Goal: Task Accomplishment & Management: Manage account settings

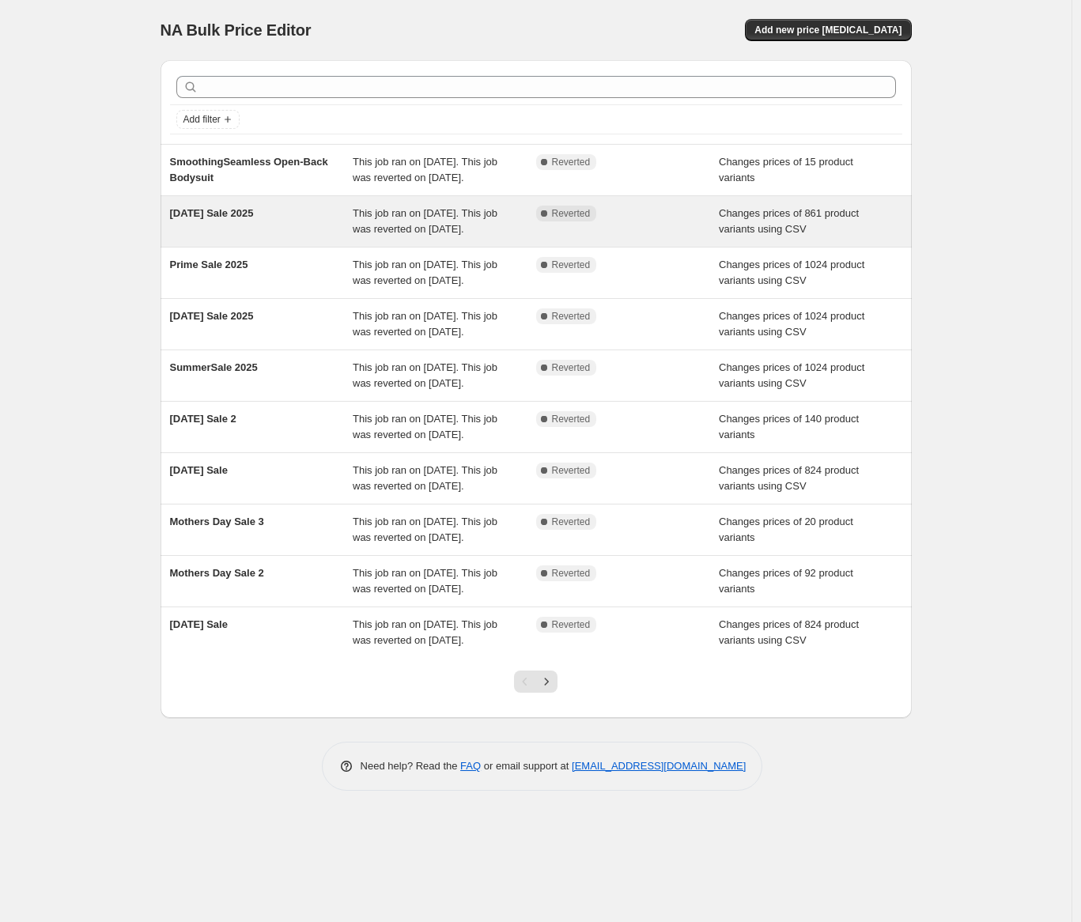
click at [251, 219] on span "[DATE] Sale 2025" at bounding box center [212, 213] width 84 height 12
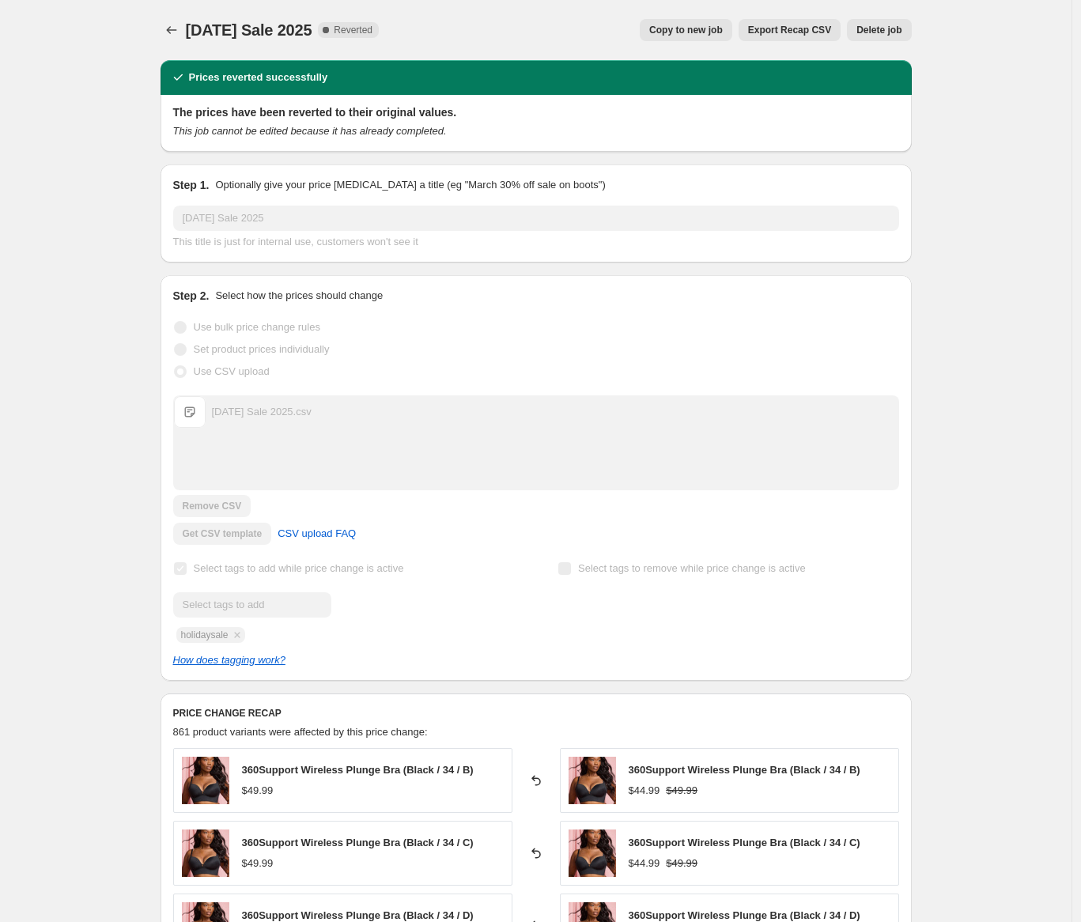
click at [684, 32] on span "Copy to new job" at bounding box center [686, 30] width 74 height 13
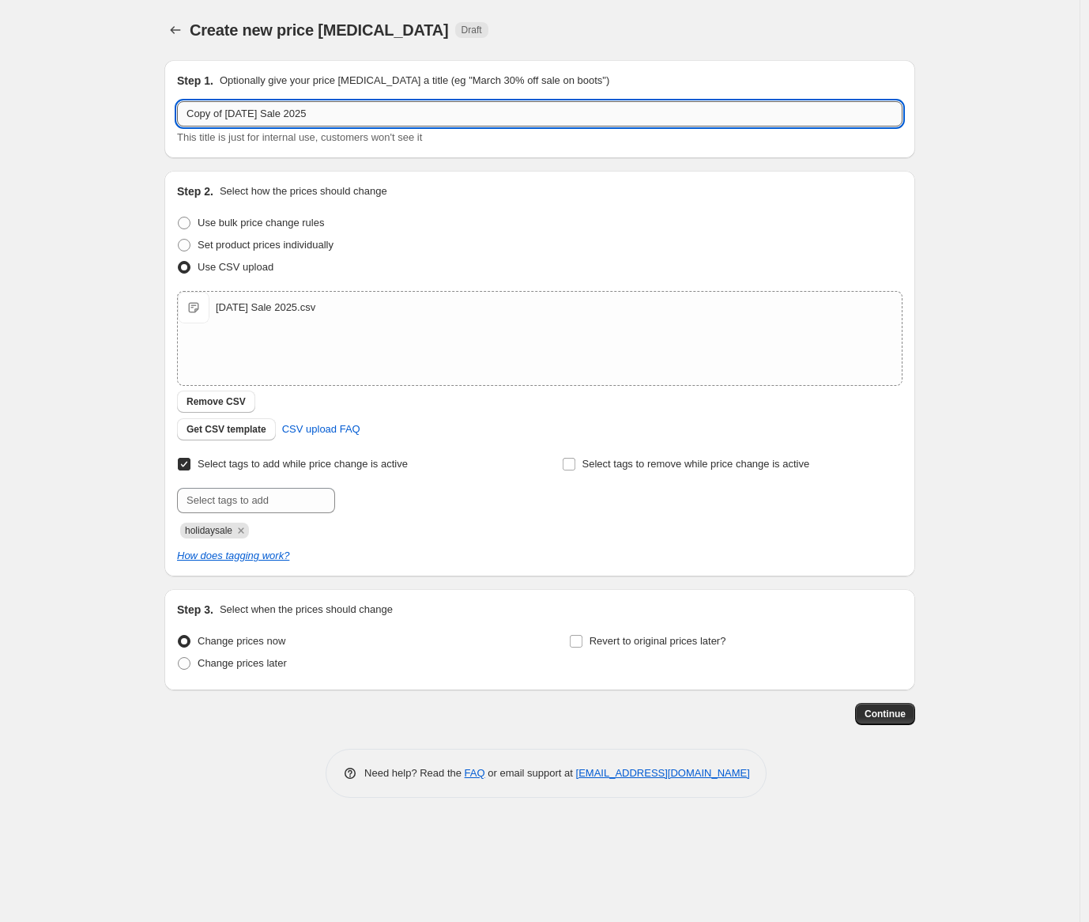
click at [353, 109] on input "Copy of [DATE] Sale 2025" at bounding box center [540, 113] width 726 height 25
type input "Fall Sale - 2025"
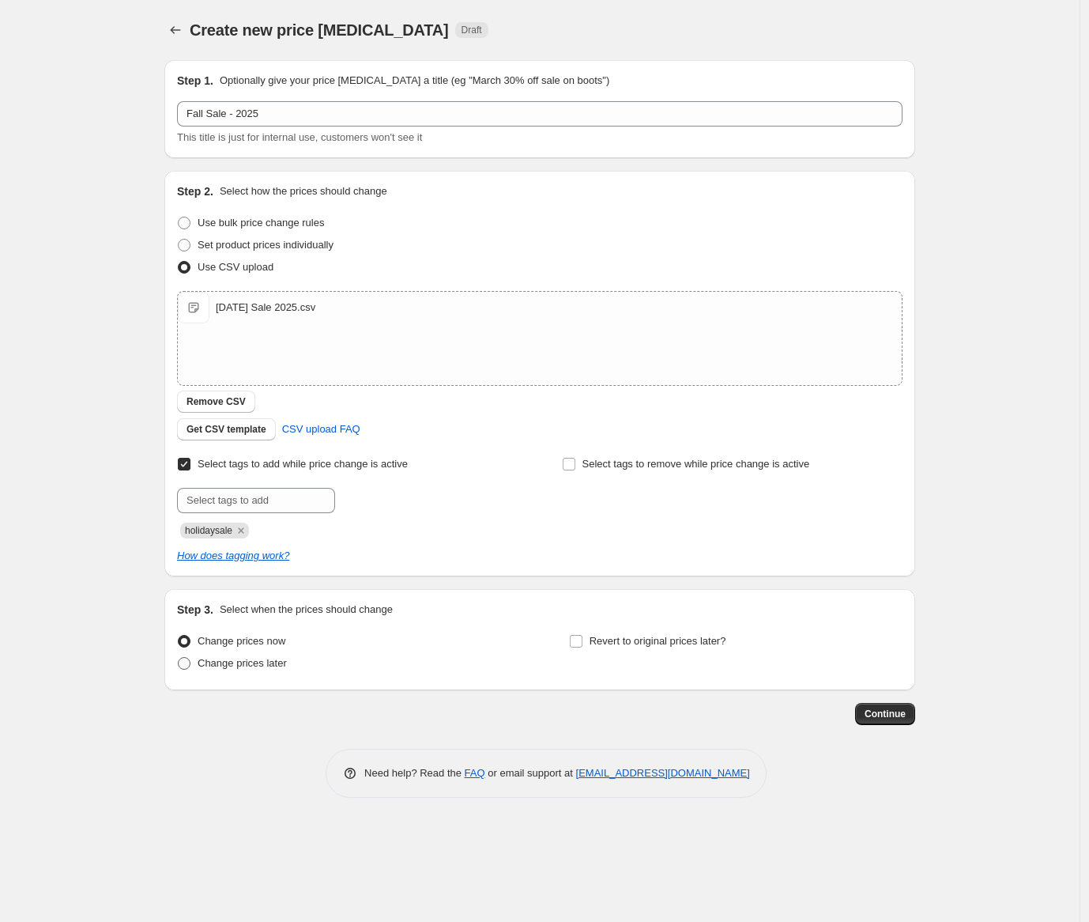
click at [199, 665] on span "Change prices later" at bounding box center [242, 663] width 89 height 12
click at [179, 658] on input "Change prices later" at bounding box center [178, 657] width 1 height 1
radio input "true"
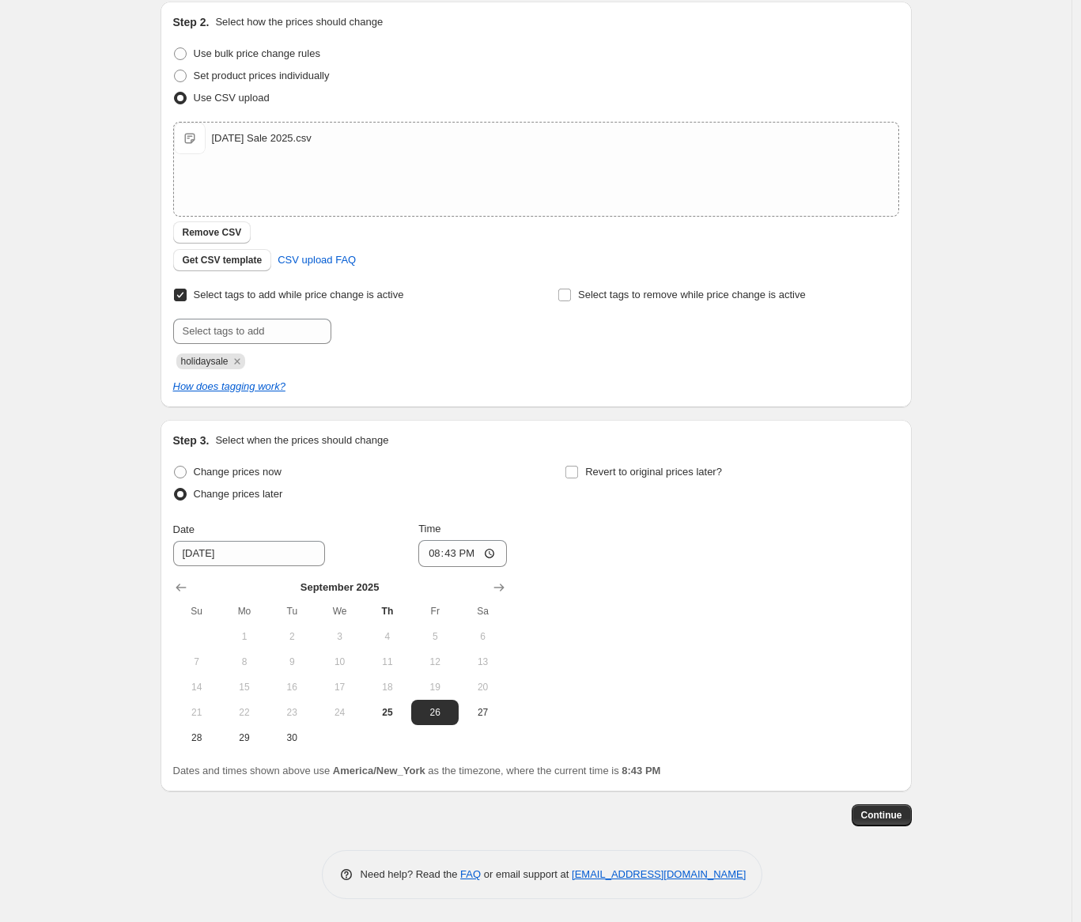
scroll to position [170, 0]
click at [246, 552] on input "[DATE]" at bounding box center [249, 552] width 152 height 25
click at [209, 554] on input "[DATE]" at bounding box center [249, 552] width 152 height 25
click at [446, 716] on span "26" at bounding box center [434, 711] width 35 height 13
click at [425, 545] on input "20:43" at bounding box center [462, 552] width 89 height 27
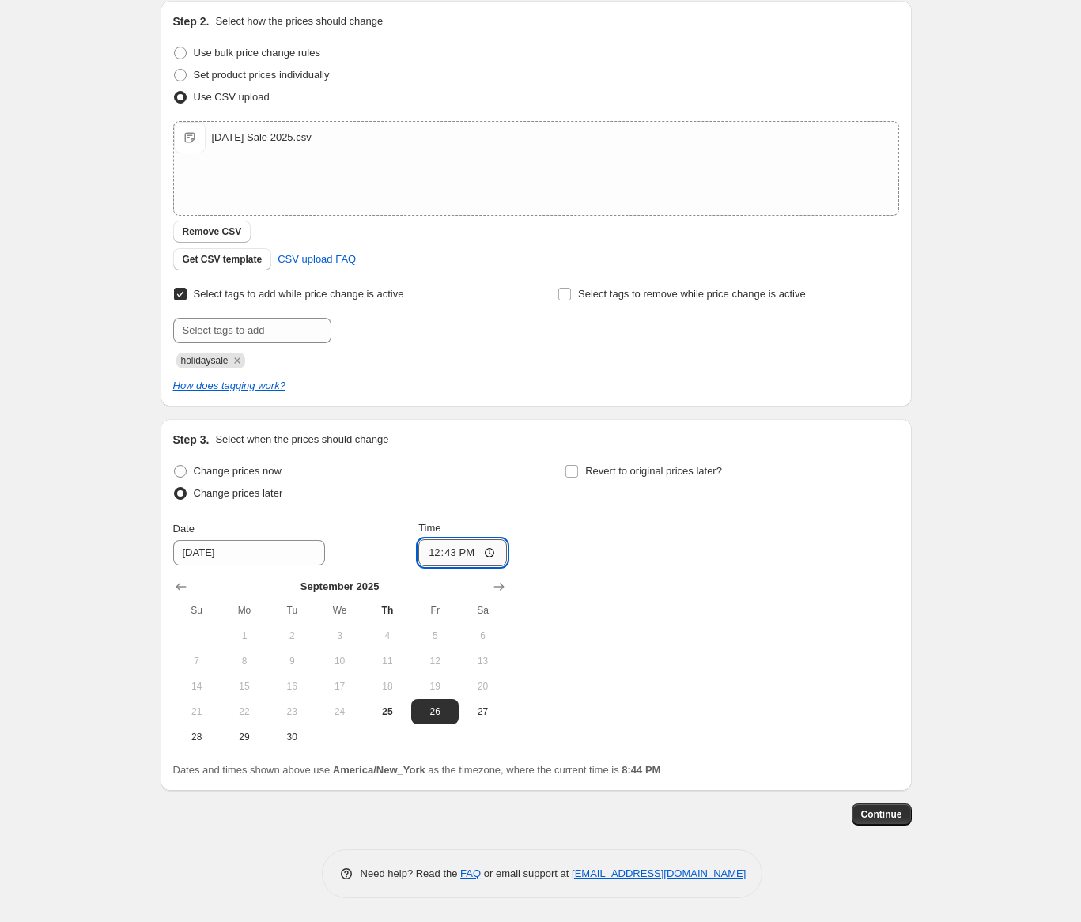
type input "12:00"
click at [710, 589] on div "Change prices now Change prices later Date [DATE] Time 12:00 [DATE] Su Mo Tu We…" at bounding box center [536, 604] width 726 height 289
click at [893, 817] on span "Continue" at bounding box center [881, 814] width 41 height 13
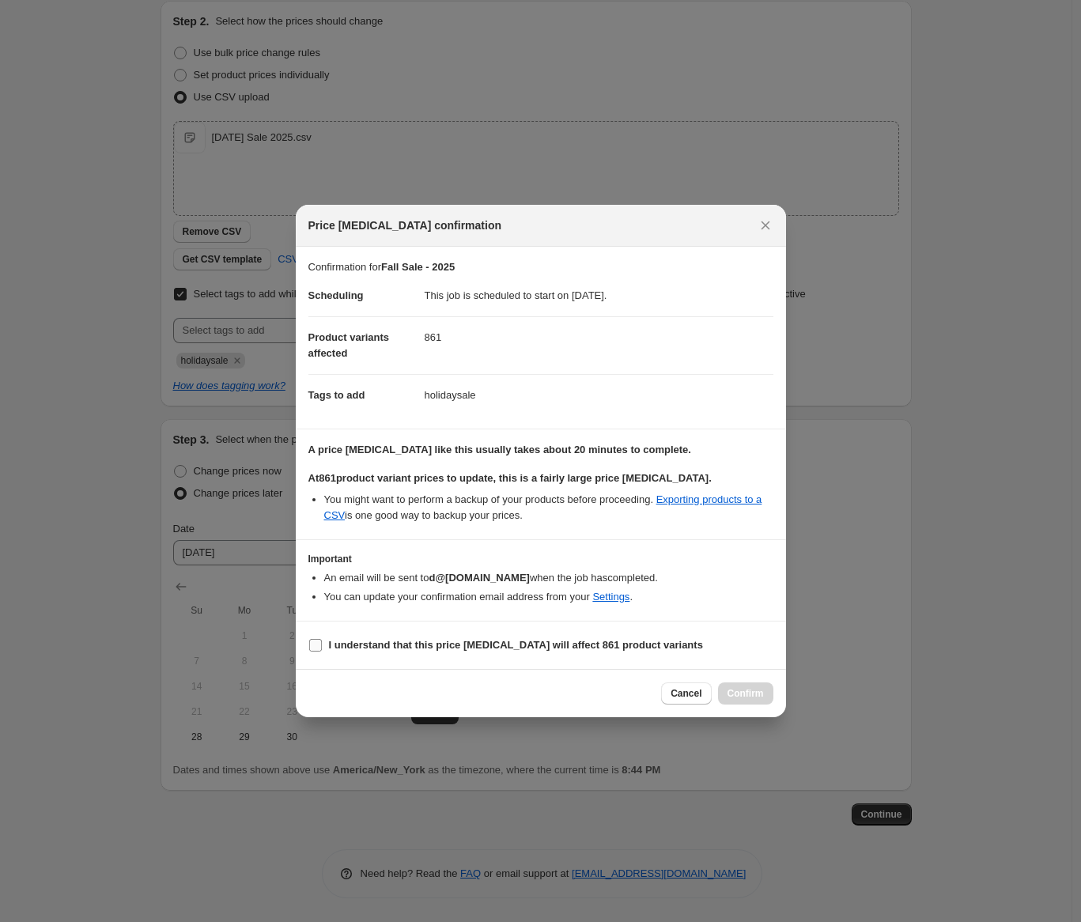
click at [370, 652] on label "I understand that this price [MEDICAL_DATA] will affect 861 product variants" at bounding box center [505, 645] width 394 height 22
click at [322, 651] on input "I understand that this price [MEDICAL_DATA] will affect 861 product variants" at bounding box center [315, 645] width 13 height 13
checkbox input "true"
click at [711, 617] on section "Important An email will be sent to d@[DOMAIN_NAME] when the job has completed .…" at bounding box center [541, 580] width 490 height 81
click at [749, 694] on span "Confirm" at bounding box center [745, 693] width 36 height 13
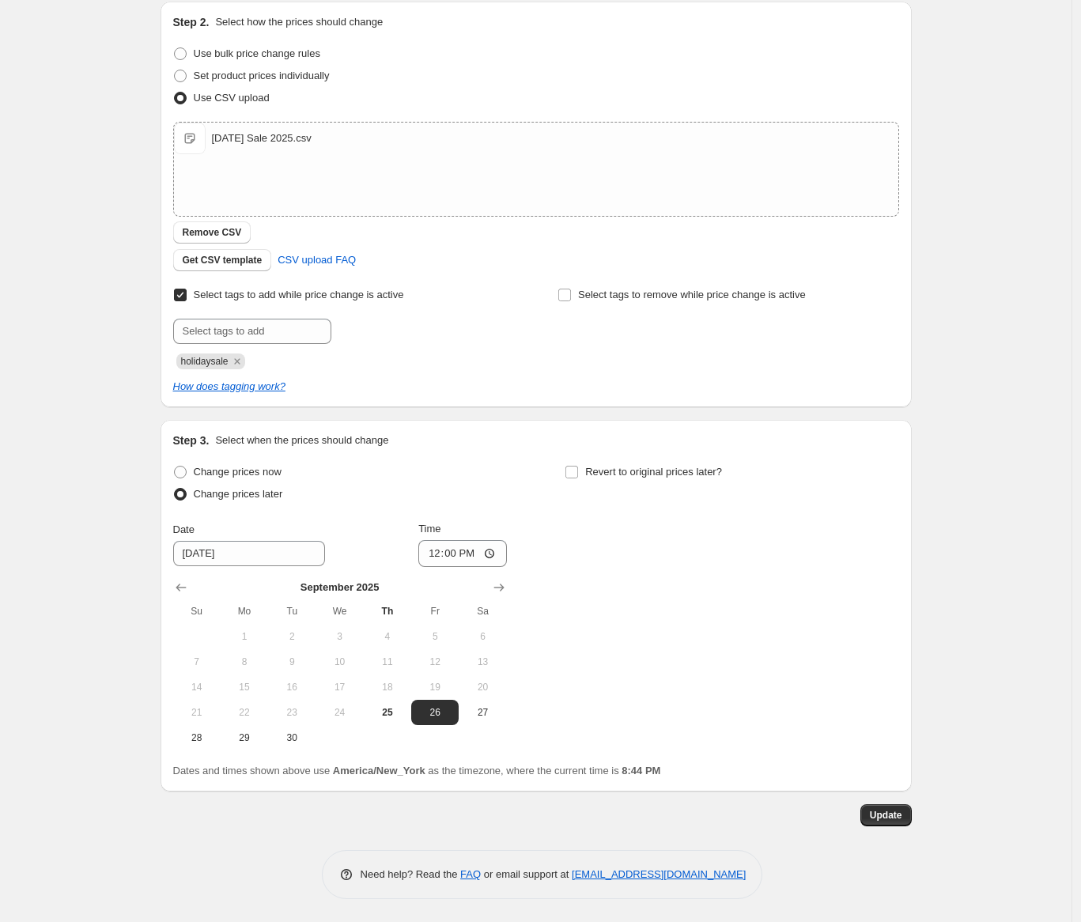
scroll to position [266, 0]
click at [661, 472] on span "Revert to original prices later?" at bounding box center [653, 471] width 137 height 12
click at [578, 472] on input "Revert to original prices later?" at bounding box center [571, 471] width 13 height 13
checkbox input "true"
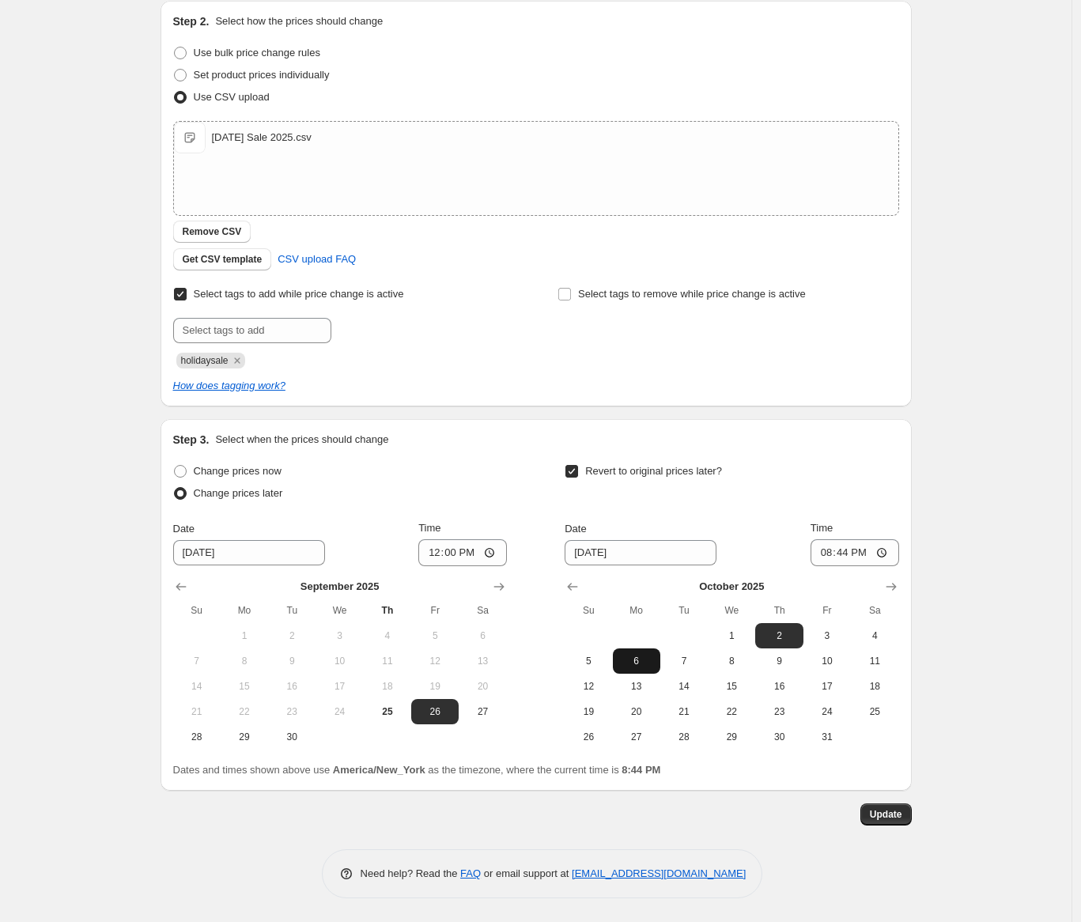
click at [645, 659] on span "6" at bounding box center [636, 661] width 35 height 13
type input "[DATE]"
click at [831, 550] on input "20:44" at bounding box center [854, 552] width 89 height 27
click at [858, 553] on input "15:00" at bounding box center [854, 552] width 89 height 27
type input "03:00"
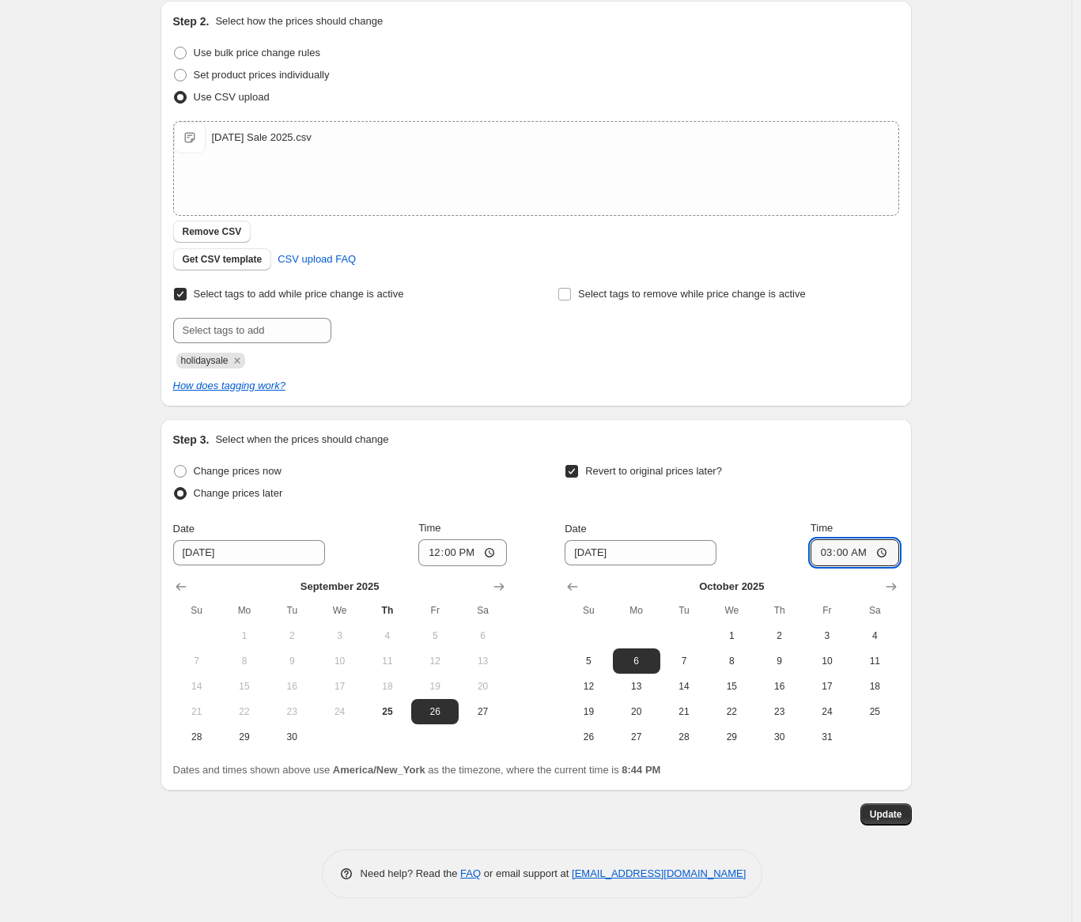
click at [944, 621] on div "Fall Sale - 2025. This page is ready Fall Sale - 2025 Info Scheduled Copy to ne…" at bounding box center [535, 328] width 1071 height 1188
click at [897, 814] on span "Update" at bounding box center [886, 814] width 32 height 13
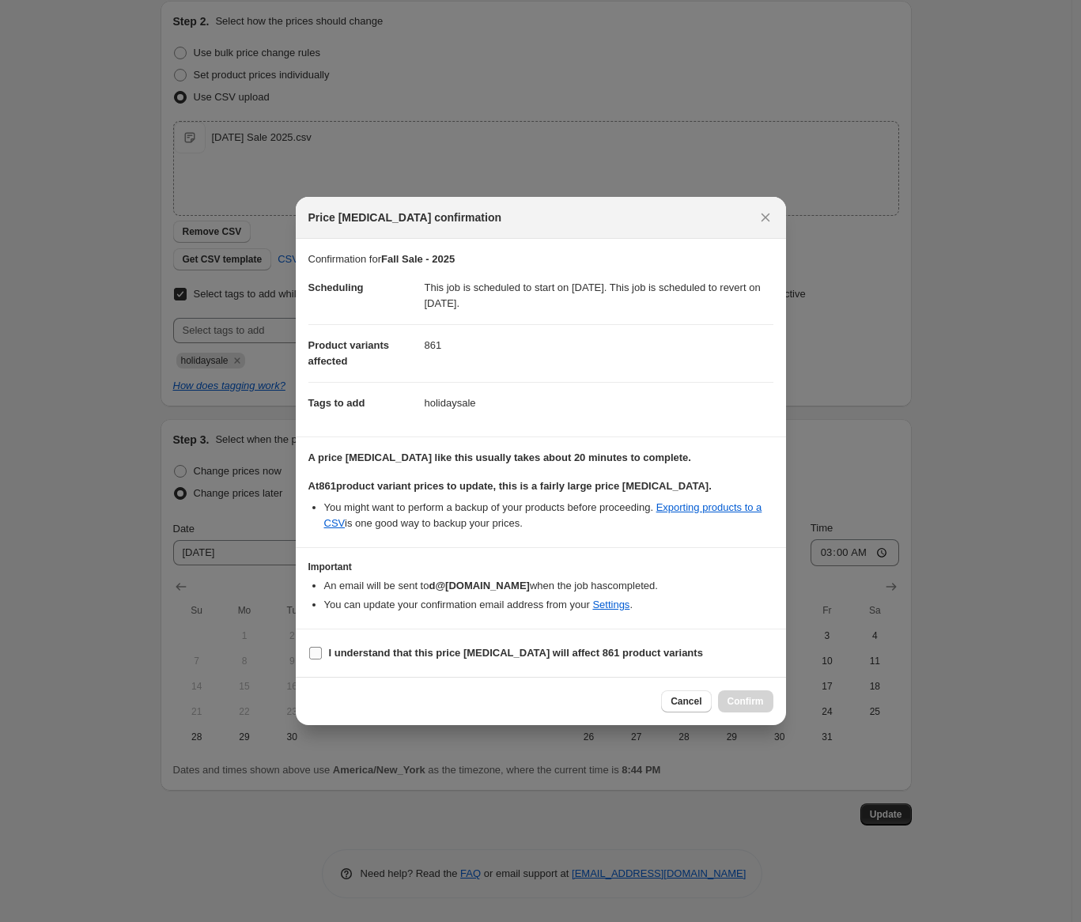
click at [451, 645] on span "I understand that this price [MEDICAL_DATA] will affect 861 product variants" at bounding box center [516, 653] width 374 height 16
click at [322, 647] on input "I understand that this price [MEDICAL_DATA] will affect 861 product variants" at bounding box center [315, 653] width 13 height 13
checkbox input "true"
click at [743, 698] on span "Confirm" at bounding box center [745, 701] width 36 height 13
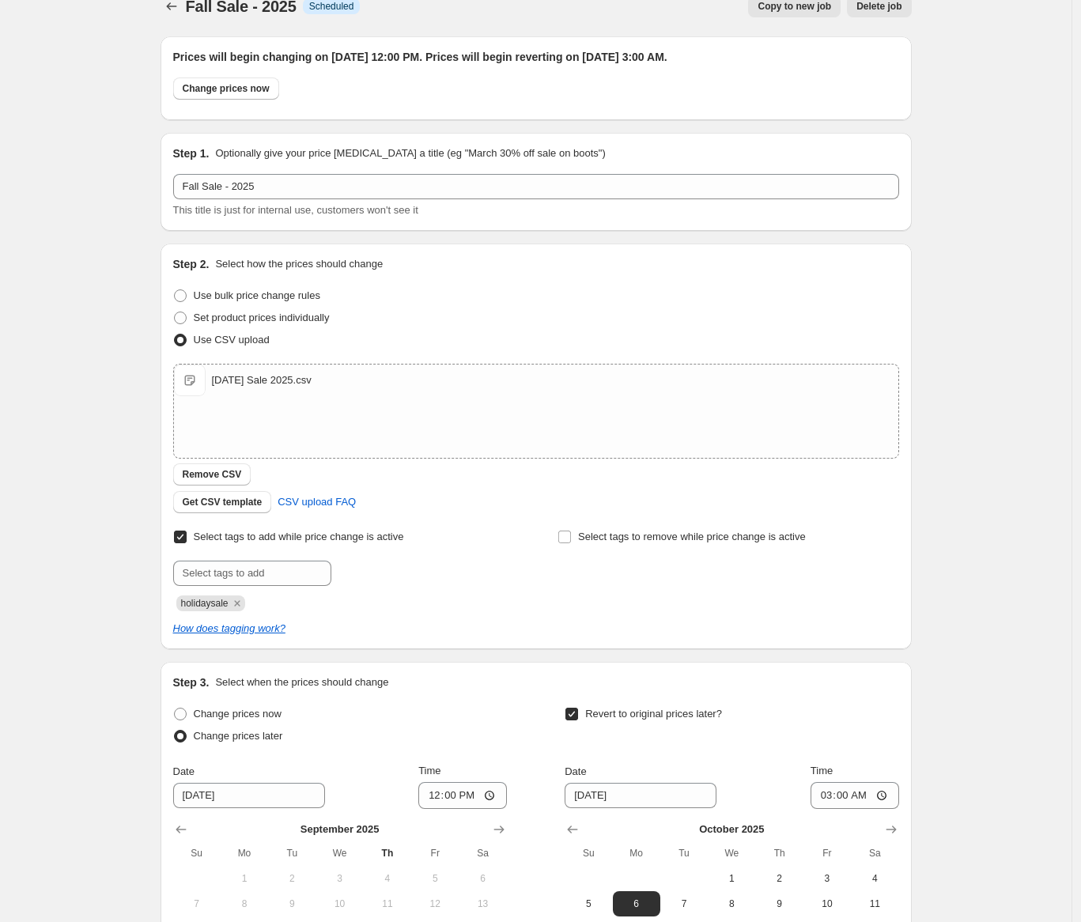
scroll to position [0, 0]
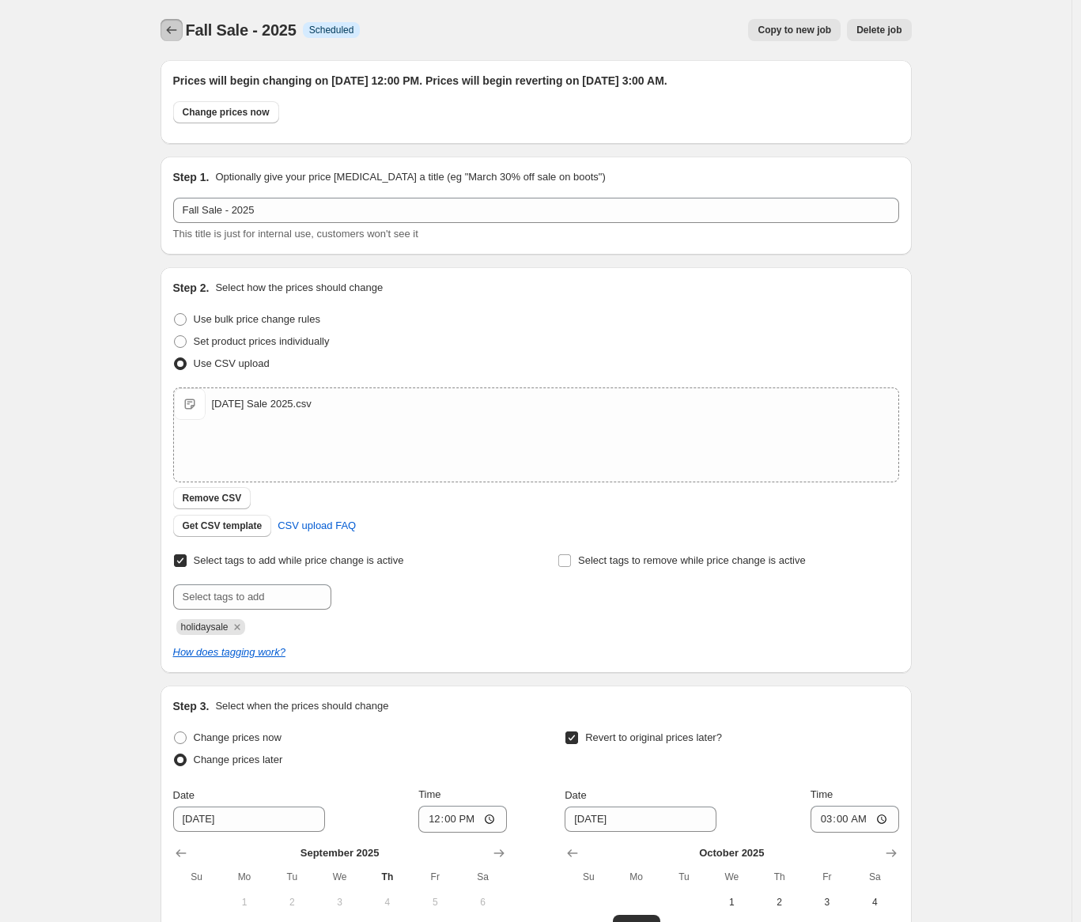
click at [175, 32] on icon "Price change jobs" at bounding box center [172, 30] width 16 height 16
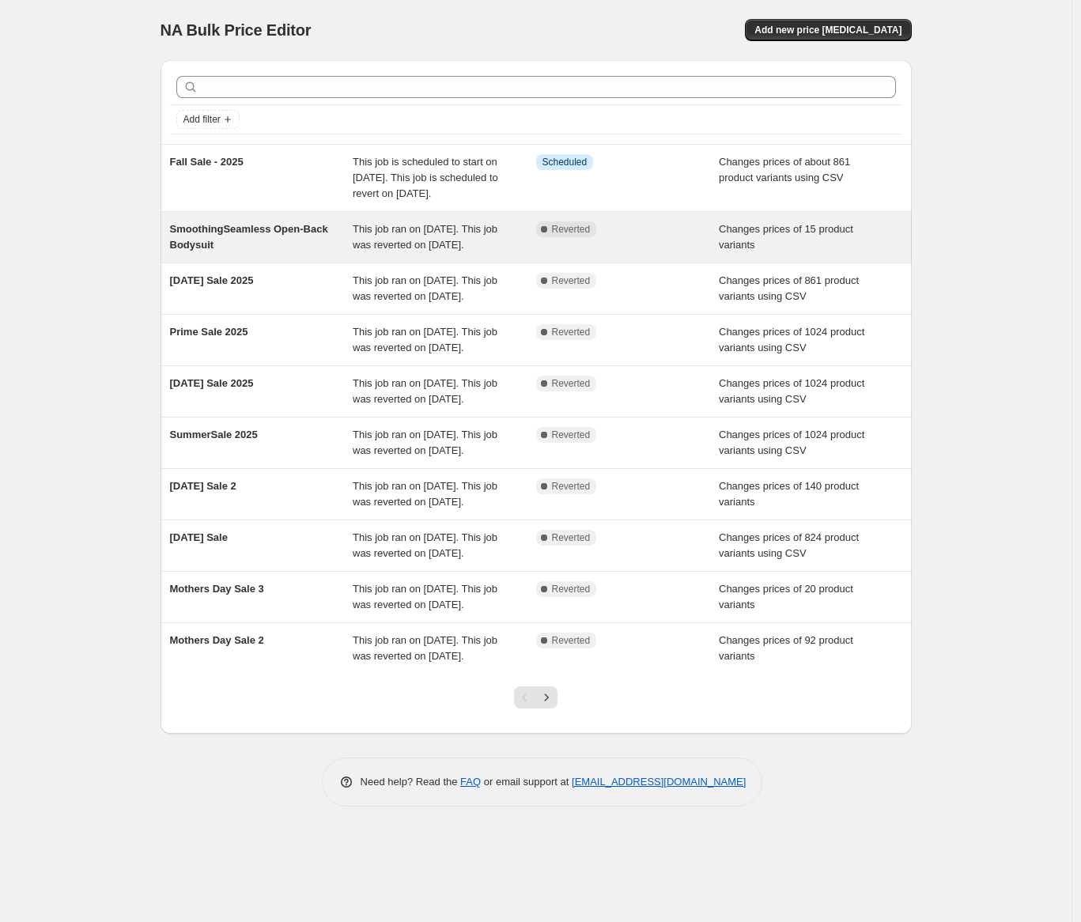
click at [294, 253] on div "SmoothingSeamless Open-Back Bodysuit" at bounding box center [261, 237] width 183 height 32
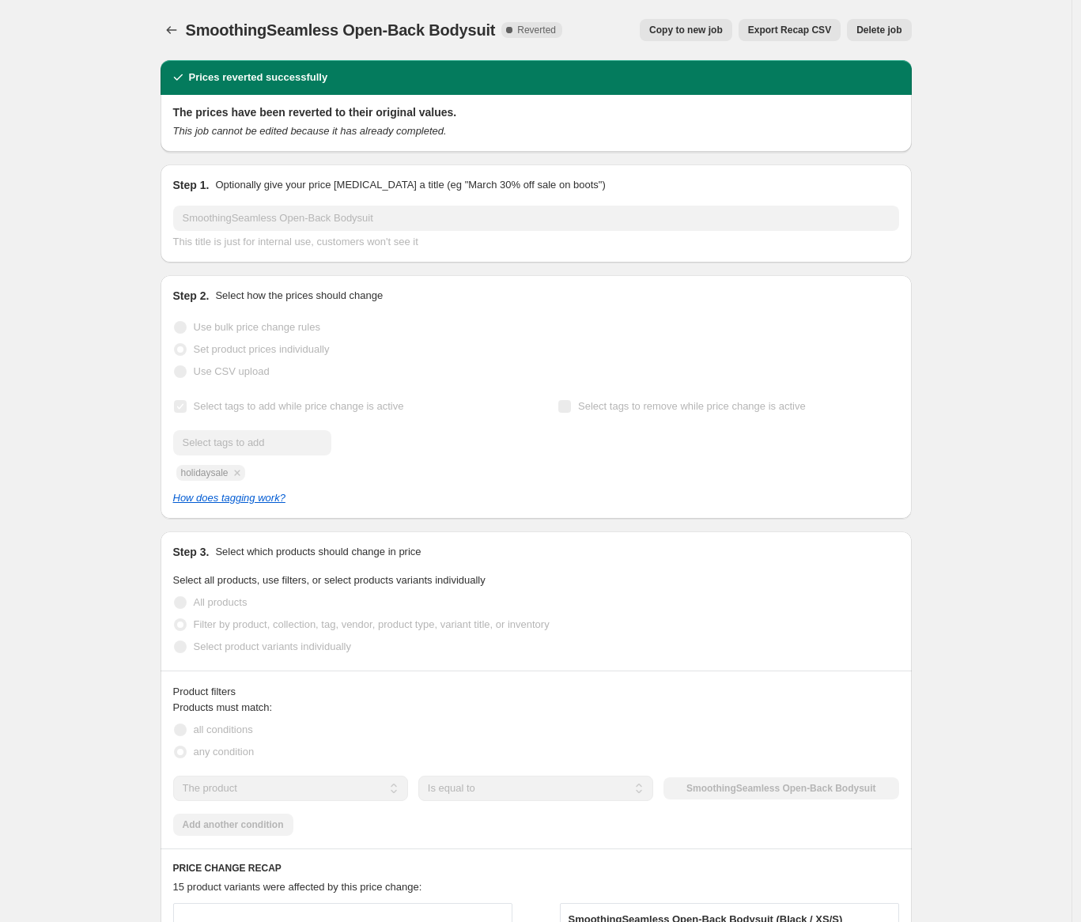
click at [698, 26] on span "Copy to new job" at bounding box center [686, 30] width 74 height 13
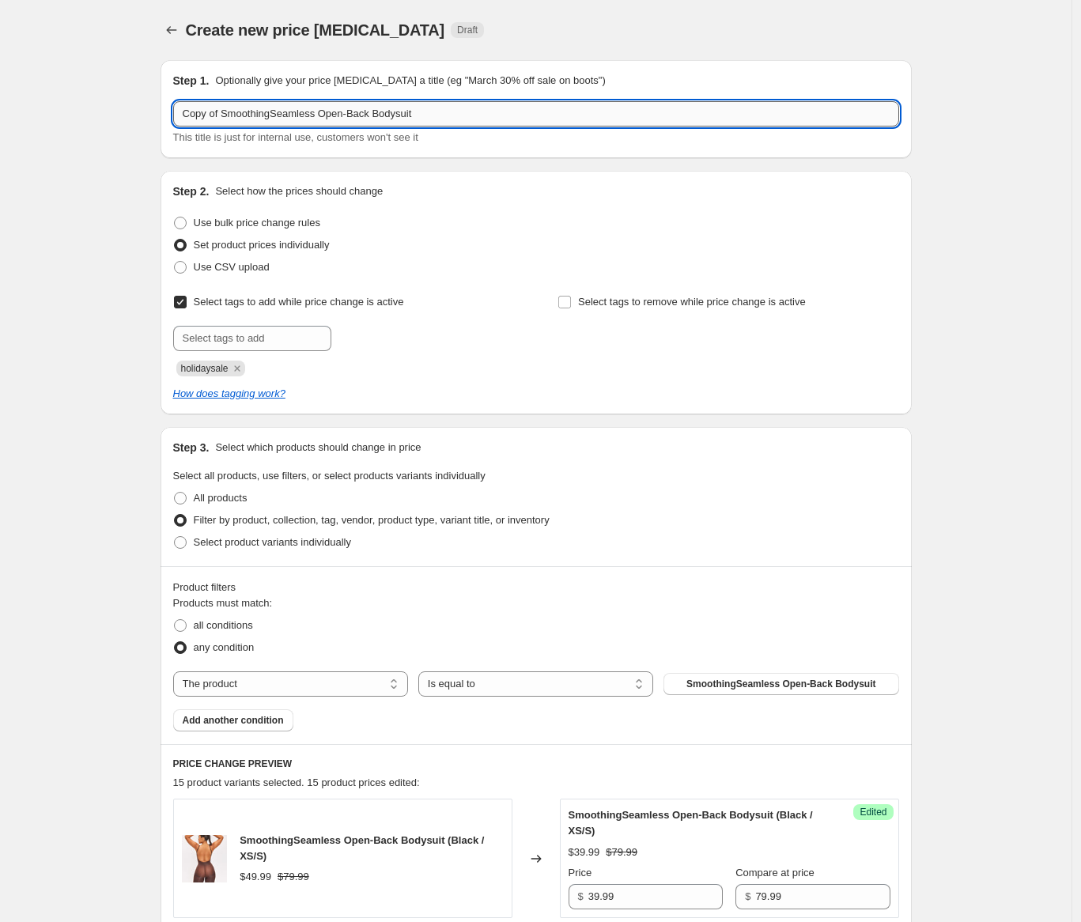
click at [328, 120] on input "Copy of SmoothingSeamless Open-Back Bodysuit" at bounding box center [536, 113] width 726 height 25
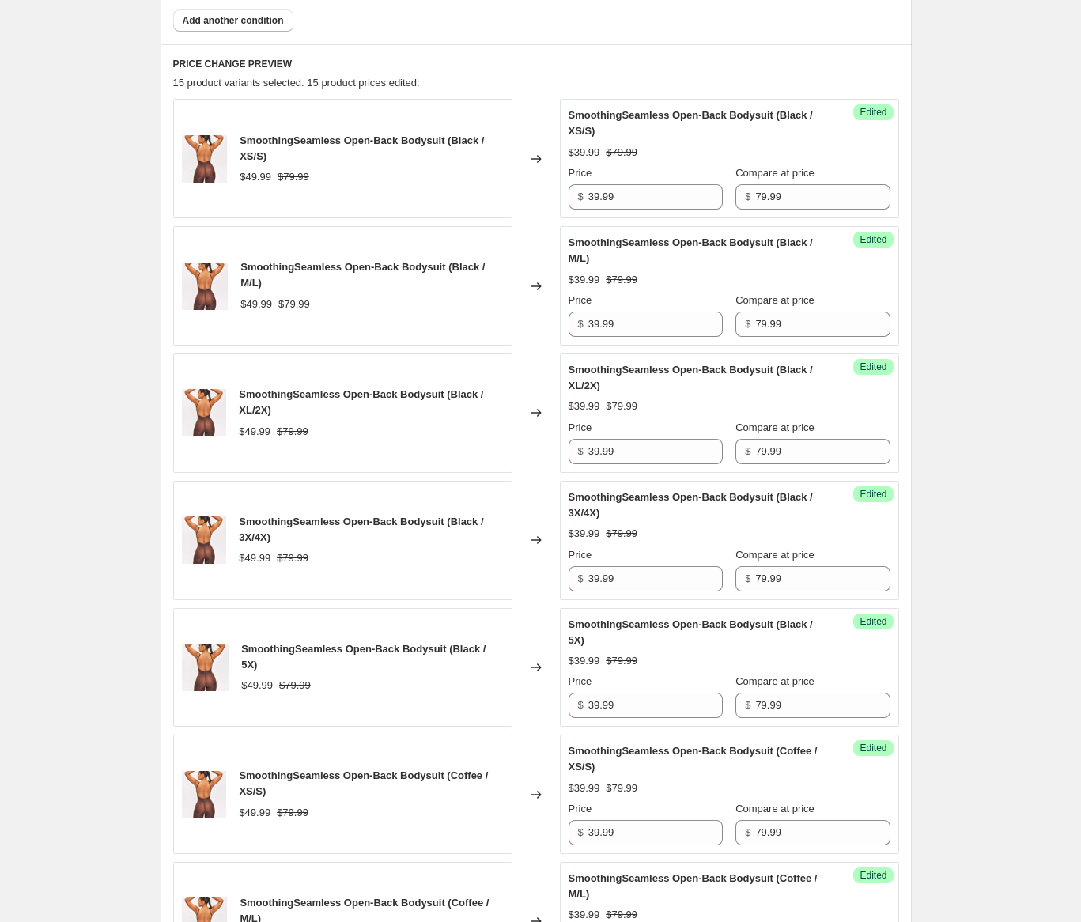
scroll to position [496, 0]
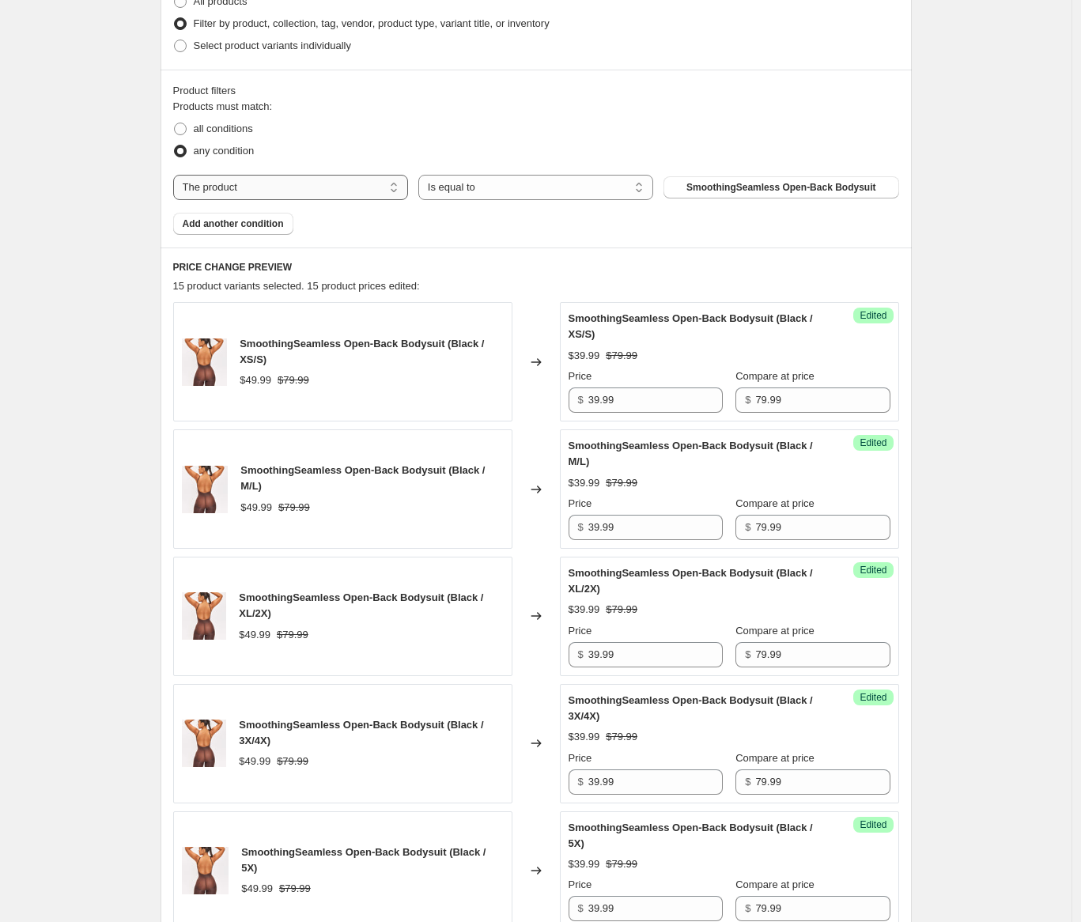
type input "Fall Sale Extra Products 2025"
click at [334, 186] on select "The product The product's collection The product's tag The product's vendor The…" at bounding box center [290, 187] width 235 height 25
click at [277, 225] on span "Add another condition" at bounding box center [233, 223] width 101 height 13
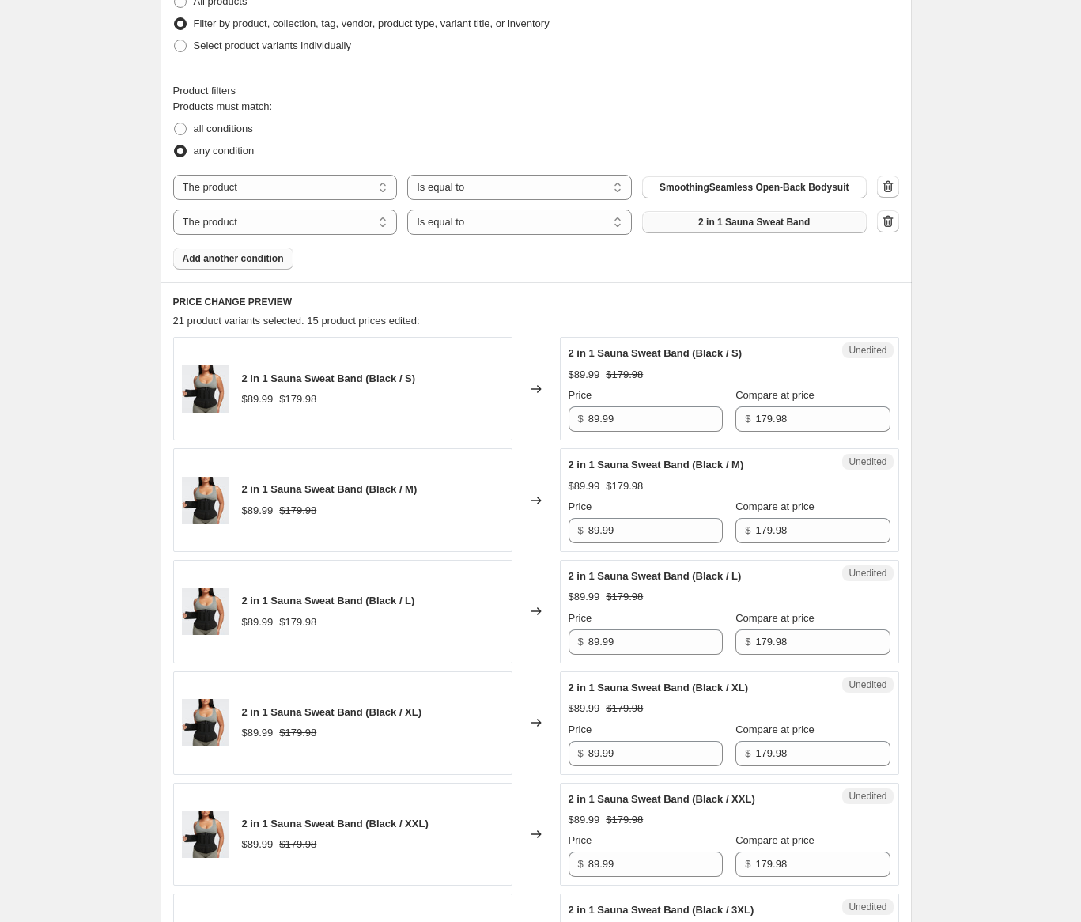
click at [750, 217] on span "2 in 1 Sauna Sweat Band" at bounding box center [753, 222] width 111 height 13
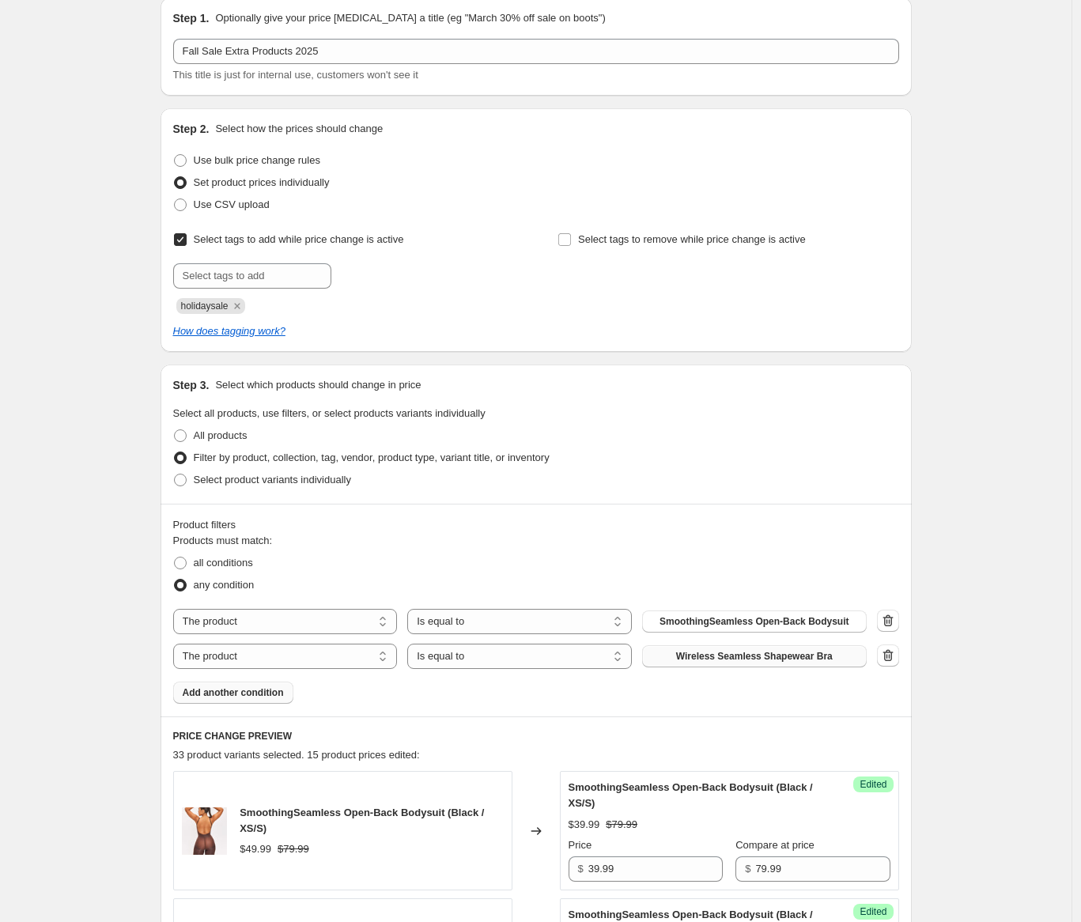
scroll to position [298, 0]
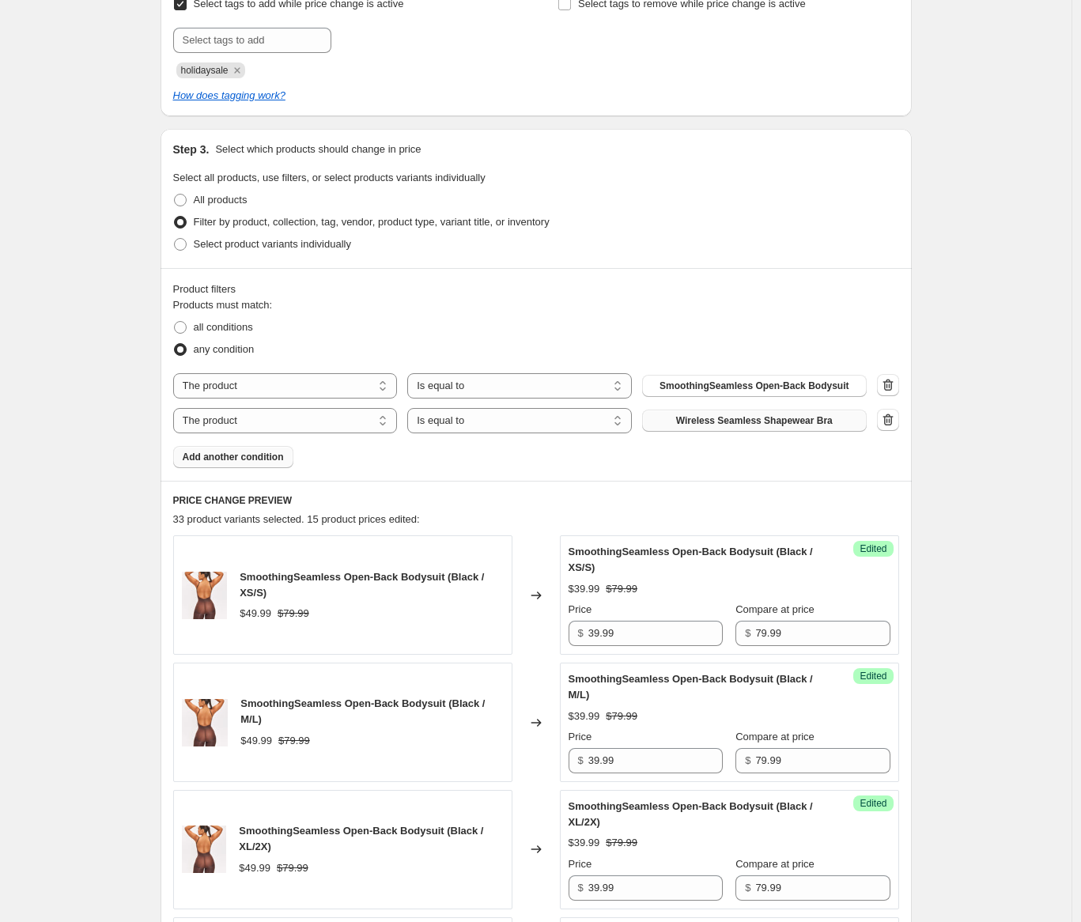
click at [245, 454] on span "Add another condition" at bounding box center [233, 457] width 101 height 13
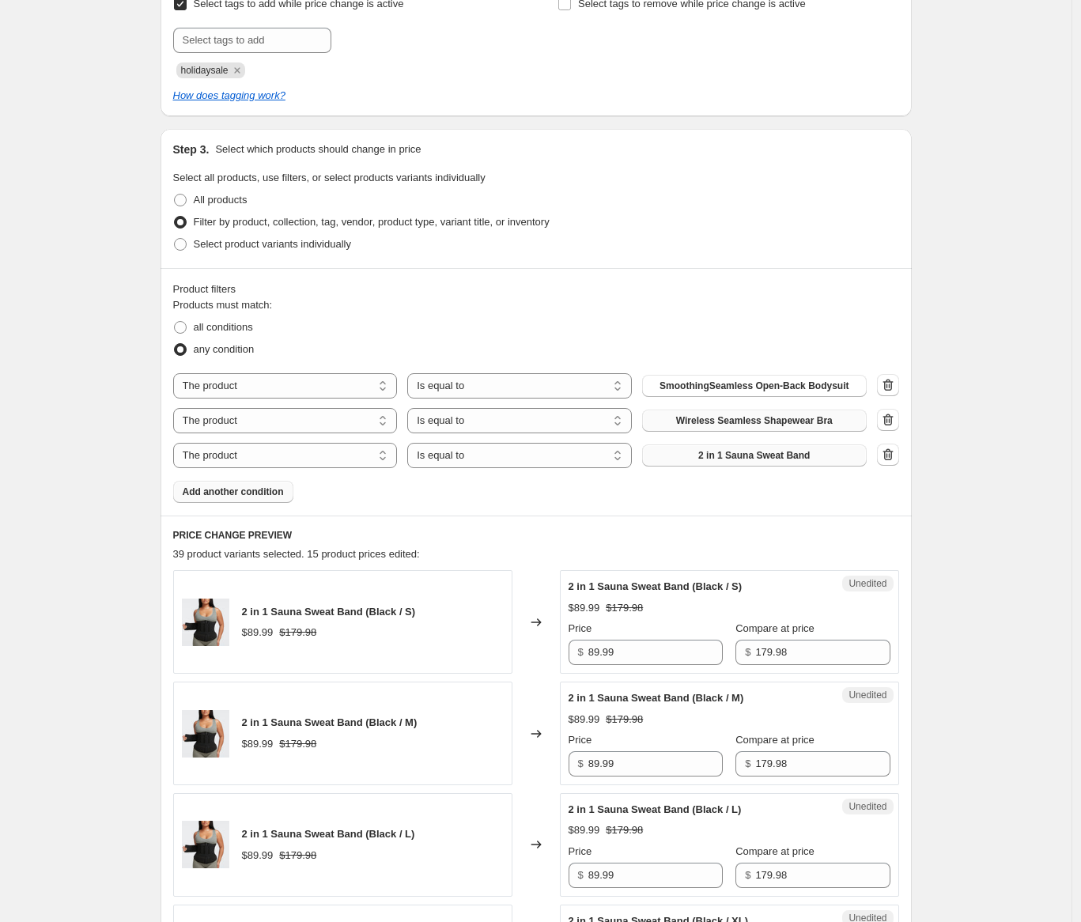
click at [837, 452] on button "2 in 1 Sauna Sweat Band" at bounding box center [754, 455] width 225 height 22
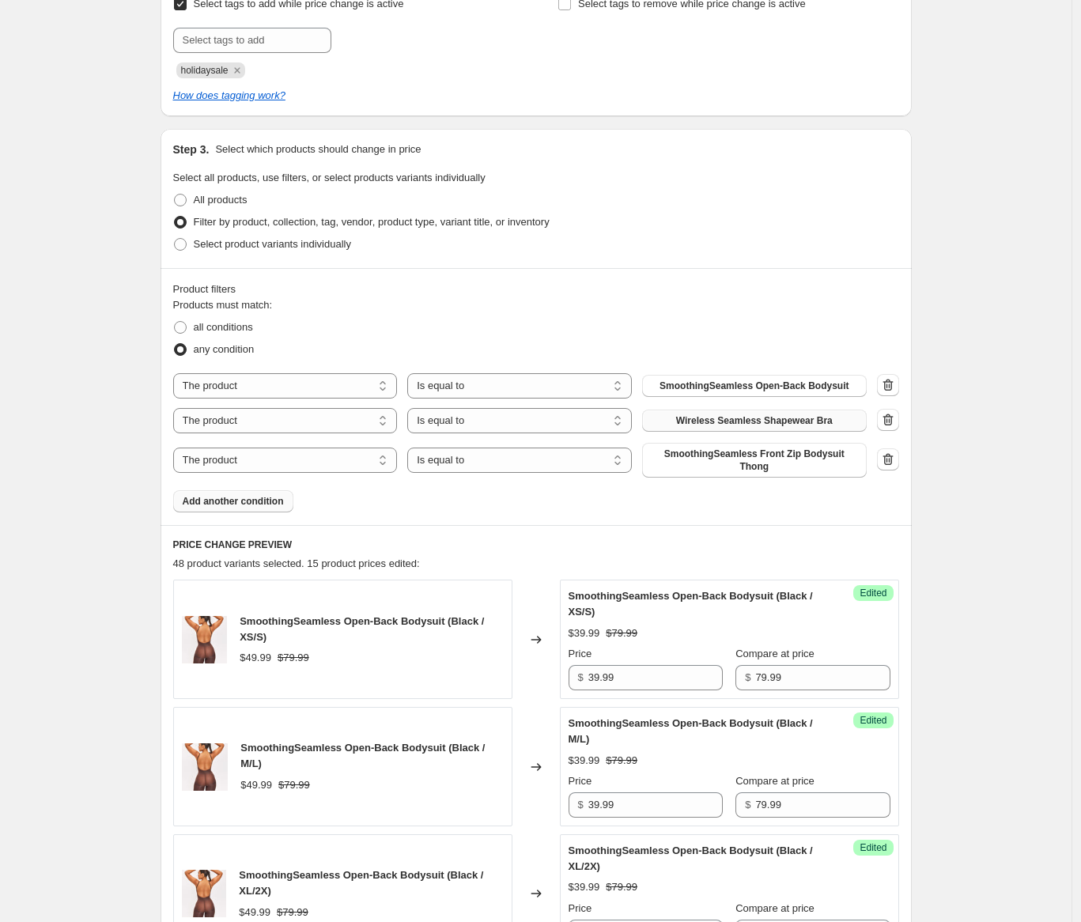
click at [266, 509] on button "Add another condition" at bounding box center [233, 501] width 120 height 22
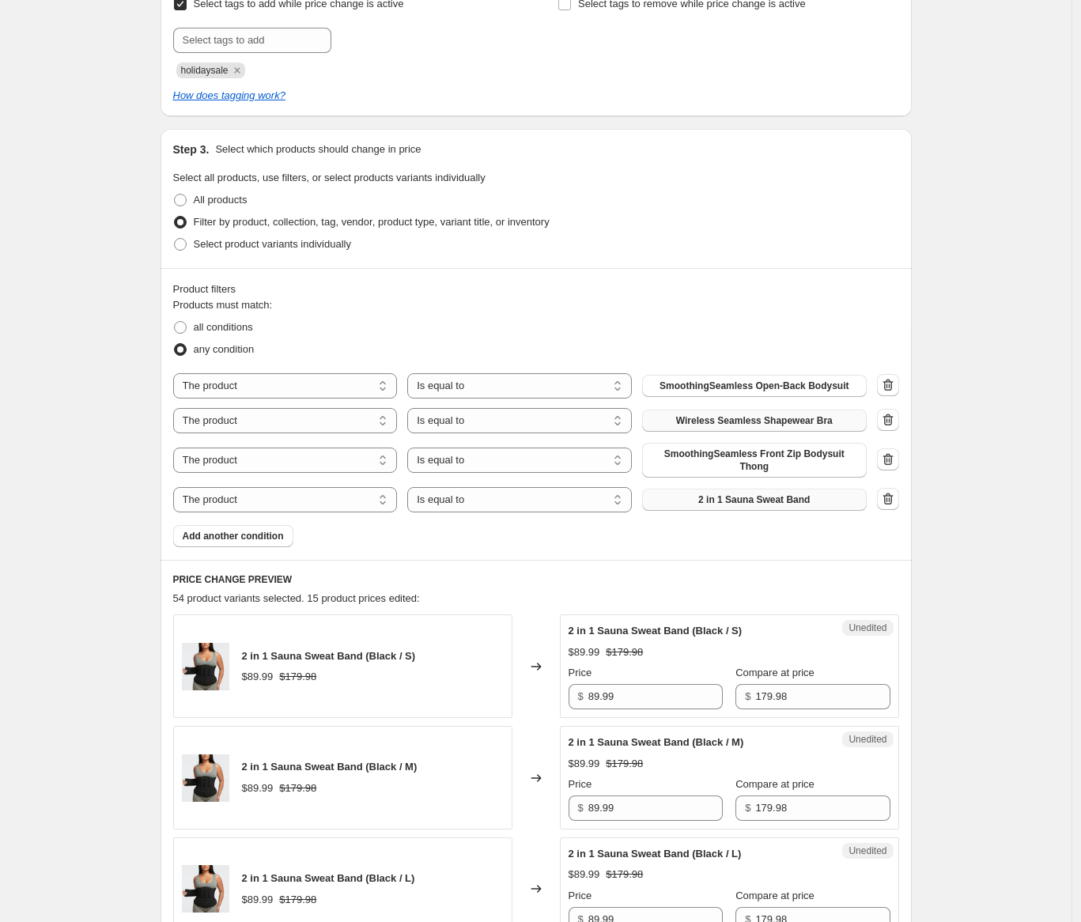
click at [788, 497] on span "2 in 1 Sauna Sweat Band" at bounding box center [753, 499] width 111 height 13
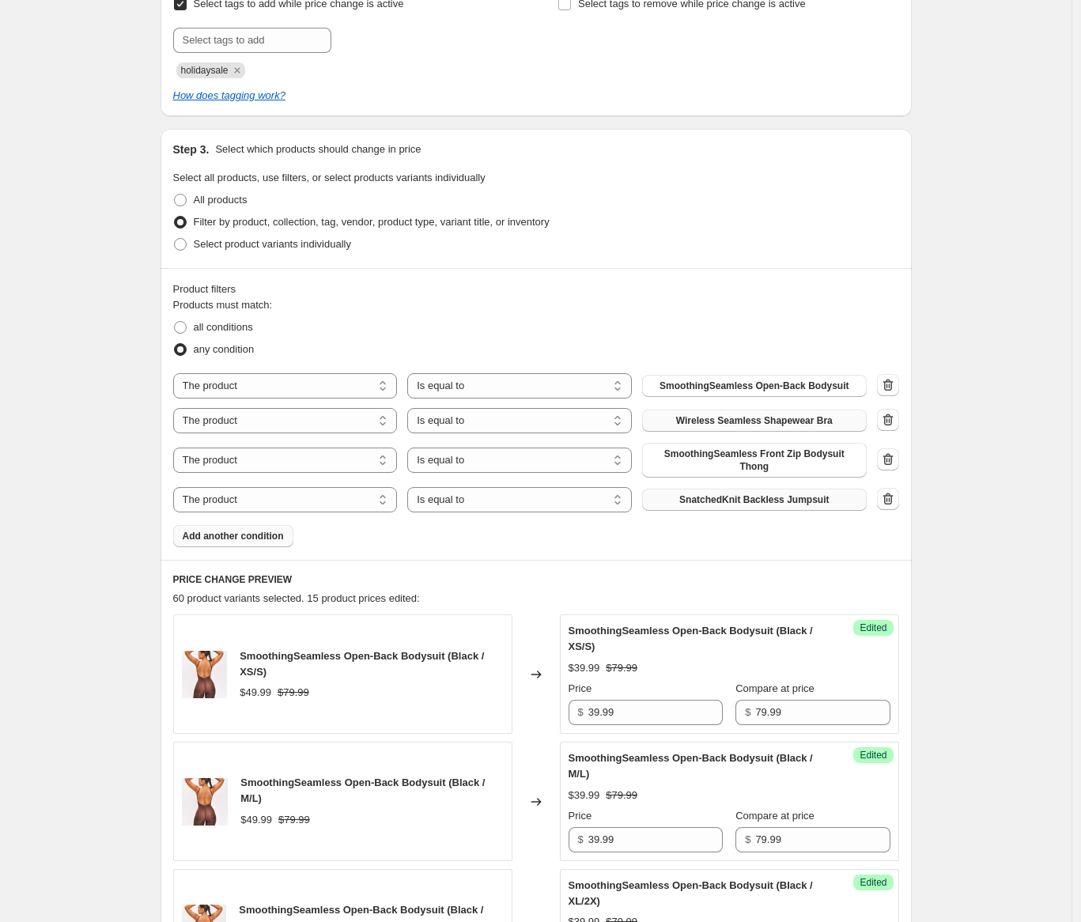
click at [272, 534] on span "Add another condition" at bounding box center [233, 536] width 101 height 13
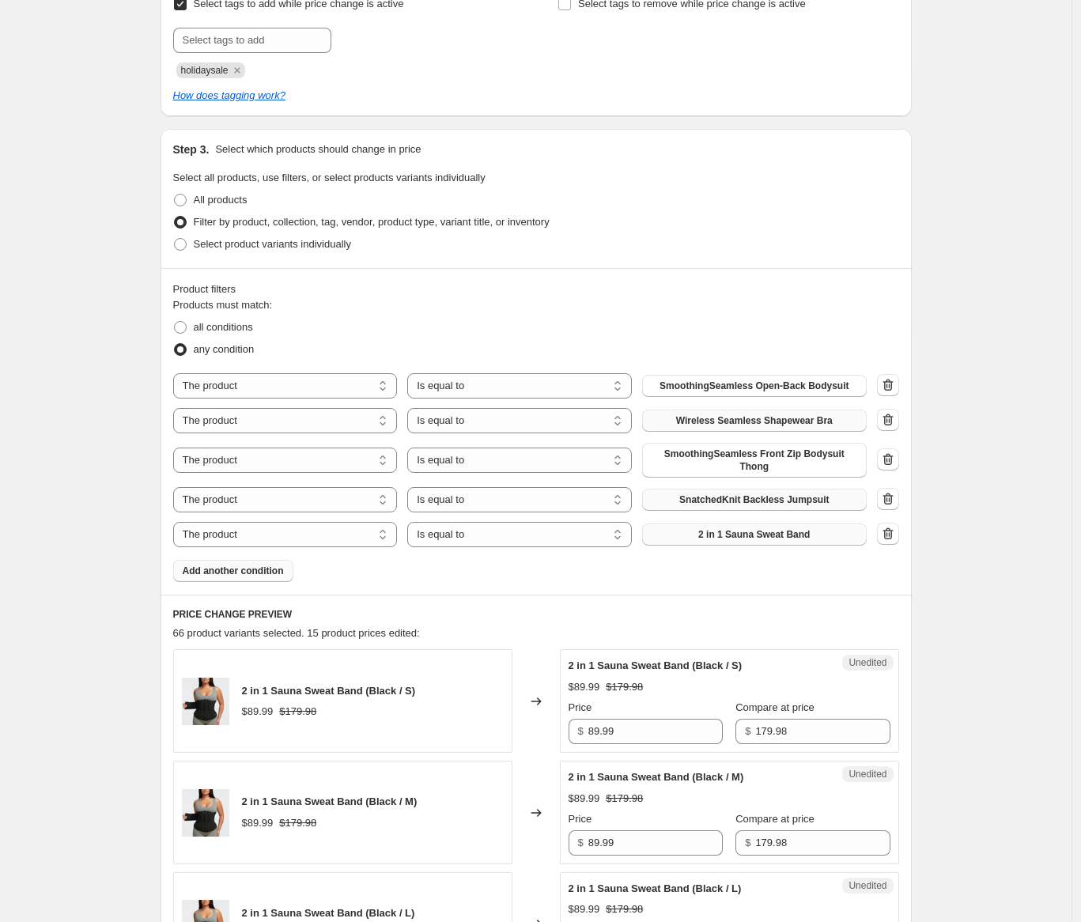
click at [774, 537] on span "2 in 1 Sauna Sweat Band" at bounding box center [753, 534] width 111 height 13
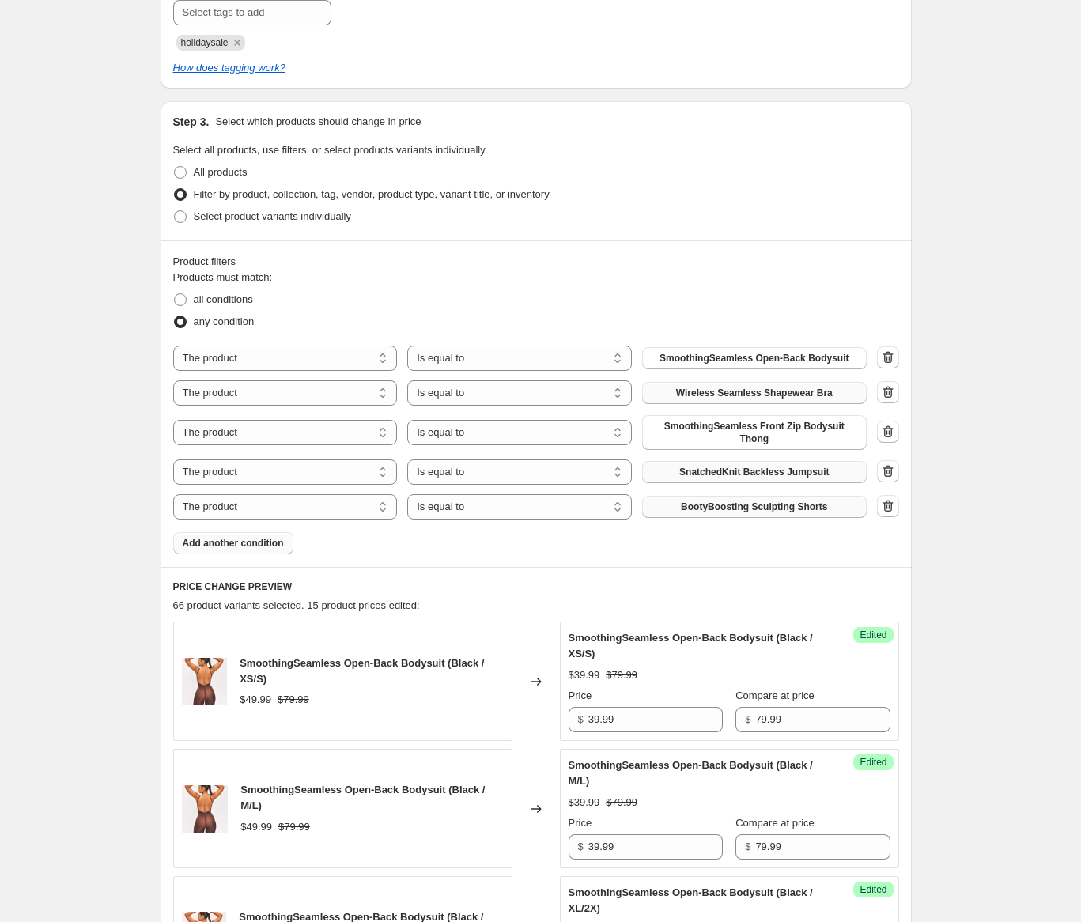
scroll to position [327, 0]
click at [225, 546] on span "Add another condition" at bounding box center [233, 541] width 101 height 13
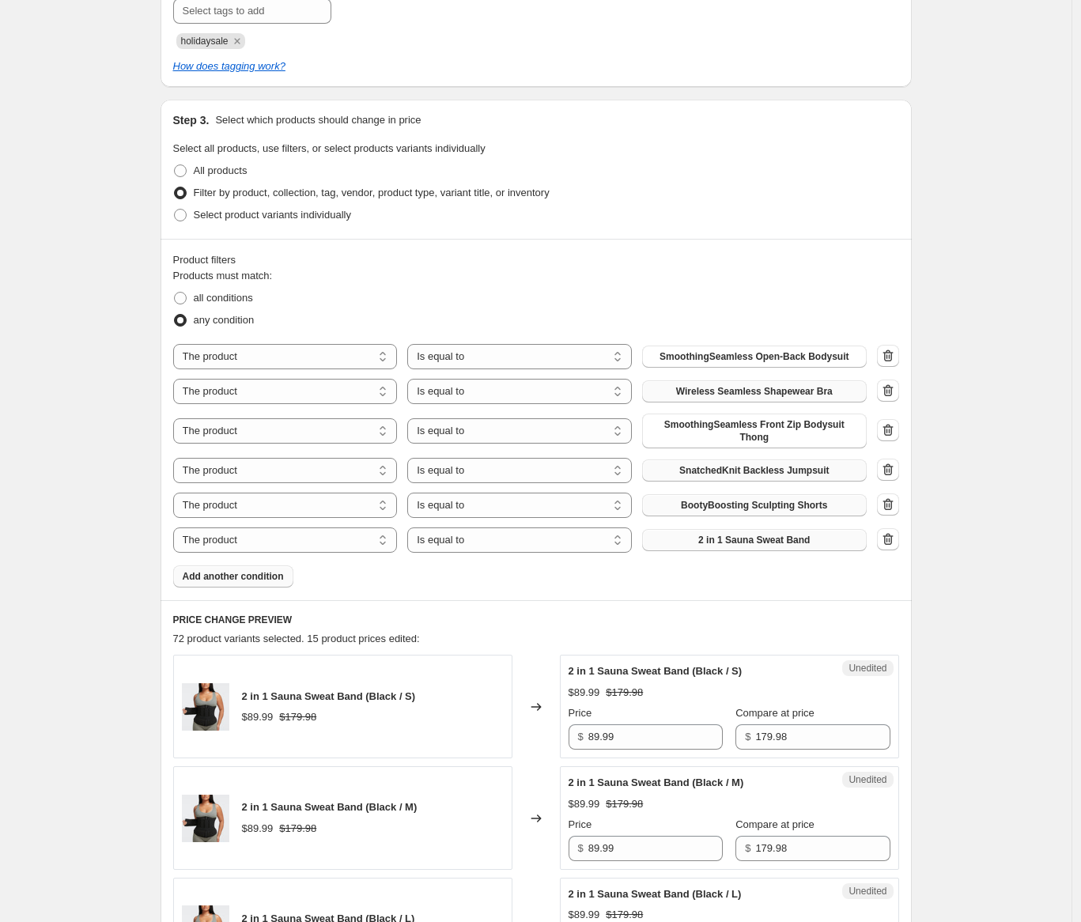
click at [768, 537] on span "2 in 1 Sauna Sweat Band" at bounding box center [753, 540] width 111 height 13
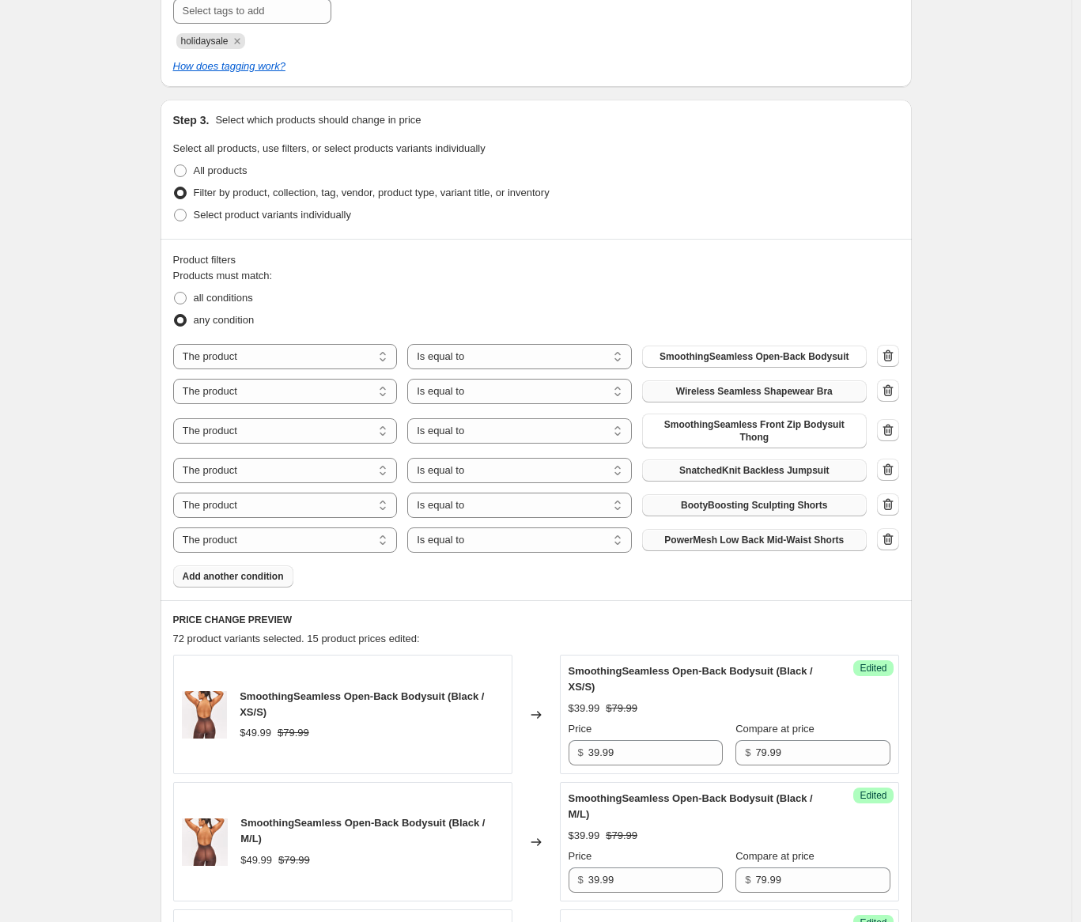
click at [233, 573] on span "Add another condition" at bounding box center [233, 576] width 101 height 13
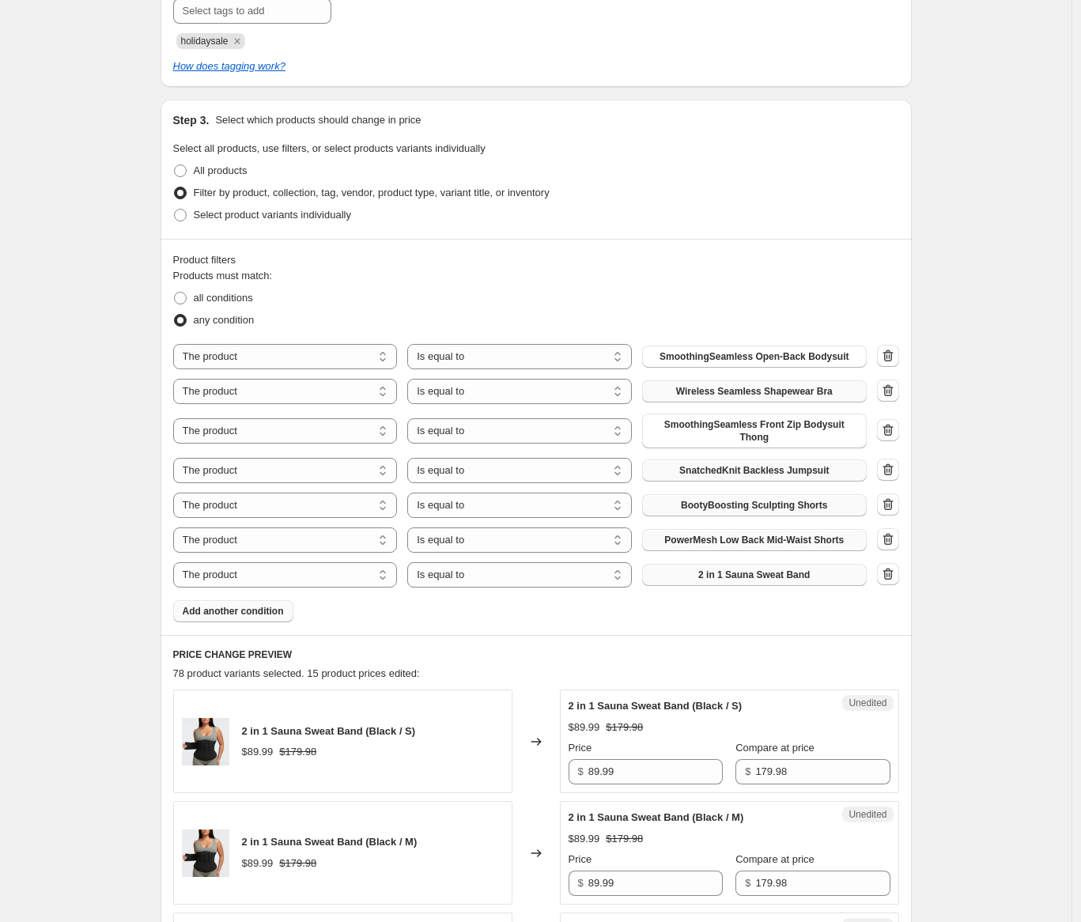
click at [768, 572] on span "2 in 1 Sauna Sweat Band" at bounding box center [753, 574] width 111 height 13
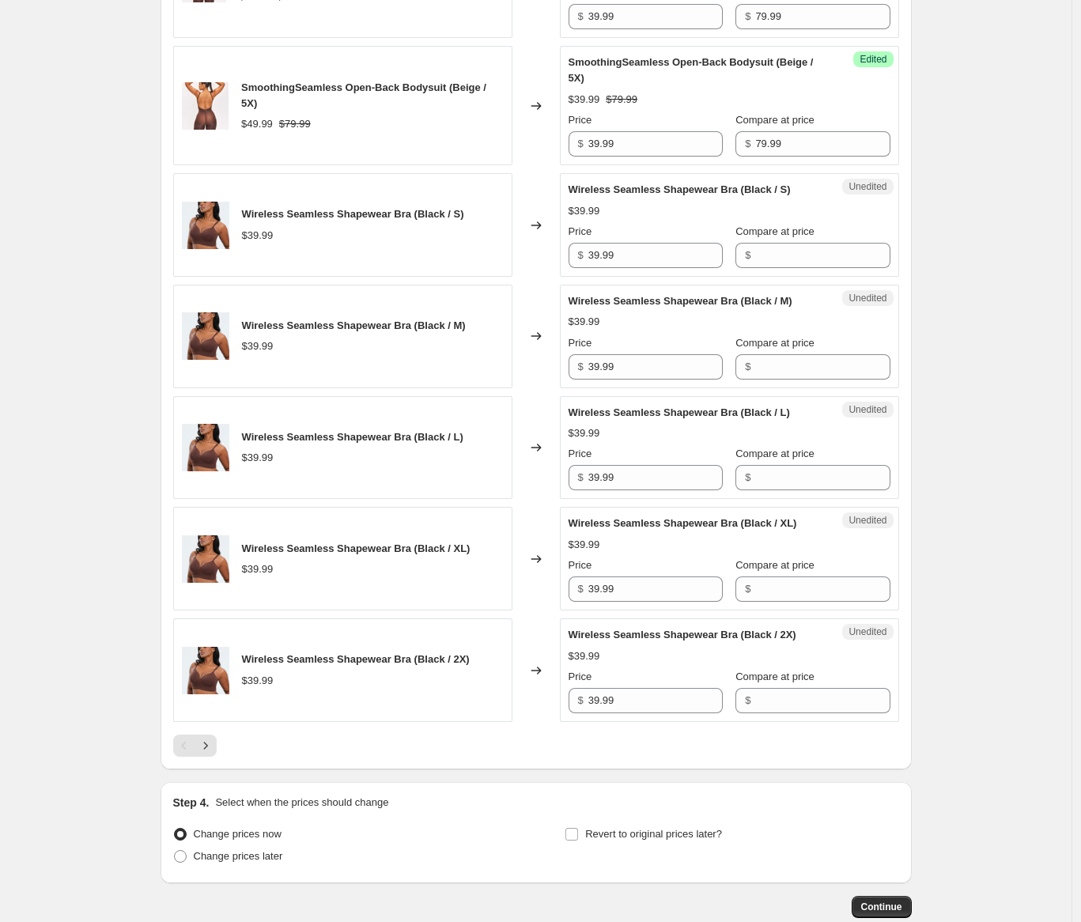
scroll to position [2610, 0]
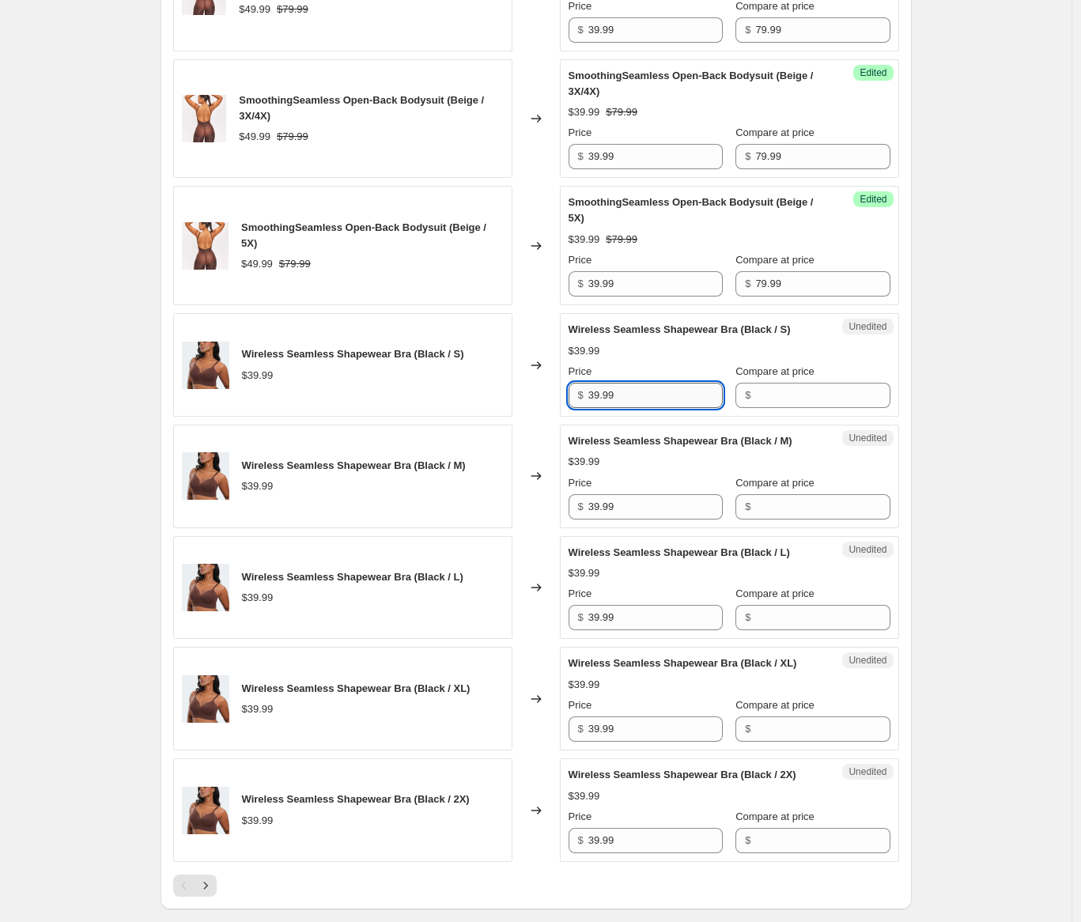
click at [646, 396] on input "39.99" at bounding box center [655, 395] width 134 height 25
type input "29.99"
click at [657, 517] on input "39.99" at bounding box center [655, 506] width 134 height 25
click at [656, 517] on input "39.99" at bounding box center [655, 506] width 134 height 25
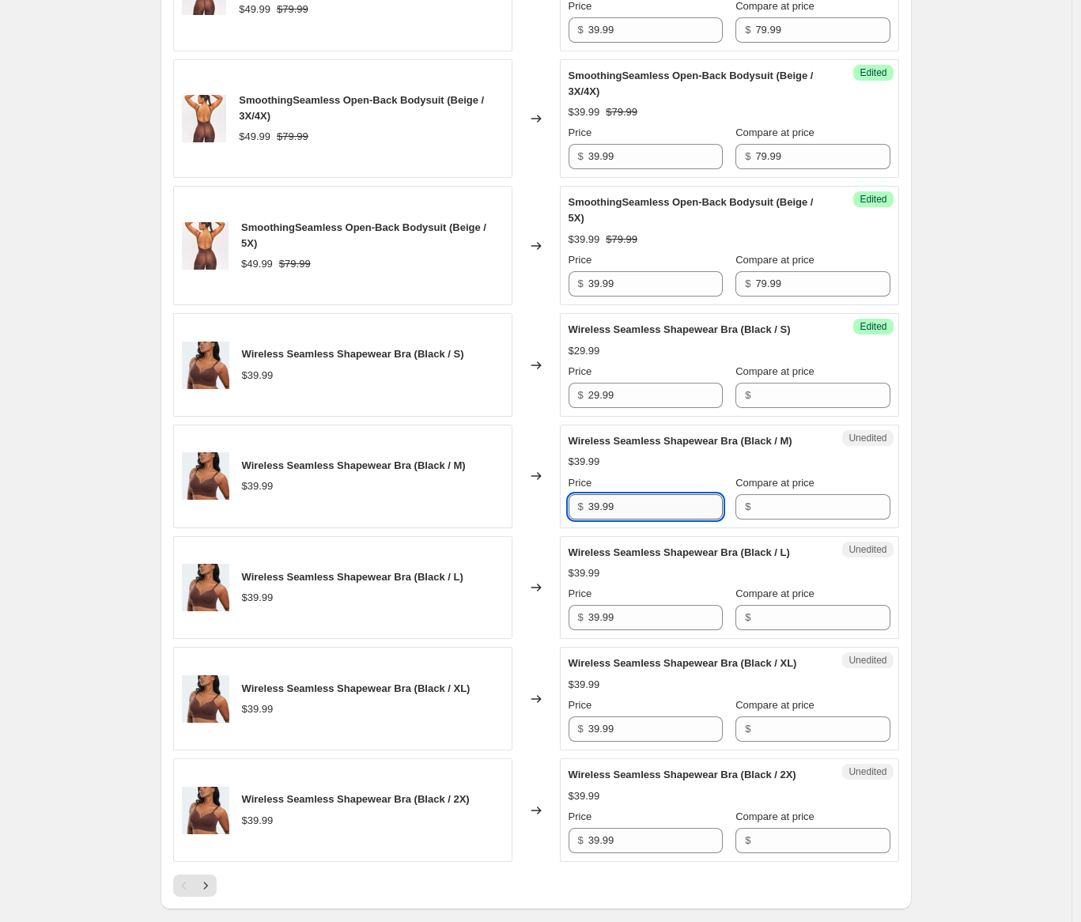
click at [656, 517] on input "39.99" at bounding box center [655, 506] width 134 height 25
paste input "2"
type input "29.99"
click at [653, 630] on input "39.99" at bounding box center [655, 617] width 134 height 25
click at [652, 630] on input "39.99" at bounding box center [655, 617] width 134 height 25
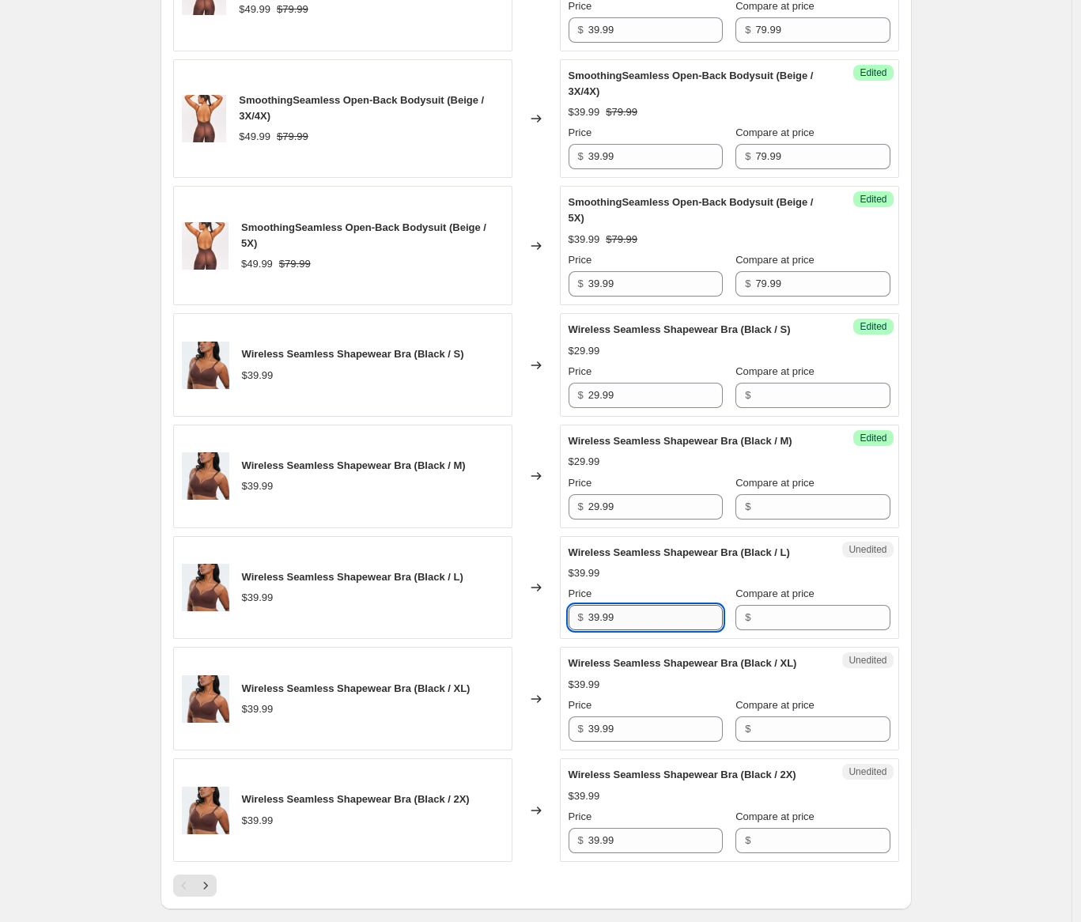
click at [652, 630] on input "39.99" at bounding box center [655, 617] width 134 height 25
paste input "2"
type input "29.99"
click at [636, 742] on input "39.99" at bounding box center [655, 728] width 134 height 25
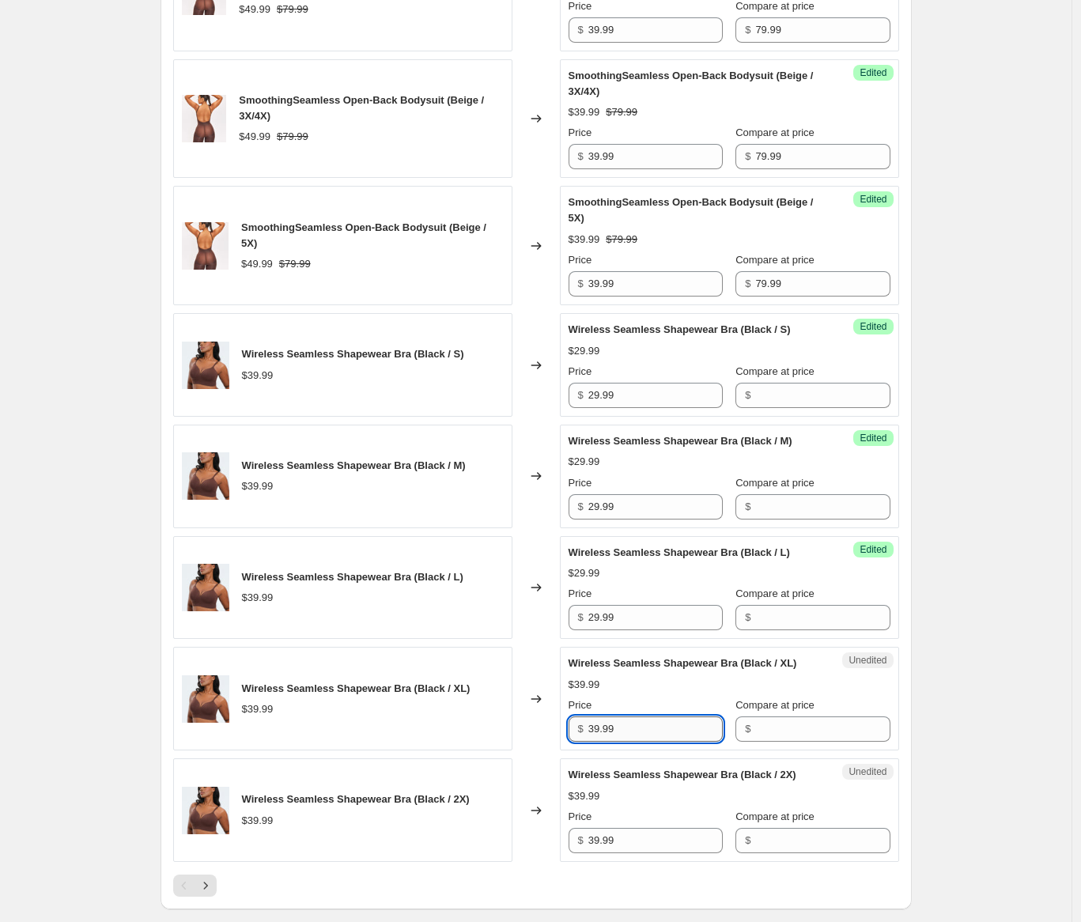
click at [636, 742] on input "39.99" at bounding box center [655, 728] width 134 height 25
paste input "2"
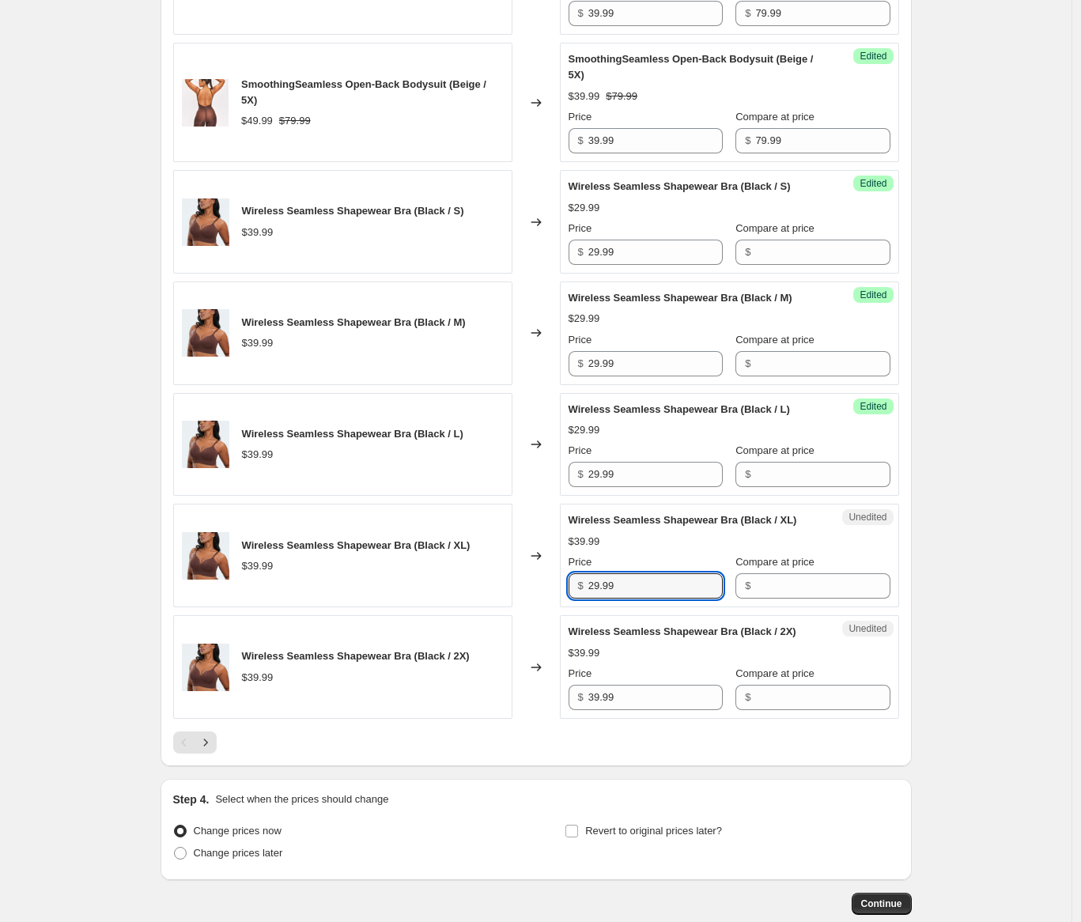
scroll to position [2890, 0]
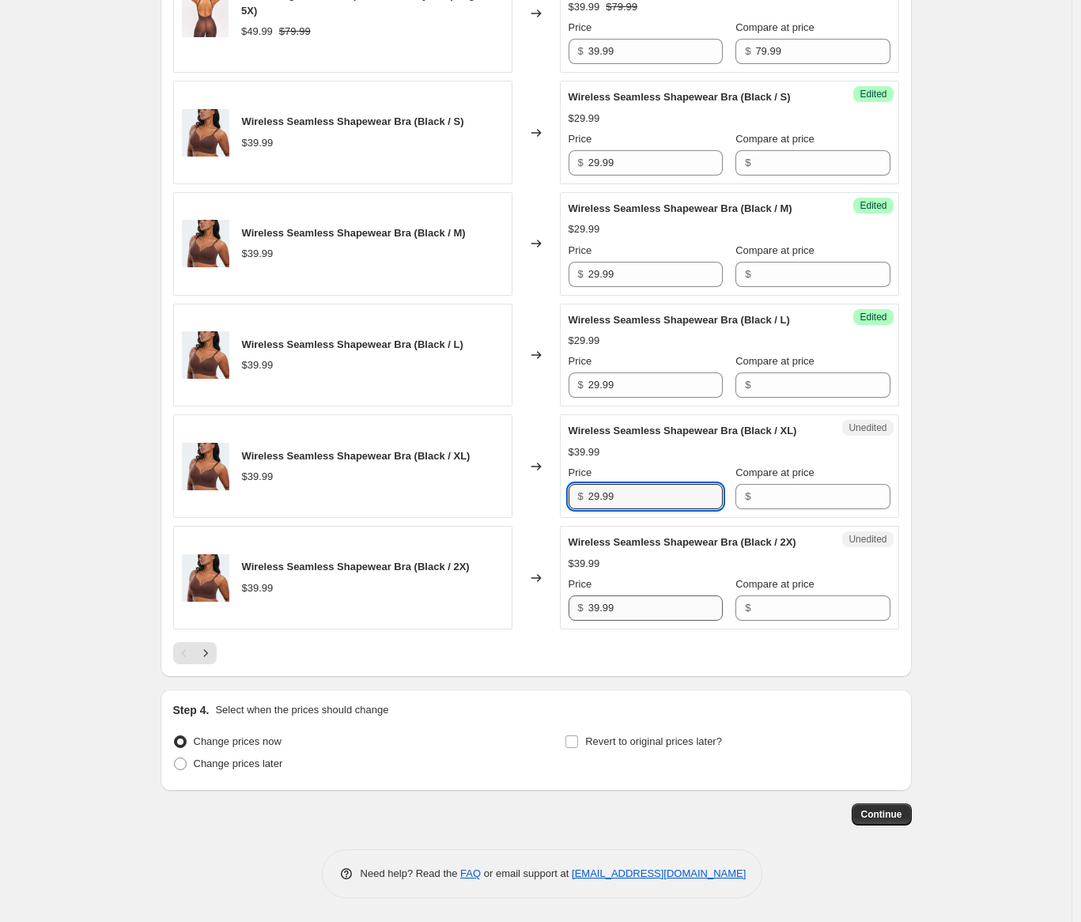
type input "29.99"
click at [646, 609] on input "39.99" at bounding box center [655, 607] width 134 height 25
paste input "2"
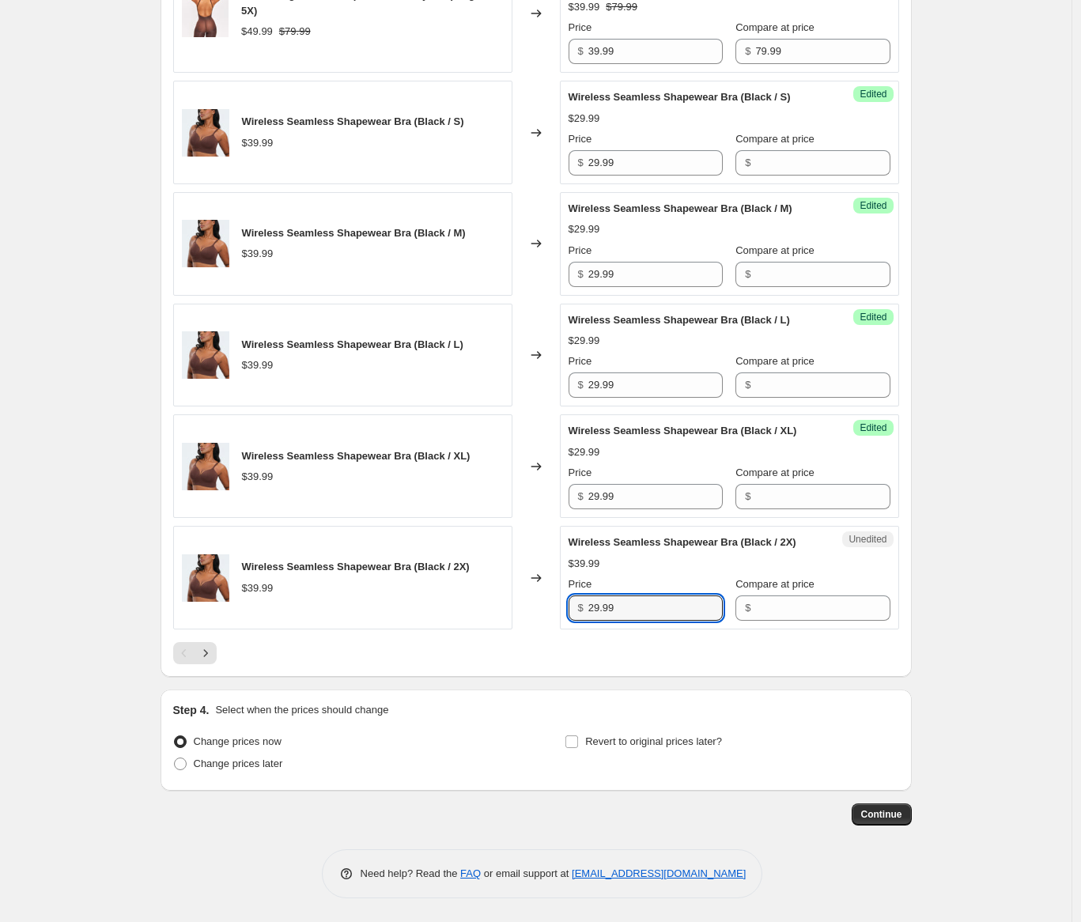
type input "29.99"
click at [206, 652] on icon "Next" at bounding box center [206, 653] width 16 height 16
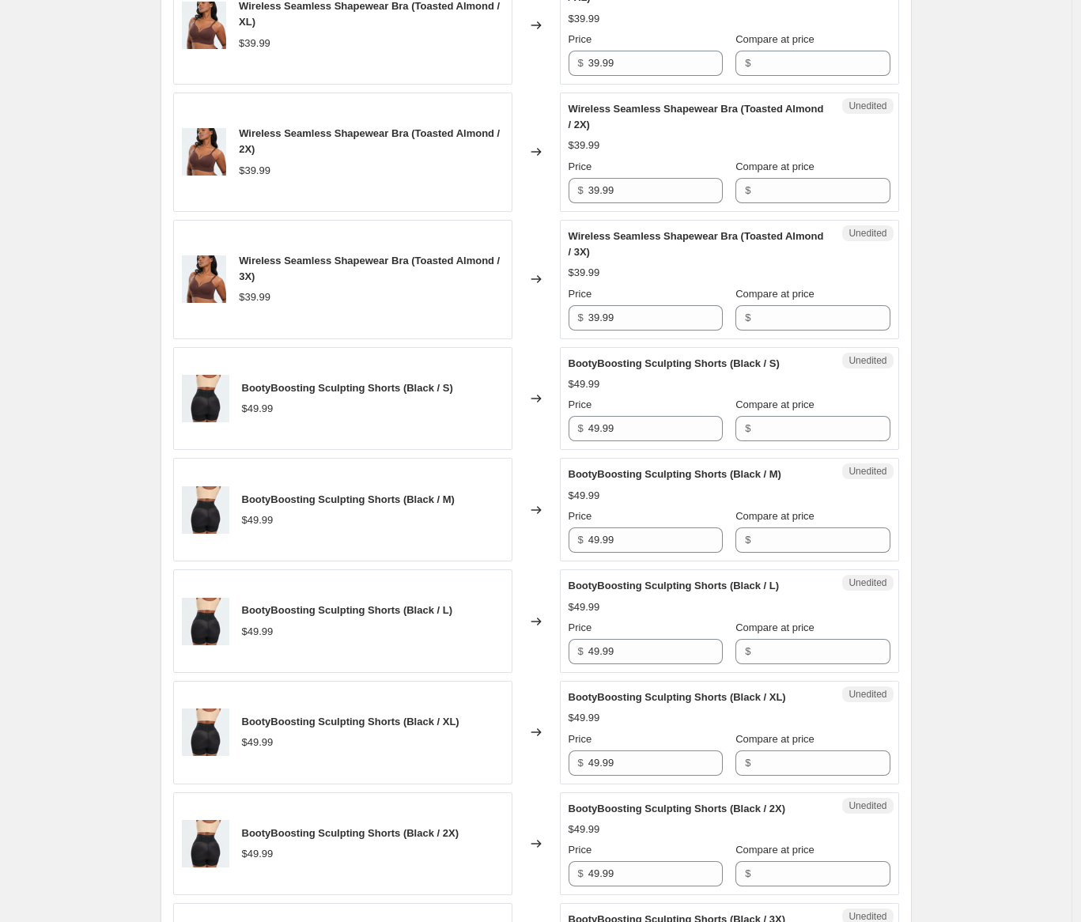
scroll to position [2681, 0]
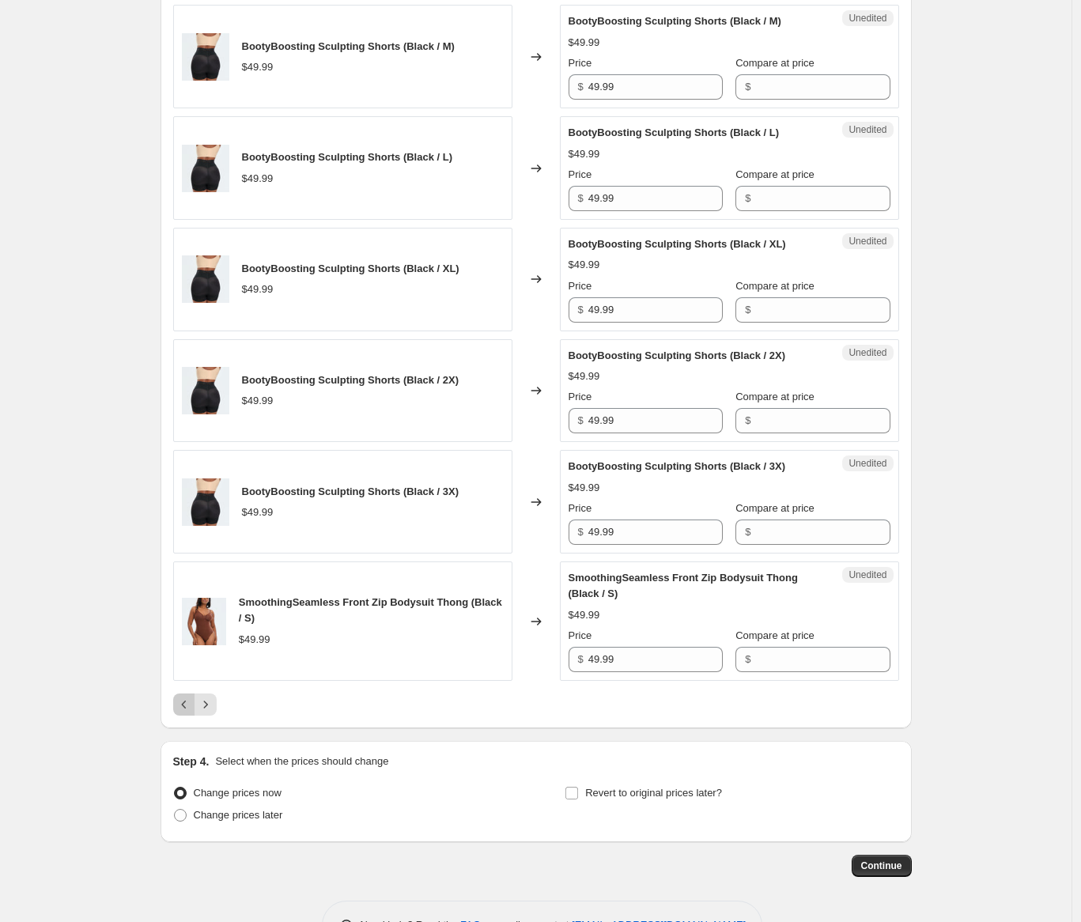
click at [185, 712] on icon "Previous" at bounding box center [184, 704] width 16 height 16
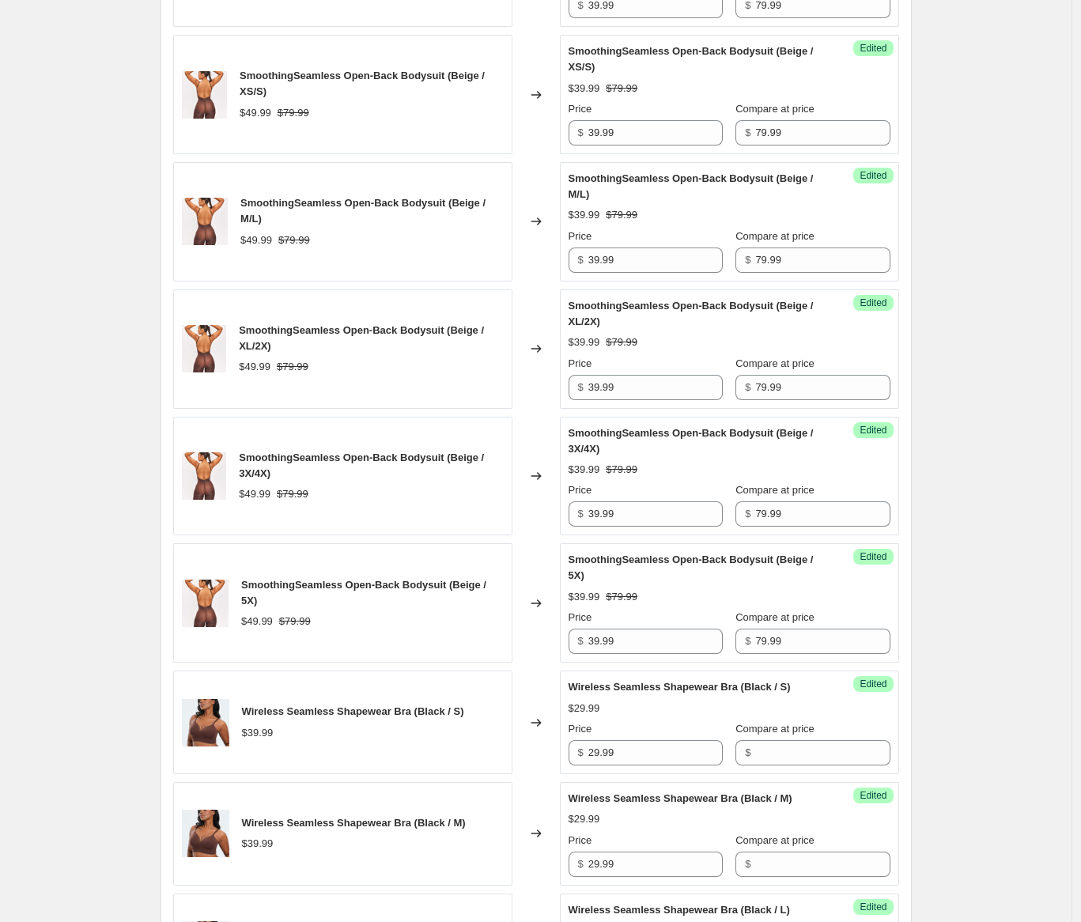
scroll to position [2541, 0]
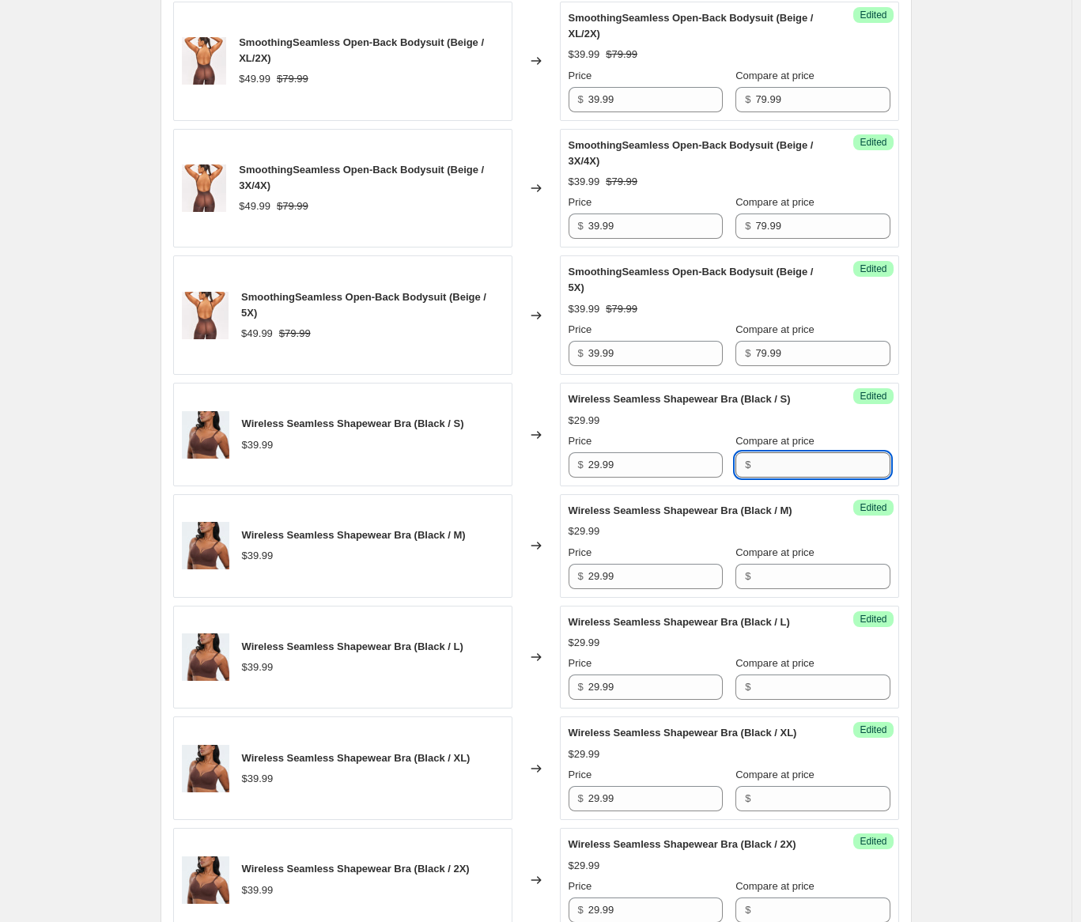
click at [787, 474] on input "Compare at price" at bounding box center [822, 464] width 134 height 25
type input "39.99"
drag, startPoint x: 805, startPoint y: 584, endPoint x: 813, endPoint y: 629, distance: 45.7
click at [805, 584] on input "Compare at price" at bounding box center [822, 576] width 134 height 25
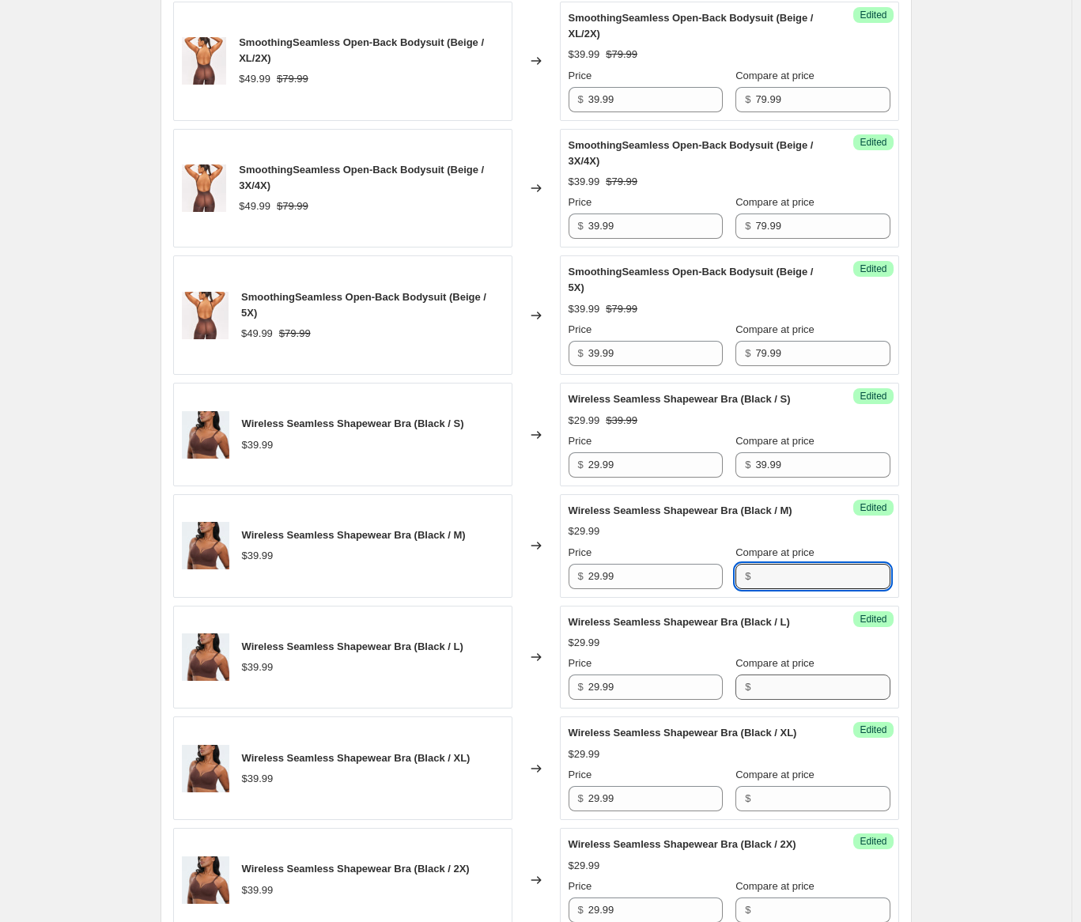
paste input "39.99"
type input "39.99"
click at [780, 700] on input "Compare at price" at bounding box center [822, 686] width 134 height 25
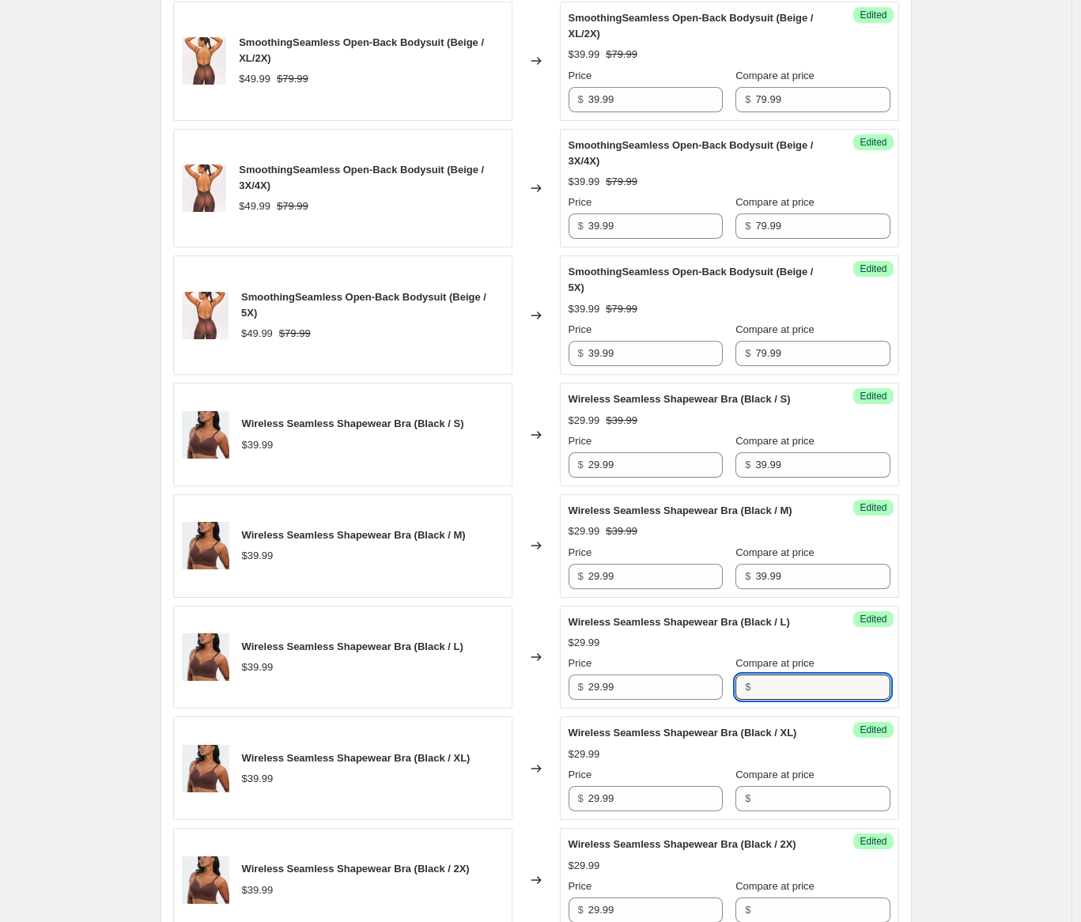
paste input "39.99"
type input "39.99"
click at [778, 811] on input "Compare at price" at bounding box center [822, 798] width 134 height 25
paste input "39.99"
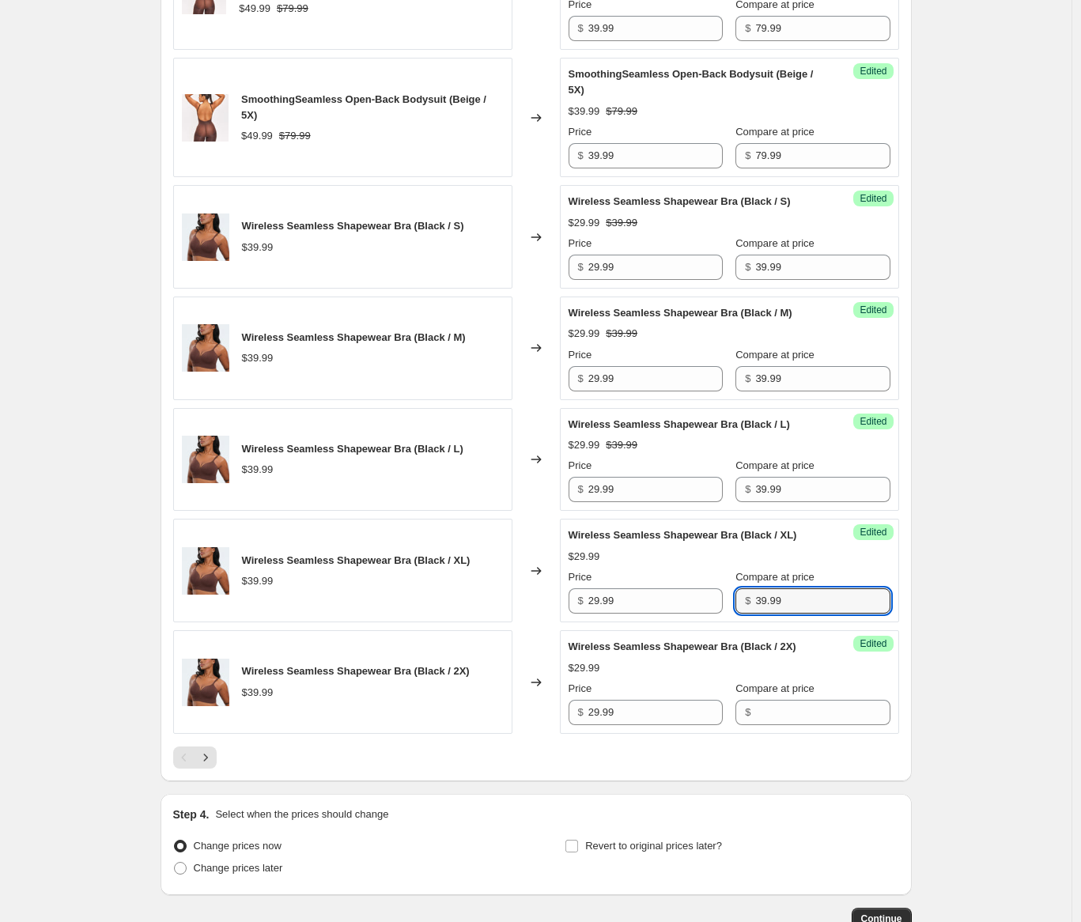
scroll to position [2794, 0]
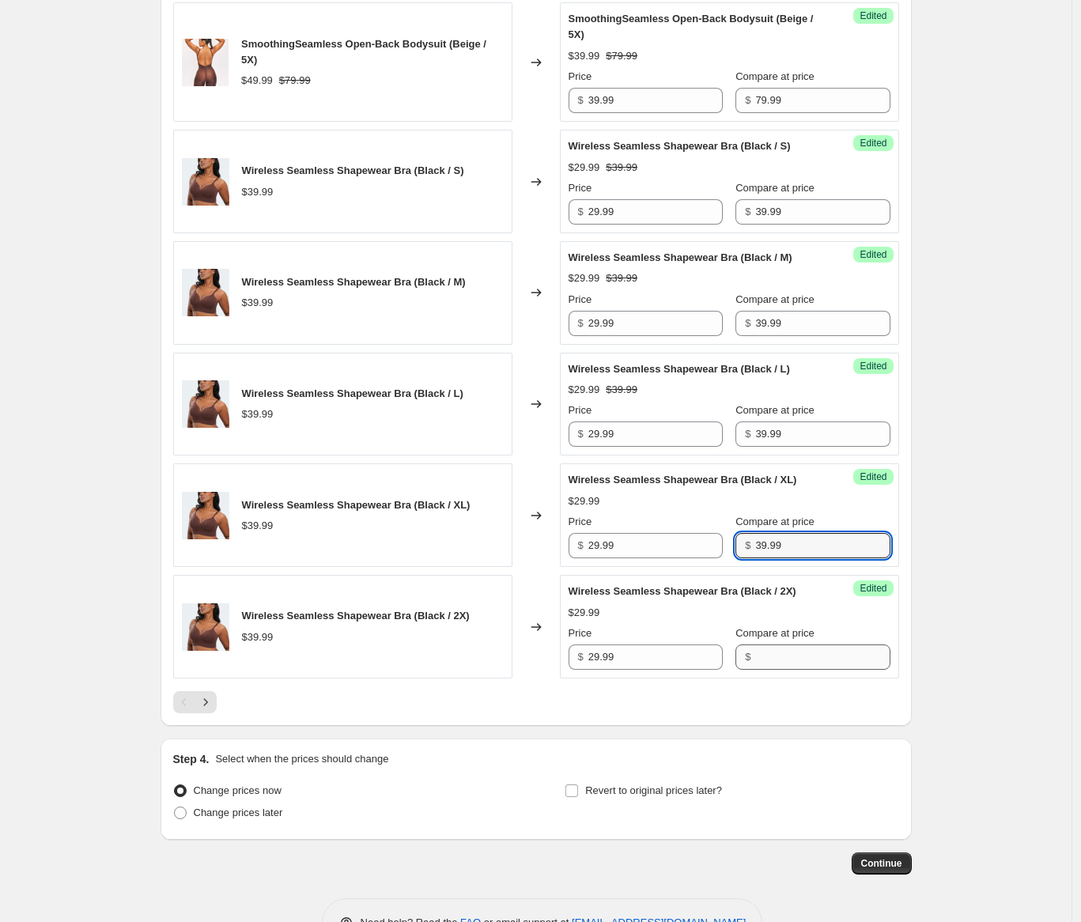
type input "39.99"
click at [790, 670] on input "Compare at price" at bounding box center [822, 656] width 134 height 25
paste input "39.99"
type input "39.99"
drag, startPoint x: 316, startPoint y: 757, endPoint x: 230, endPoint y: 757, distance: 86.2
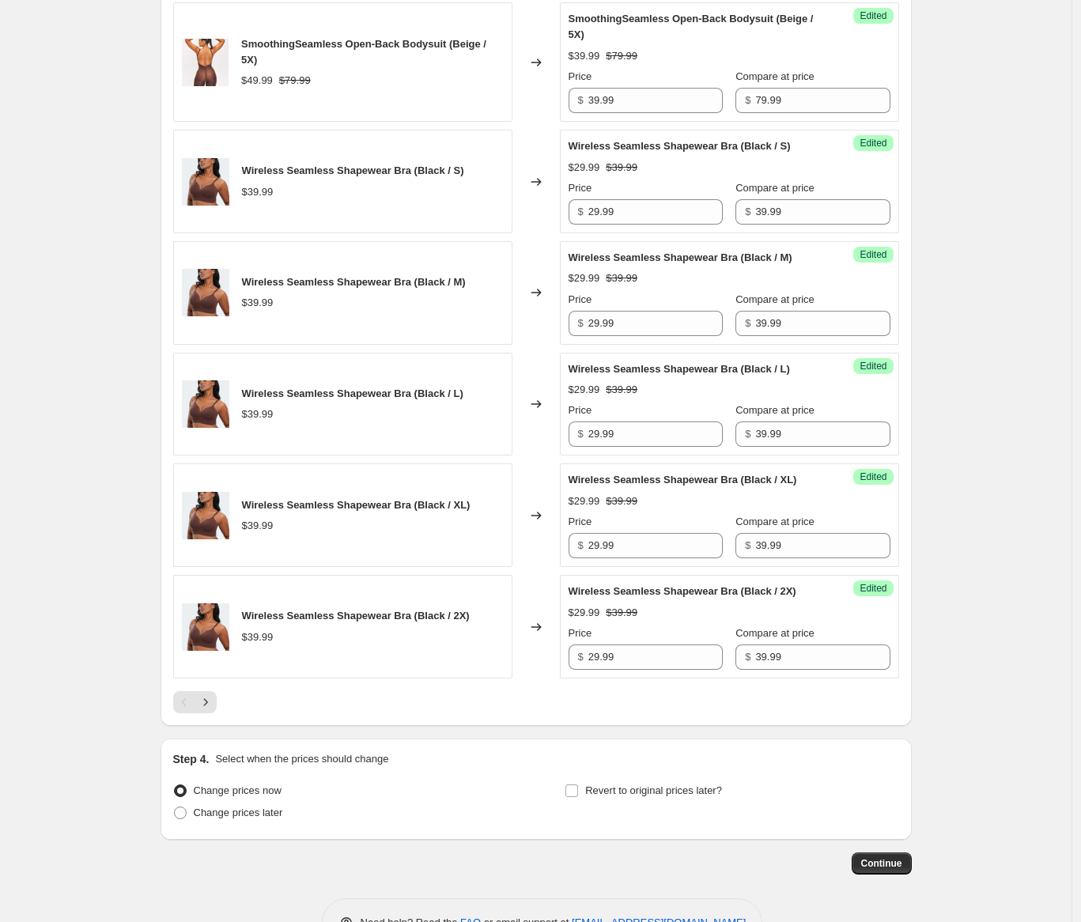
click at [315, 713] on div at bounding box center [536, 702] width 726 height 22
click at [204, 710] on icon "Next" at bounding box center [206, 702] width 16 height 16
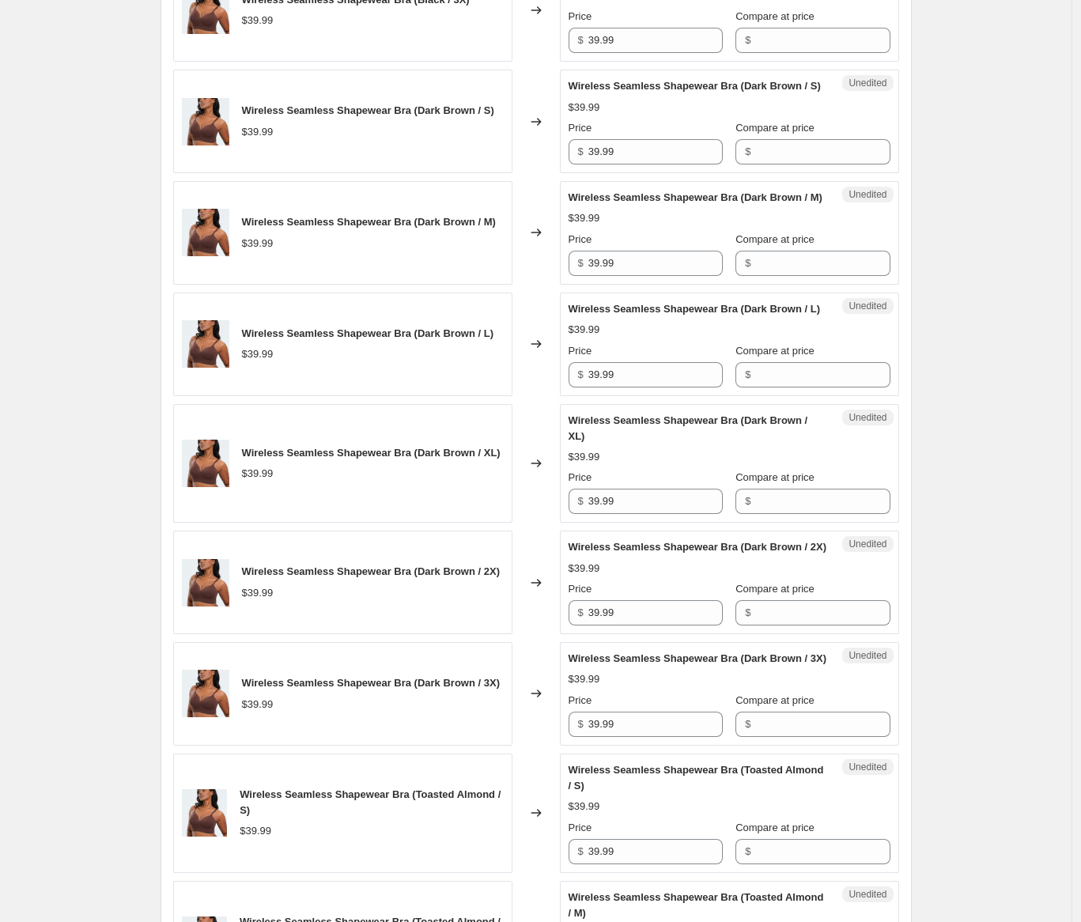
scroll to position [511, 0]
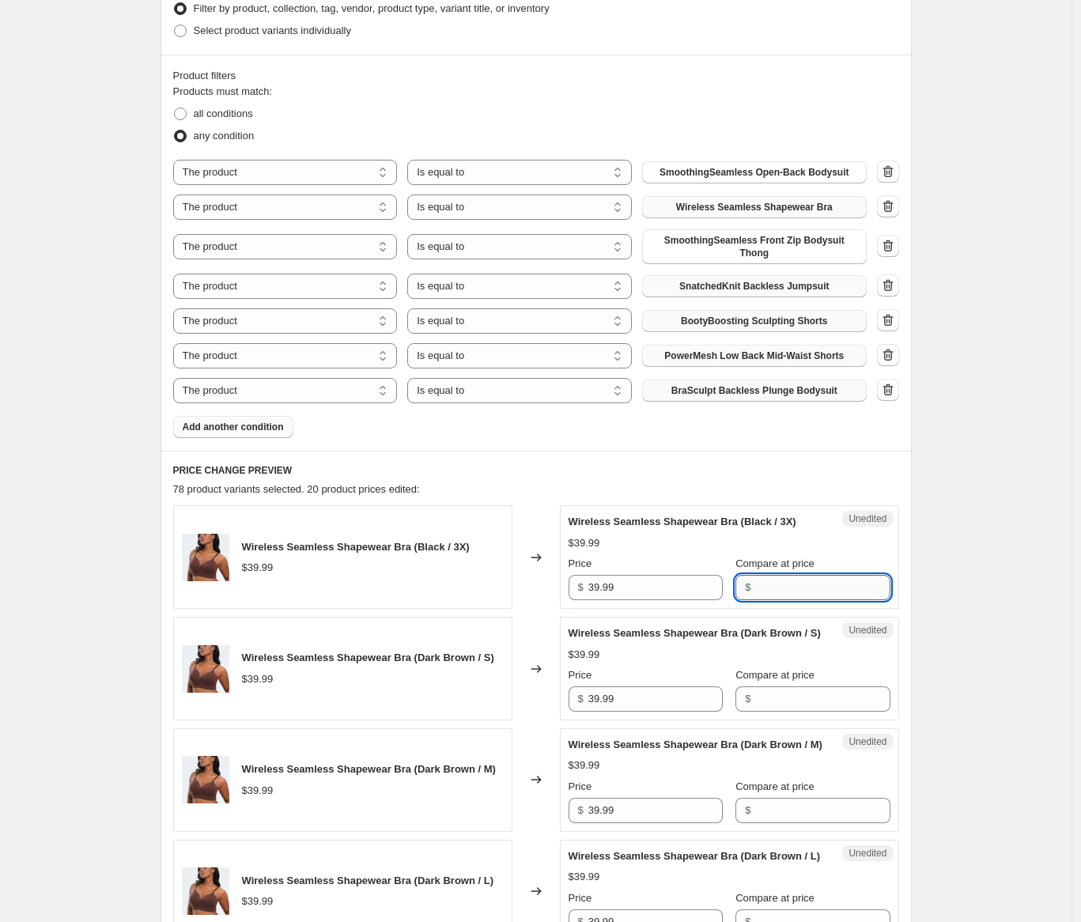
click at [819, 600] on input "Compare at price" at bounding box center [822, 587] width 134 height 25
paste input "39.99"
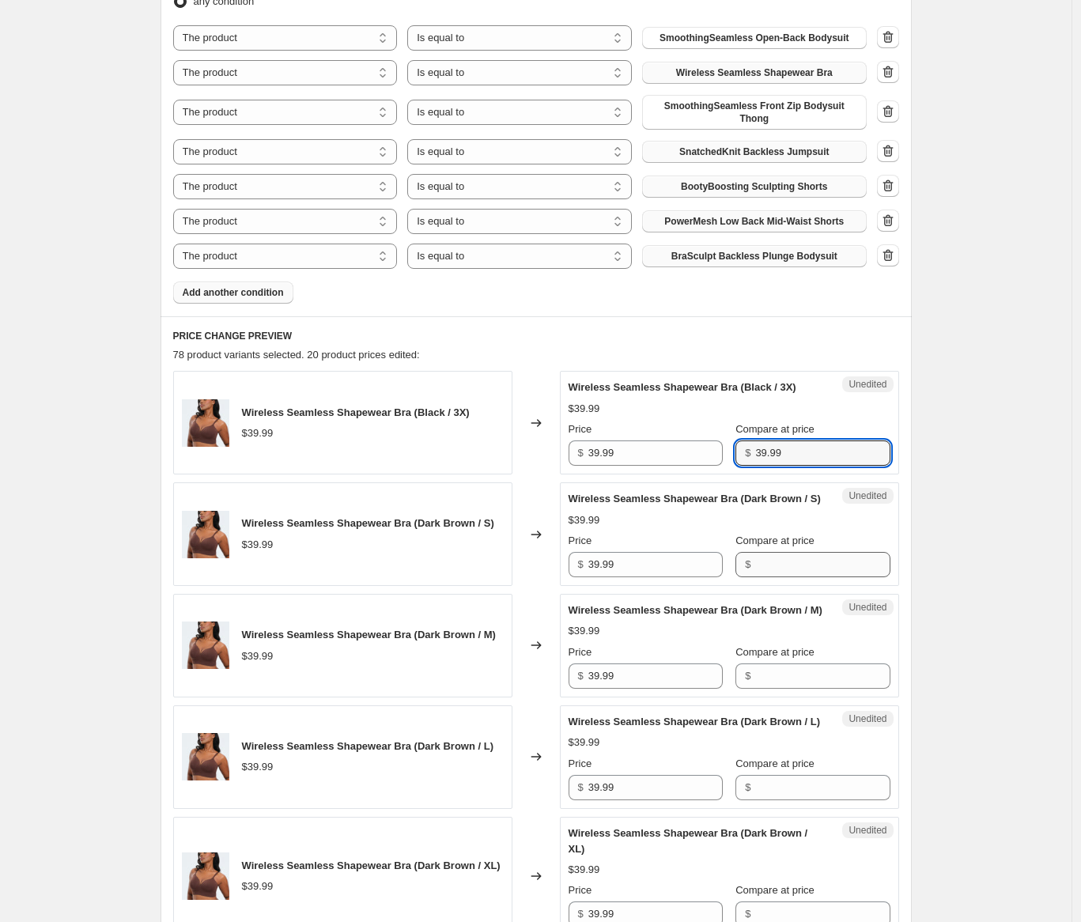
type input "39.99"
click at [769, 577] on input "Compare at price" at bounding box center [822, 564] width 134 height 25
paste input "39.99"
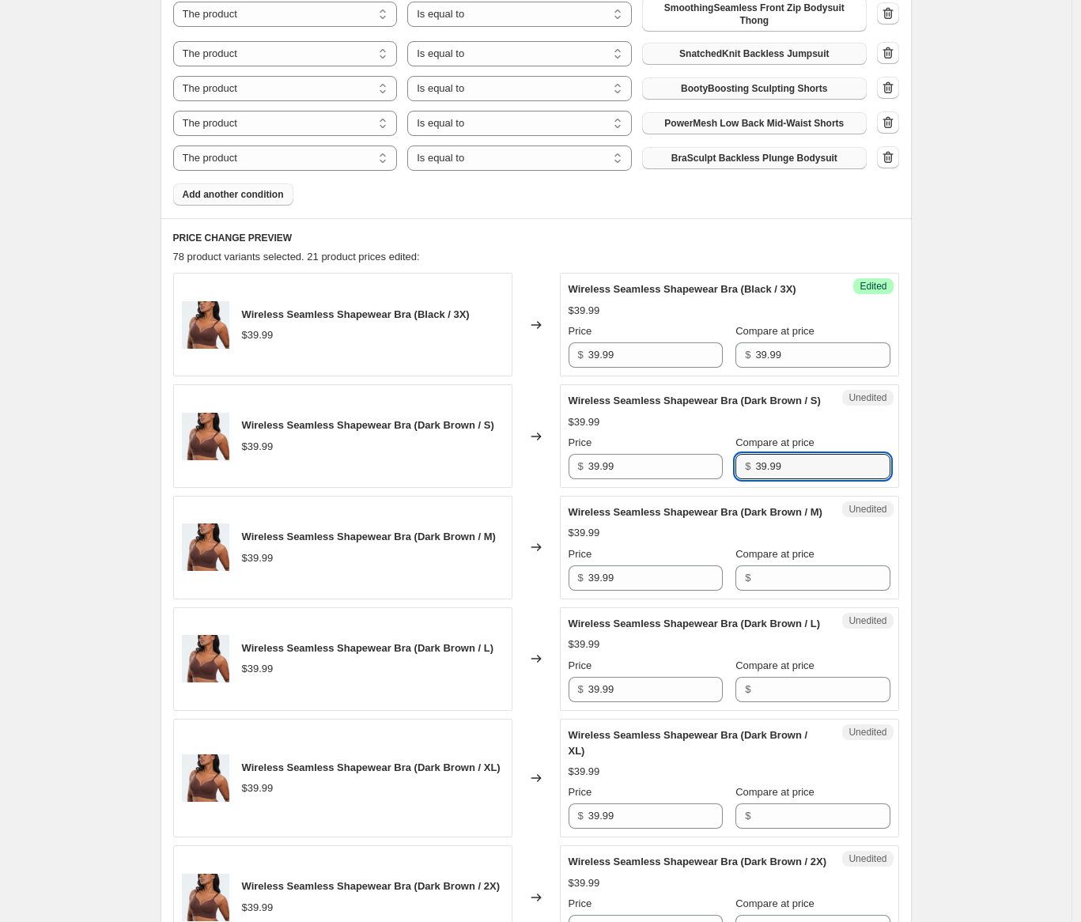
scroll to position [951, 0]
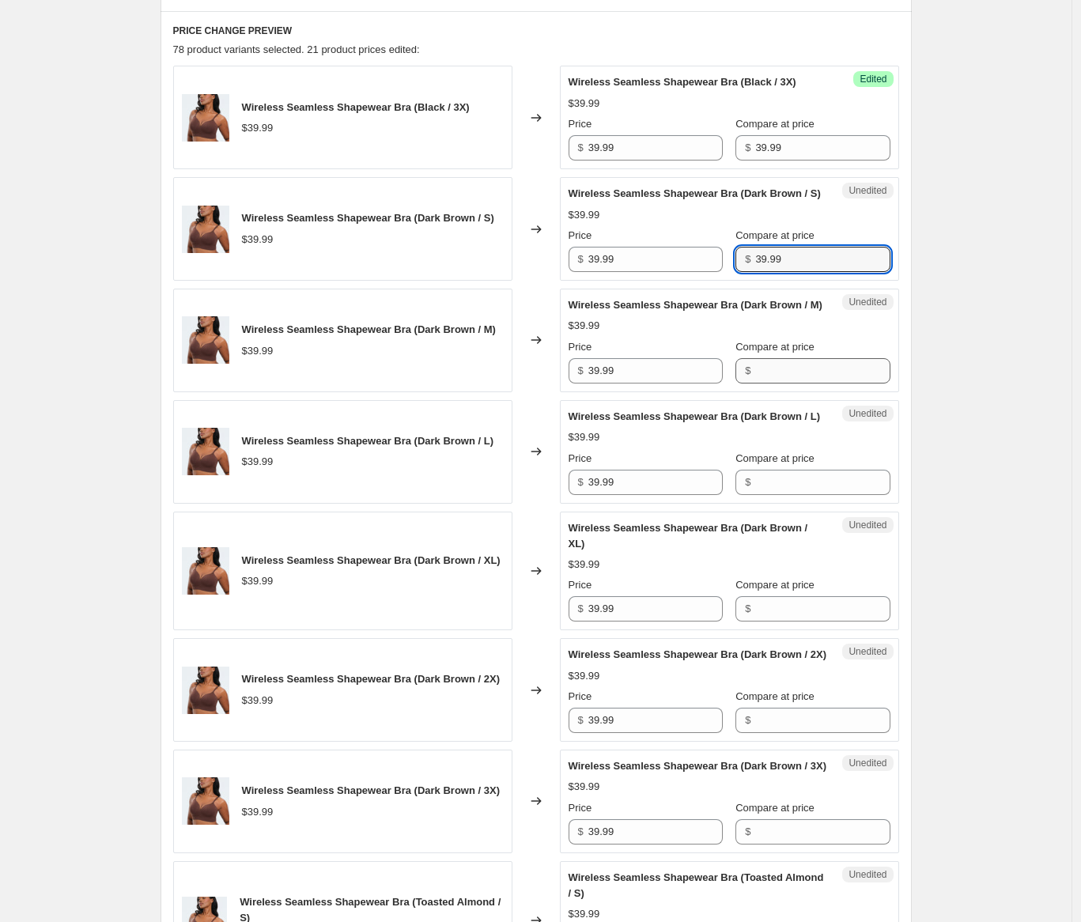
type input "39.99"
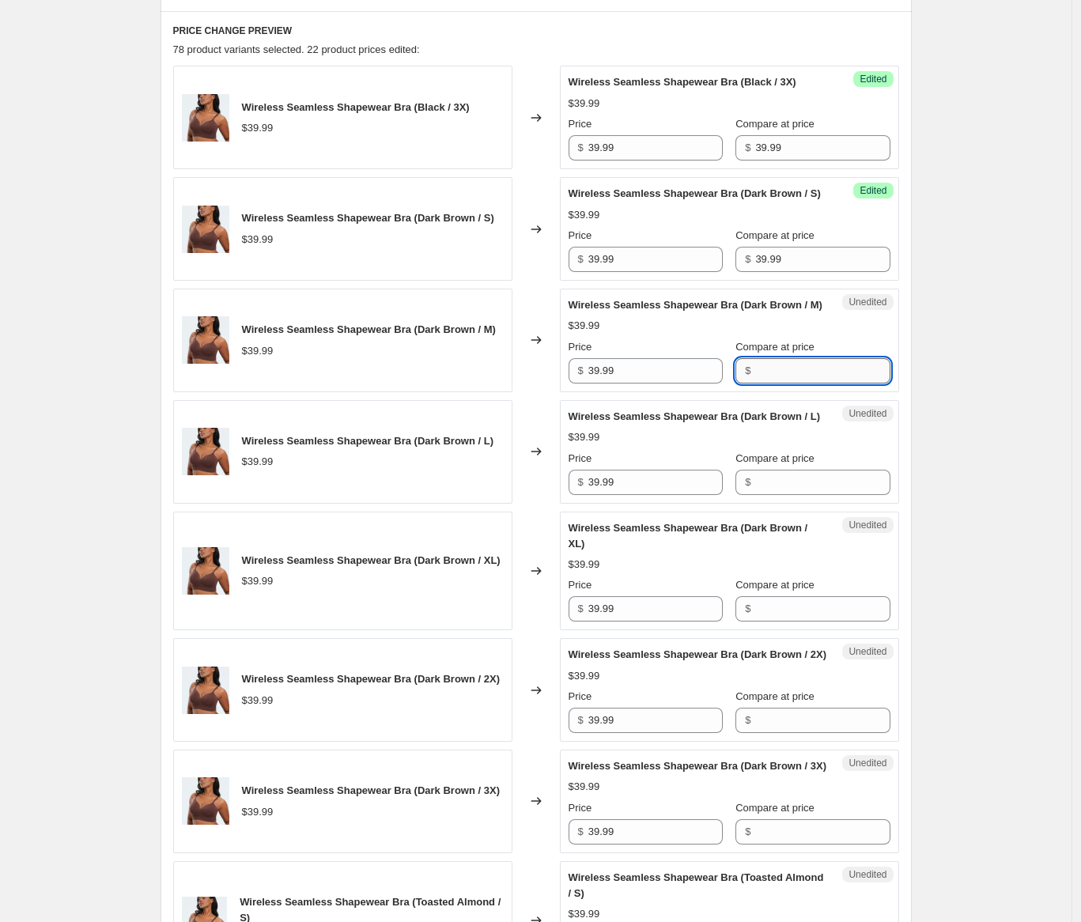
click at [787, 383] on input "Compare at price" at bounding box center [822, 370] width 134 height 25
paste input "39.99"
type input "39.99"
click at [787, 495] on input "Compare at price" at bounding box center [822, 482] width 134 height 25
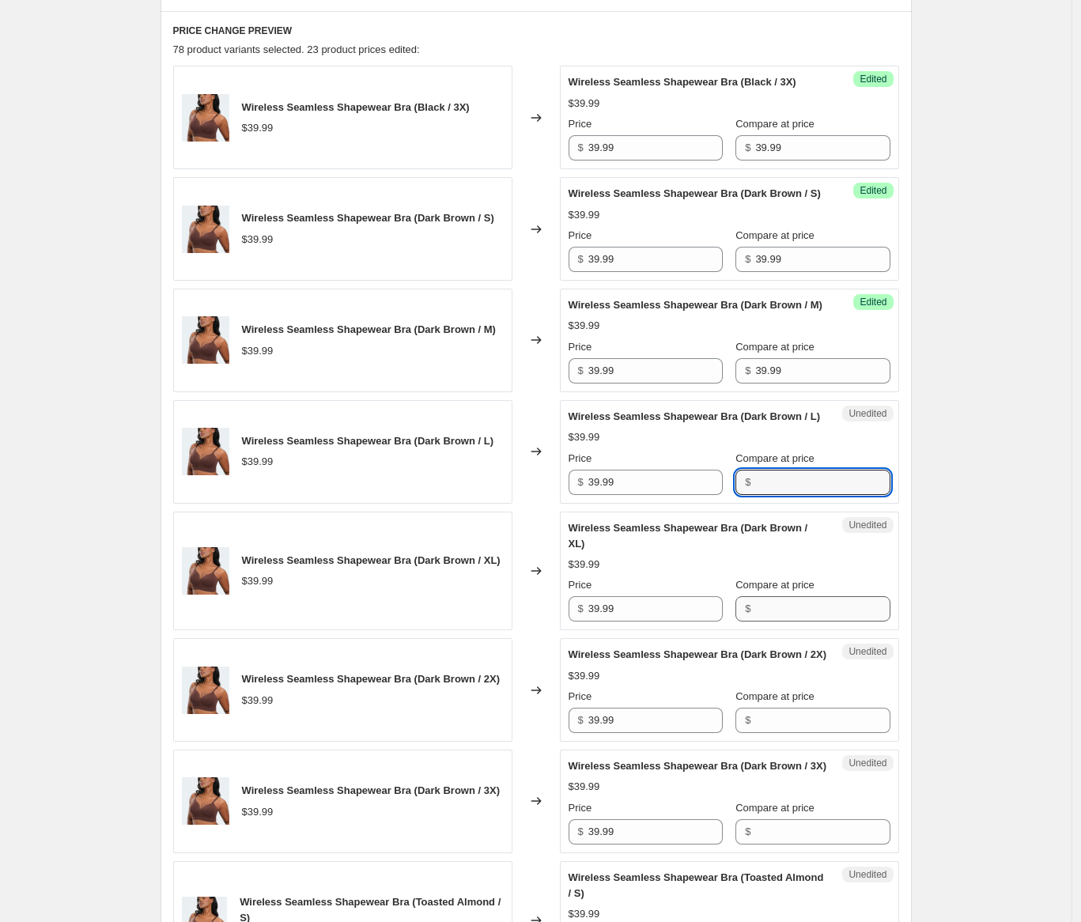
paste input "39.99"
type input "39.99"
click at [779, 621] on input "Compare at price" at bounding box center [822, 608] width 134 height 25
paste input "39.99"
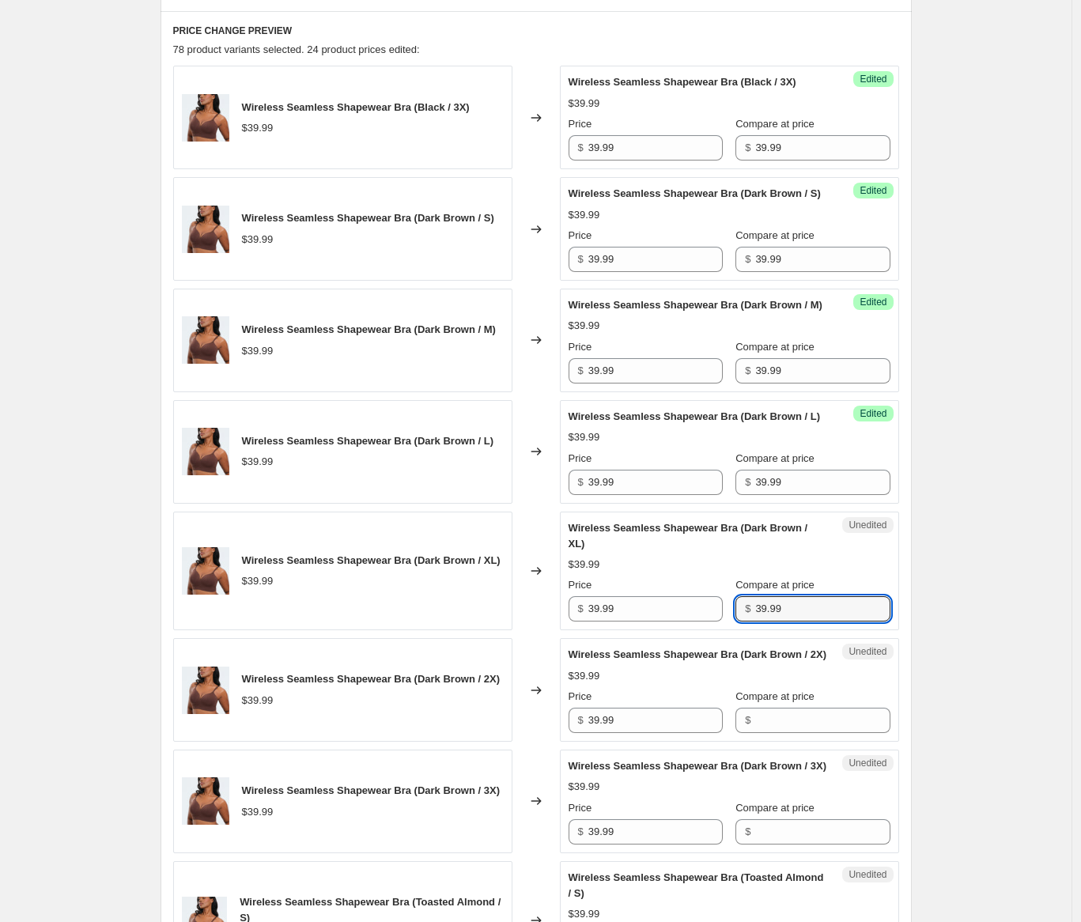
scroll to position [1275, 0]
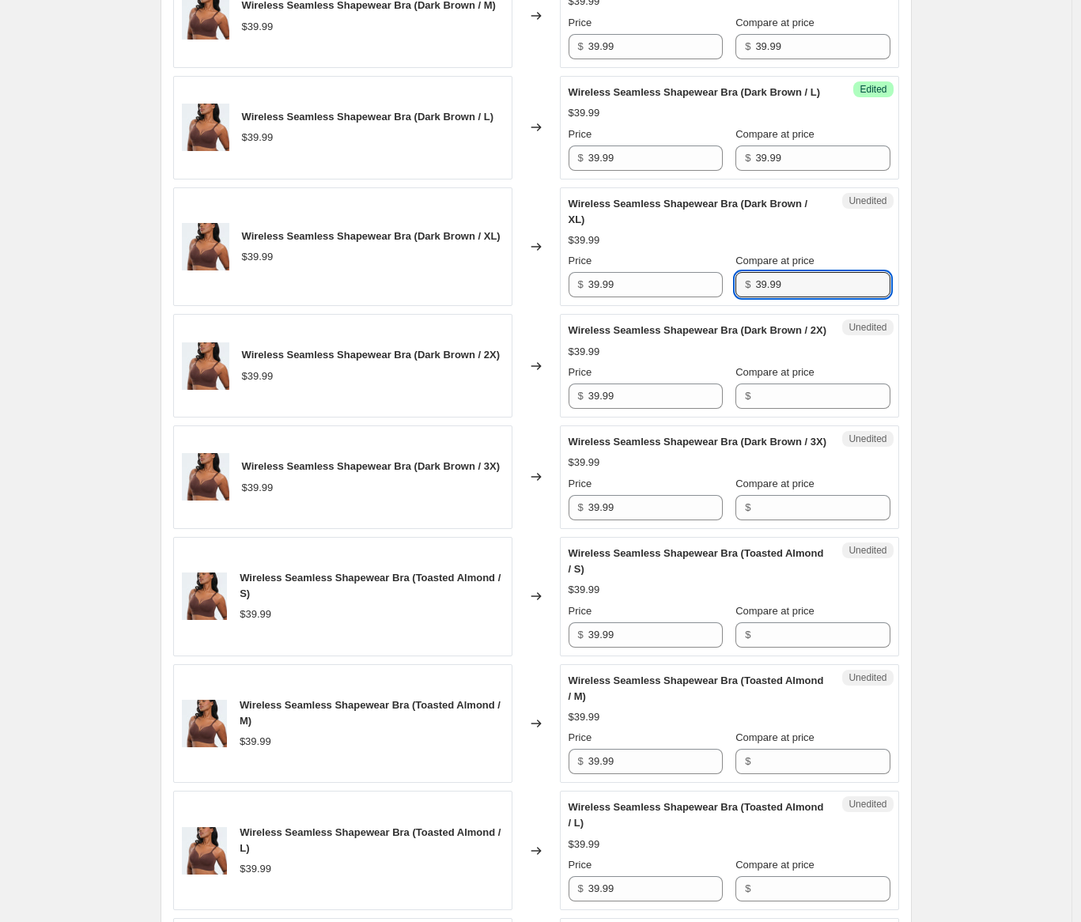
type input "39.99"
click at [781, 417] on div "Unedited Wireless Seamless Shapewear Bra (Dark Brown / 2X) $39.99 Price $ 39.99…" at bounding box center [729, 366] width 339 height 104
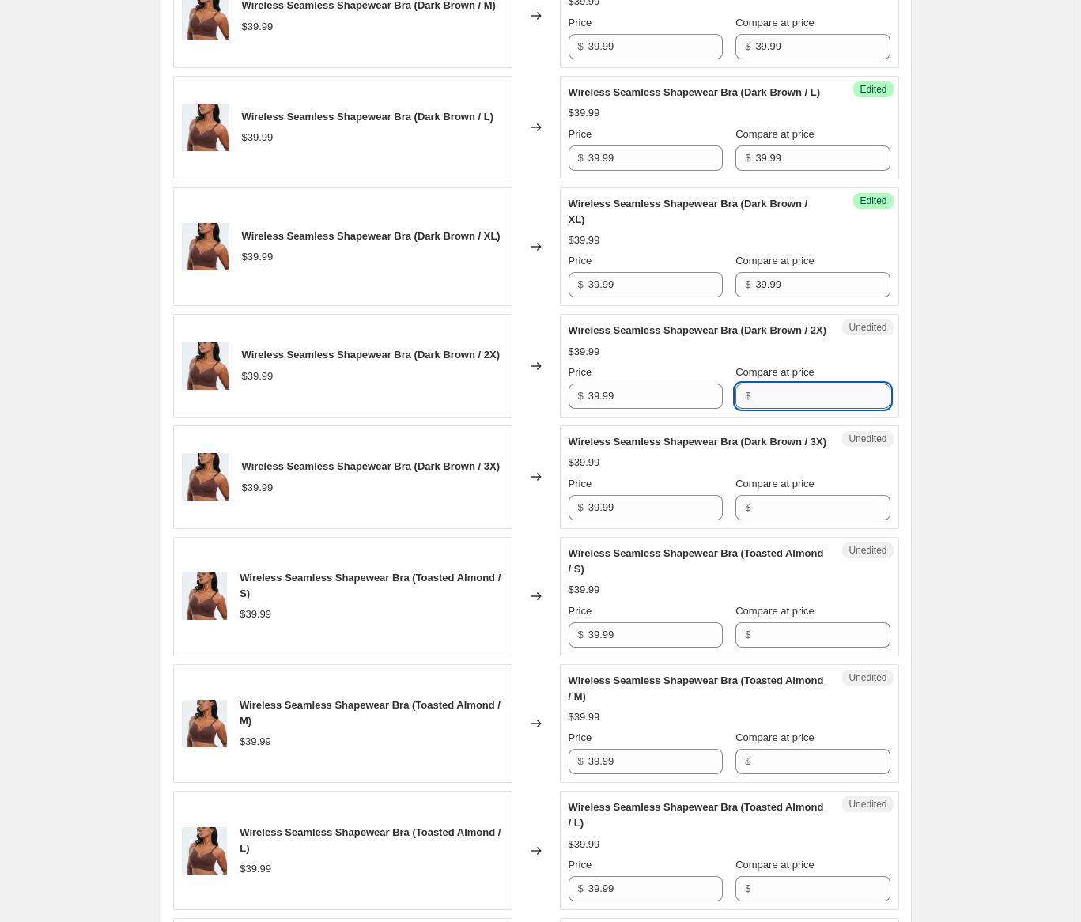
click at [790, 409] on input "Compare at price" at bounding box center [822, 395] width 134 height 25
paste input "39.99"
type input "39.99"
click at [774, 520] on input "Compare at price" at bounding box center [822, 507] width 134 height 25
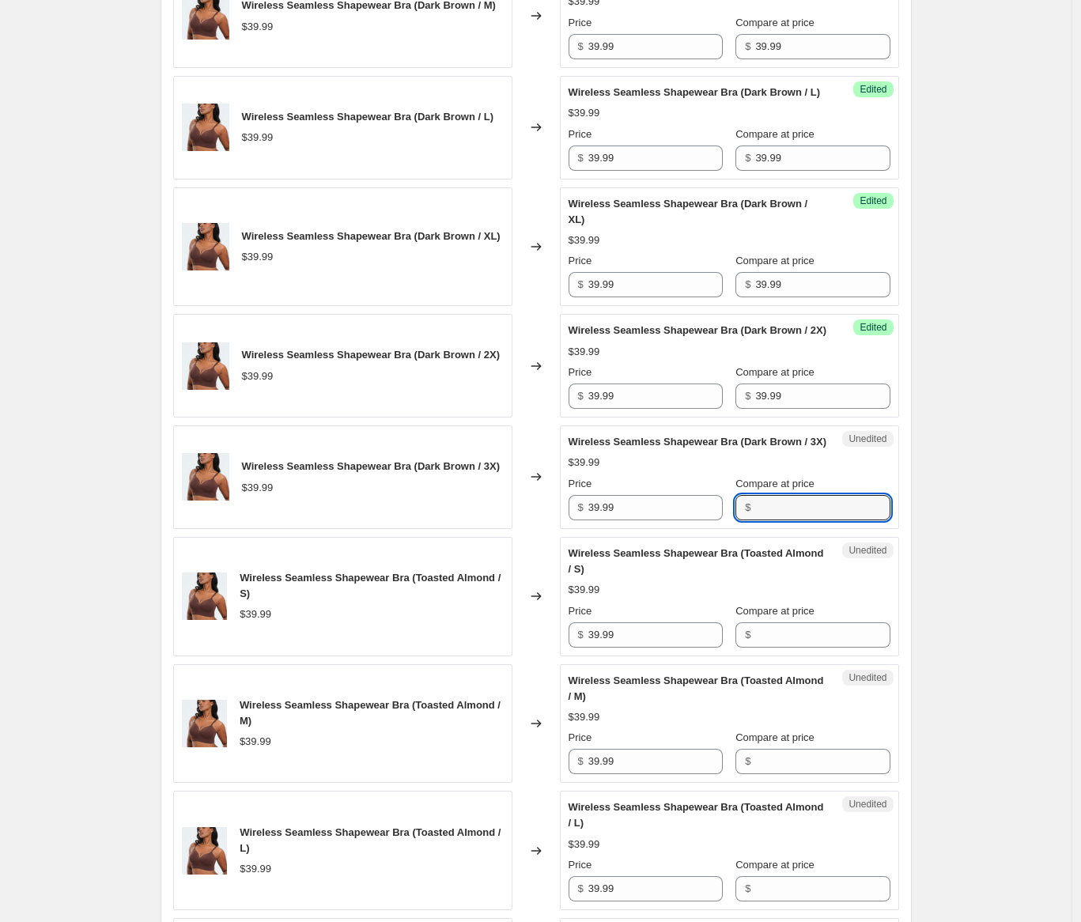
paste input "39.99"
type input "39.99"
drag, startPoint x: 768, startPoint y: 715, endPoint x: 776, endPoint y: 712, distance: 8.3
click at [768, 647] on div "Compare at price $" at bounding box center [812, 625] width 154 height 44
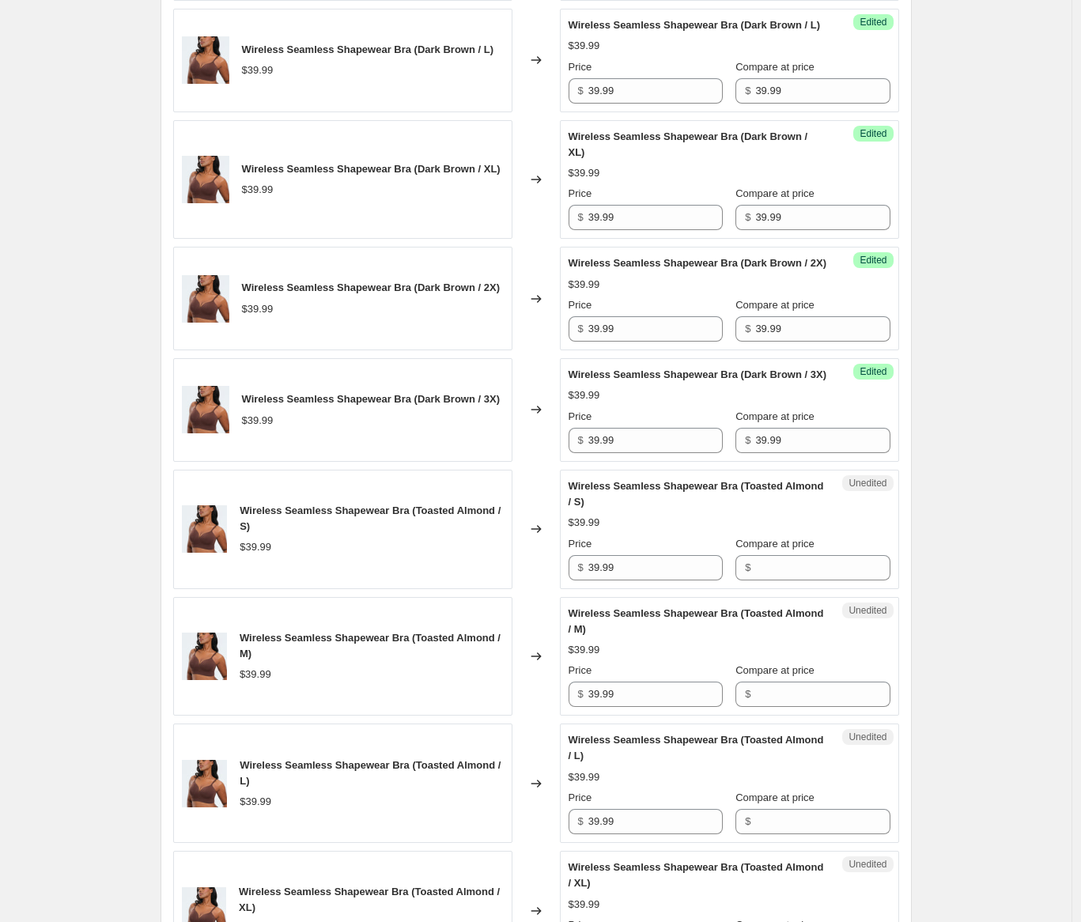
scroll to position [1403, 0]
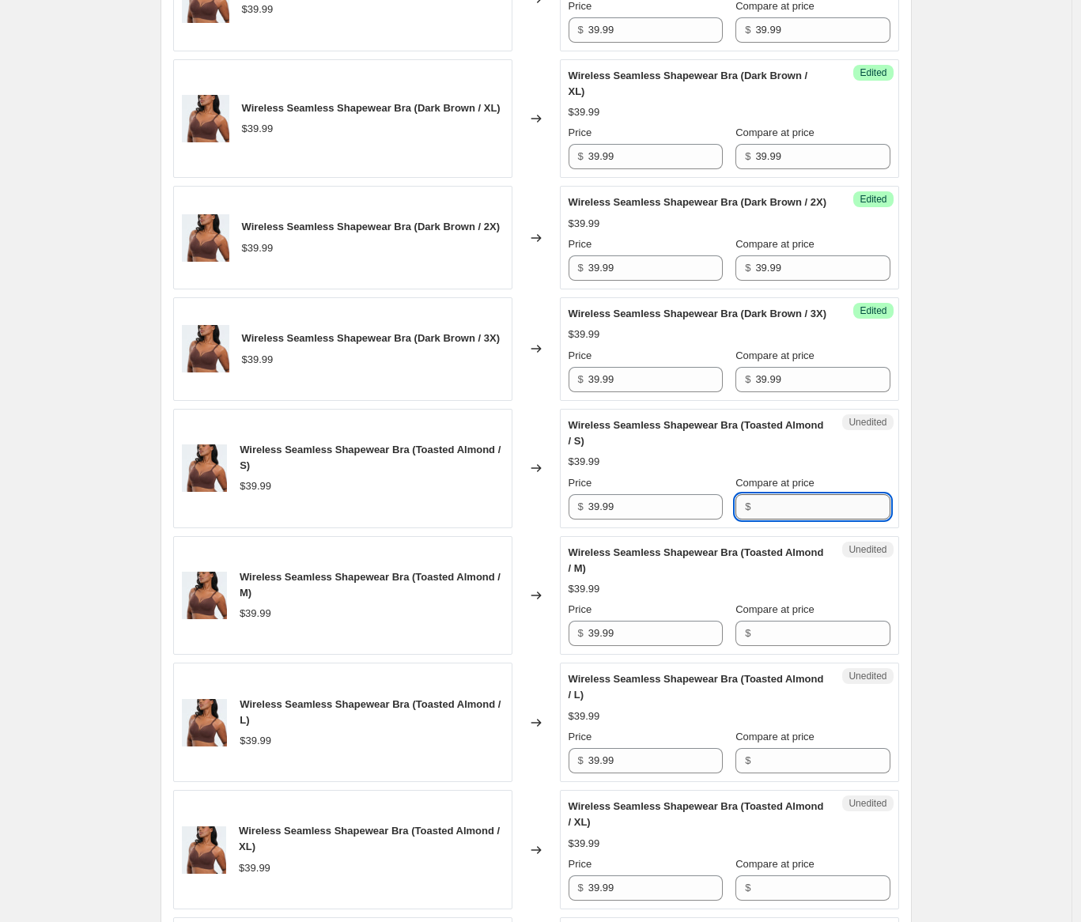
click at [801, 519] on input "Compare at price" at bounding box center [822, 506] width 134 height 25
paste input "39.99"
type input "39.99"
click at [795, 646] on input "Compare at price" at bounding box center [822, 633] width 134 height 25
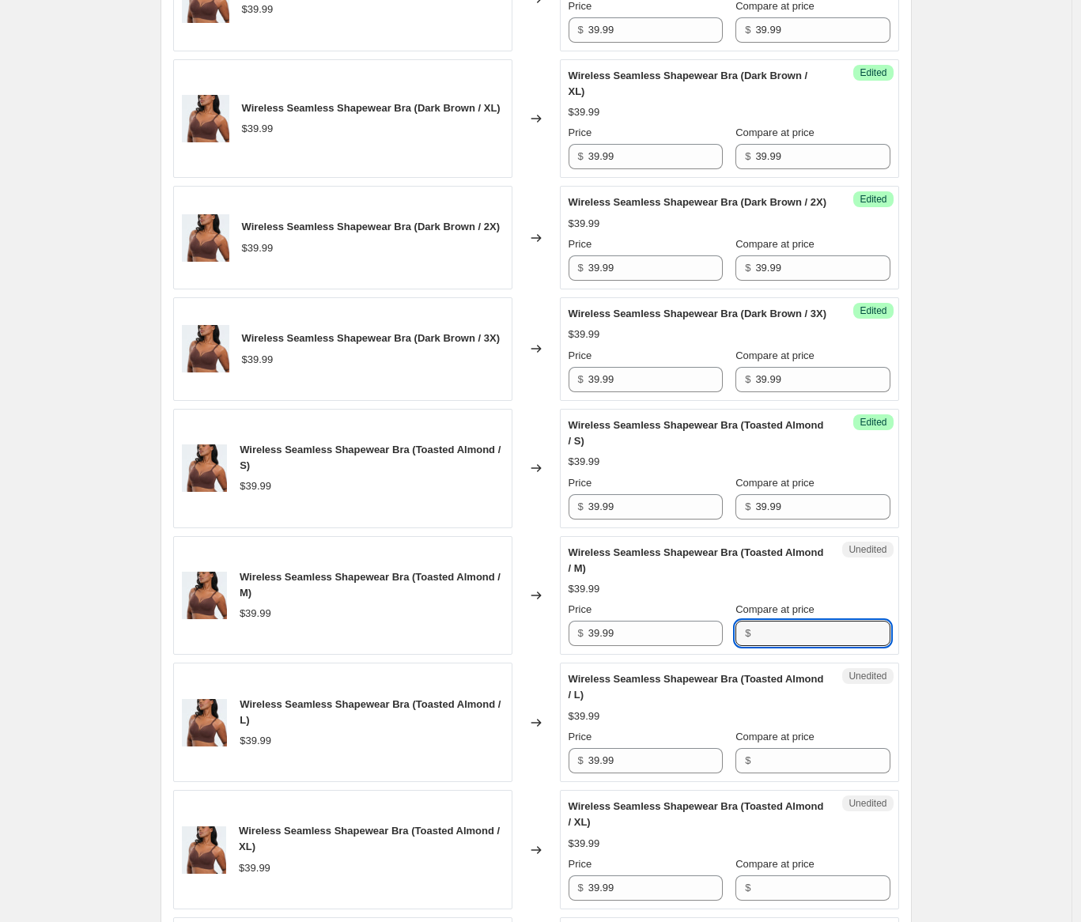
paste input "39.99"
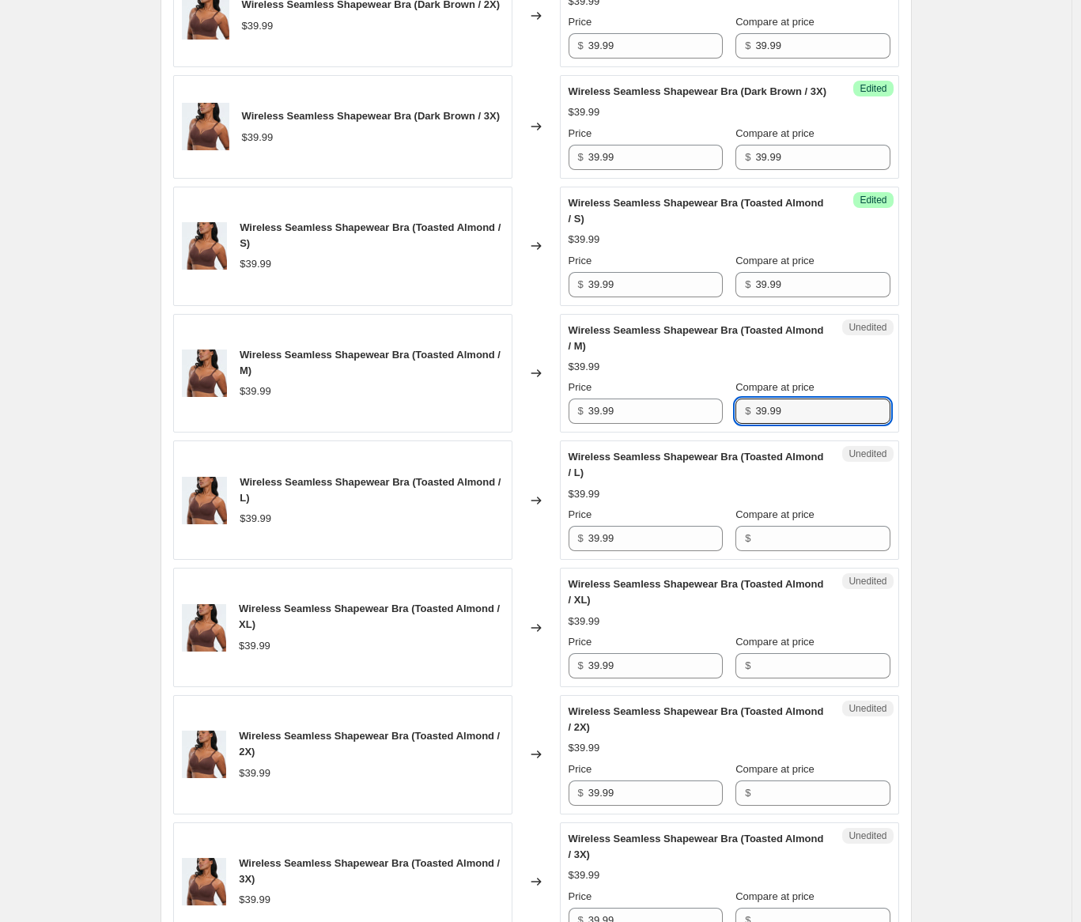
scroll to position [1651, 0]
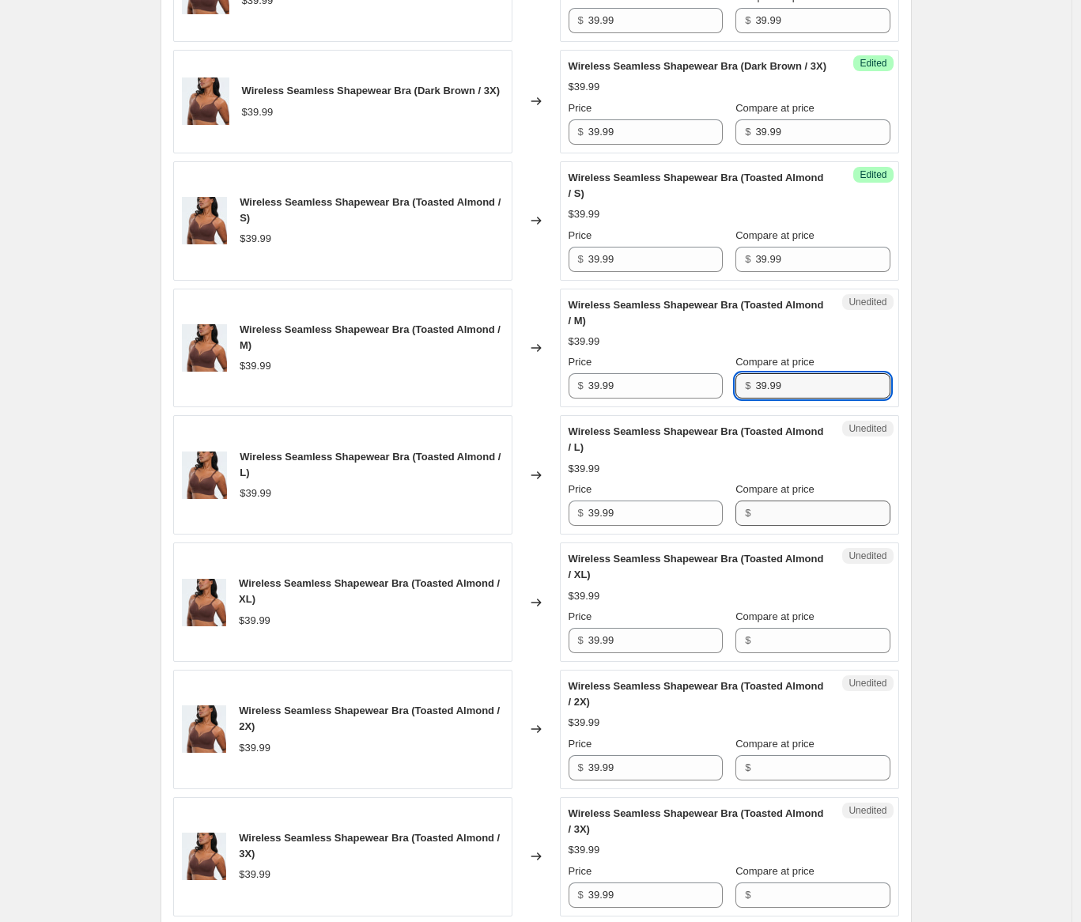
type input "39.99"
click at [788, 526] on input "Compare at price" at bounding box center [822, 512] width 134 height 25
paste input "39.99"
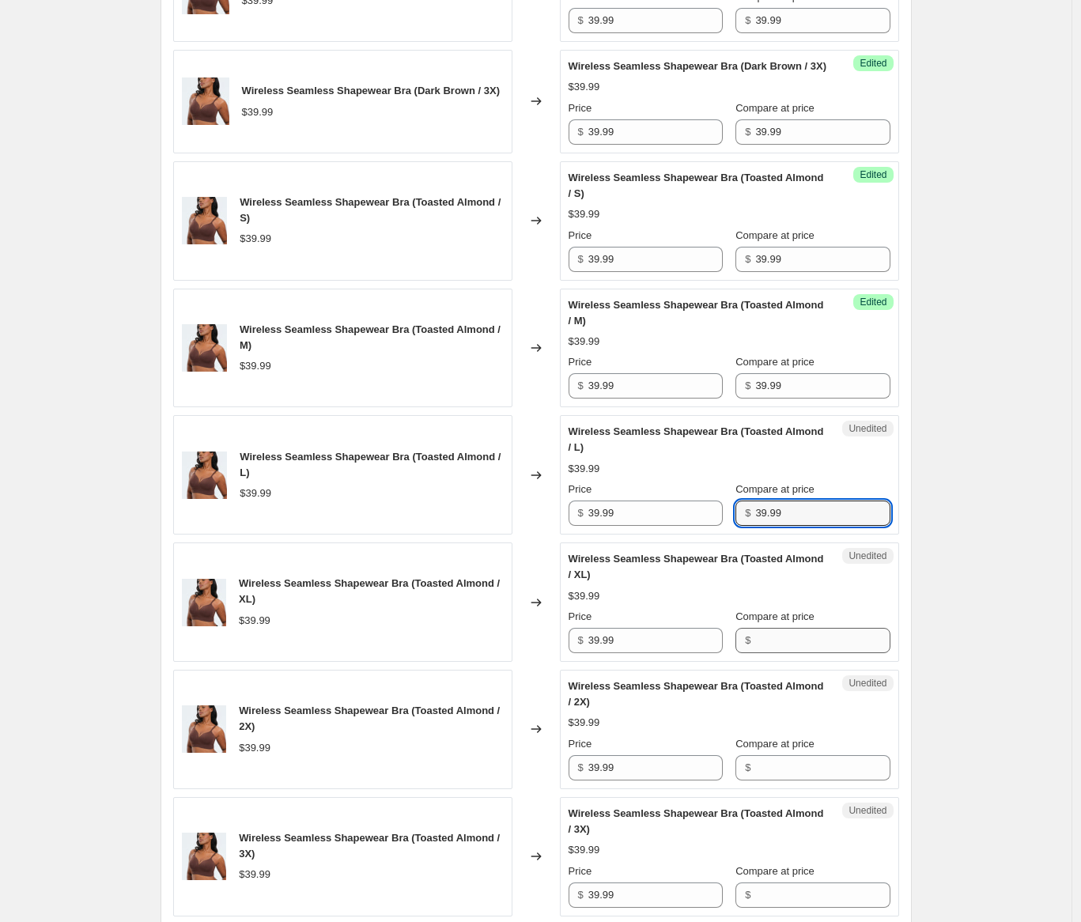
type input "39.99"
click at [787, 653] on input "Compare at price" at bounding box center [822, 640] width 134 height 25
paste input "39.99"
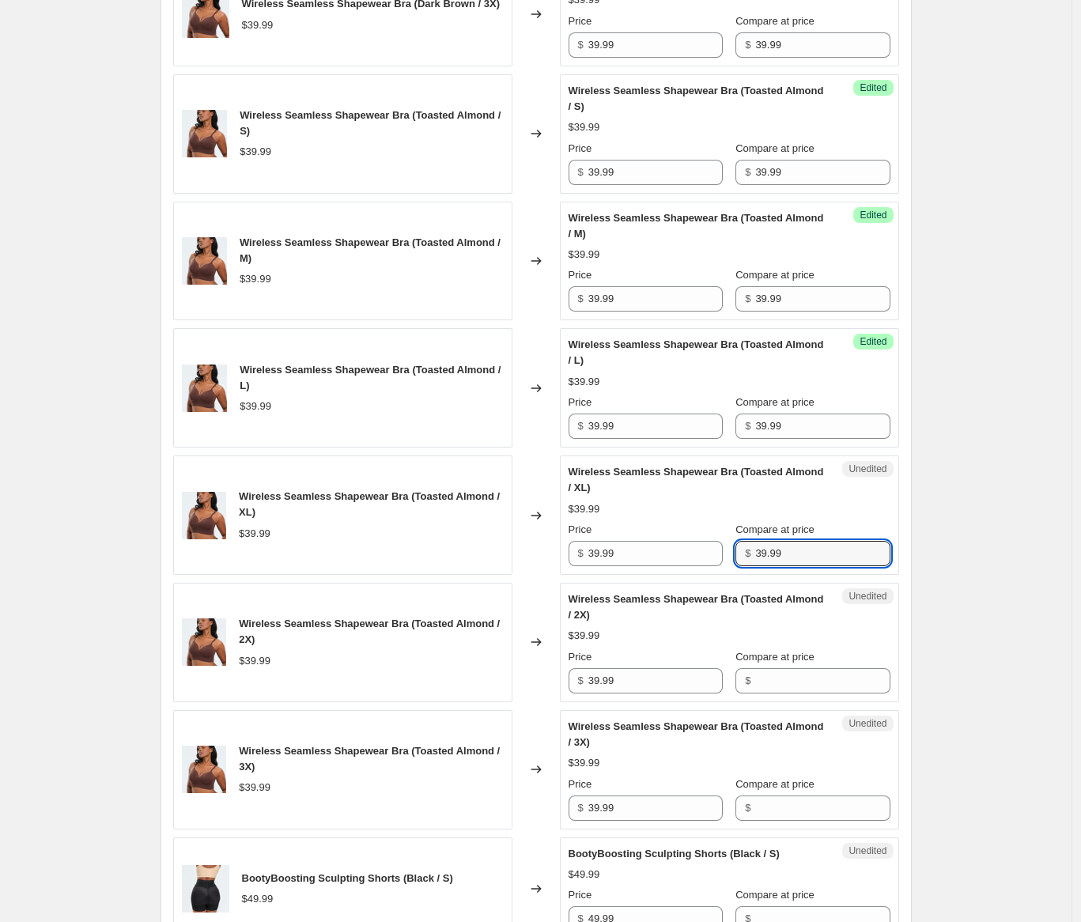
scroll to position [1945, 0]
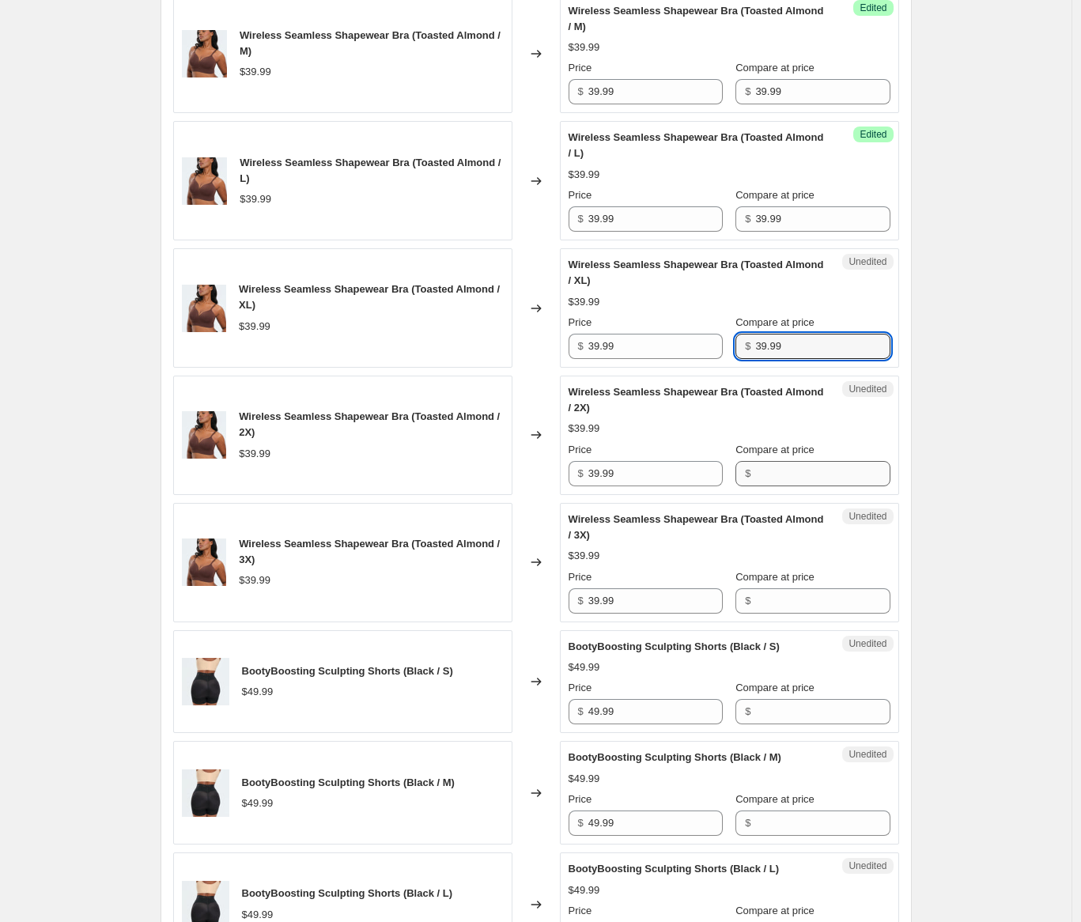
type input "39.99"
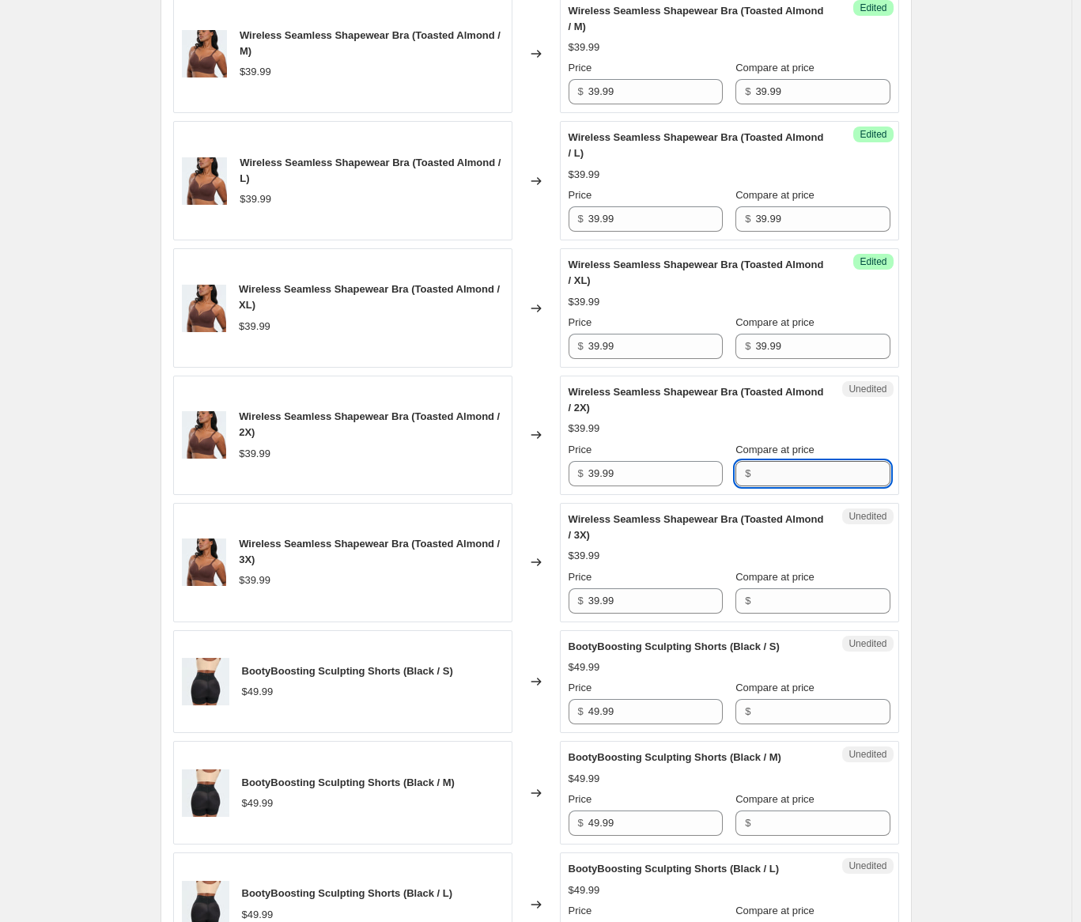
click at [776, 486] on input "Compare at price" at bounding box center [822, 473] width 134 height 25
paste input "39.99"
type input "39.99"
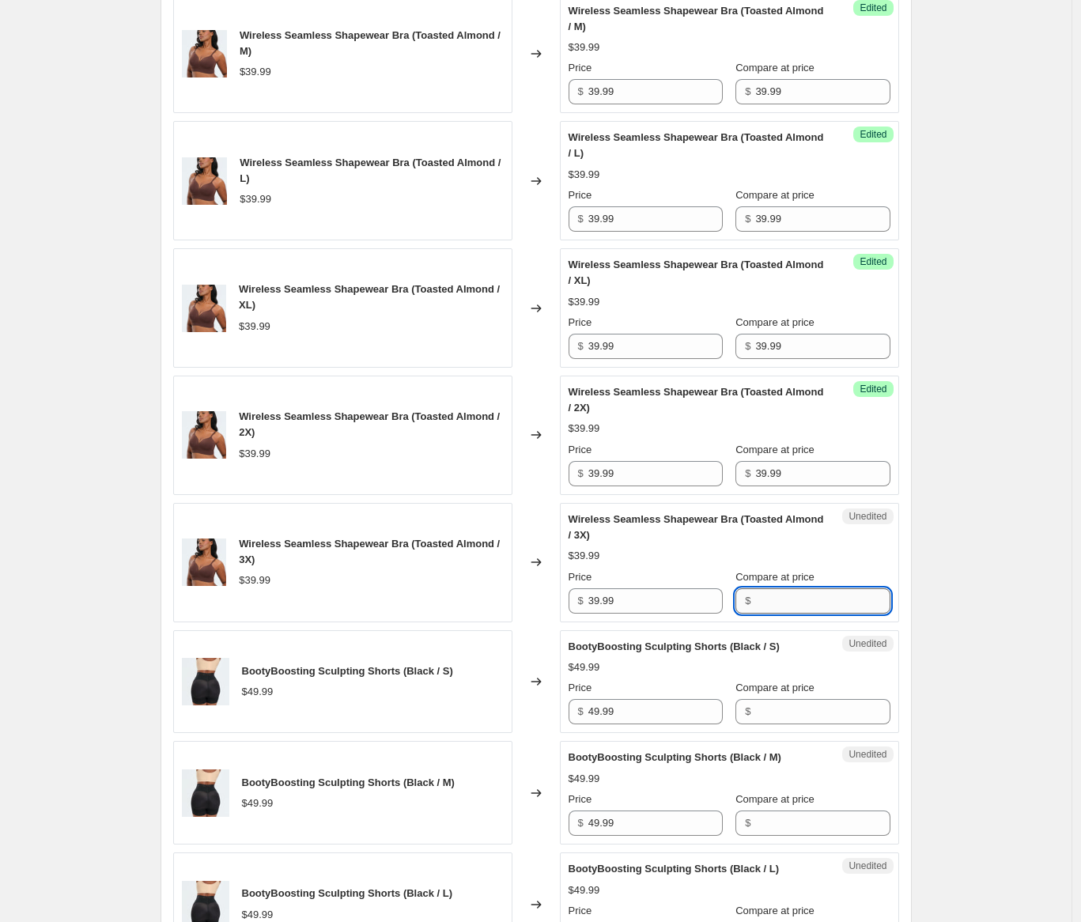
drag, startPoint x: 794, startPoint y: 692, endPoint x: 628, endPoint y: 701, distance: 165.5
click at [794, 613] on input "Compare at price" at bounding box center [822, 600] width 134 height 25
paste input "39.99"
type input "39.99"
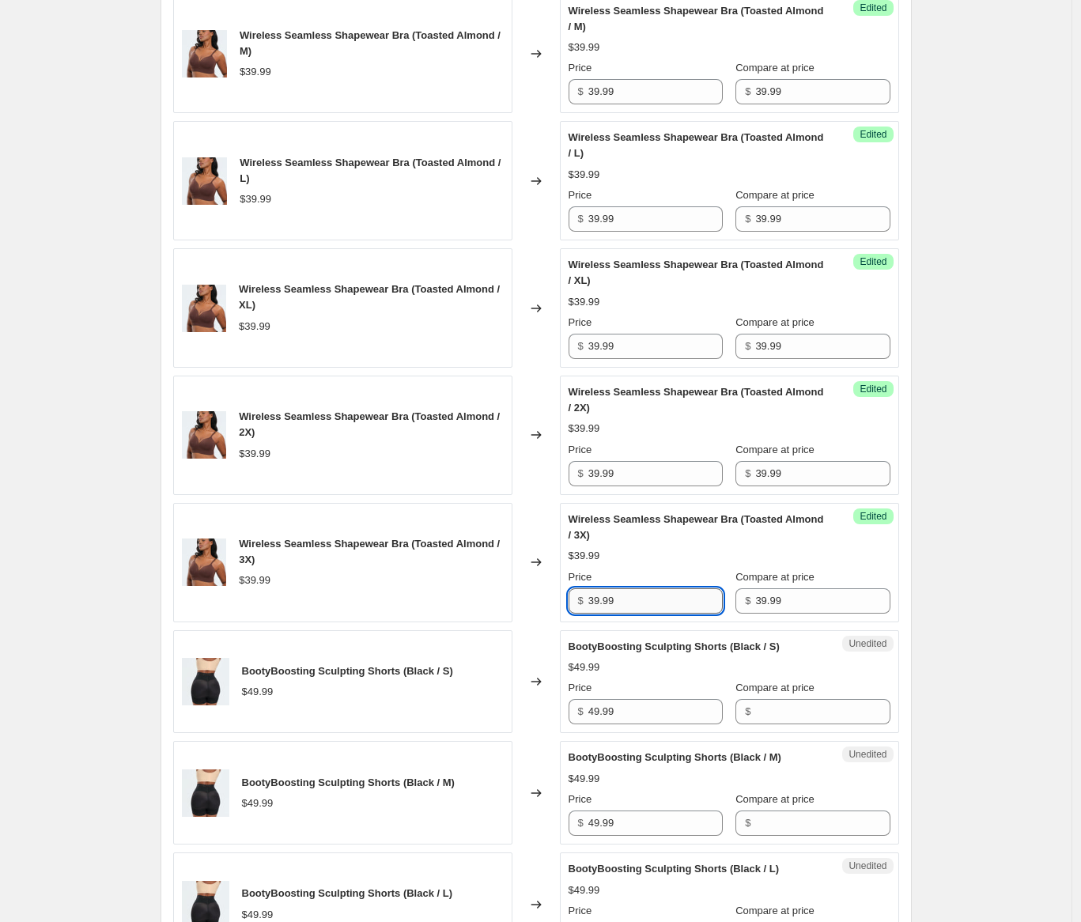
click at [637, 613] on input "39.99" at bounding box center [655, 600] width 134 height 25
type input "29.99"
click at [647, 486] on input "39.99" at bounding box center [655, 473] width 134 height 25
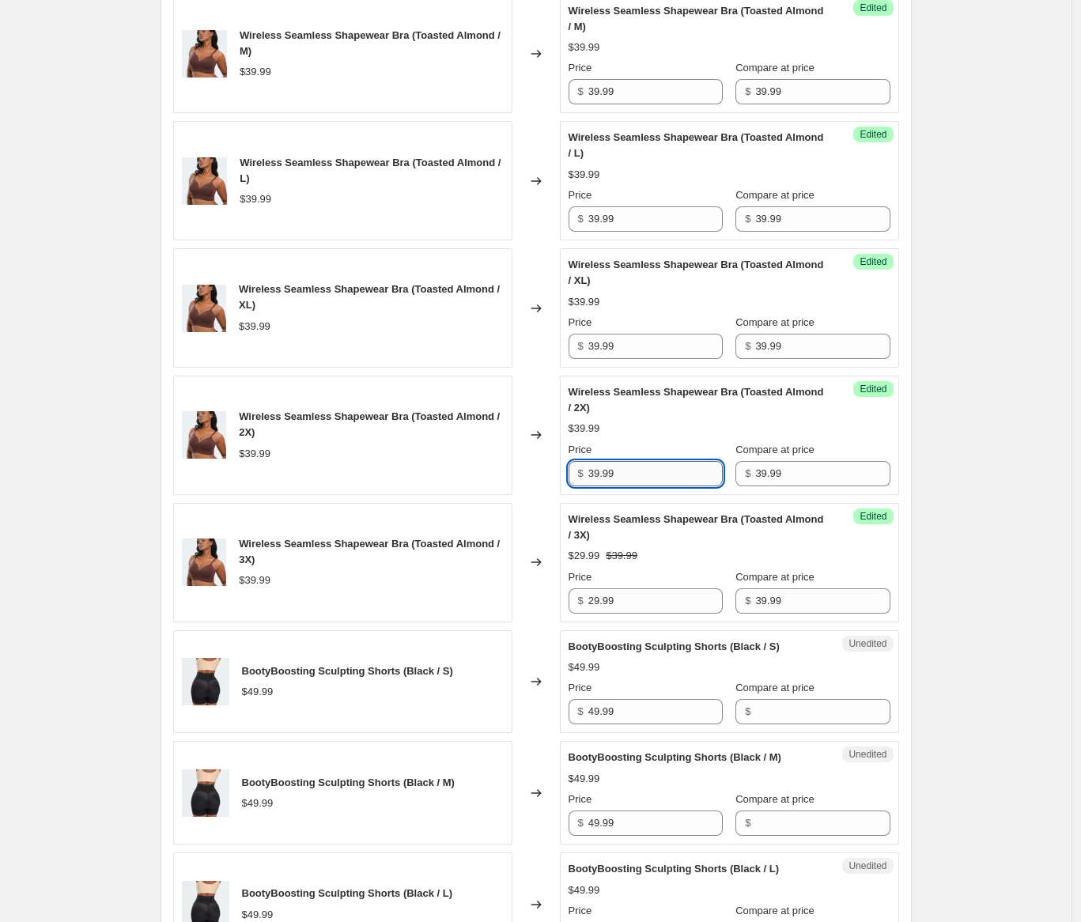
click at [647, 486] on input "39.99" at bounding box center [655, 473] width 134 height 25
paste input "2"
type input "29.99"
click at [630, 359] on input "39.99" at bounding box center [655, 346] width 134 height 25
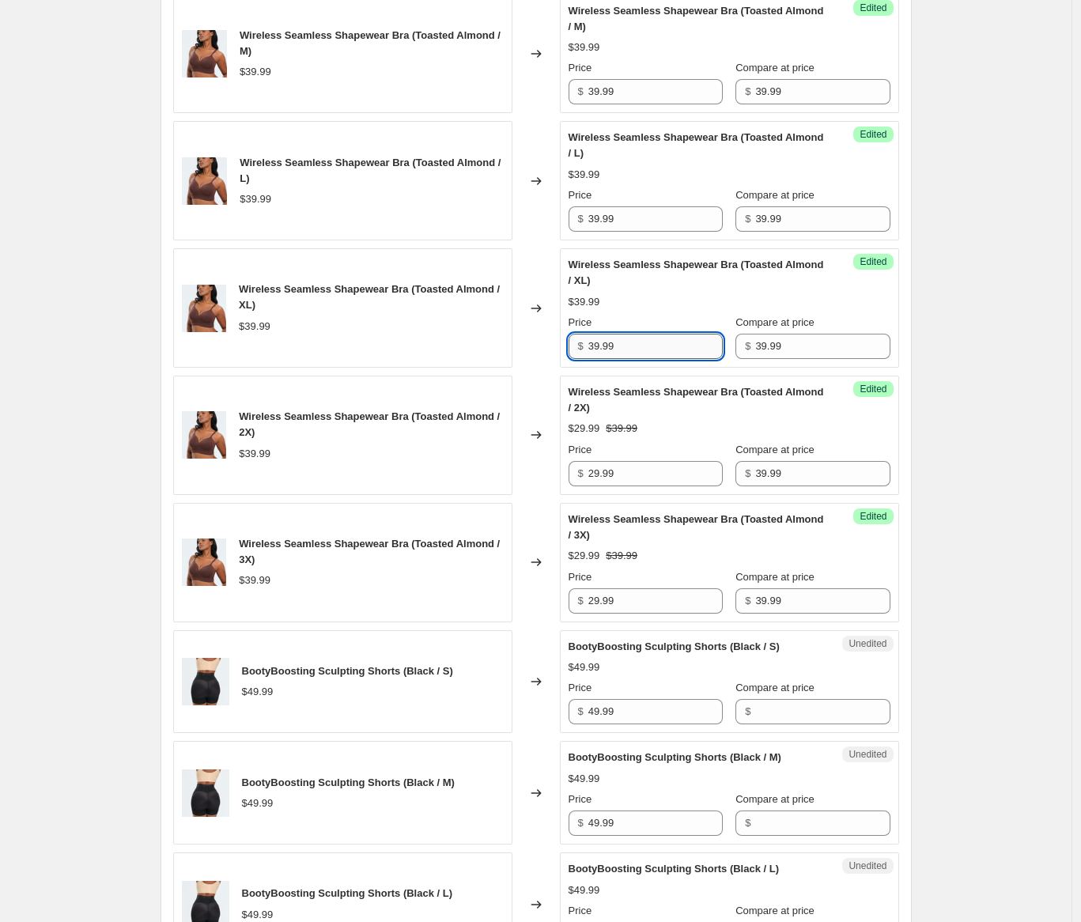
click at [630, 359] on input "39.99" at bounding box center [655, 346] width 134 height 25
paste input "2"
type input "29.99"
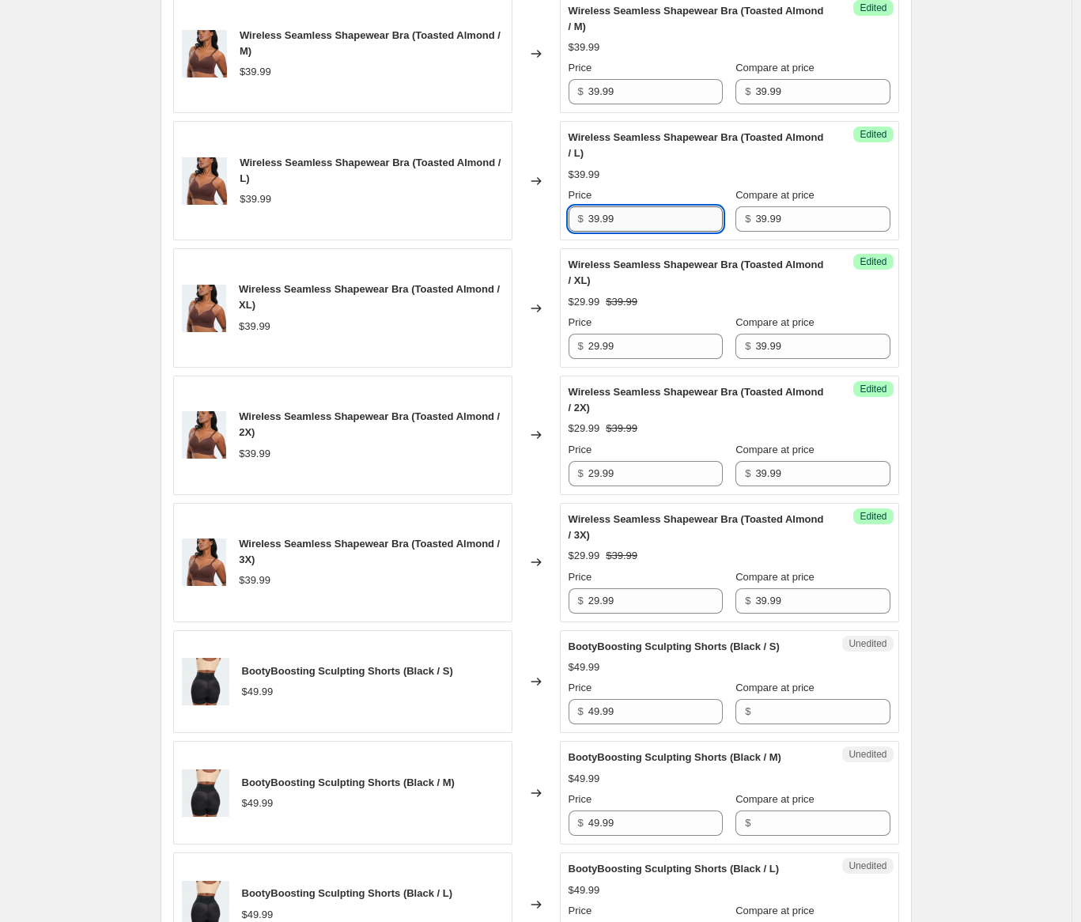
click at [640, 232] on input "39.99" at bounding box center [655, 218] width 134 height 25
paste input "2"
type input "29.99"
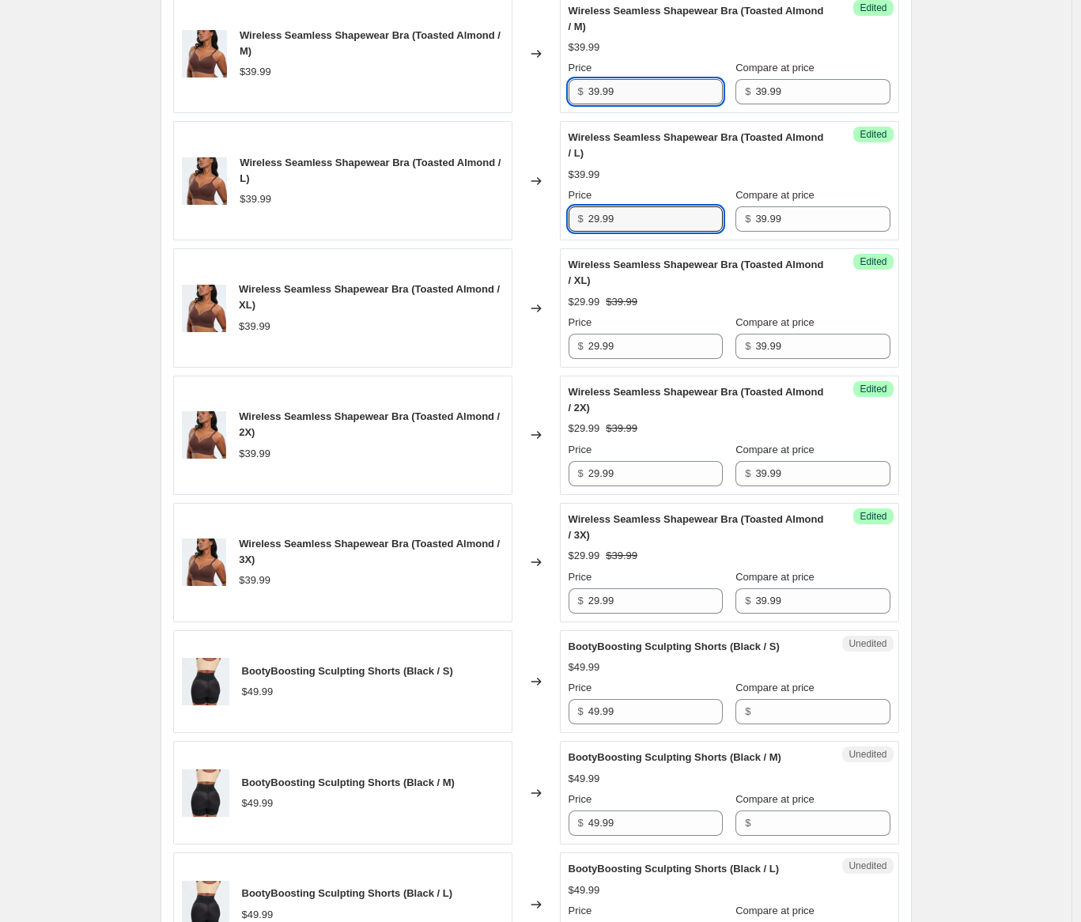
click at [649, 104] on input "39.99" at bounding box center [655, 91] width 134 height 25
paste input "2"
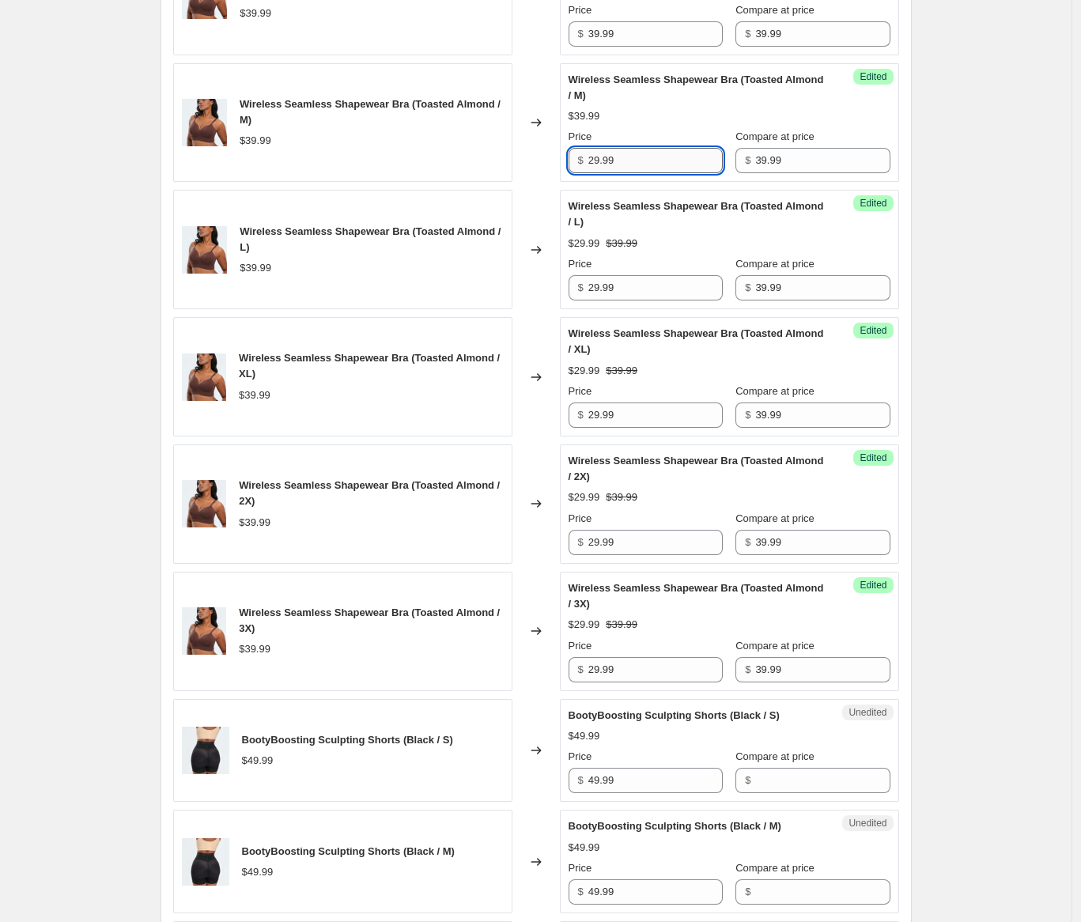
scroll to position [1806, 0]
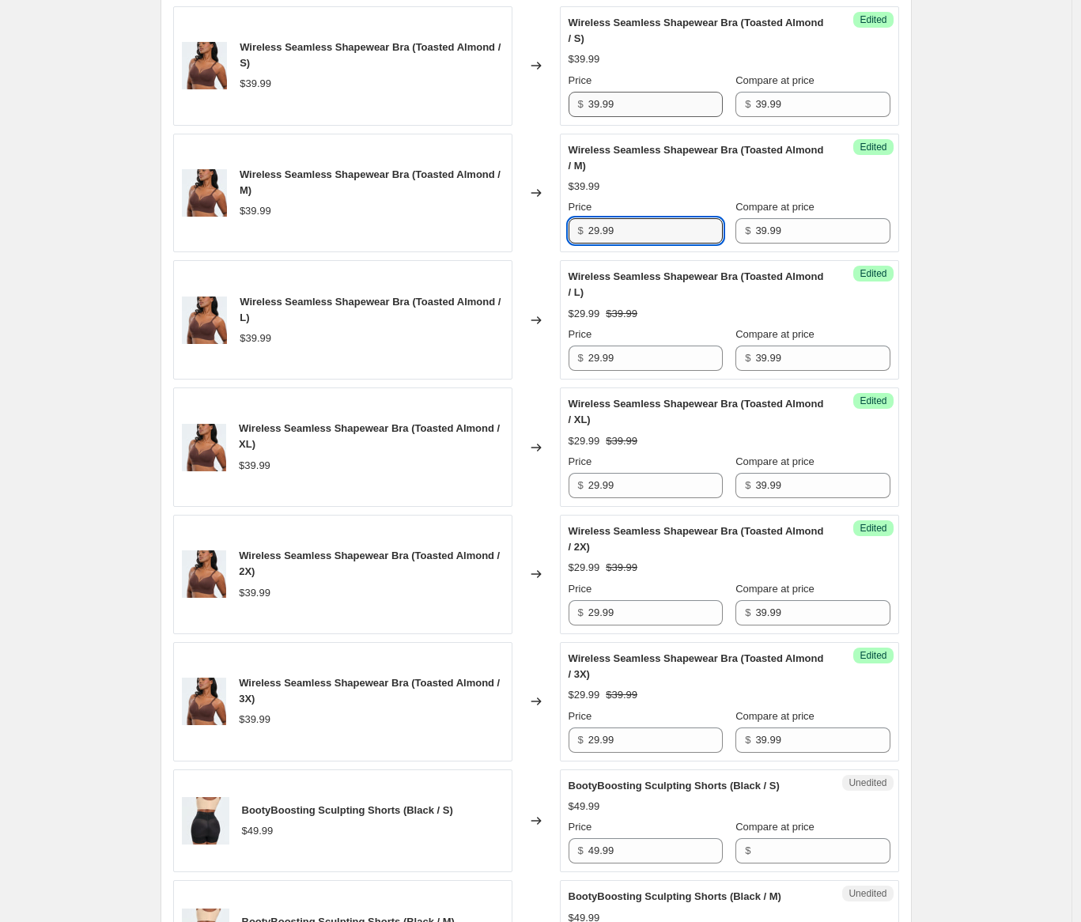
type input "29.99"
click at [663, 117] on input "39.99" at bounding box center [655, 104] width 134 height 25
paste input "2"
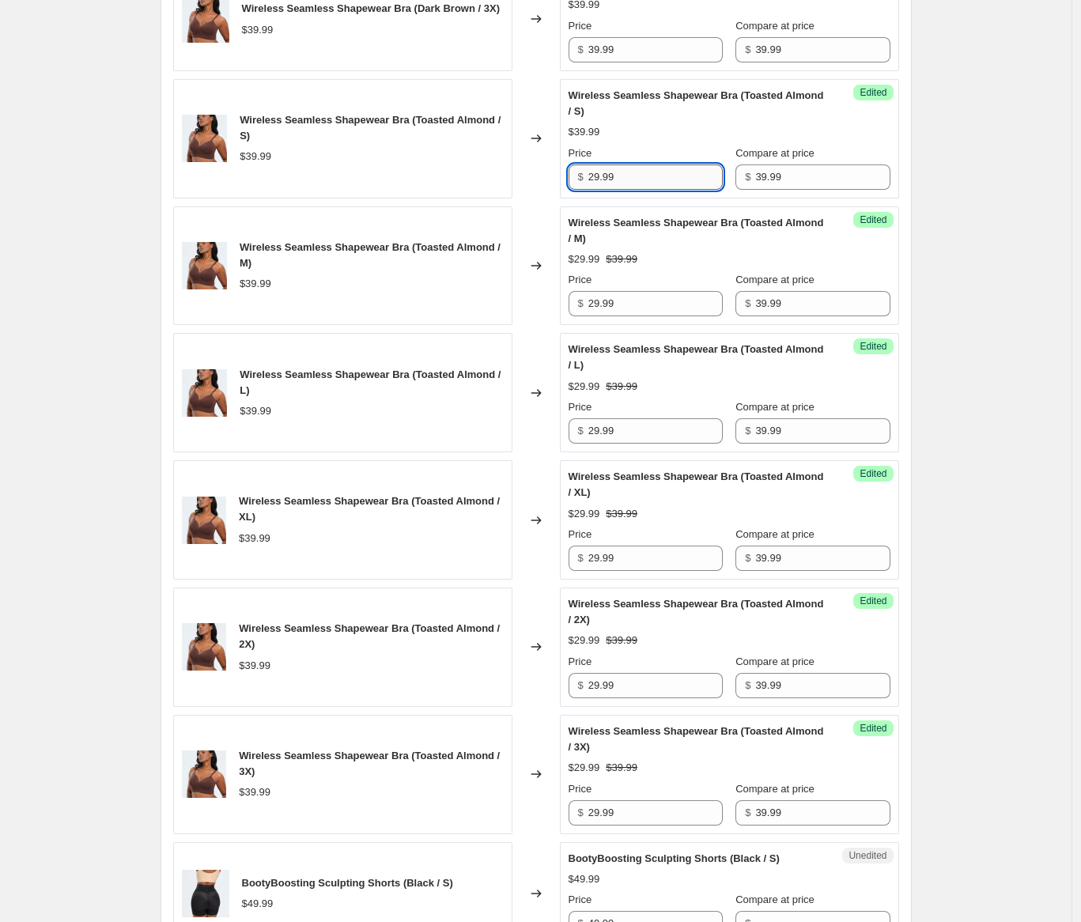
scroll to position [1670, 0]
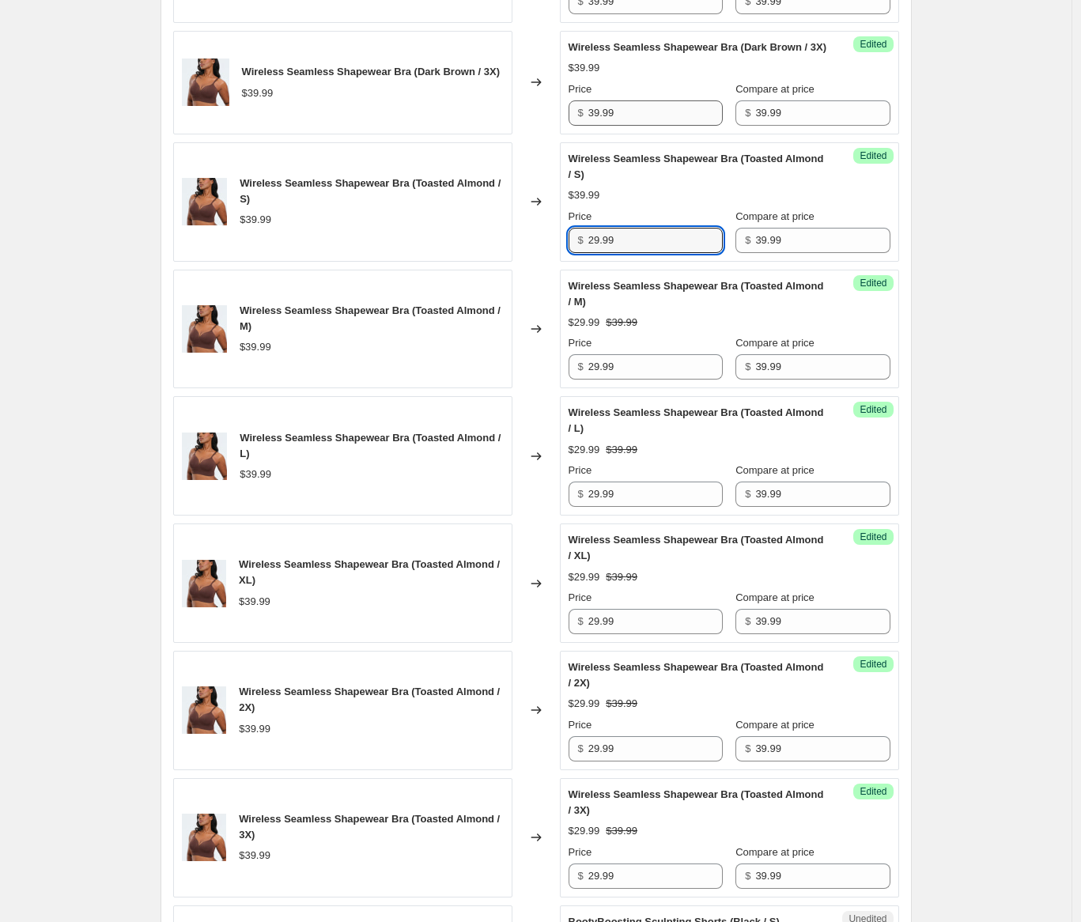
type input "29.99"
click at [656, 126] on input "39.99" at bounding box center [655, 112] width 134 height 25
click at [652, 126] on input "39.99" at bounding box center [655, 112] width 134 height 25
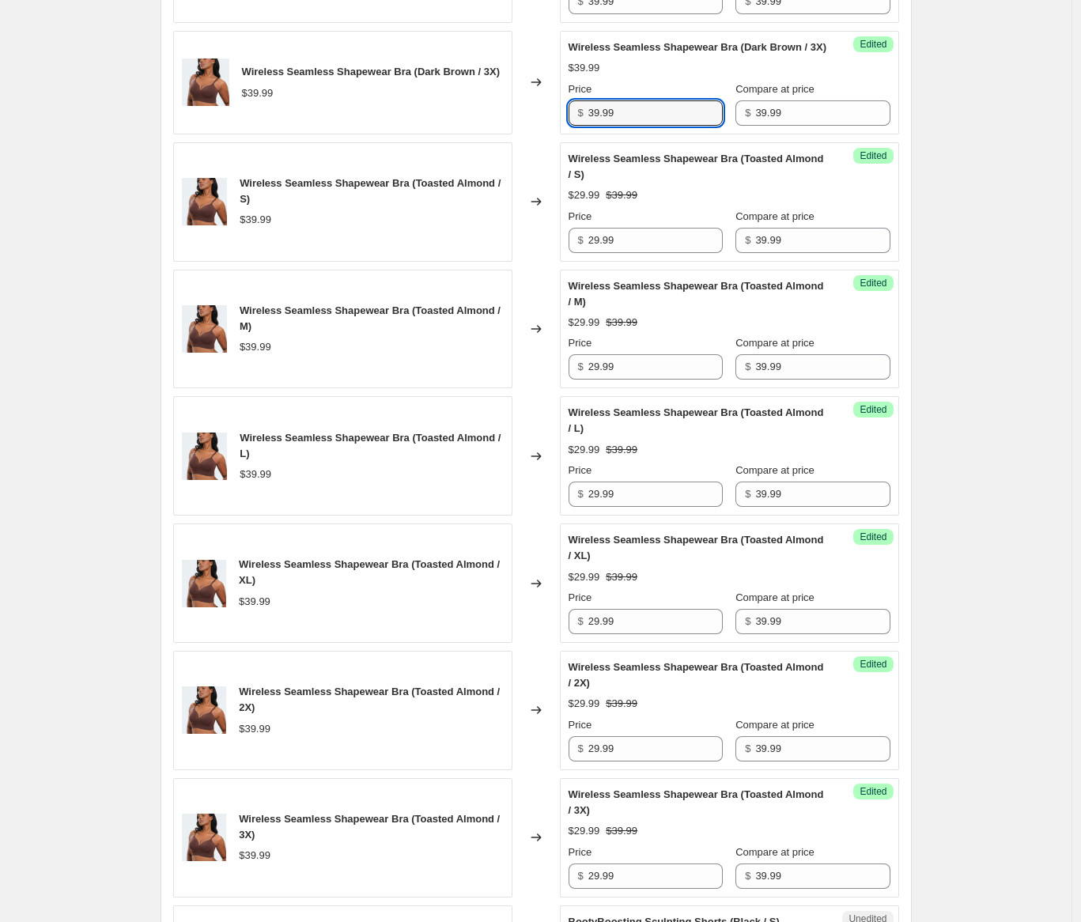
paste input "2"
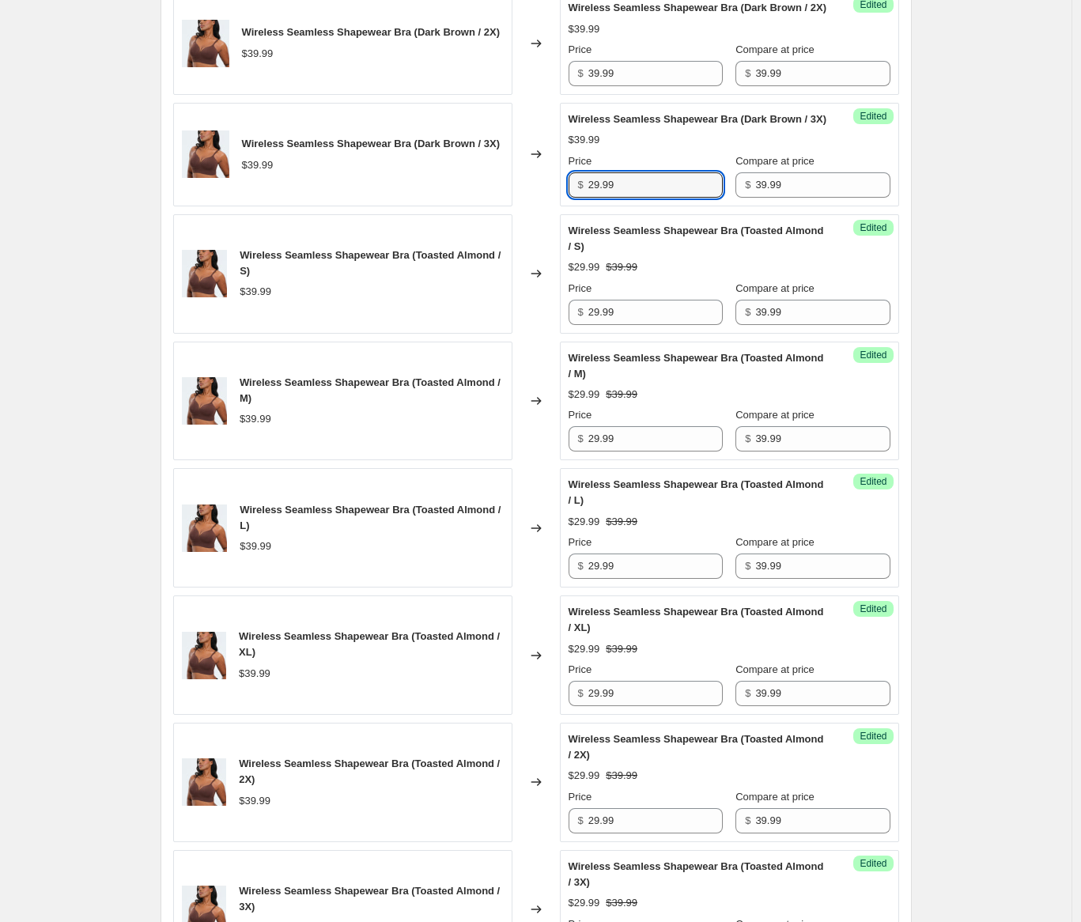
scroll to position [1359, 0]
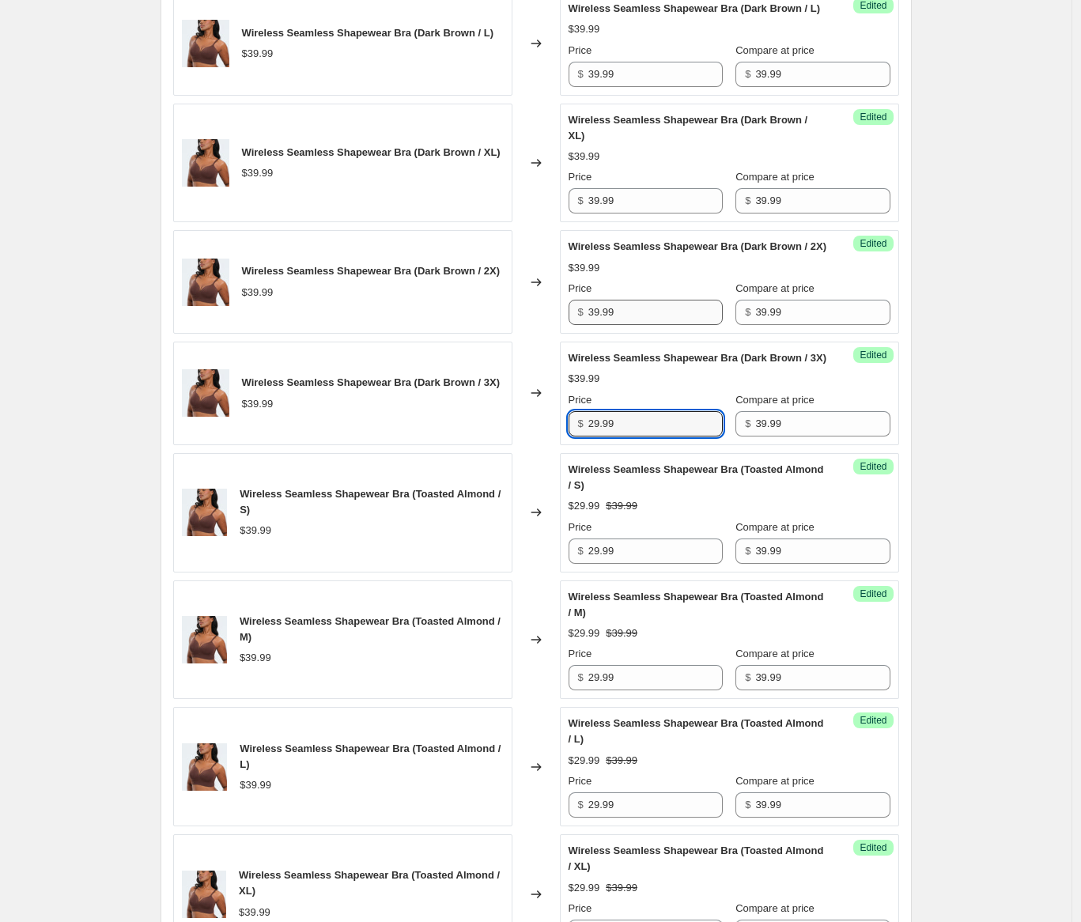
type input "29.99"
click at [644, 325] on input "39.99" at bounding box center [655, 312] width 134 height 25
paste input "2"
type input "29.99"
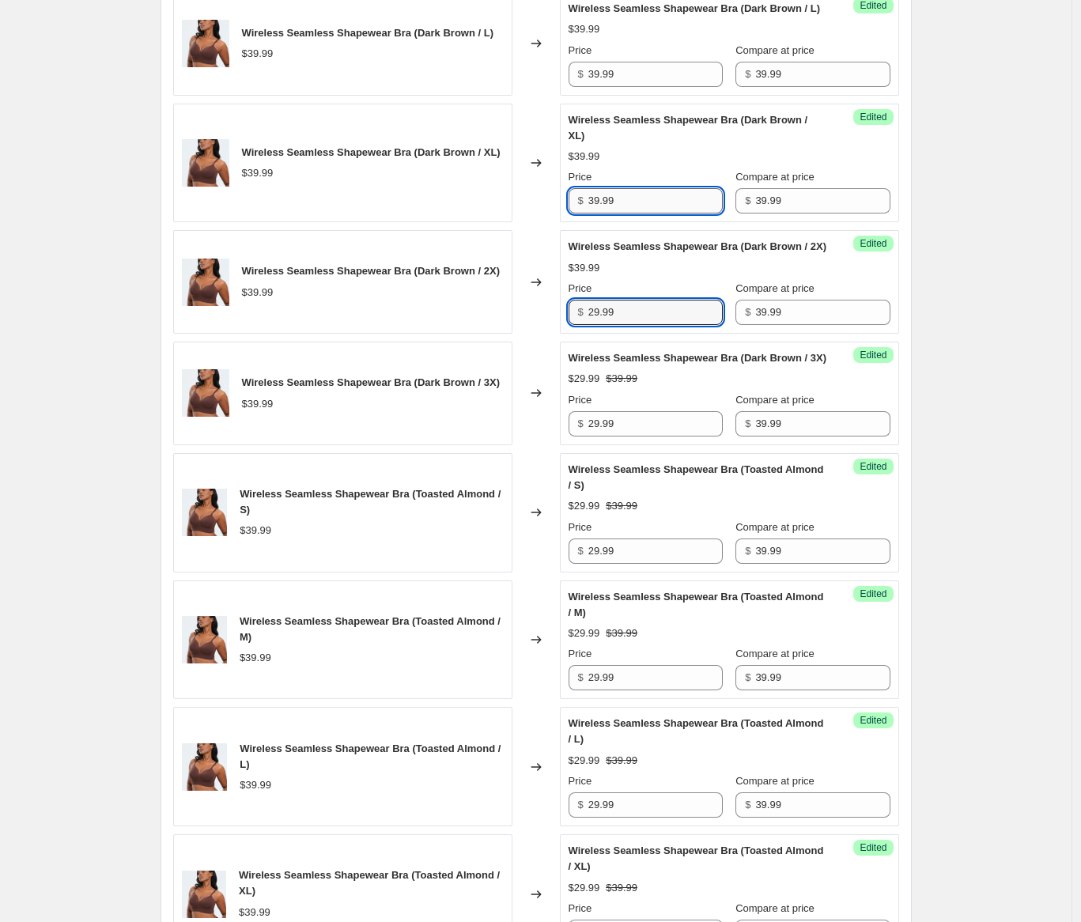
click at [654, 213] on input "39.99" at bounding box center [655, 200] width 134 height 25
click at [655, 213] on input "39.99" at bounding box center [655, 200] width 134 height 25
paste input "2"
type input "29.99"
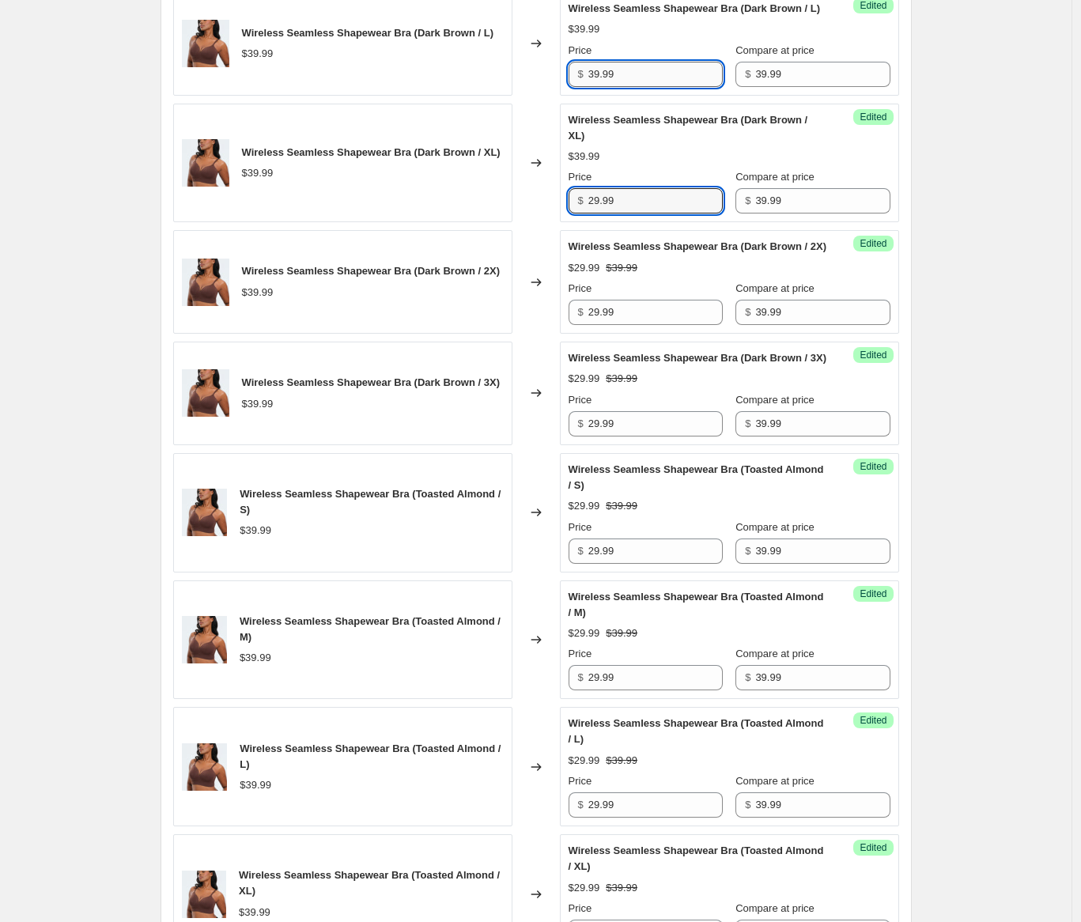
click at [643, 87] on input "39.99" at bounding box center [655, 74] width 134 height 25
paste input "2"
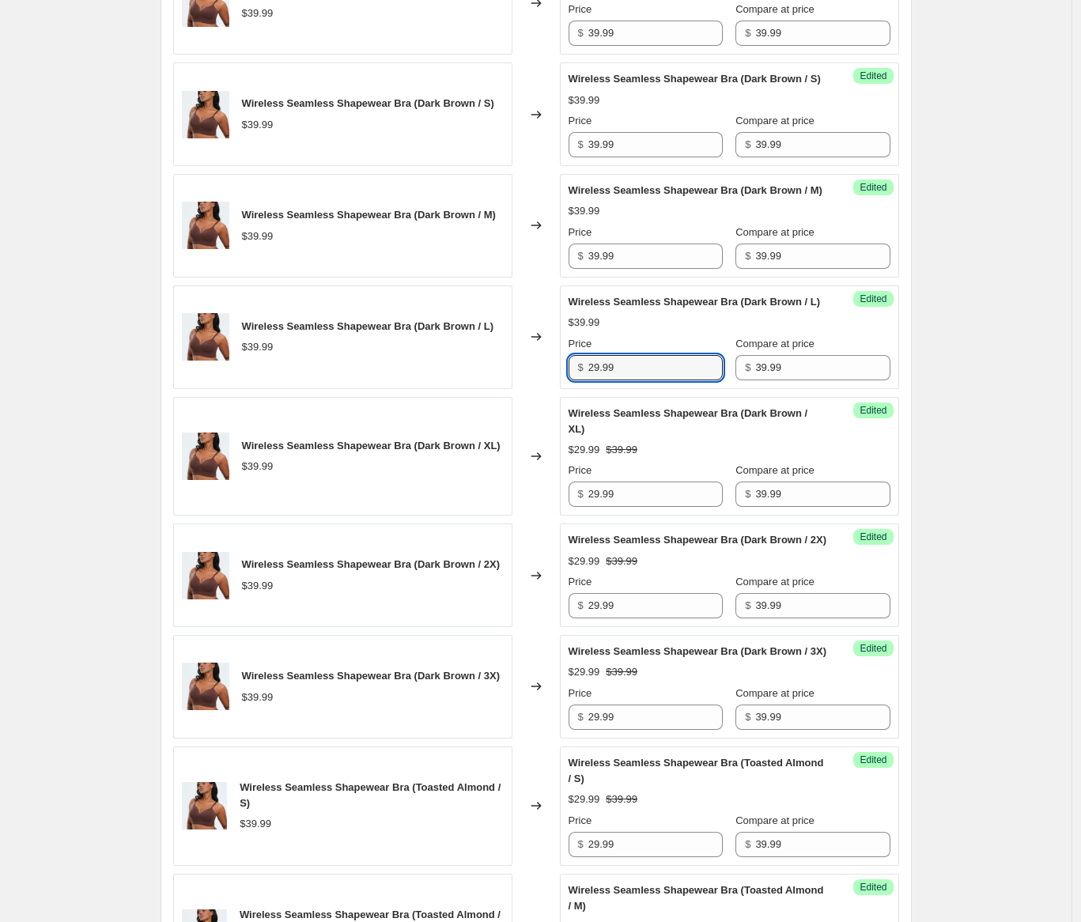
scroll to position [1065, 0]
type input "29.99"
click at [631, 270] on input "39.99" at bounding box center [655, 256] width 134 height 25
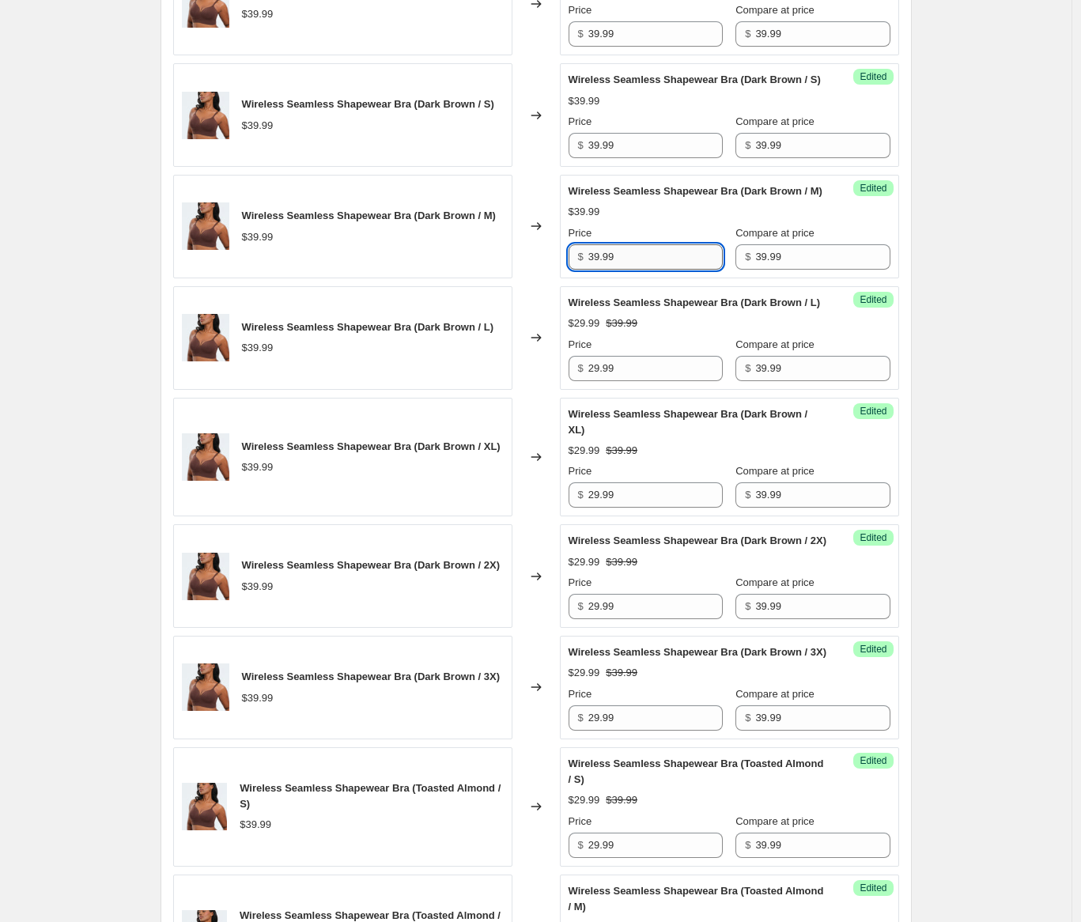
click at [631, 270] on input "39.99" at bounding box center [655, 256] width 134 height 25
paste
type input "29.99"
click at [632, 158] on input "39.99" at bounding box center [655, 145] width 134 height 25
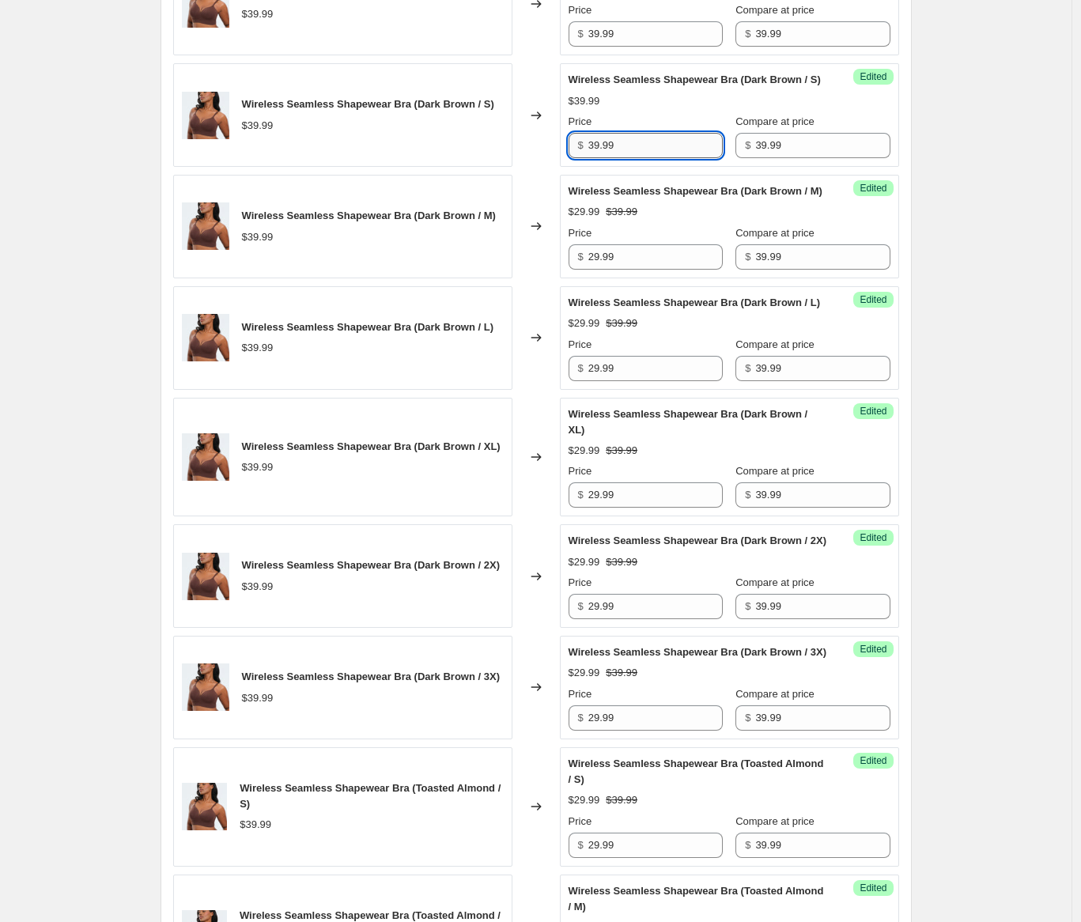
click at [632, 158] on input "39.99" at bounding box center [655, 145] width 134 height 25
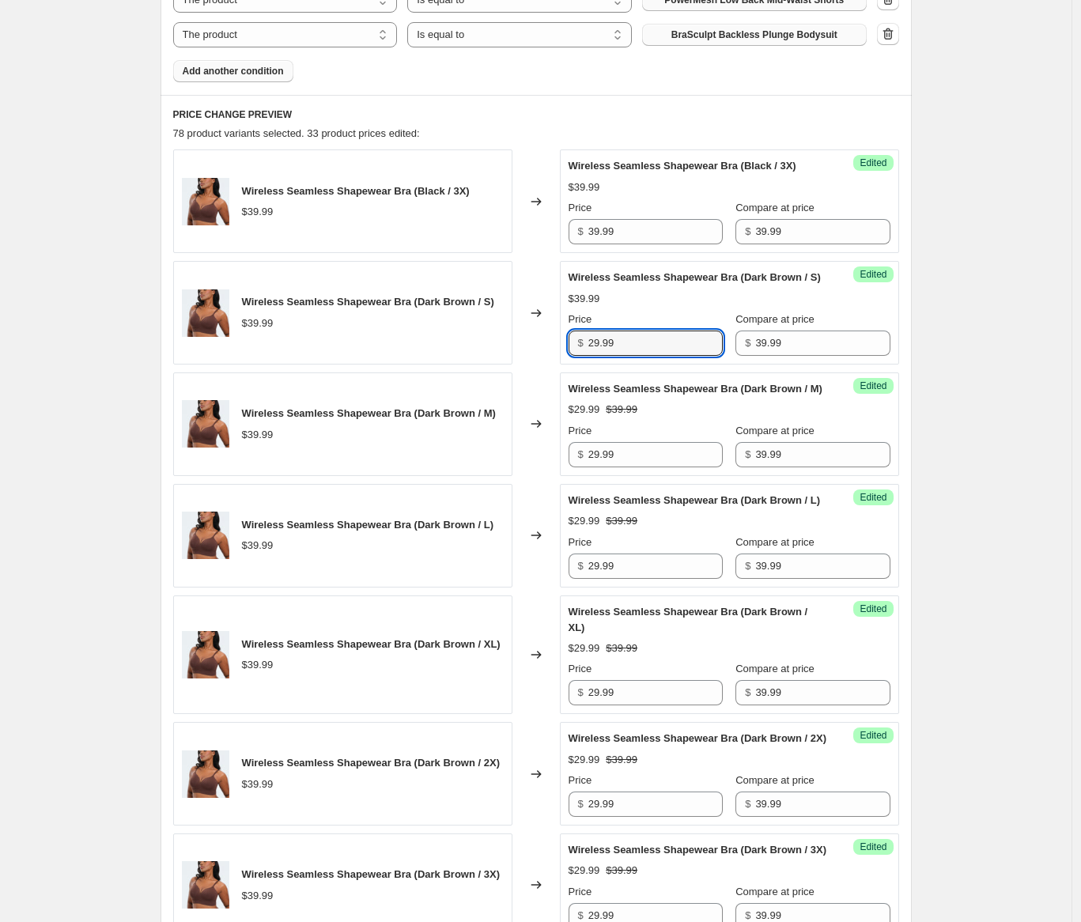
scroll to position [833, 0]
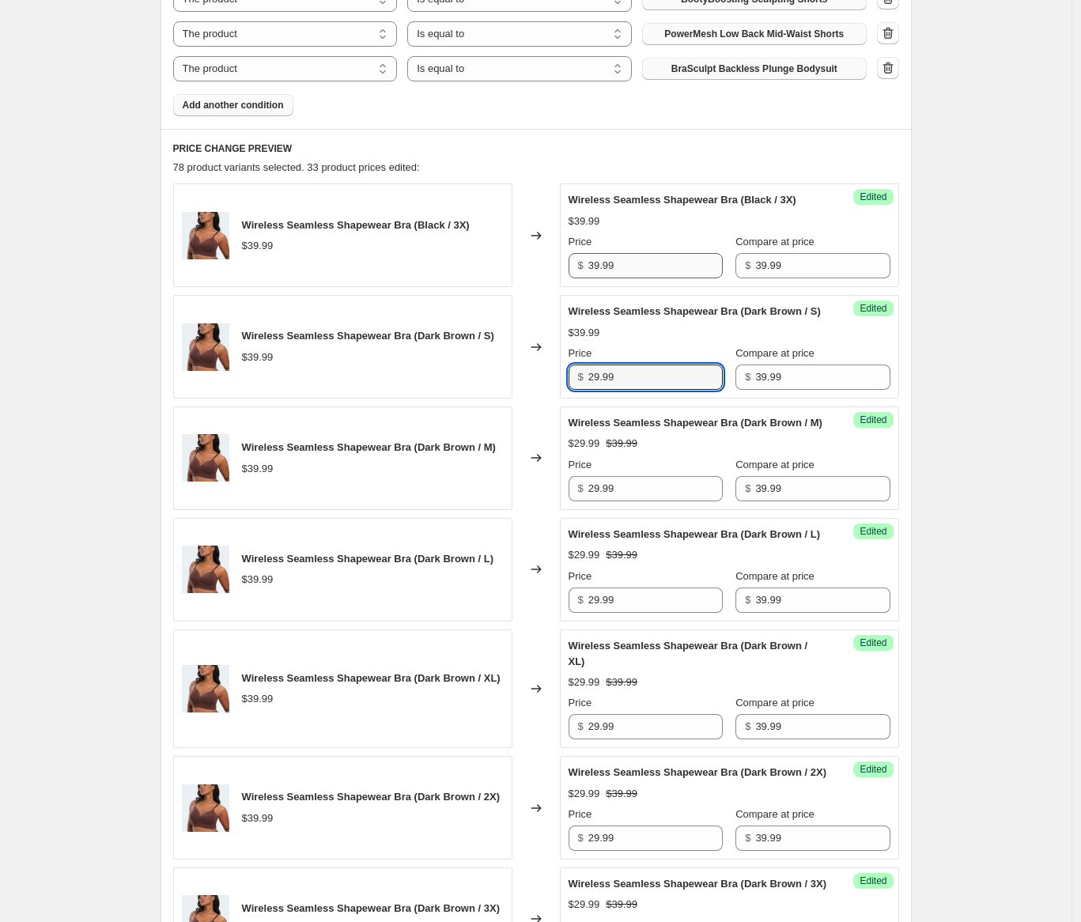
type input "29.99"
click at [623, 278] on input "39.99" at bounding box center [655, 265] width 134 height 25
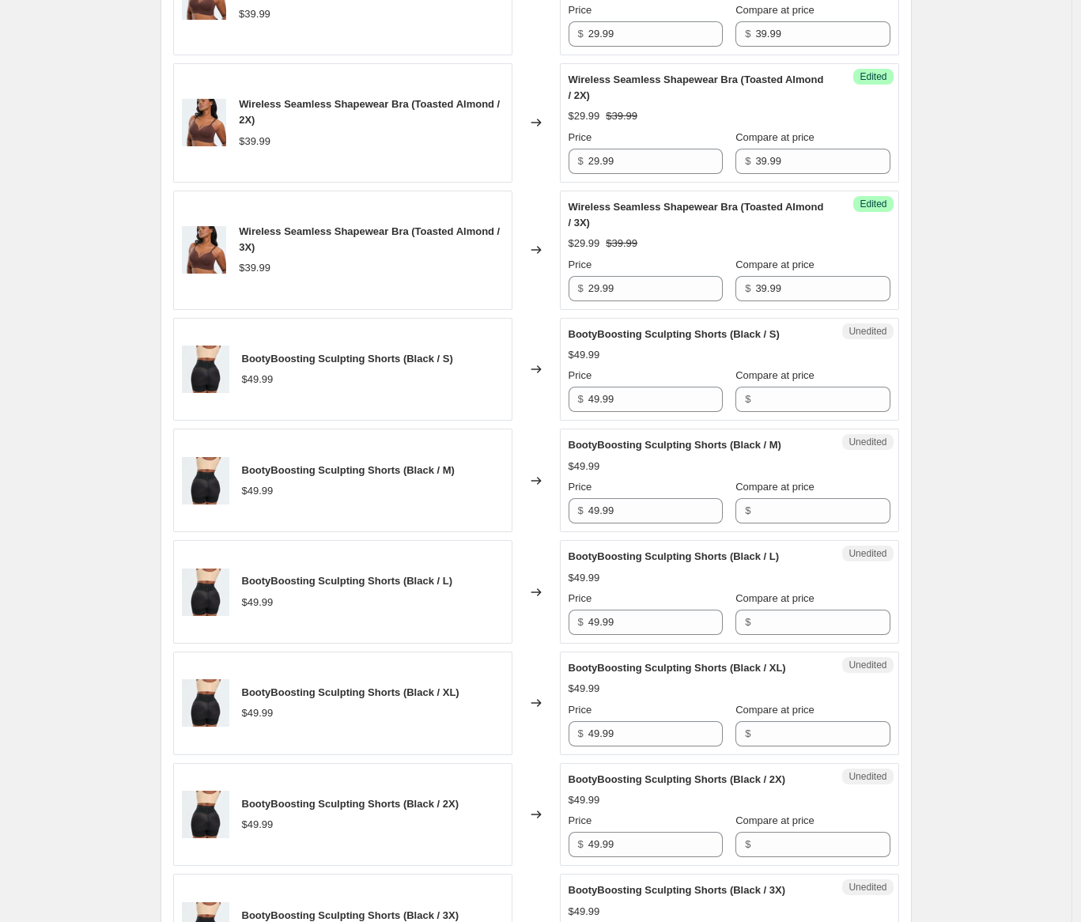
scroll to position [2402, 0]
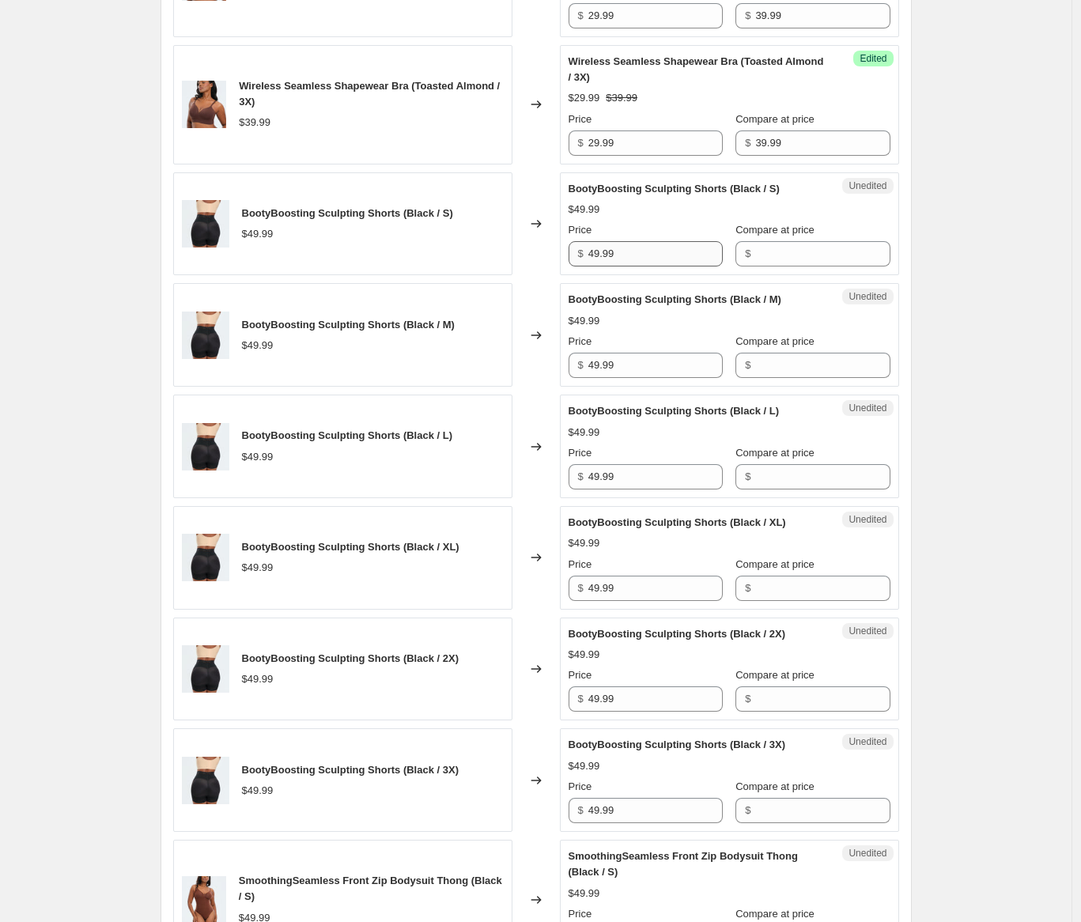
type input "29.99"
click at [671, 266] on input "49.99" at bounding box center [655, 253] width 134 height 25
click at [758, 266] on input "Compare at price" at bounding box center [822, 253] width 134 height 25
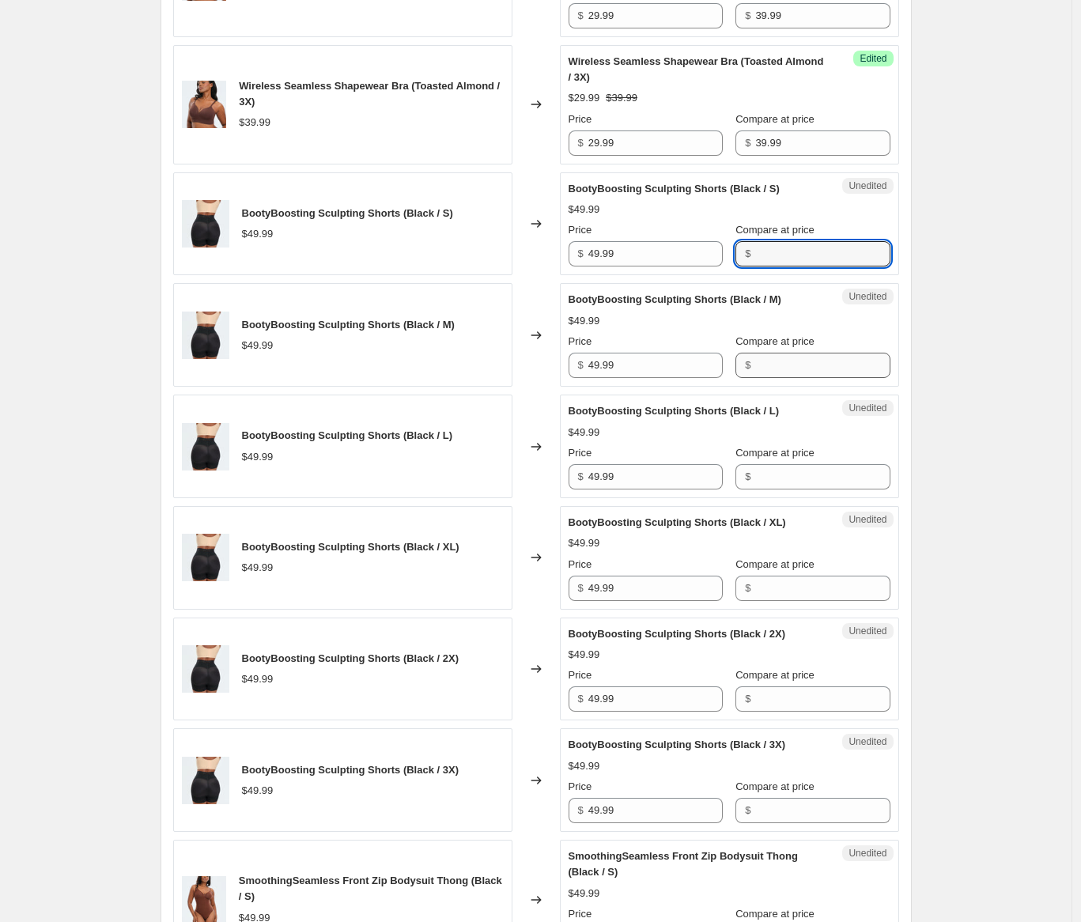
paste input "49.99"
type input "49.99"
click at [779, 378] on input "Compare at price" at bounding box center [822, 365] width 134 height 25
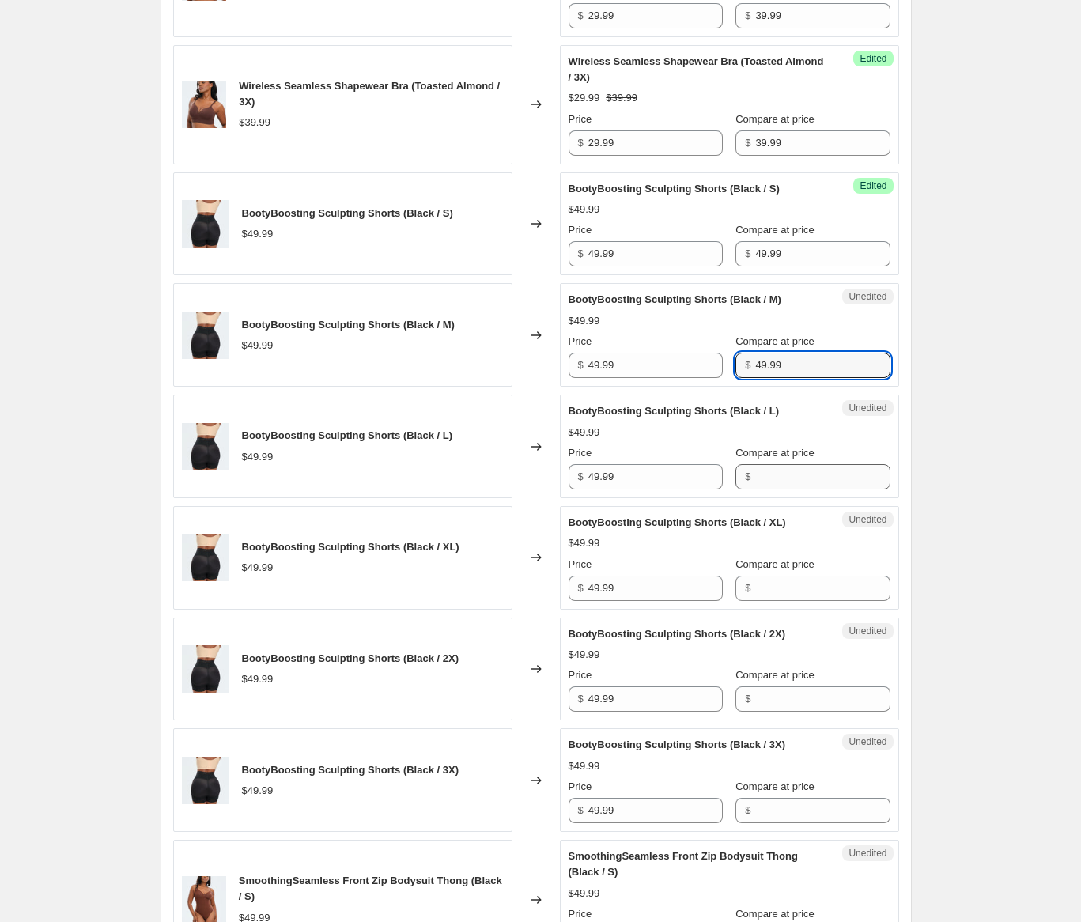
type input "49.99"
click at [776, 489] on input "Compare at price" at bounding box center [822, 476] width 134 height 25
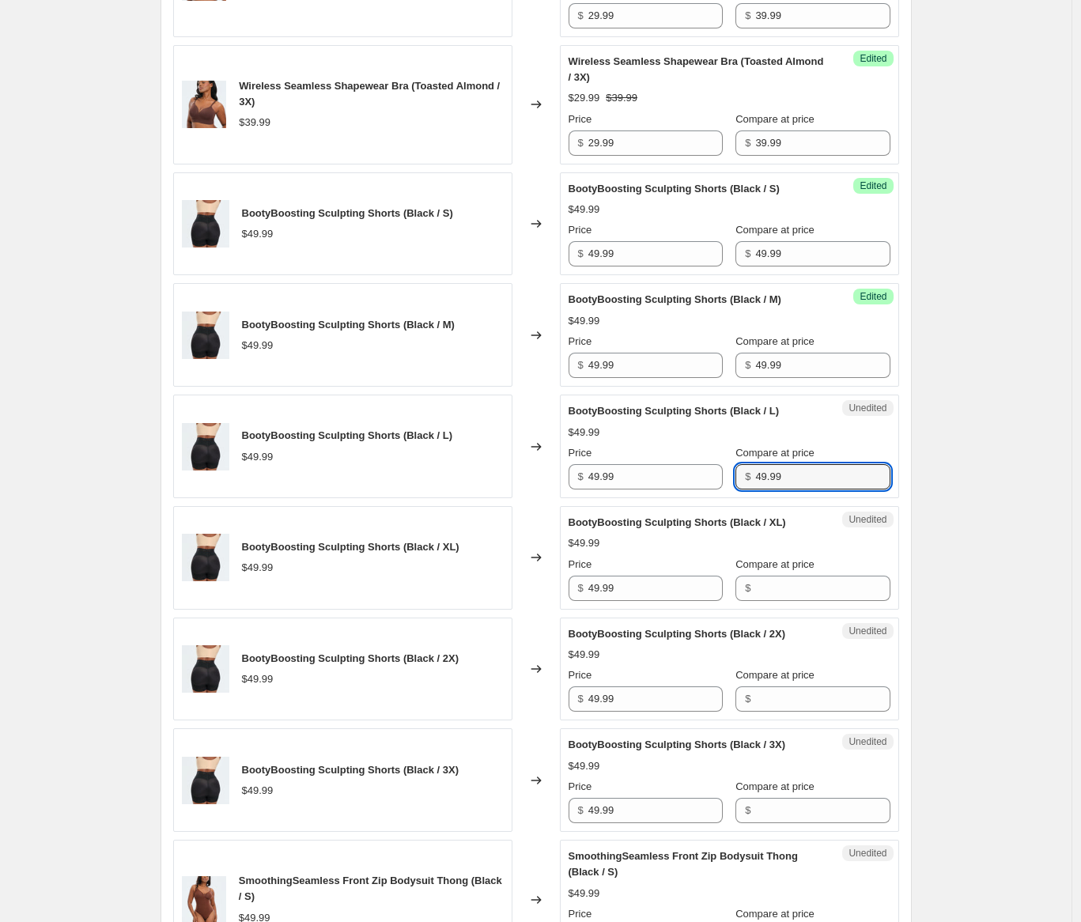
type input "49.99"
click at [783, 601] on div "Compare at price $" at bounding box center [812, 579] width 154 height 44
click at [783, 601] on input "Compare at price" at bounding box center [822, 588] width 134 height 25
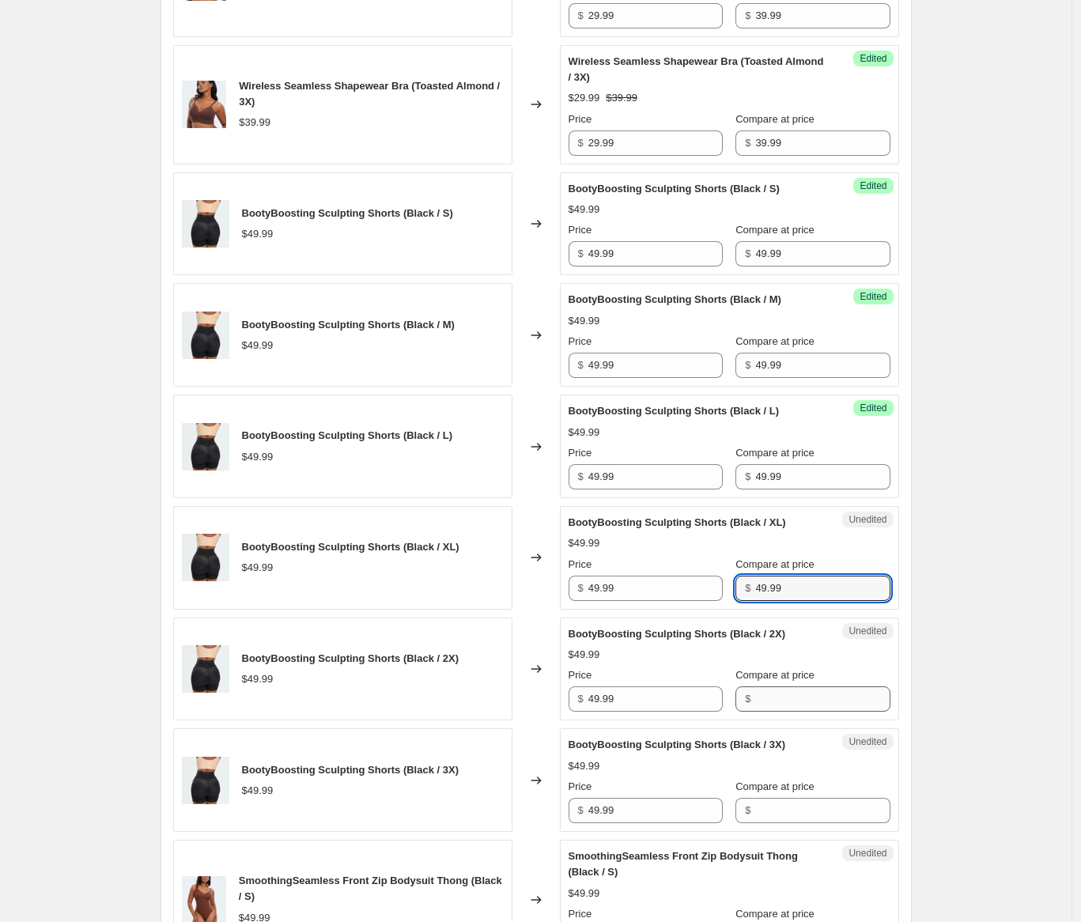
type input "49.99"
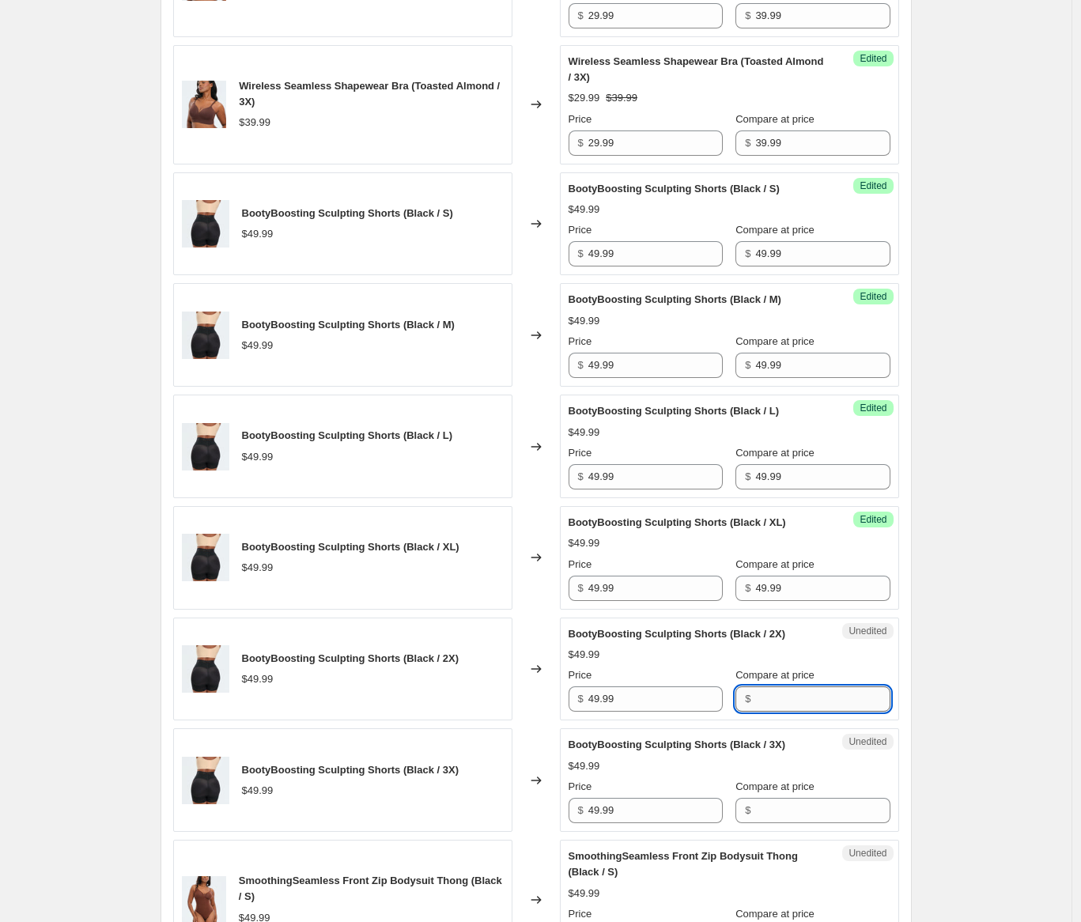
click at [787, 711] on input "Compare at price" at bounding box center [822, 698] width 134 height 25
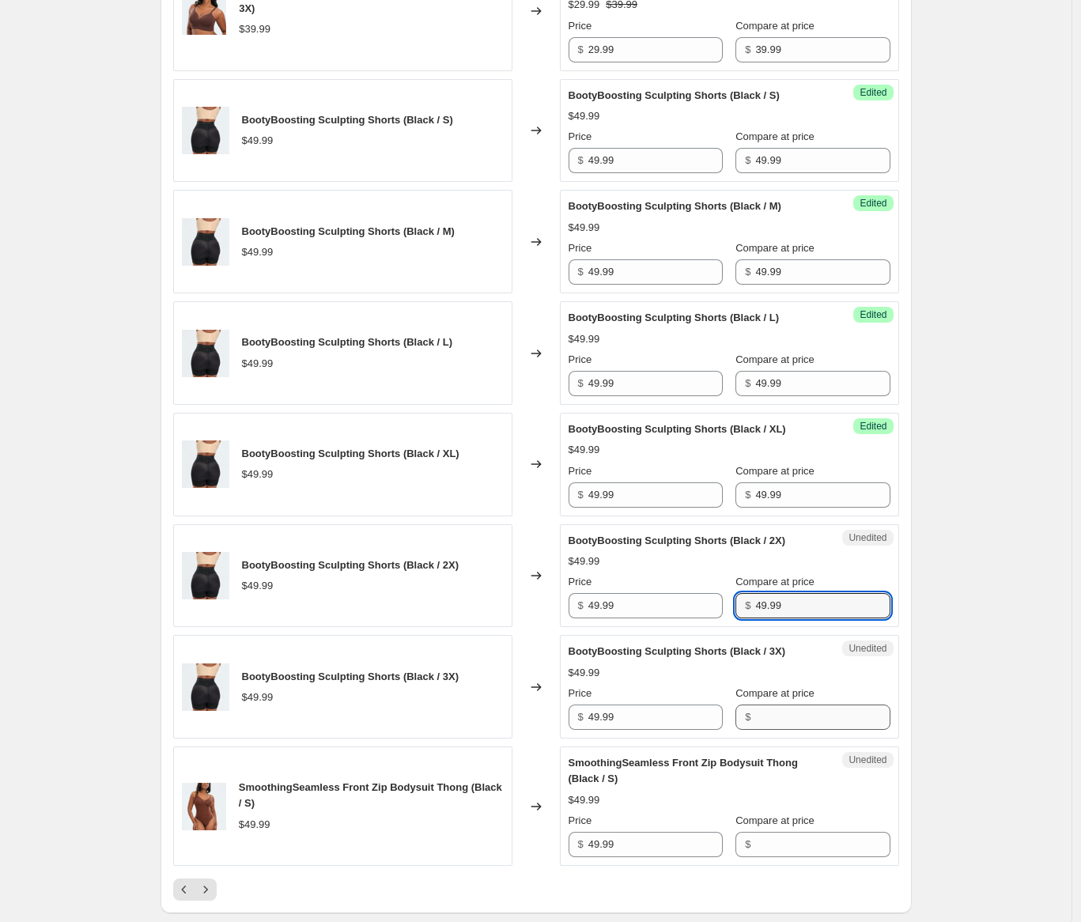
scroll to position [2504, 0]
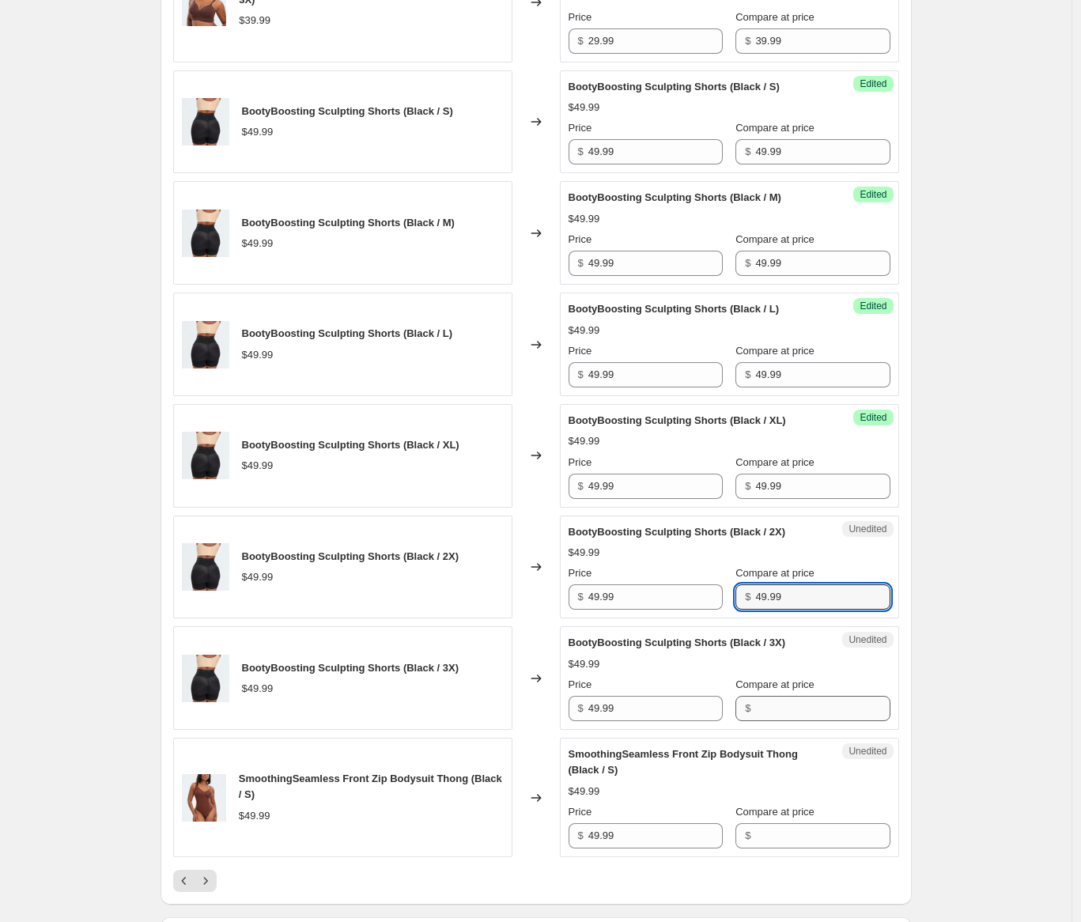
type input "49.99"
click at [778, 721] on input "Compare at price" at bounding box center [822, 708] width 134 height 25
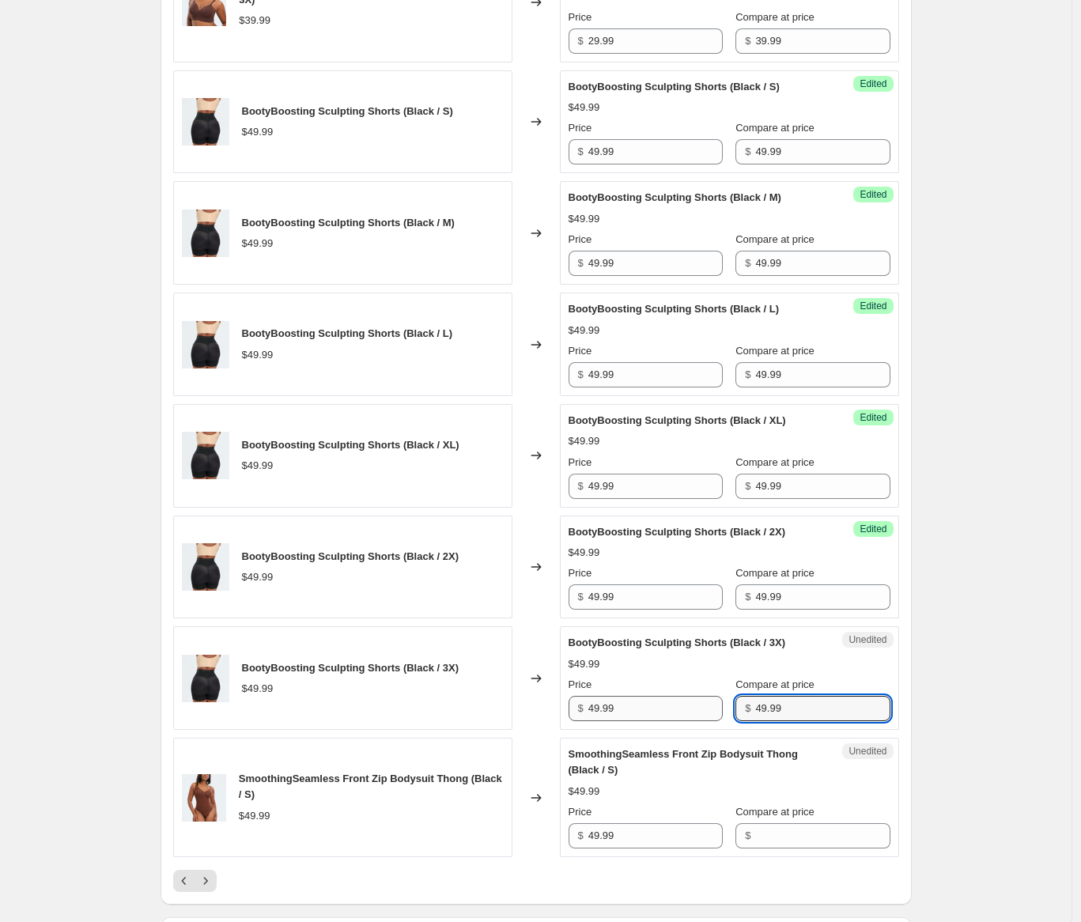
type input "49.99"
click at [626, 721] on input "49.99" at bounding box center [655, 708] width 134 height 25
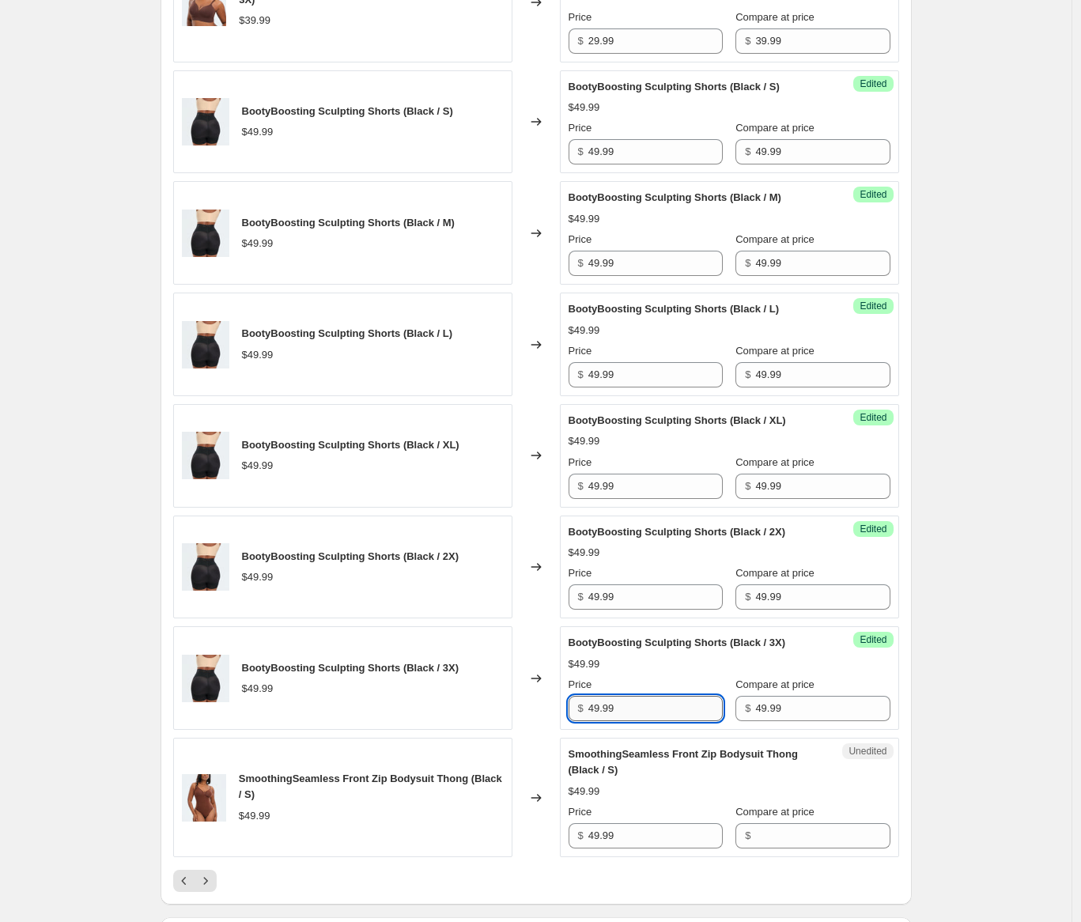
click at [626, 721] on input "49.99" at bounding box center [655, 708] width 134 height 25
click at [627, 721] on input "49.99" at bounding box center [655, 708] width 134 height 25
type input "39.99"
click at [648, 609] on input "49.99" at bounding box center [655, 596] width 134 height 25
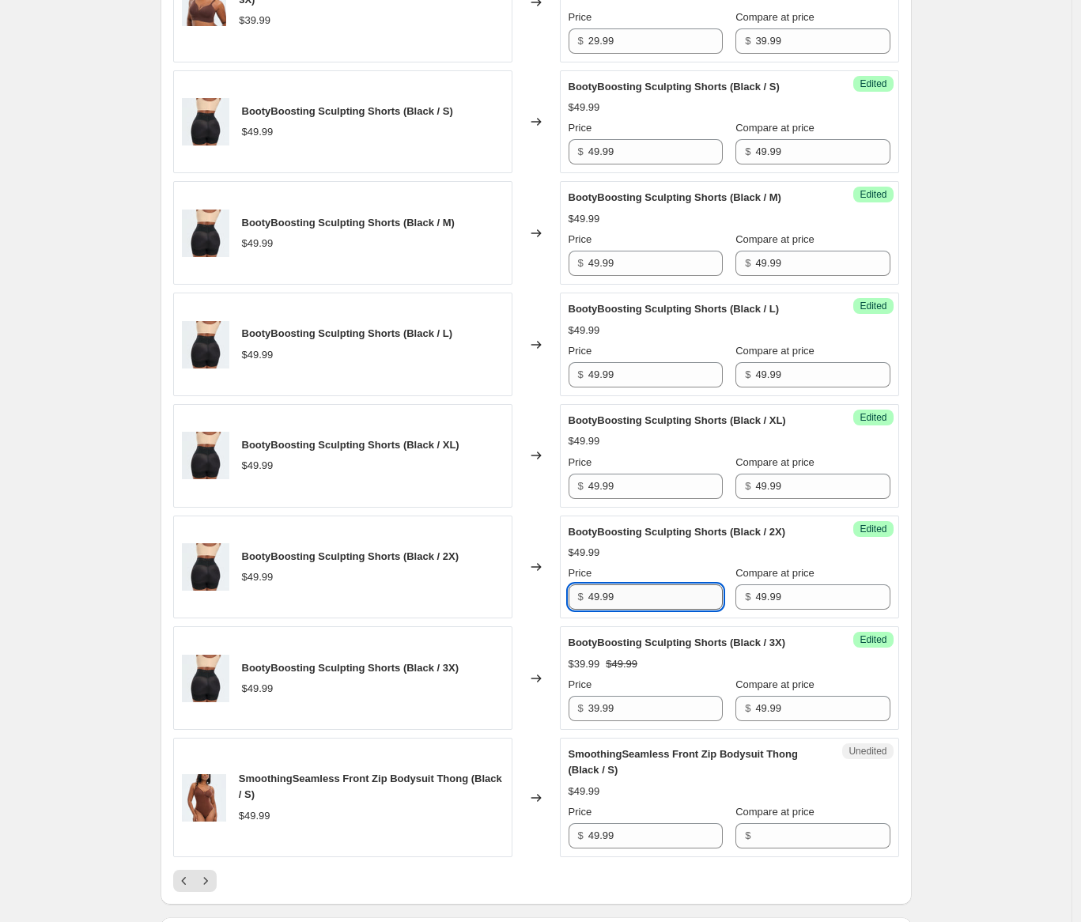
click at [648, 609] on input "49.99" at bounding box center [655, 596] width 134 height 25
type input "39.99"
click at [638, 499] on input "49.99" at bounding box center [655, 486] width 134 height 25
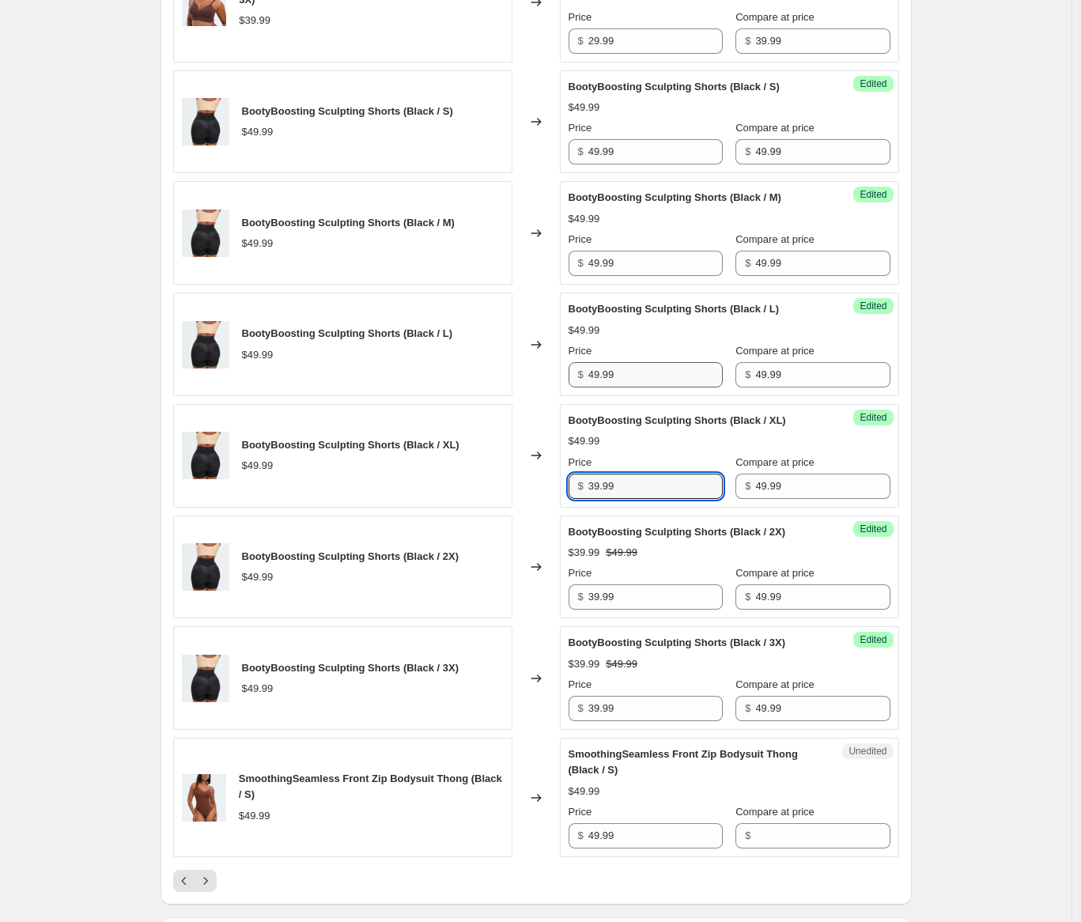
type input "39.99"
click at [633, 387] on input "49.99" at bounding box center [655, 374] width 134 height 25
type input "39.99"
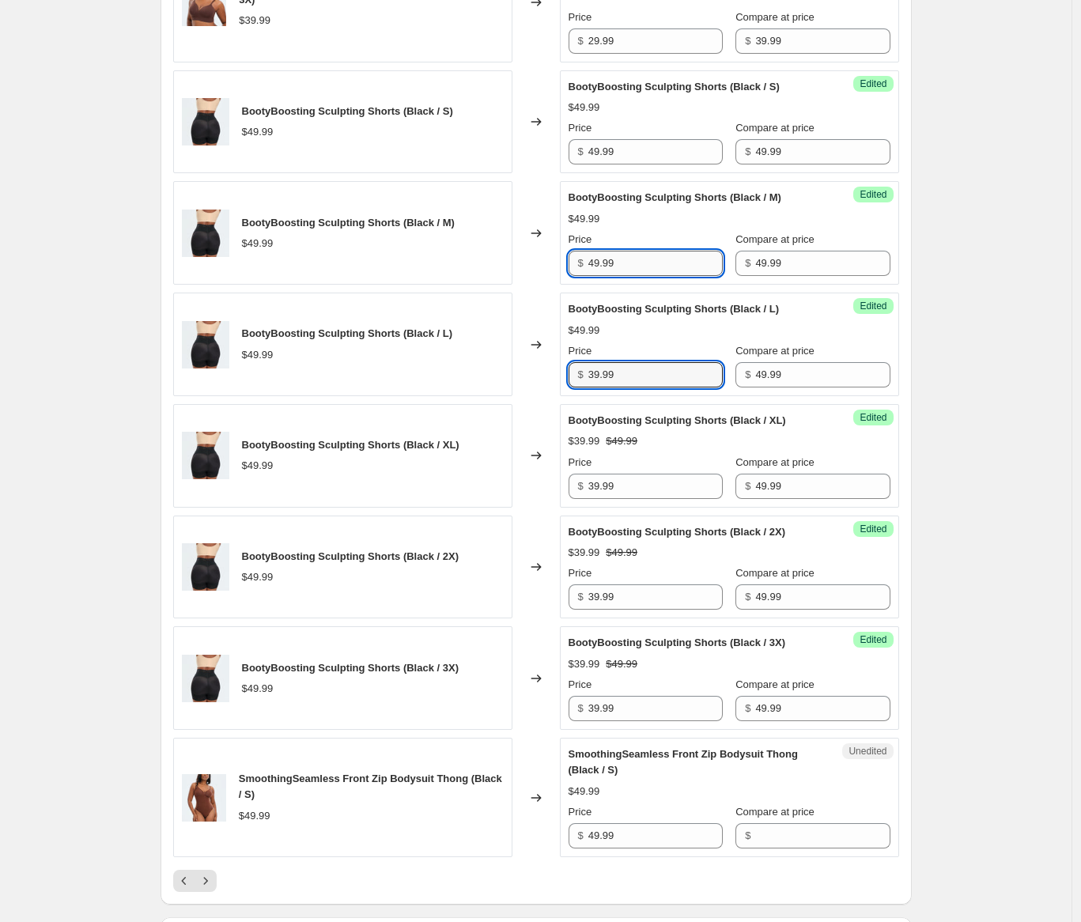
click at [645, 276] on input "49.99" at bounding box center [655, 263] width 134 height 25
type input "39.99"
click at [629, 164] on input "49.99" at bounding box center [655, 151] width 134 height 25
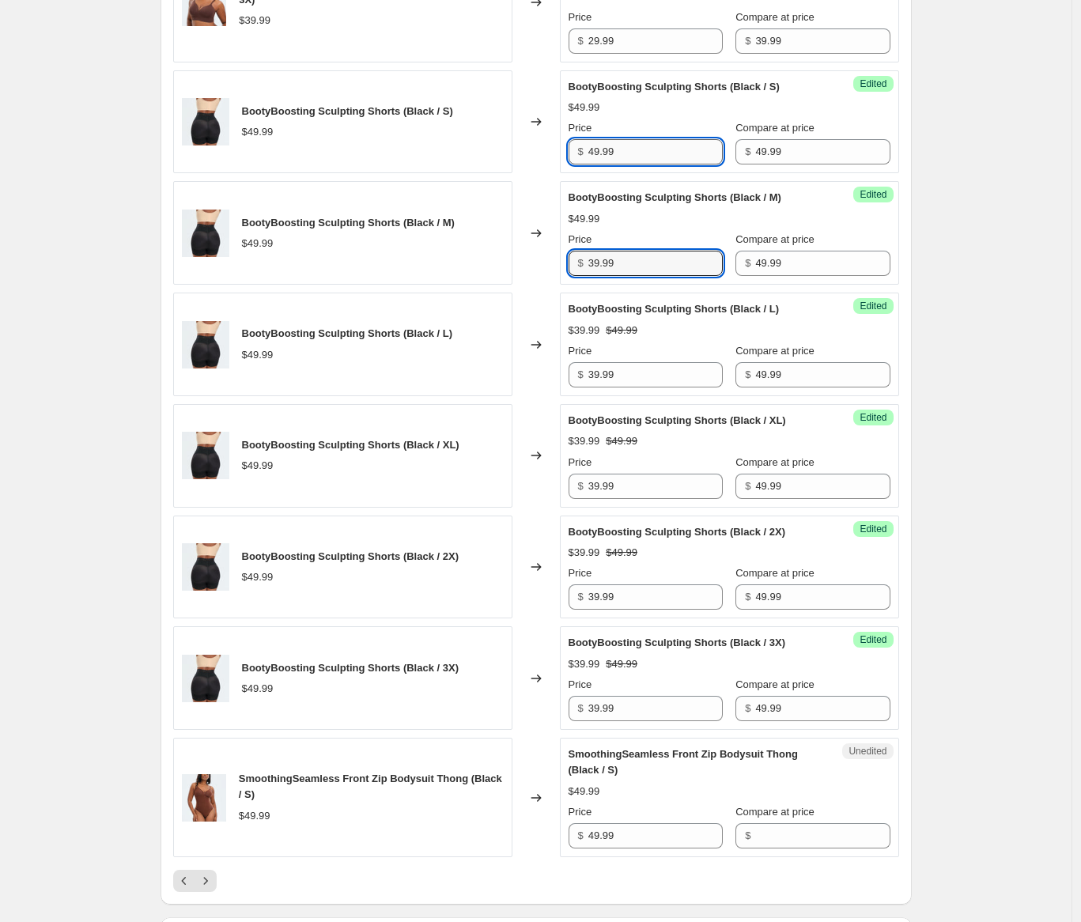
click at [629, 164] on input "49.99" at bounding box center [655, 151] width 134 height 25
type input "39.99"
click at [696, 115] on div "$49.99" at bounding box center [729, 108] width 322 height 16
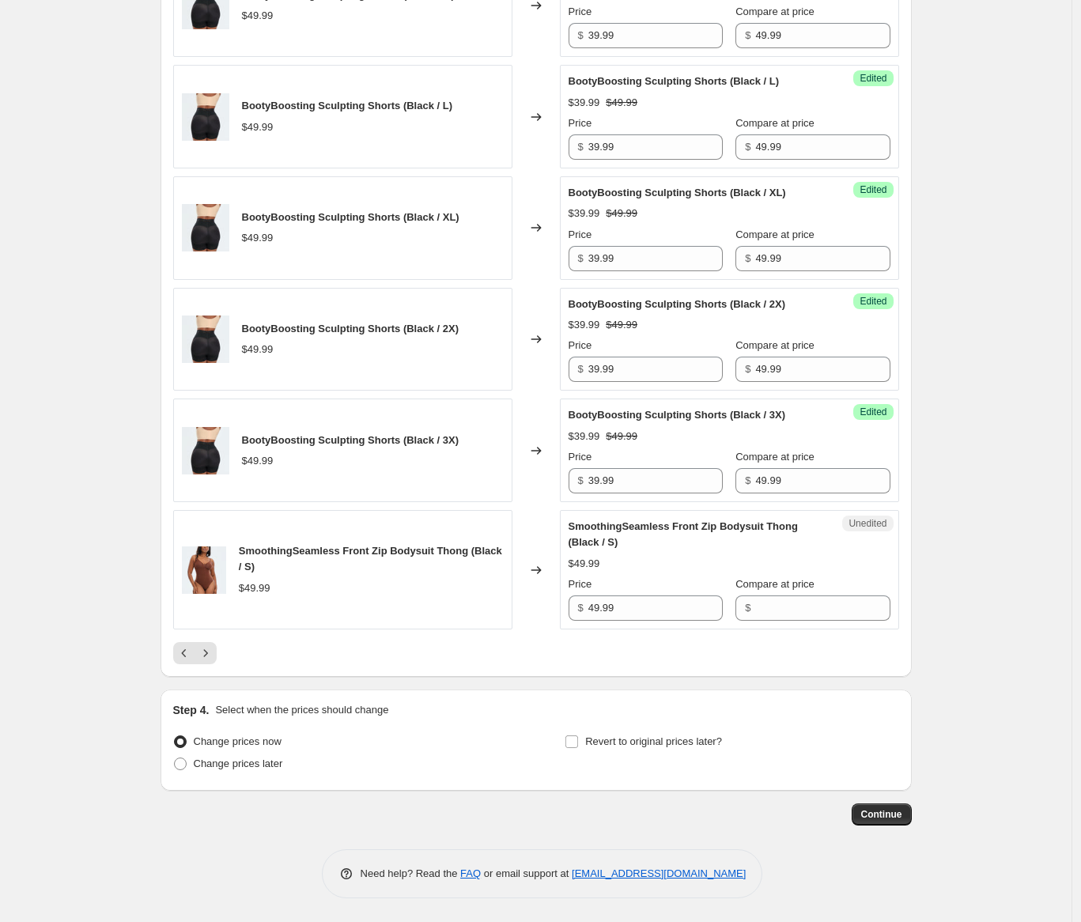
scroll to position [2827, 0]
click at [655, 486] on input "39.99" at bounding box center [655, 480] width 134 height 25
click at [790, 484] on input "49.99" at bounding box center [822, 480] width 134 height 25
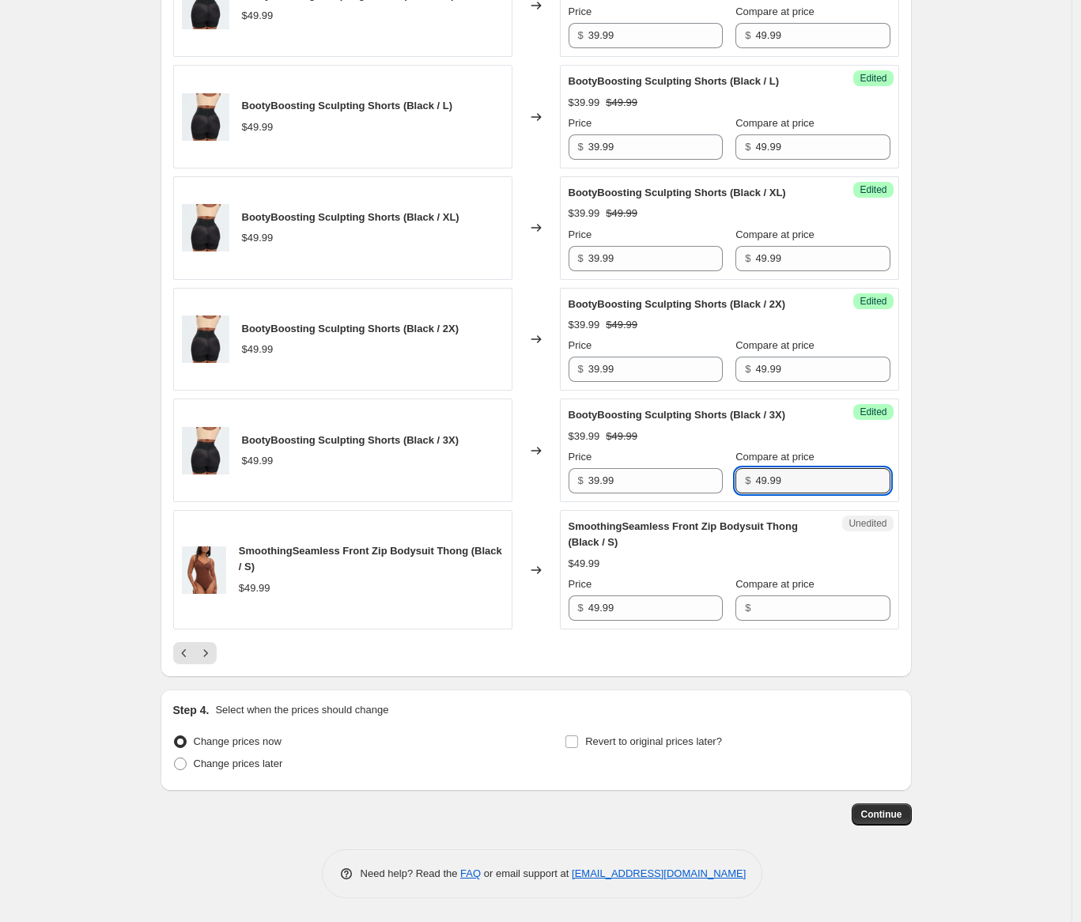
drag, startPoint x: 790, startPoint y: 484, endPoint x: 779, endPoint y: 515, distance: 32.5
click at [790, 484] on input "49.99" at bounding box center [822, 480] width 134 height 25
drag, startPoint x: 775, startPoint y: 602, endPoint x: 760, endPoint y: 602, distance: 14.3
click at [776, 602] on input "Compare at price" at bounding box center [822, 607] width 134 height 25
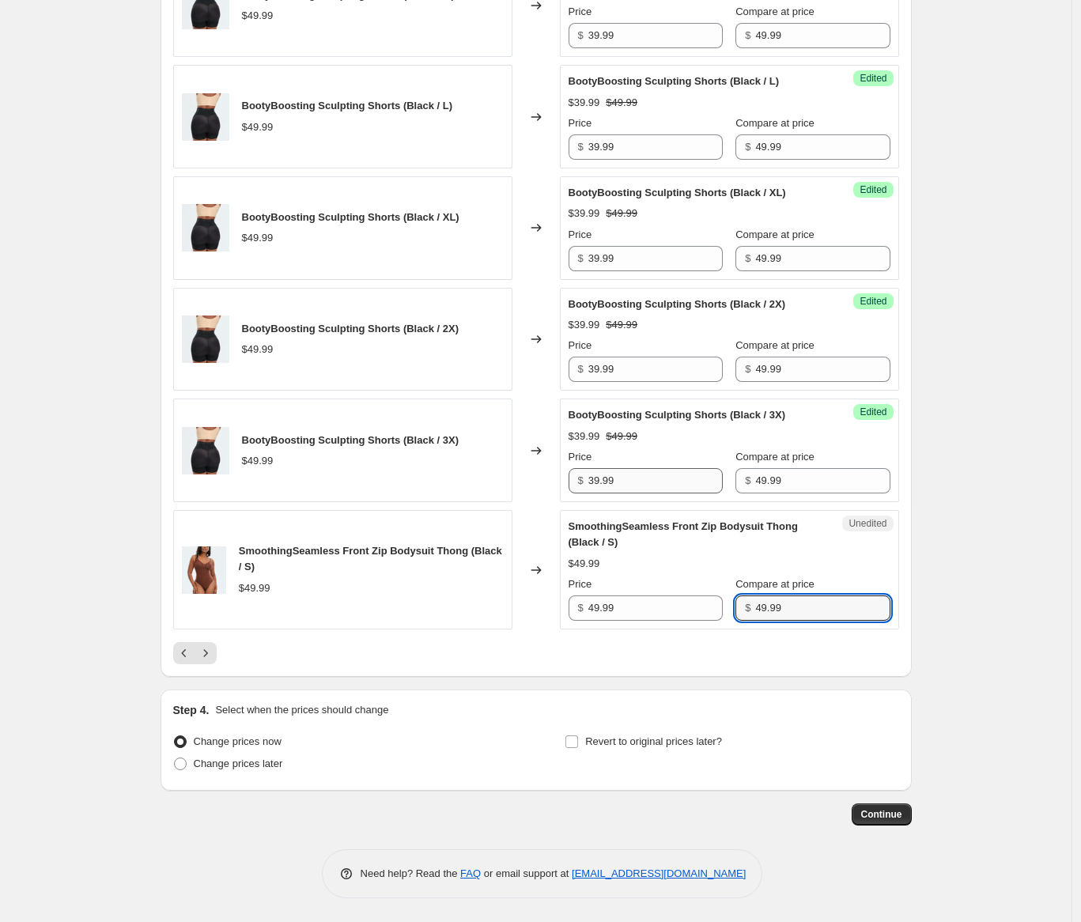
type input "49.99"
click at [685, 488] on input "39.99" at bounding box center [655, 480] width 134 height 25
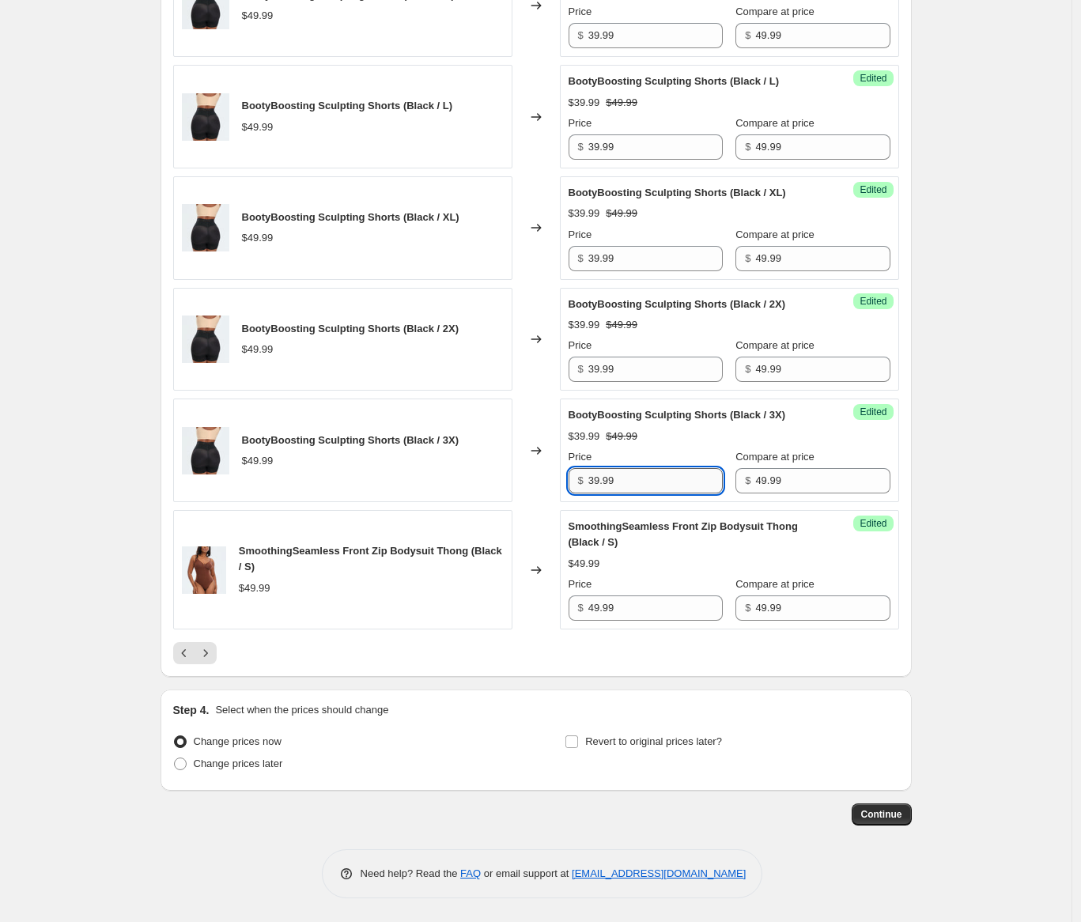
click at [685, 487] on input "39.99" at bounding box center [655, 480] width 134 height 25
click at [653, 609] on input "49.99" at bounding box center [655, 607] width 134 height 25
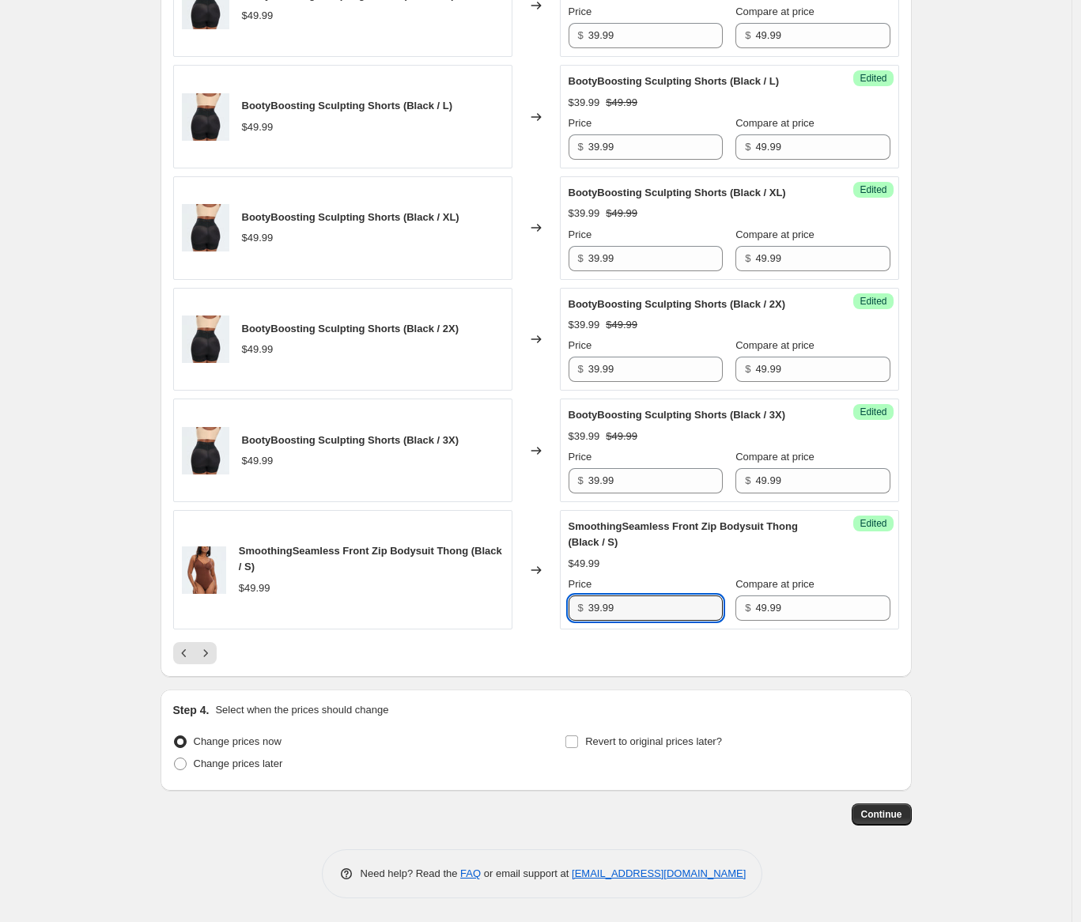
type input "39.99"
click at [432, 655] on div at bounding box center [536, 653] width 726 height 22
click at [221, 652] on div at bounding box center [536, 653] width 726 height 22
click at [212, 655] on icon "Next" at bounding box center [206, 653] width 16 height 16
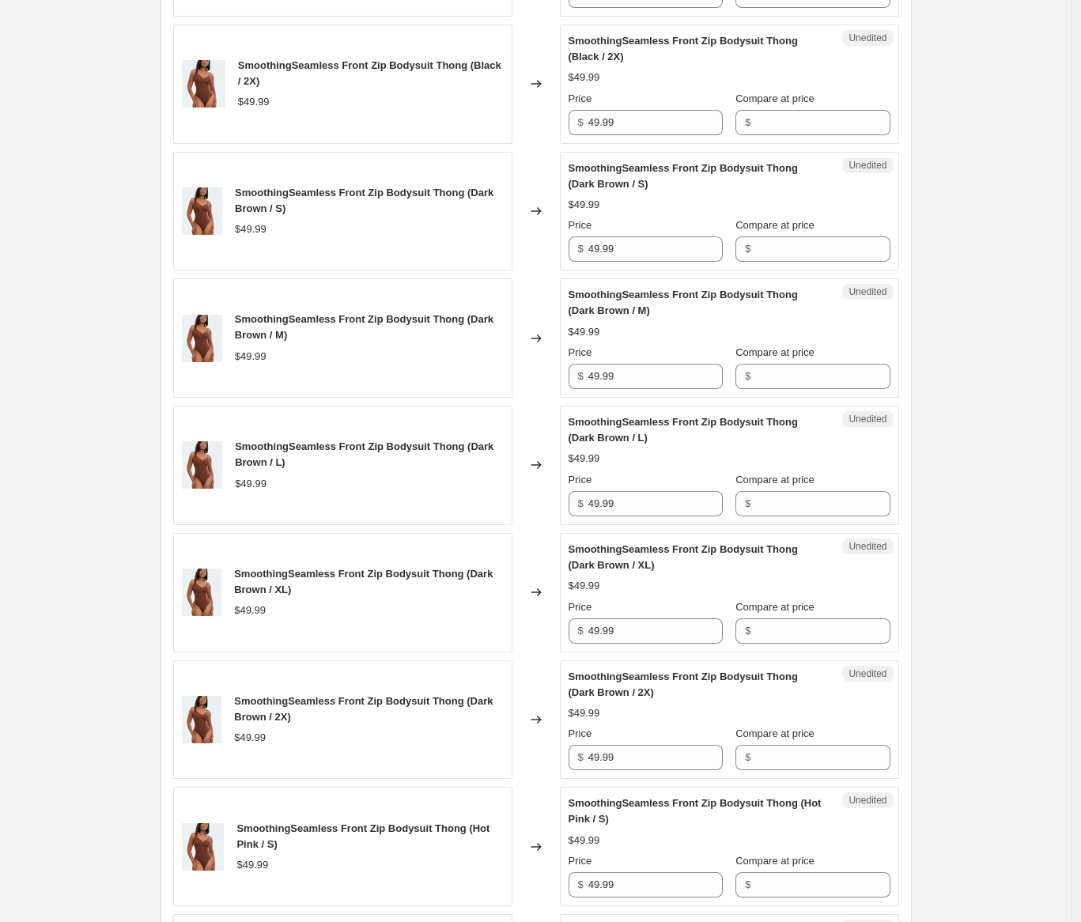
scroll to position [827, 0]
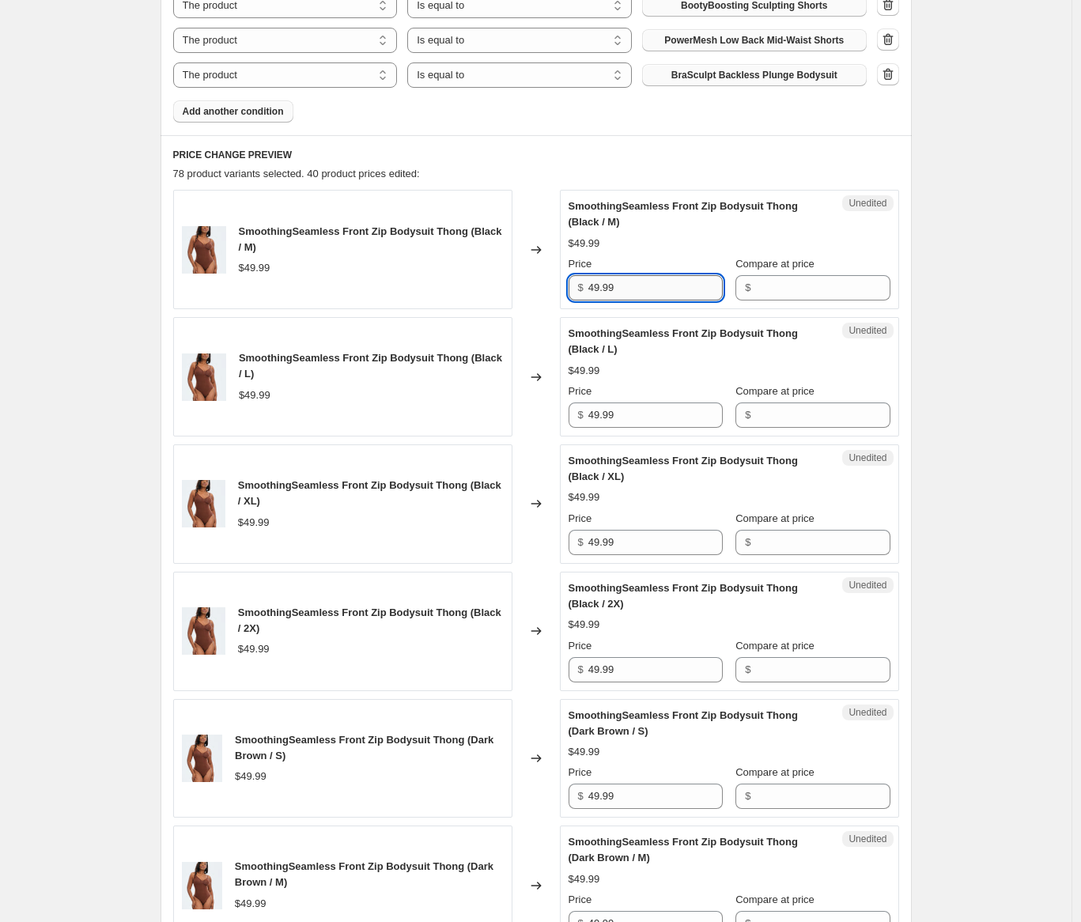
click at [661, 287] on input "49.99" at bounding box center [655, 287] width 134 height 25
type input "39.99"
click at [649, 417] on input "49.99" at bounding box center [655, 414] width 134 height 25
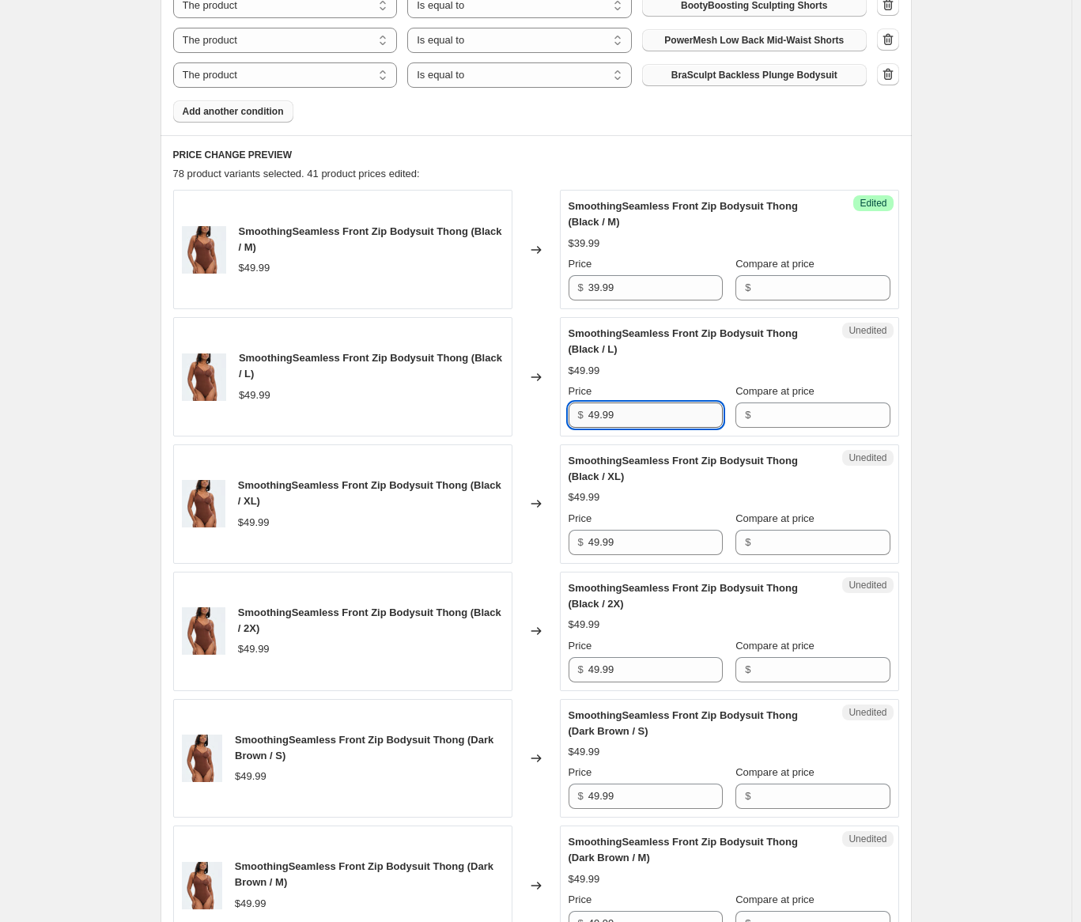
click at [649, 417] on input "49.99" at bounding box center [655, 414] width 134 height 25
click at [779, 284] on input "Compare at price" at bounding box center [822, 287] width 134 height 25
type input "49.99"
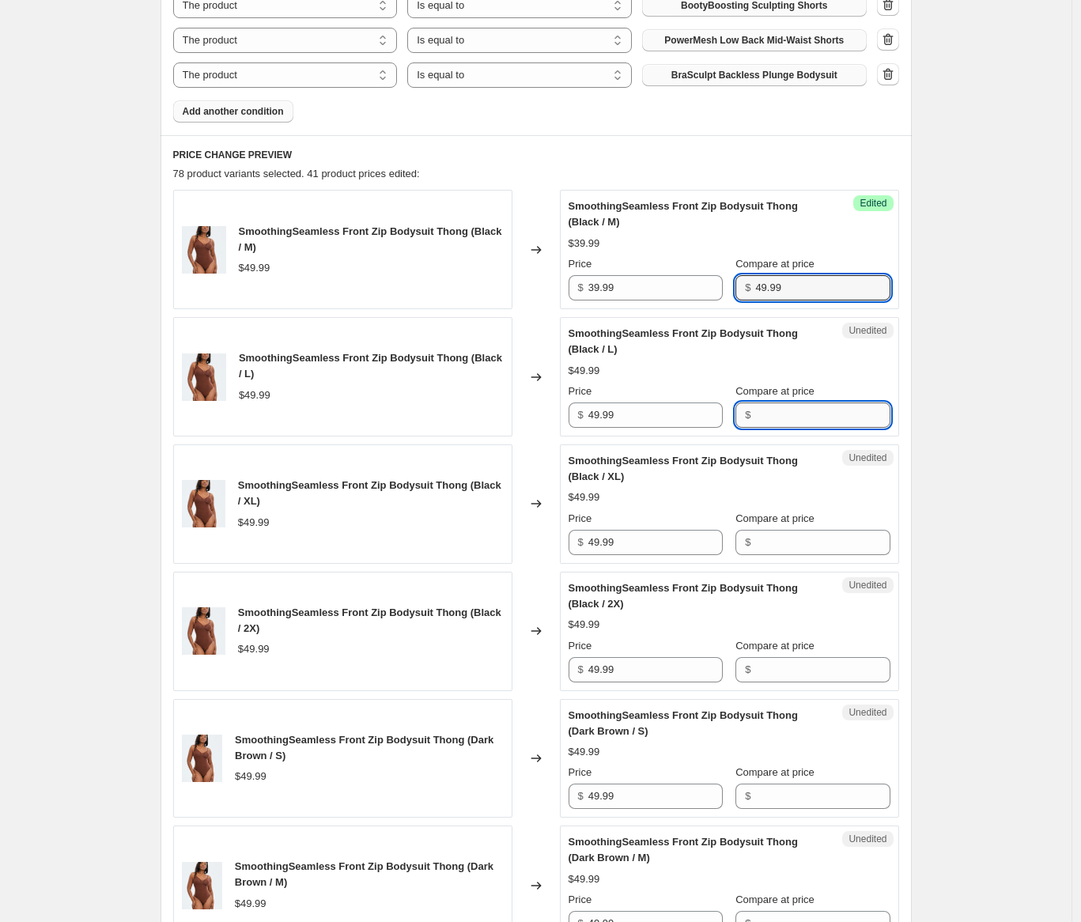
click at [774, 414] on input "Compare at price" at bounding box center [822, 414] width 134 height 25
type input "49.99"
click at [779, 531] on input "Compare at price" at bounding box center [822, 542] width 134 height 25
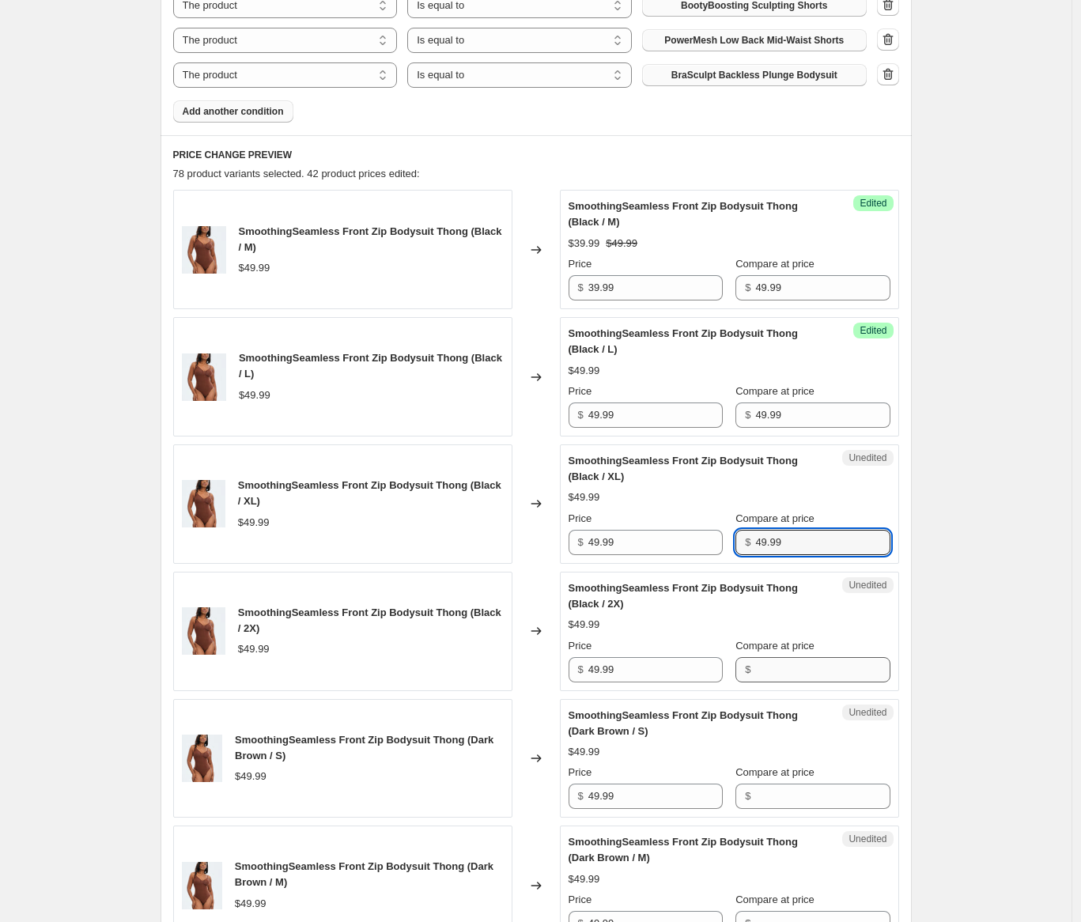
type input "49.99"
click at [772, 670] on input "Compare at price" at bounding box center [822, 669] width 134 height 25
type input "49.99"
click at [791, 782] on div "Compare at price $" at bounding box center [812, 786] width 154 height 44
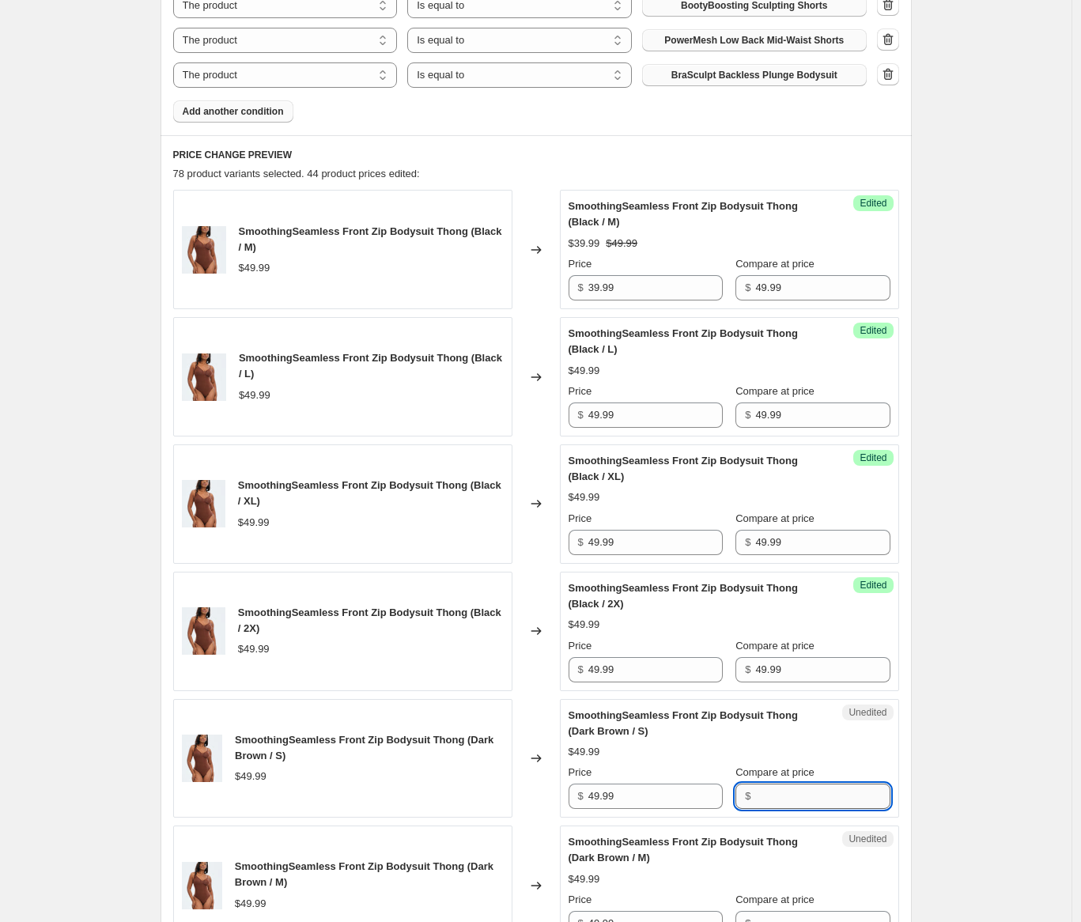
click at [791, 791] on input "Compare at price" at bounding box center [822, 795] width 134 height 25
type input "49.99"
click at [609, 281] on input "39.99" at bounding box center [655, 287] width 134 height 25
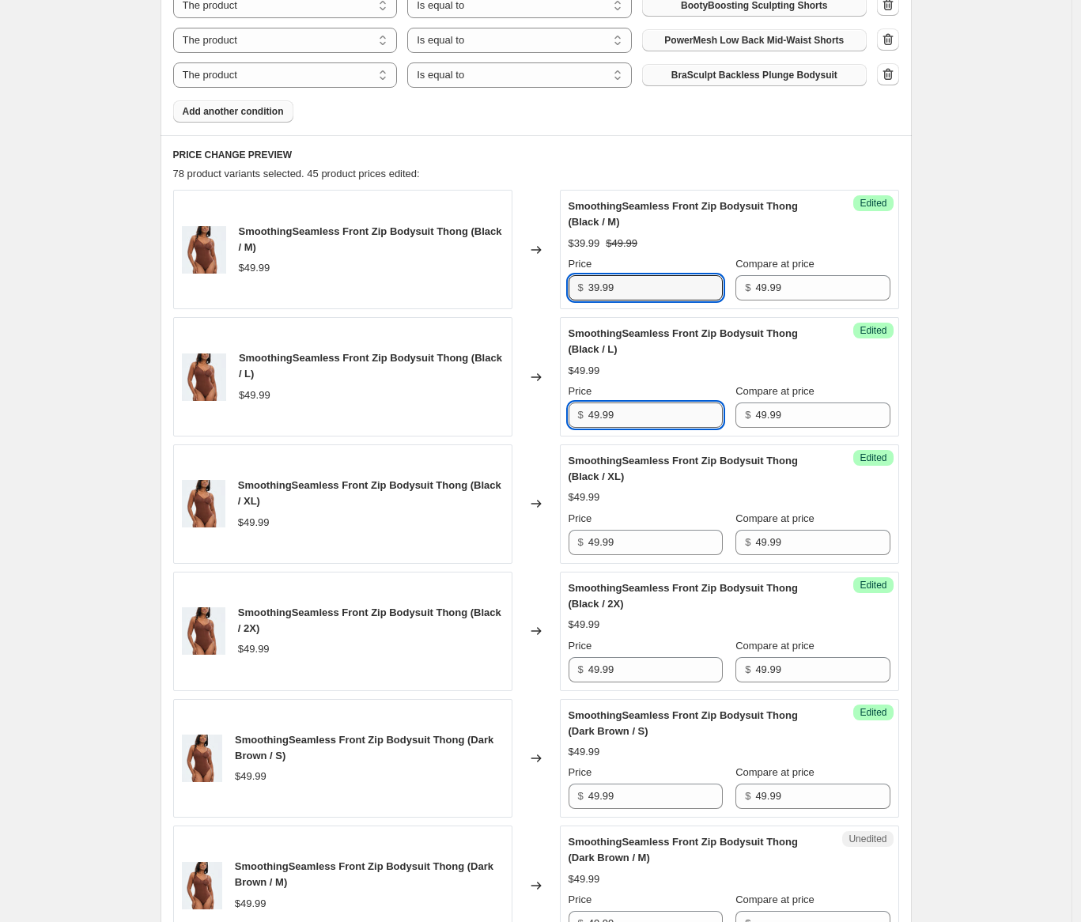
click at [651, 404] on input "49.99" at bounding box center [655, 414] width 134 height 25
type input "39.99"
click at [641, 545] on input "49.99" at bounding box center [655, 542] width 134 height 25
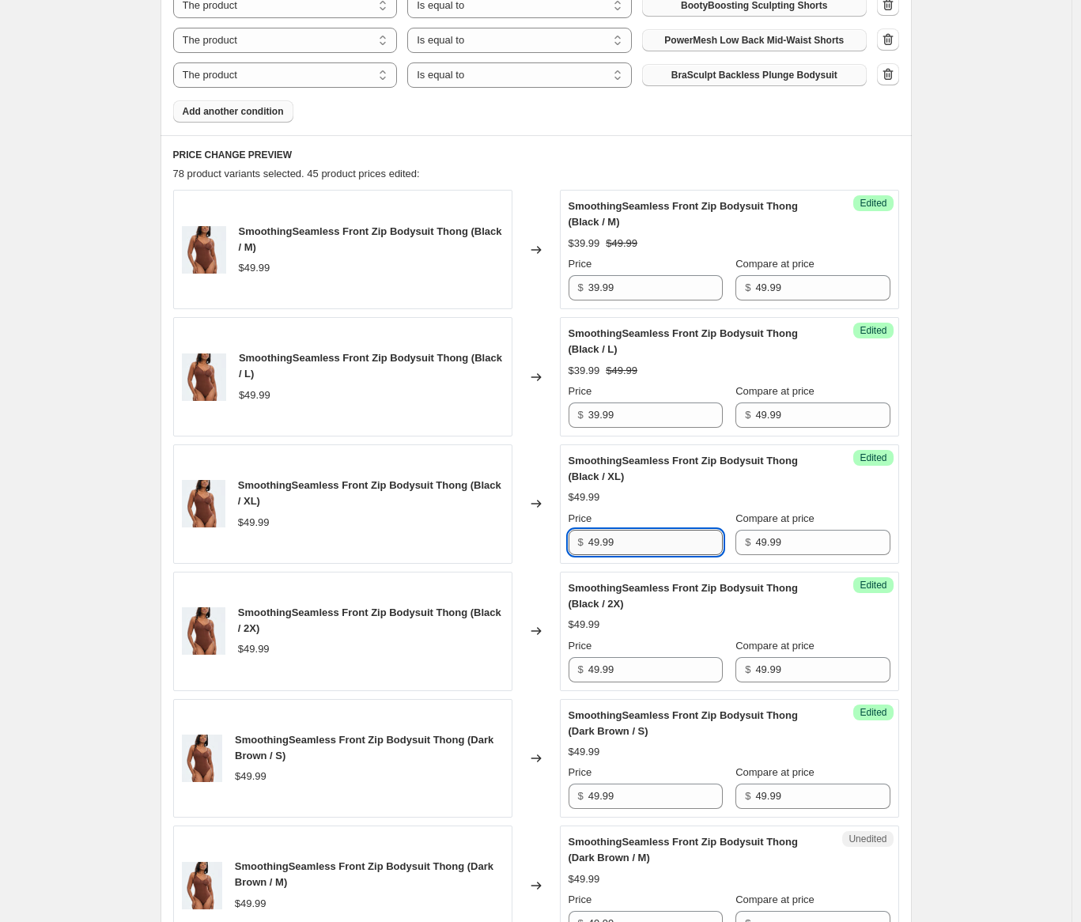
click at [641, 545] on input "49.99" at bounding box center [655, 542] width 134 height 25
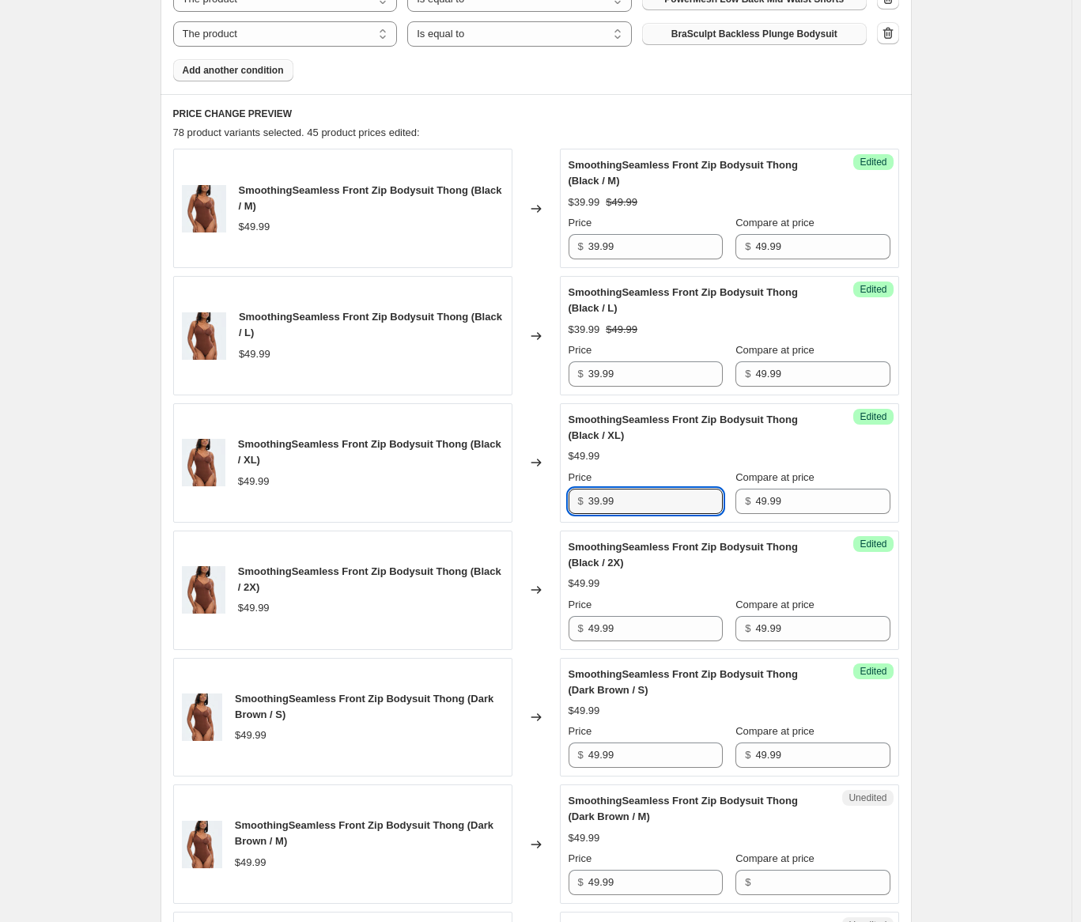
scroll to position [954, 0]
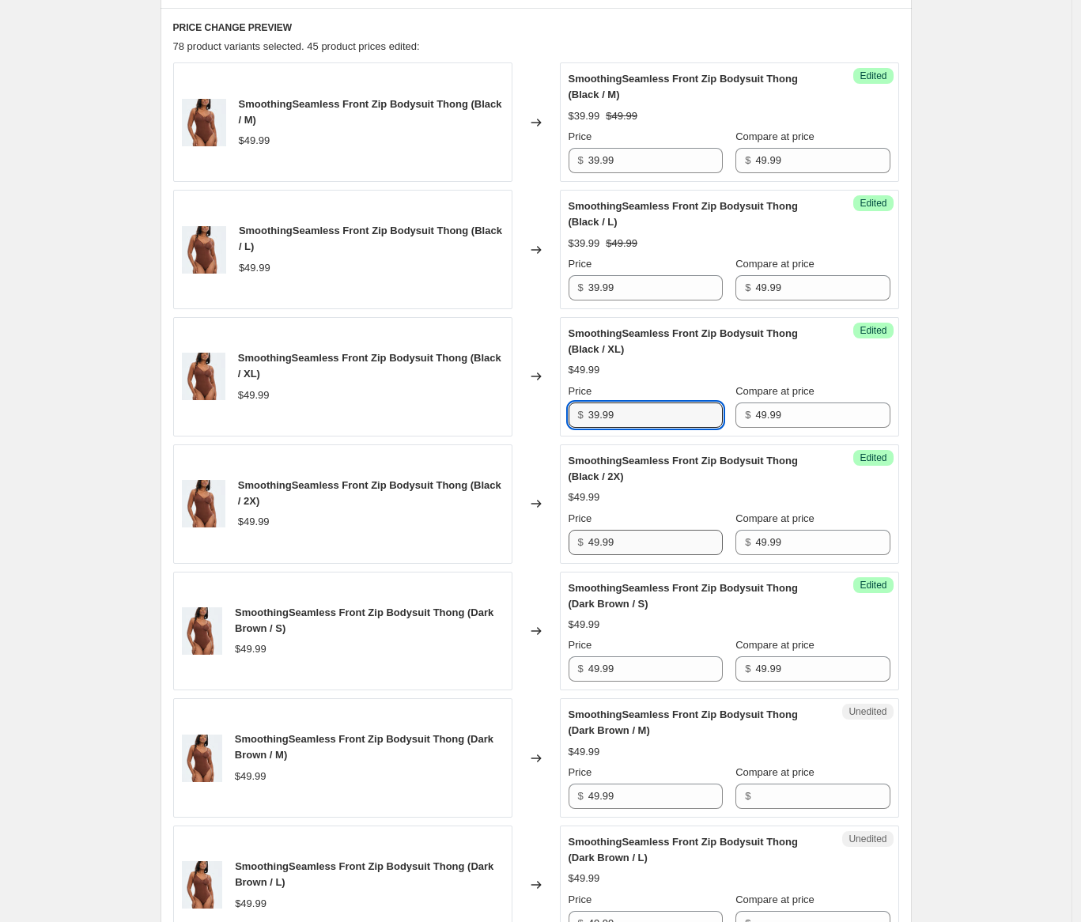
type input "39.99"
click at [650, 531] on input "49.99" at bounding box center [655, 542] width 134 height 25
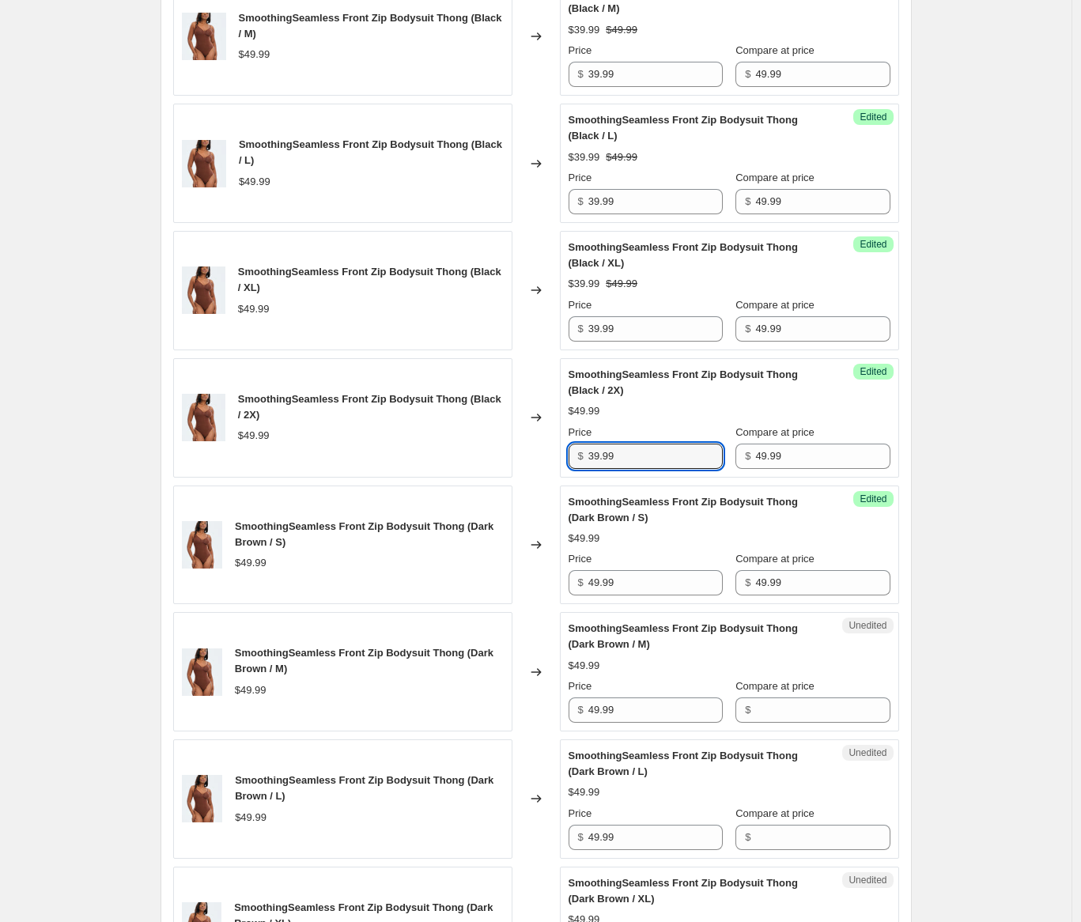
scroll to position [1071, 0]
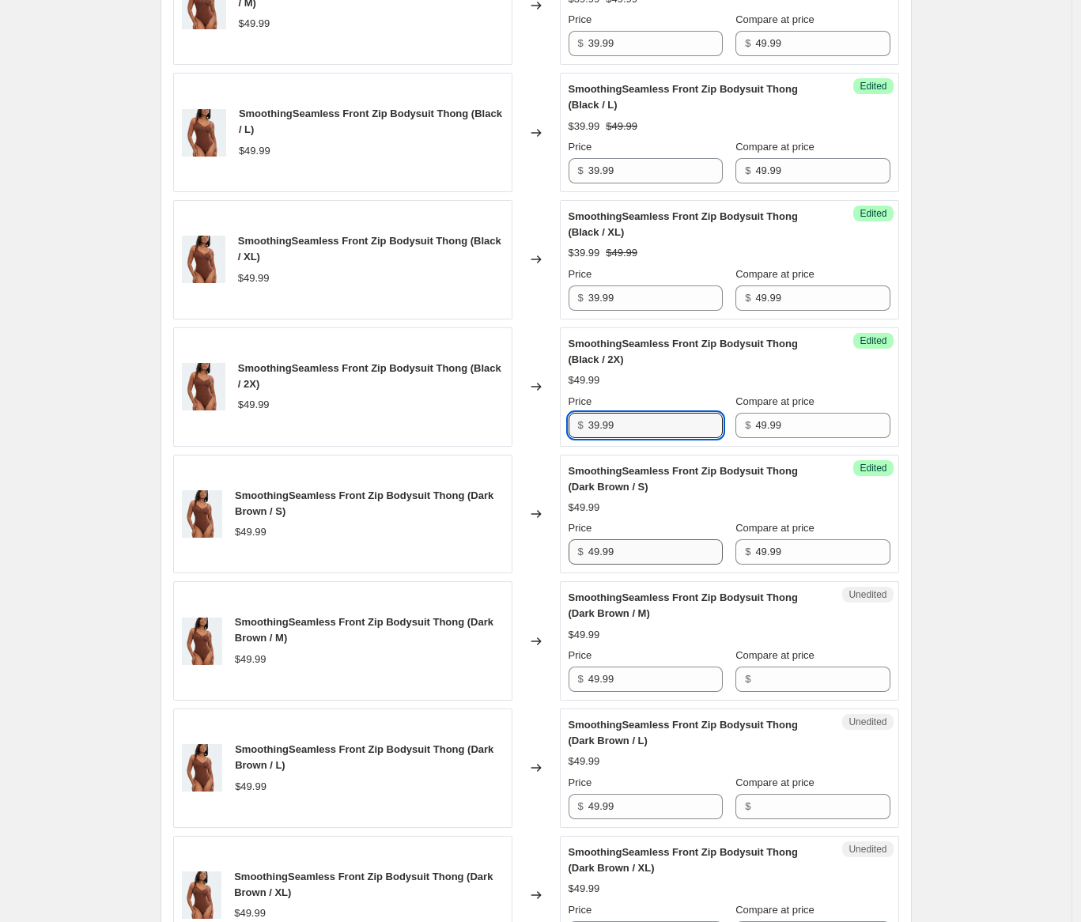
type input "39.99"
click at [646, 551] on input "49.99" at bounding box center [655, 551] width 134 height 25
click at [645, 551] on input "49.99" at bounding box center [655, 551] width 134 height 25
click at [646, 551] on input "49.99" at bounding box center [655, 551] width 134 height 25
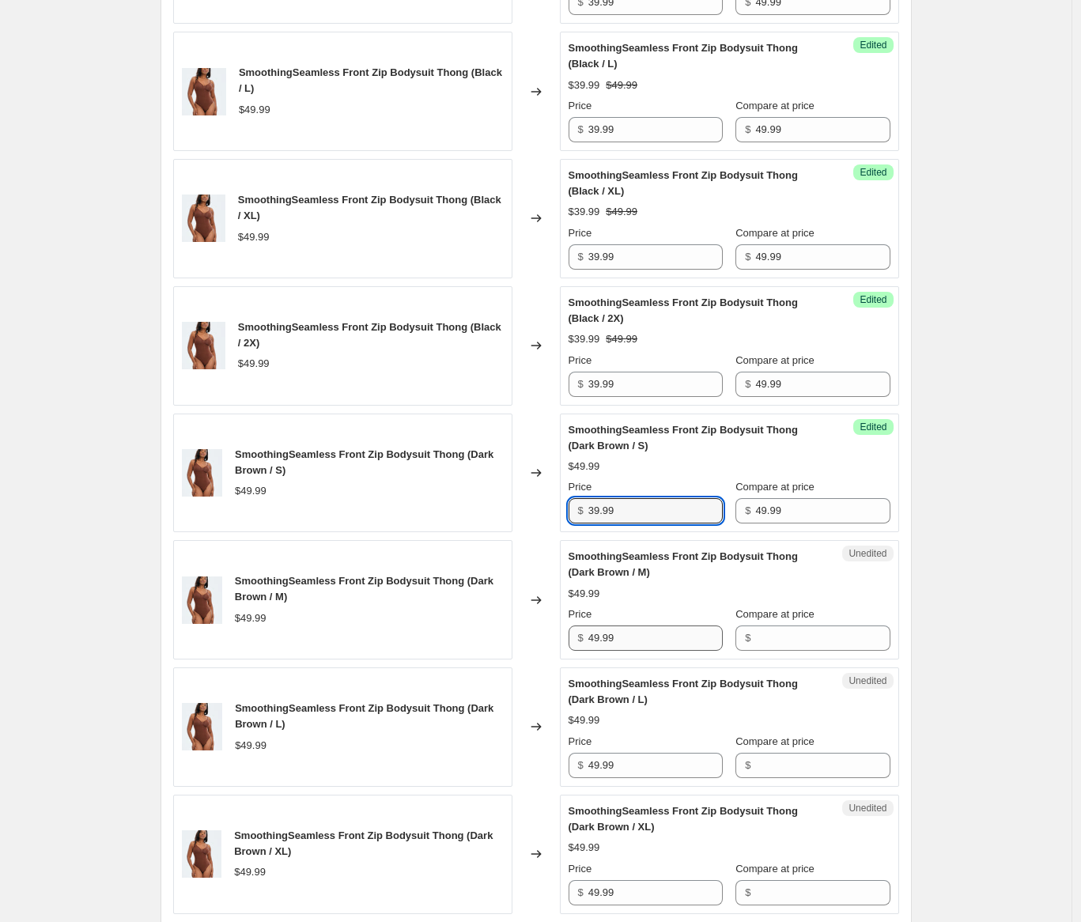
scroll to position [1210, 0]
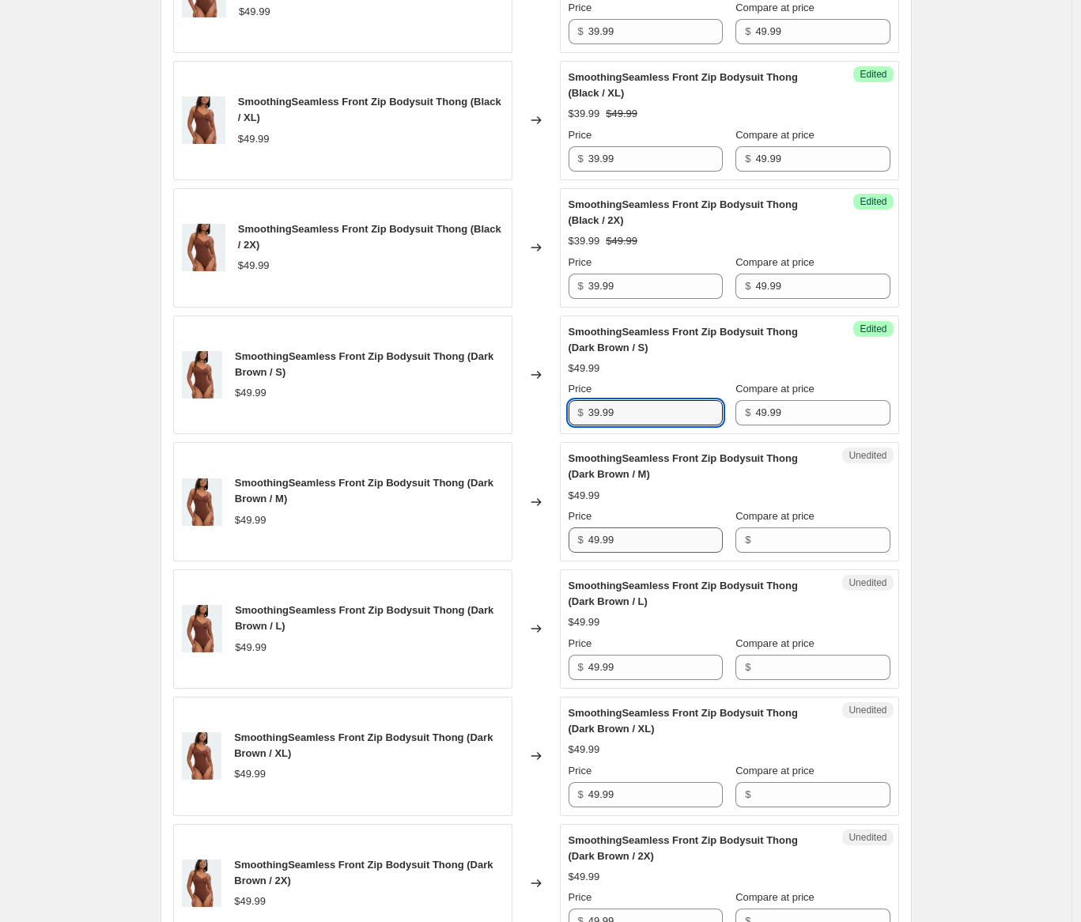
type input "39.99"
click at [651, 540] on input "49.99" at bounding box center [655, 539] width 134 height 25
type input "39.99"
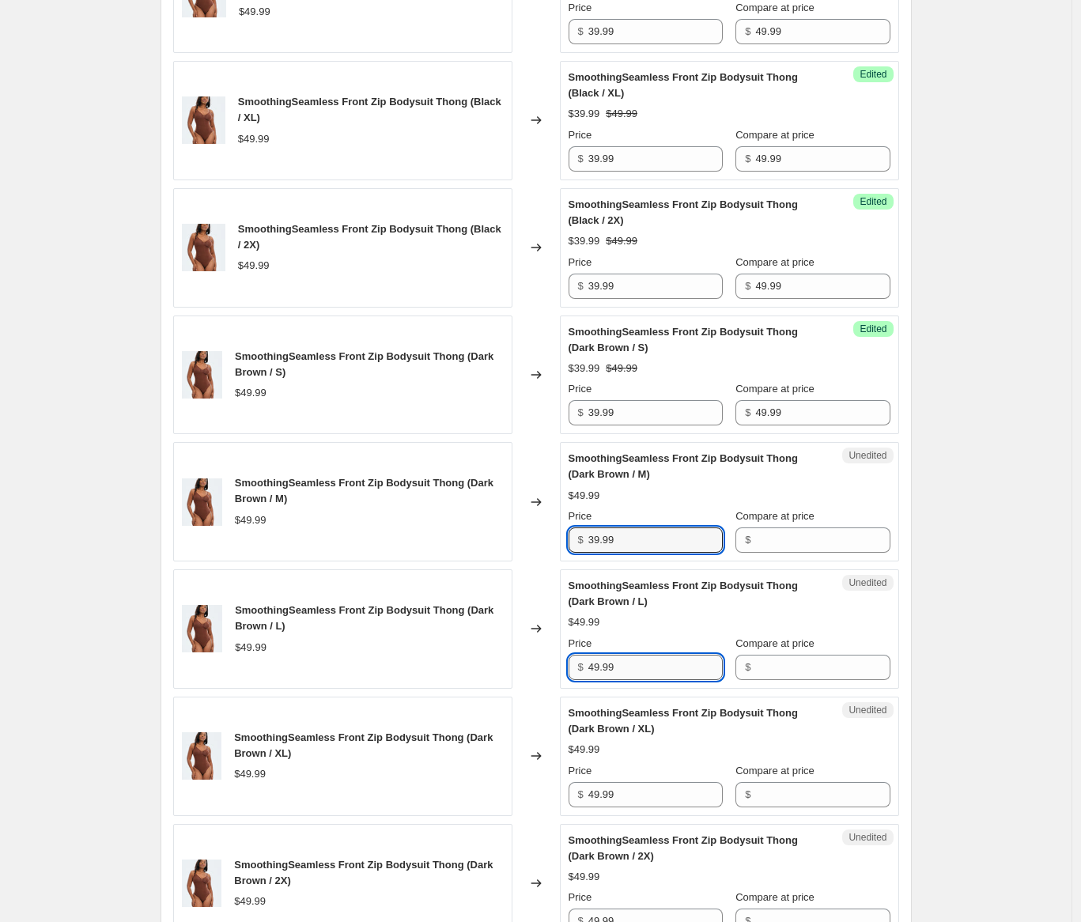
click at [657, 670] on input "49.99" at bounding box center [655, 667] width 134 height 25
type input "39.99"
click at [659, 798] on input "49.99" at bounding box center [655, 794] width 134 height 25
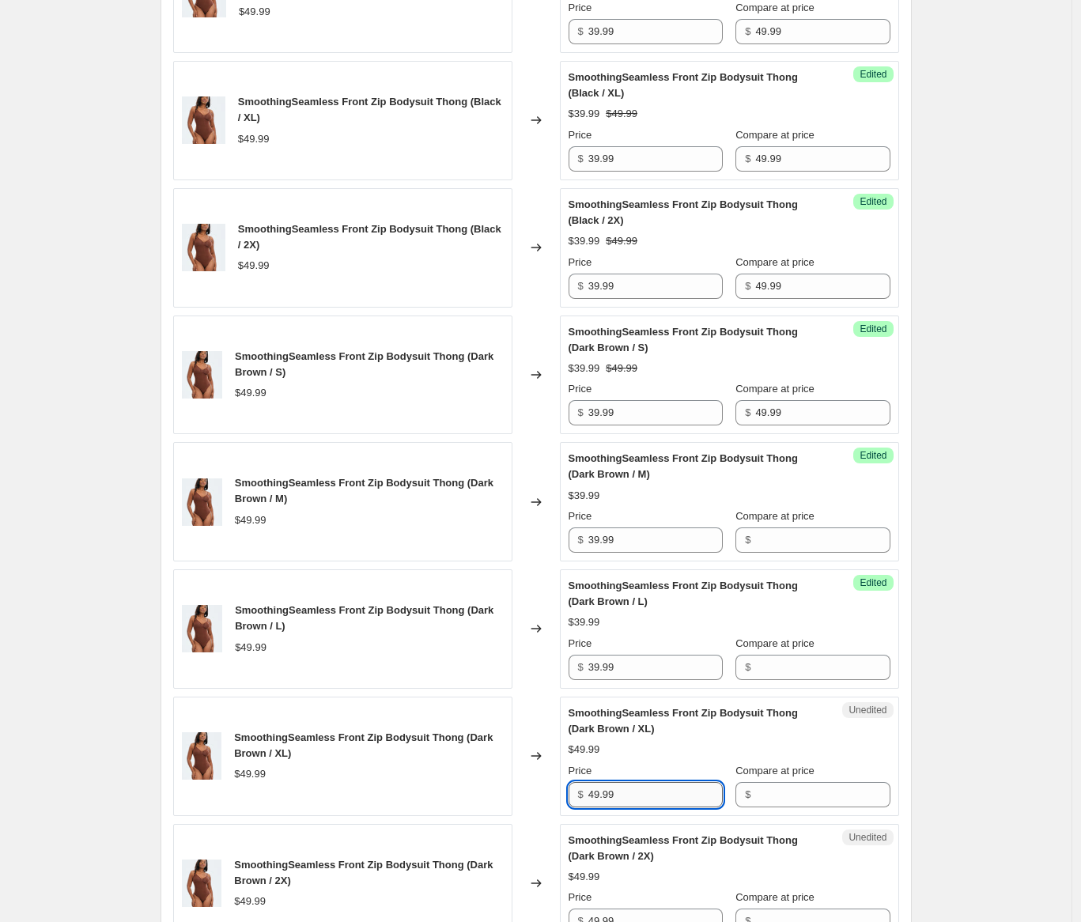
click at [658, 796] on input "49.99" at bounding box center [655, 794] width 134 height 25
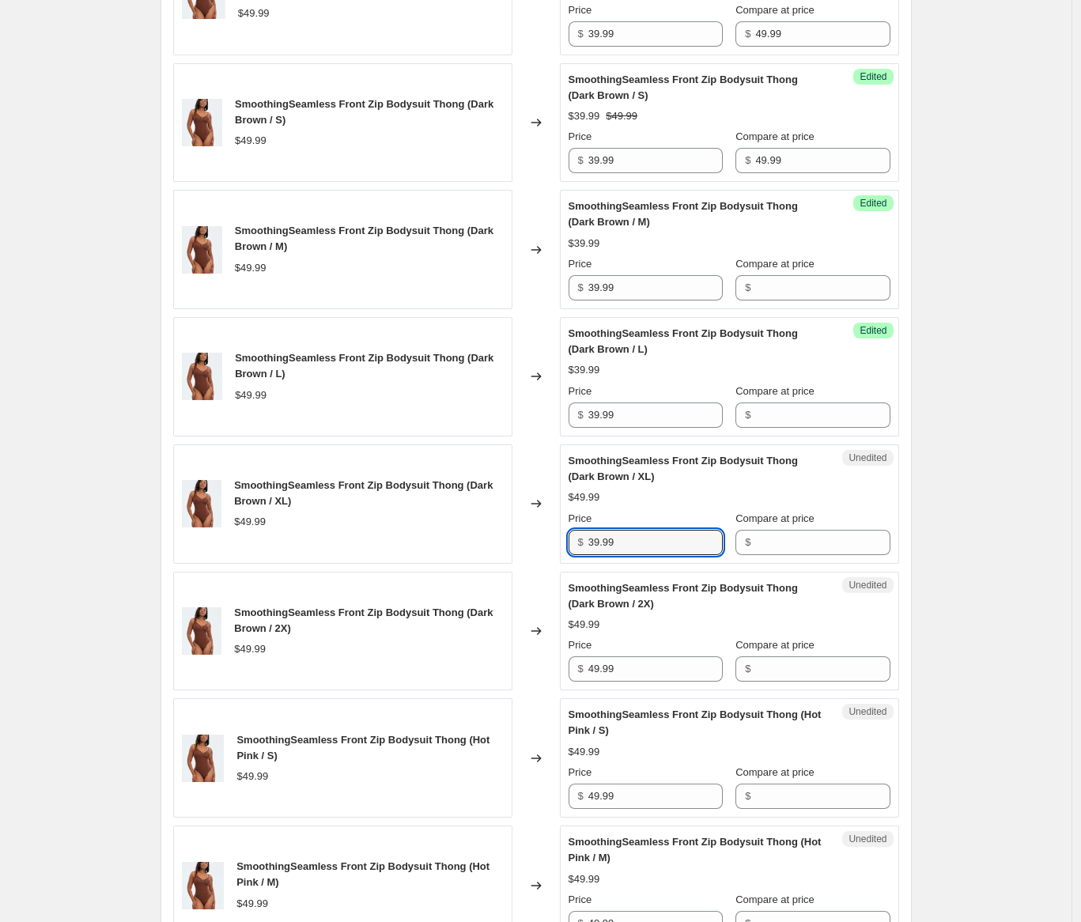
scroll to position [1520, 0]
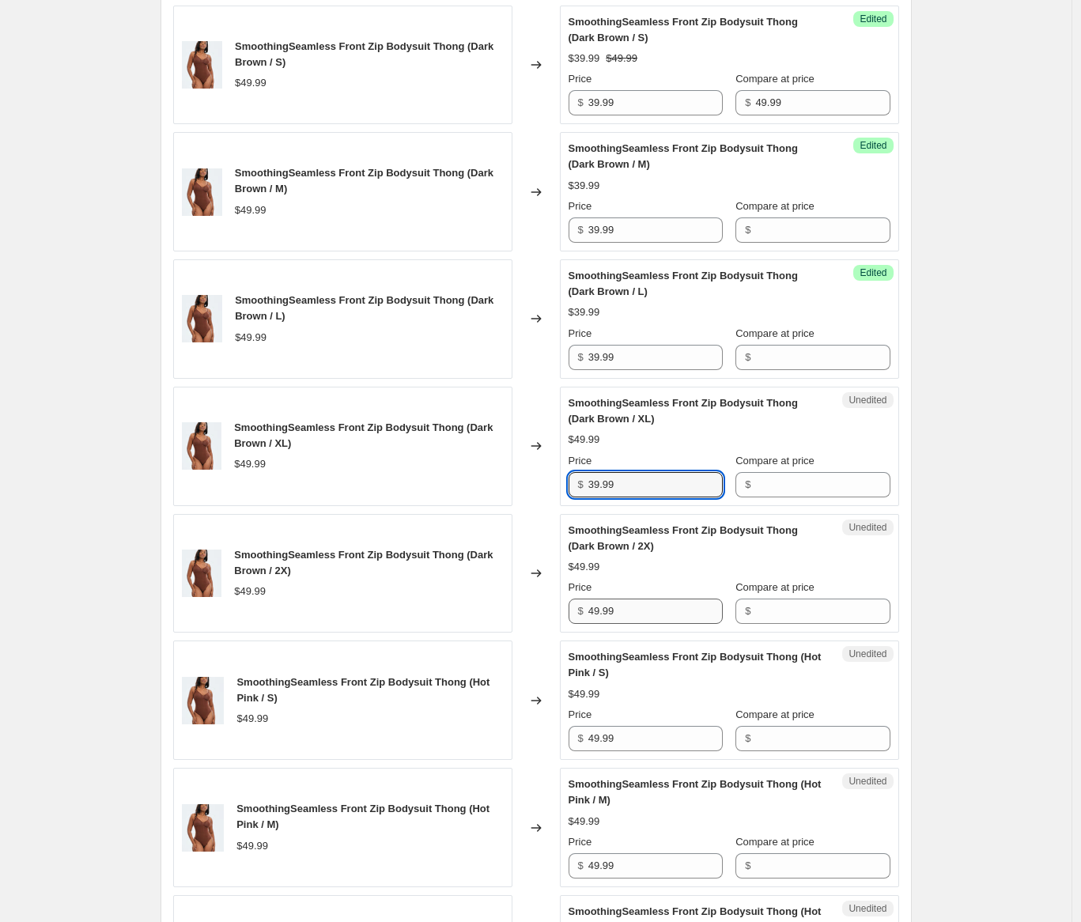
type input "39.99"
click at [658, 615] on input "49.99" at bounding box center [655, 610] width 134 height 25
type input "39.99"
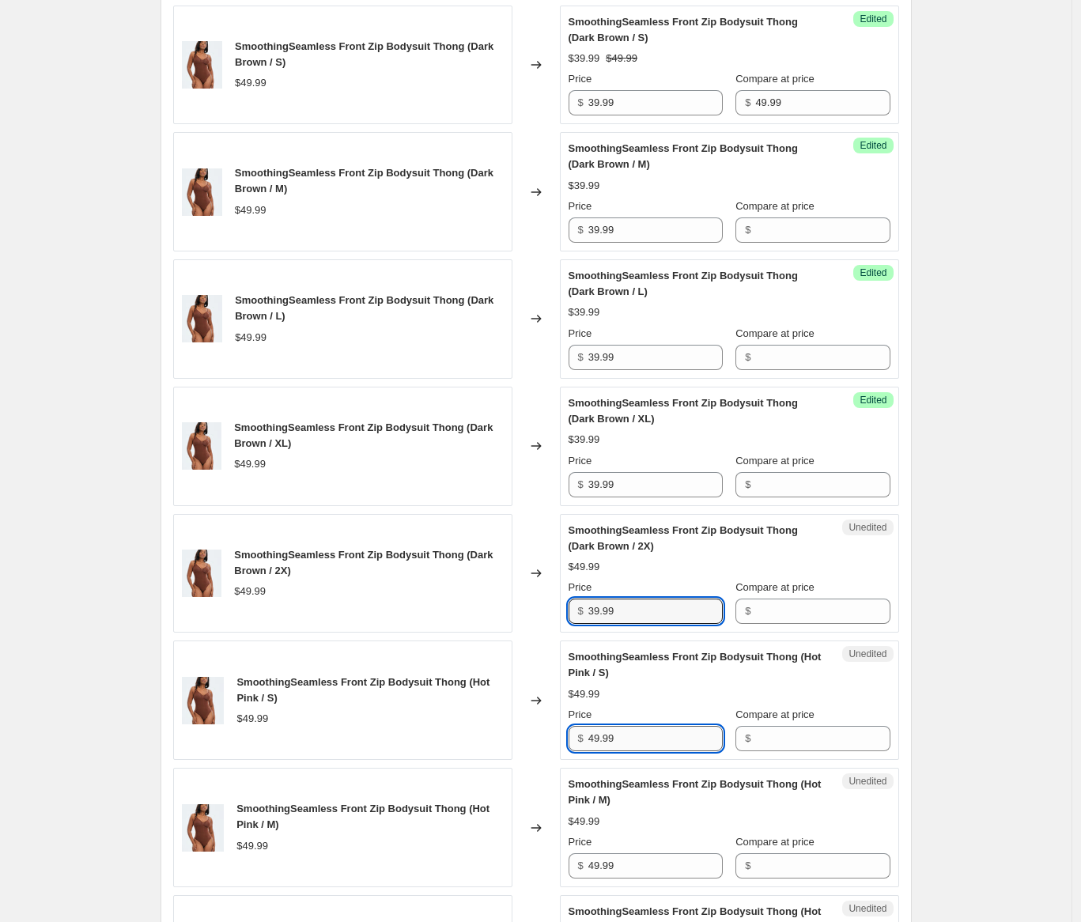
click at [641, 736] on input "49.99" at bounding box center [655, 738] width 134 height 25
click at [642, 736] on input "49.99" at bounding box center [655, 738] width 134 height 25
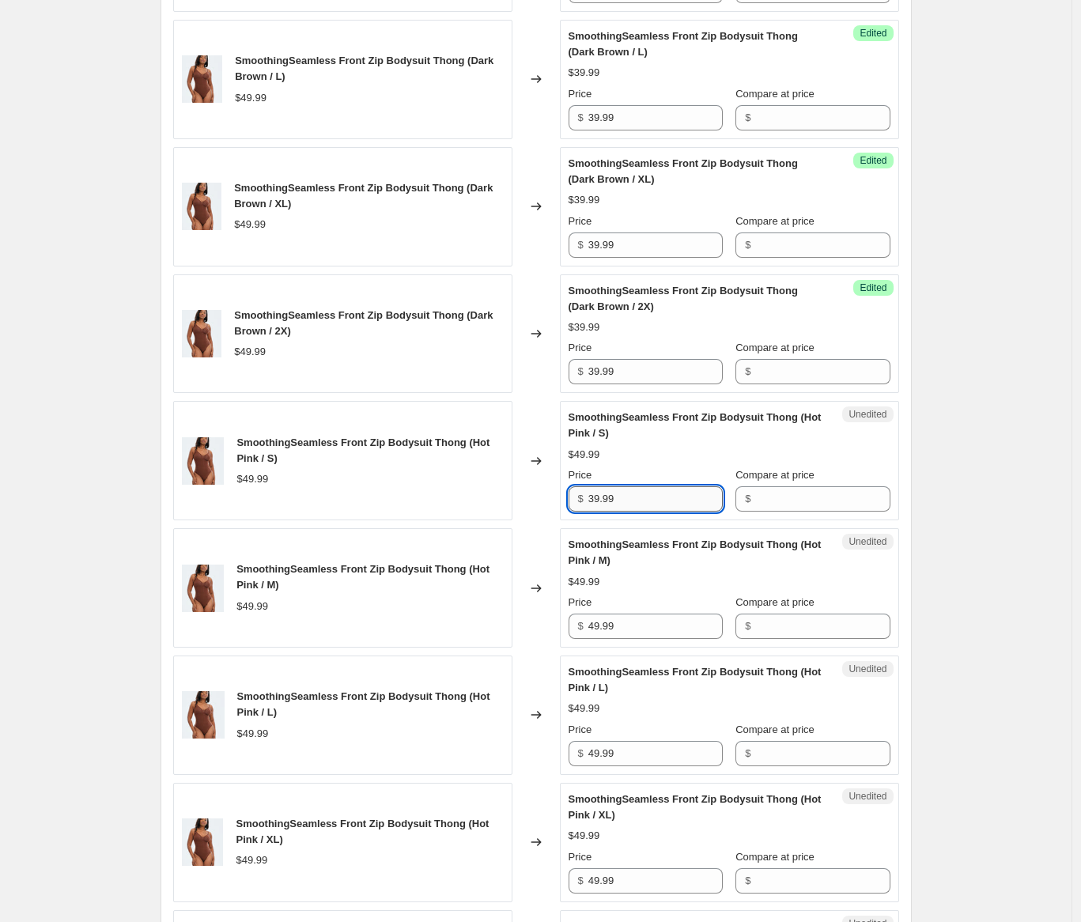
scroll to position [1825, 0]
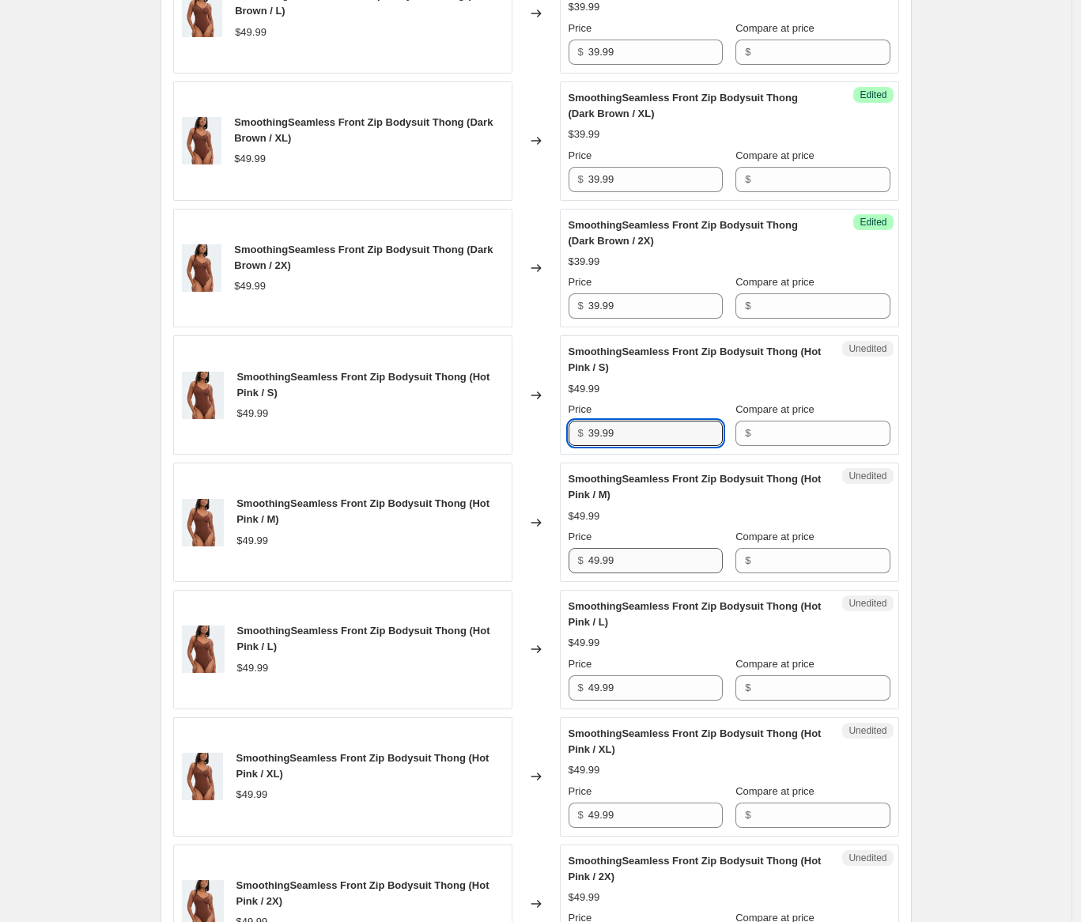
type input "39.99"
click at [643, 561] on input "49.99" at bounding box center [655, 560] width 134 height 25
type input "39.99"
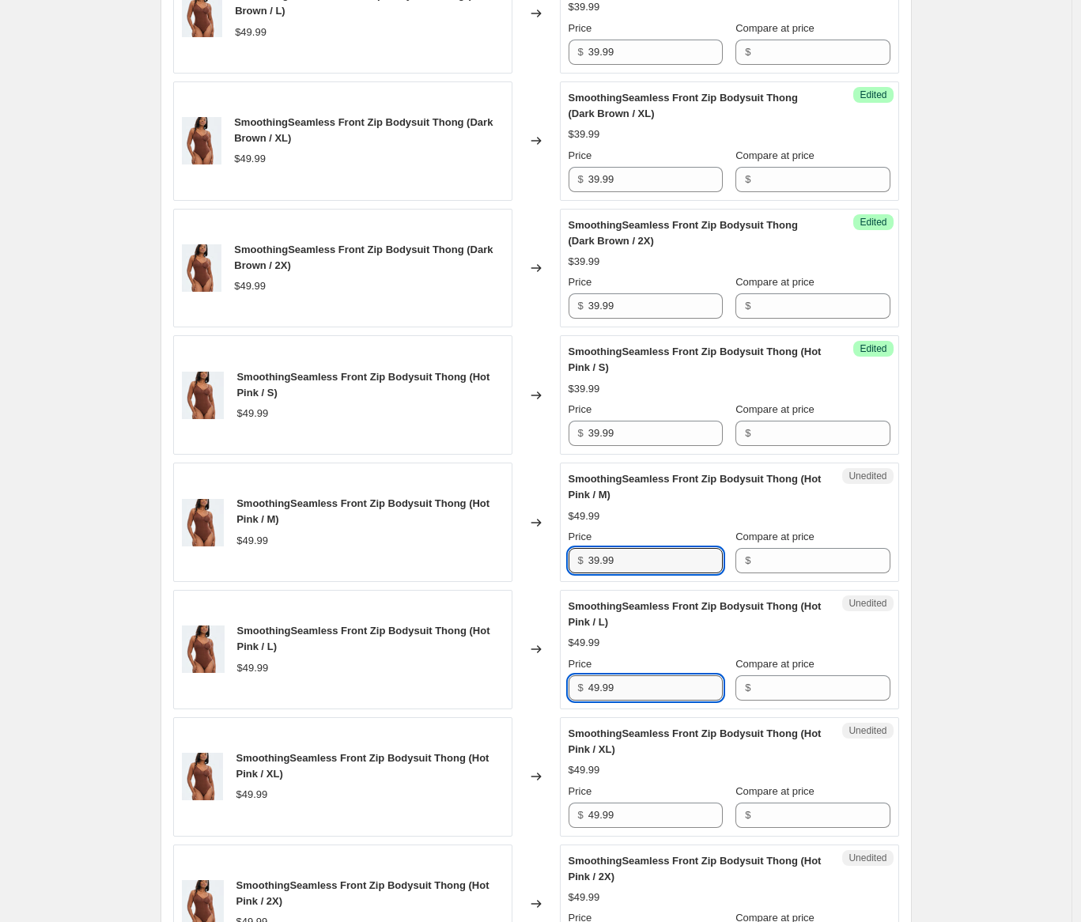
click at [649, 680] on input "49.99" at bounding box center [655, 687] width 134 height 25
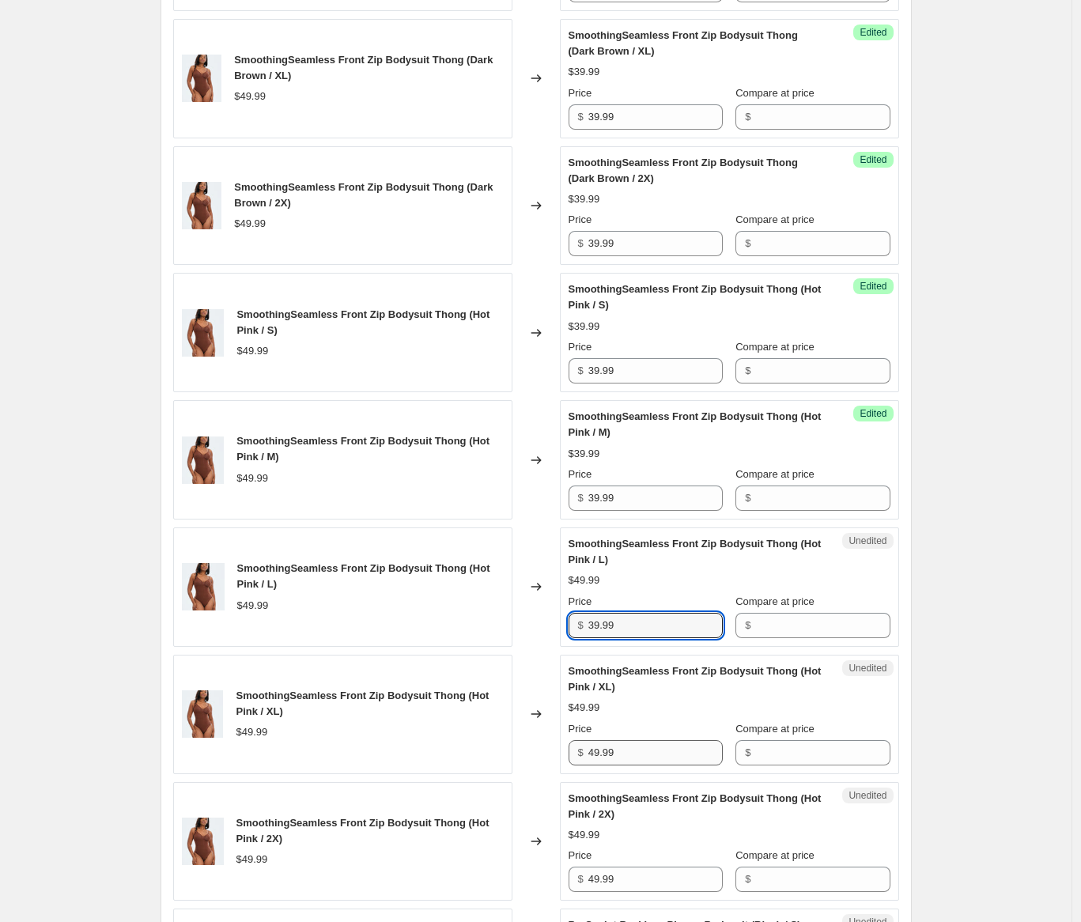
scroll to position [1962, 0]
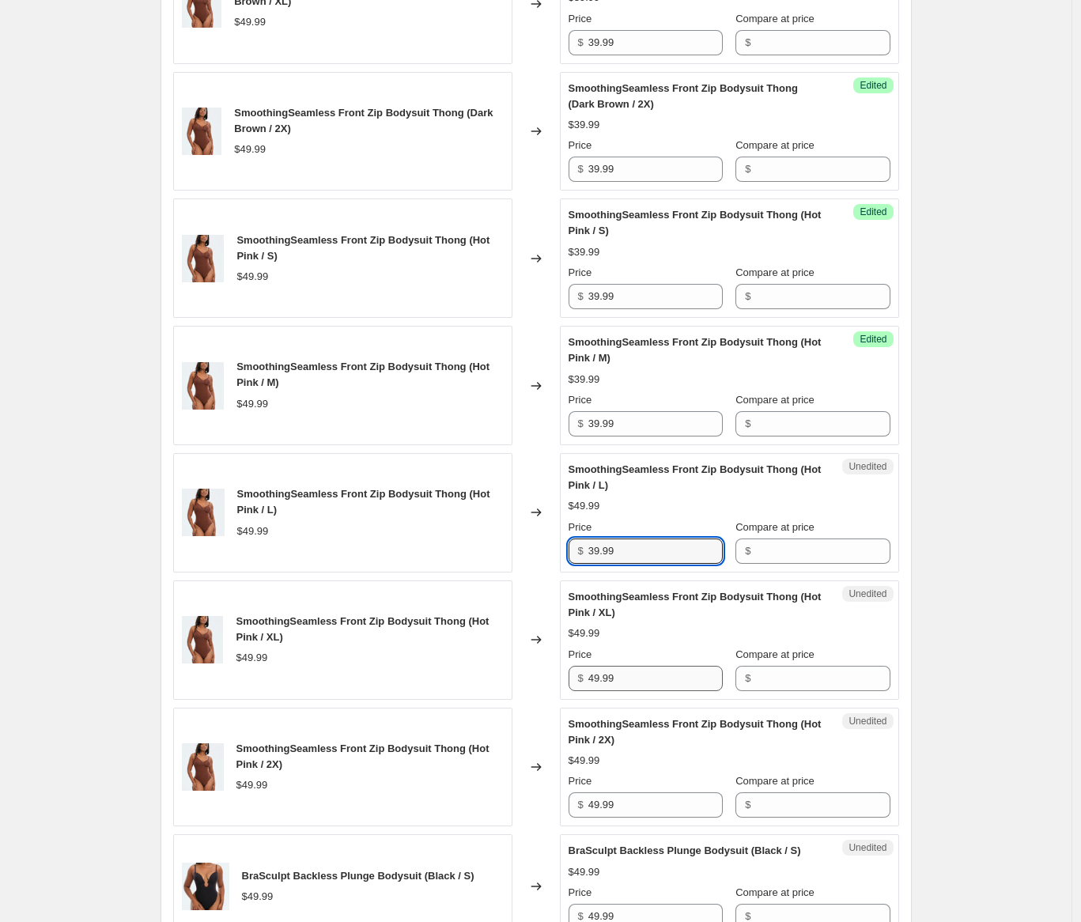
type input "39.99"
click at [647, 676] on input "49.99" at bounding box center [655, 678] width 134 height 25
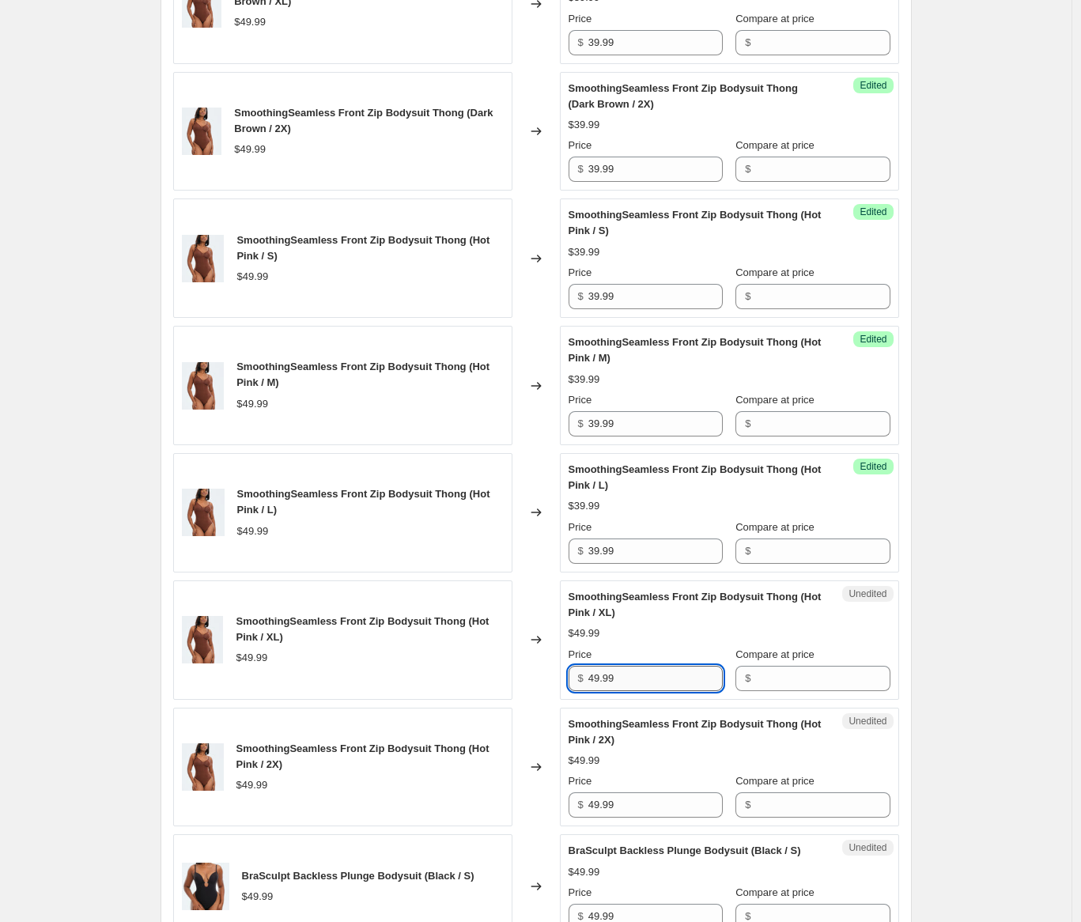
click at [647, 676] on input "49.99" at bounding box center [655, 678] width 134 height 25
type input "39.99"
click at [639, 805] on input "49.99" at bounding box center [655, 804] width 134 height 25
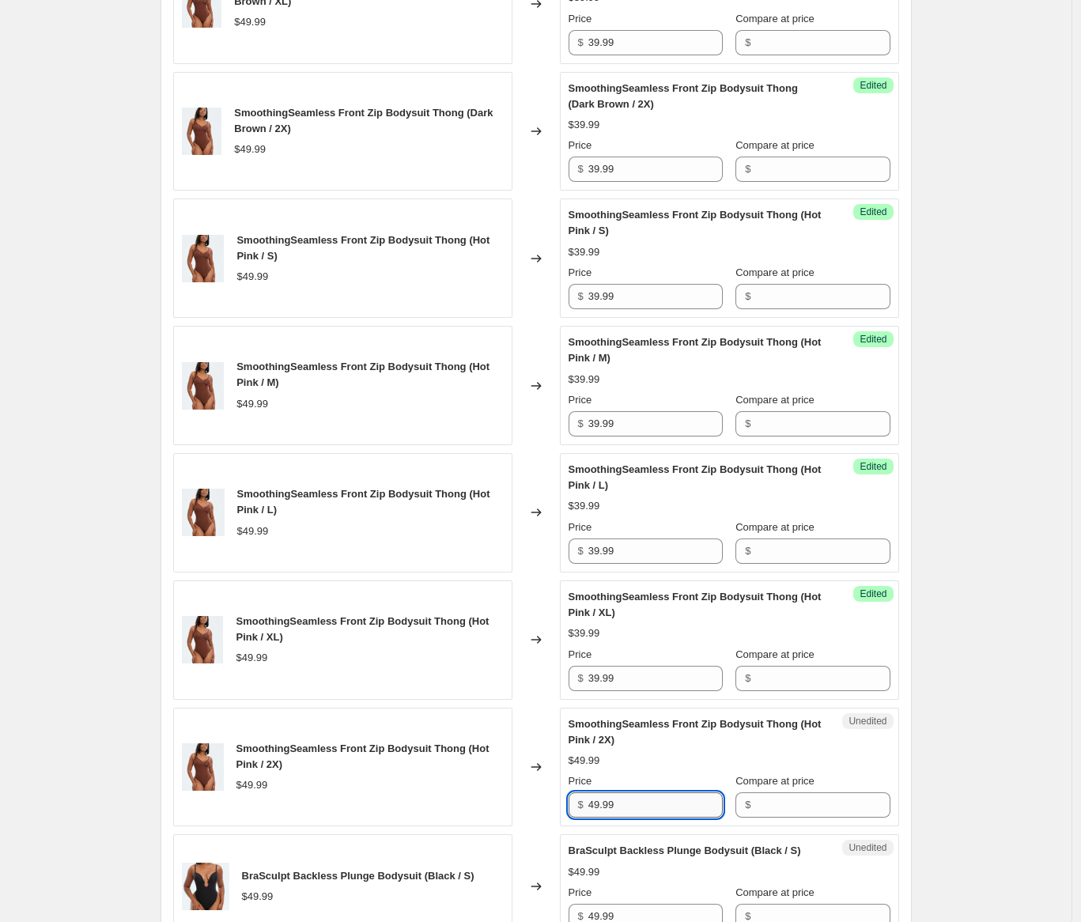
click at [639, 805] on input "49.99" at bounding box center [655, 804] width 134 height 25
click at [640, 805] on input "49.99" at bounding box center [655, 804] width 134 height 25
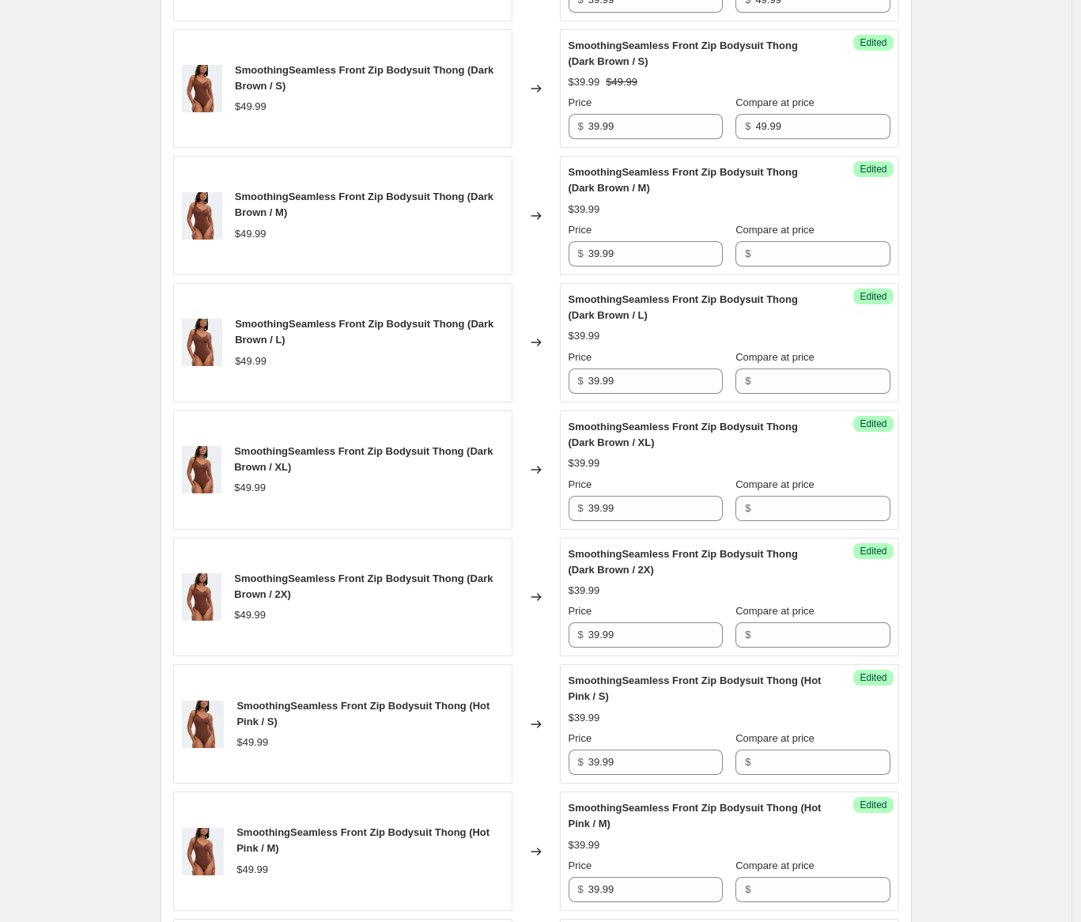
scroll to position [1423, 0]
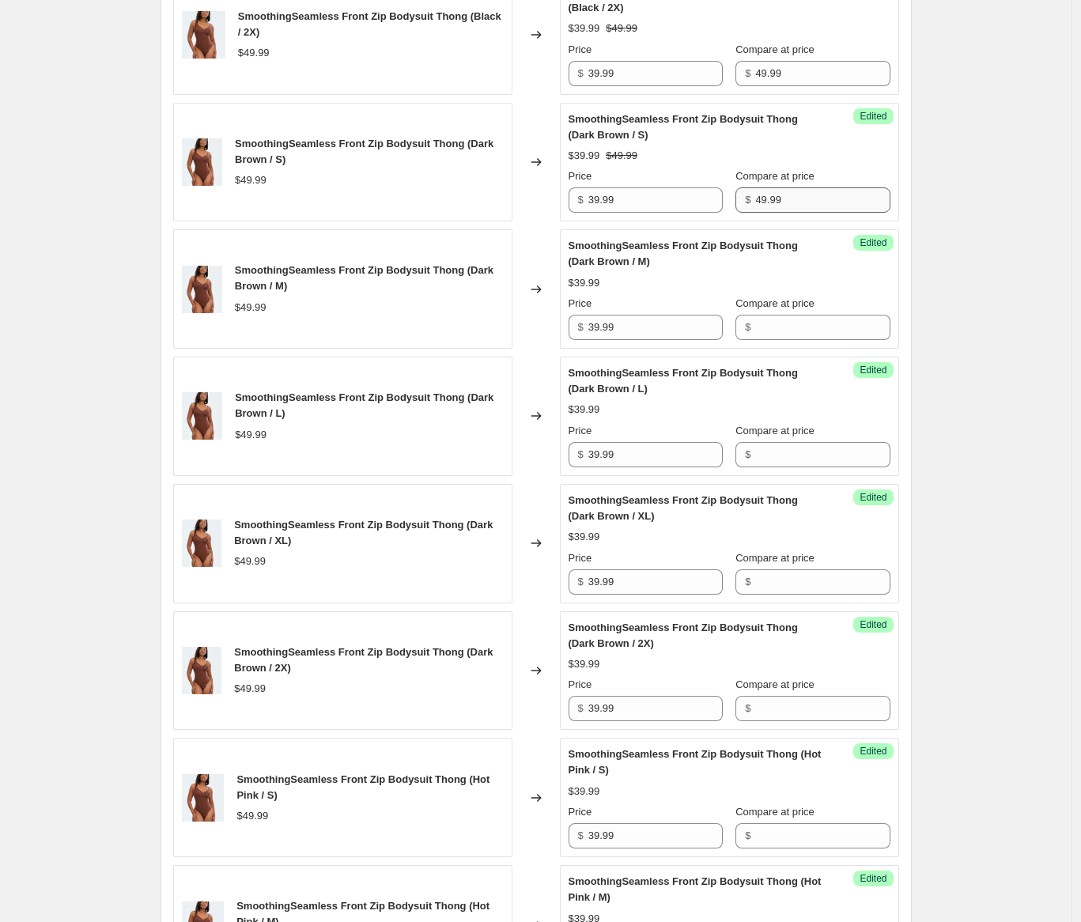
type input "39.99"
click at [799, 192] on input "49.99" at bounding box center [822, 199] width 134 height 25
click at [787, 322] on input "Compare at price" at bounding box center [822, 327] width 134 height 25
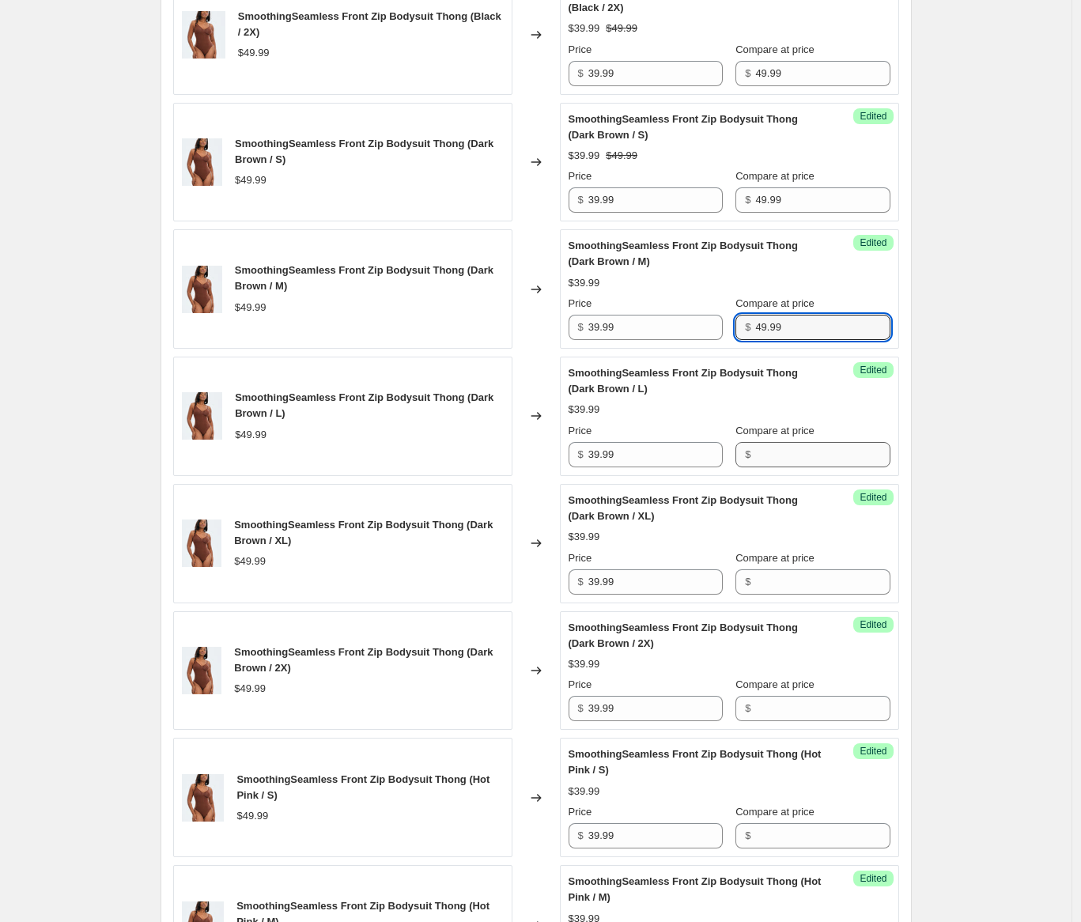
type input "49.99"
click at [768, 449] on input "Compare at price" at bounding box center [822, 454] width 134 height 25
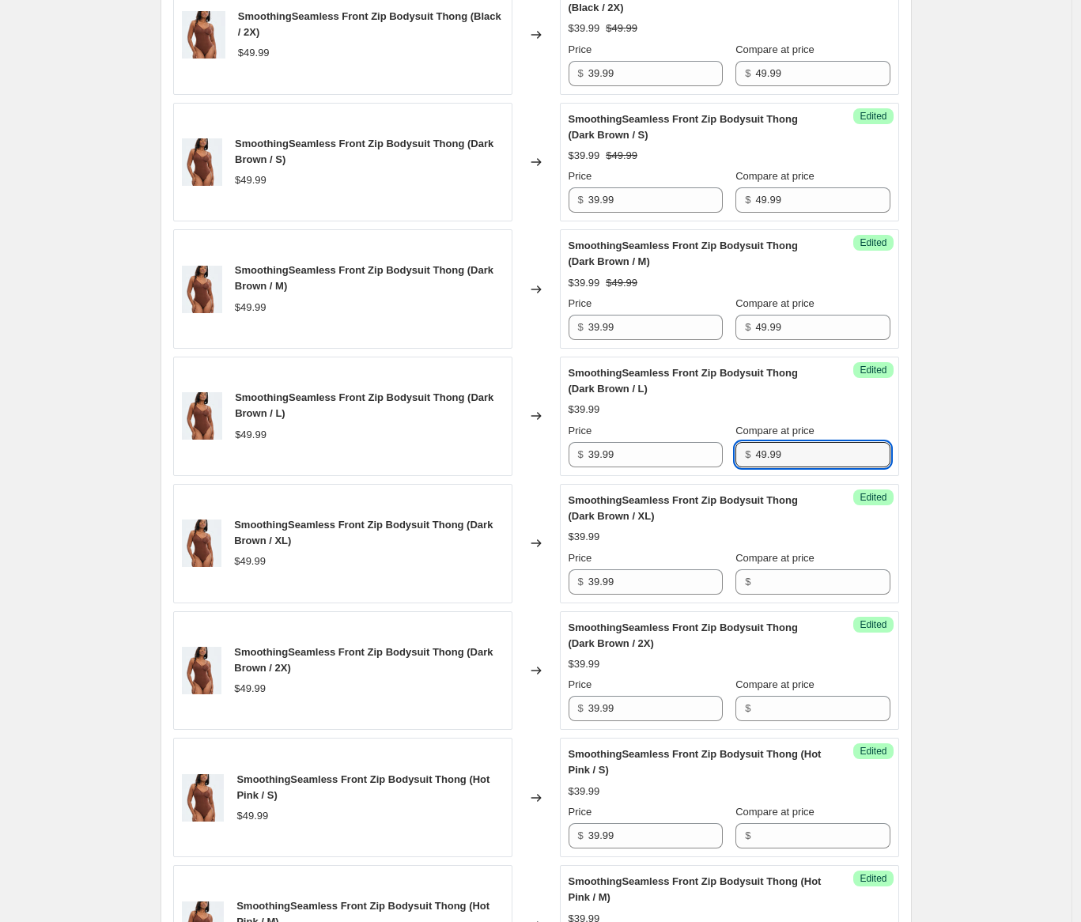
type input "49.99"
click at [779, 567] on div "Compare at price $" at bounding box center [812, 572] width 154 height 44
click at [778, 574] on input "Compare at price" at bounding box center [822, 581] width 134 height 25
type input "49.99"
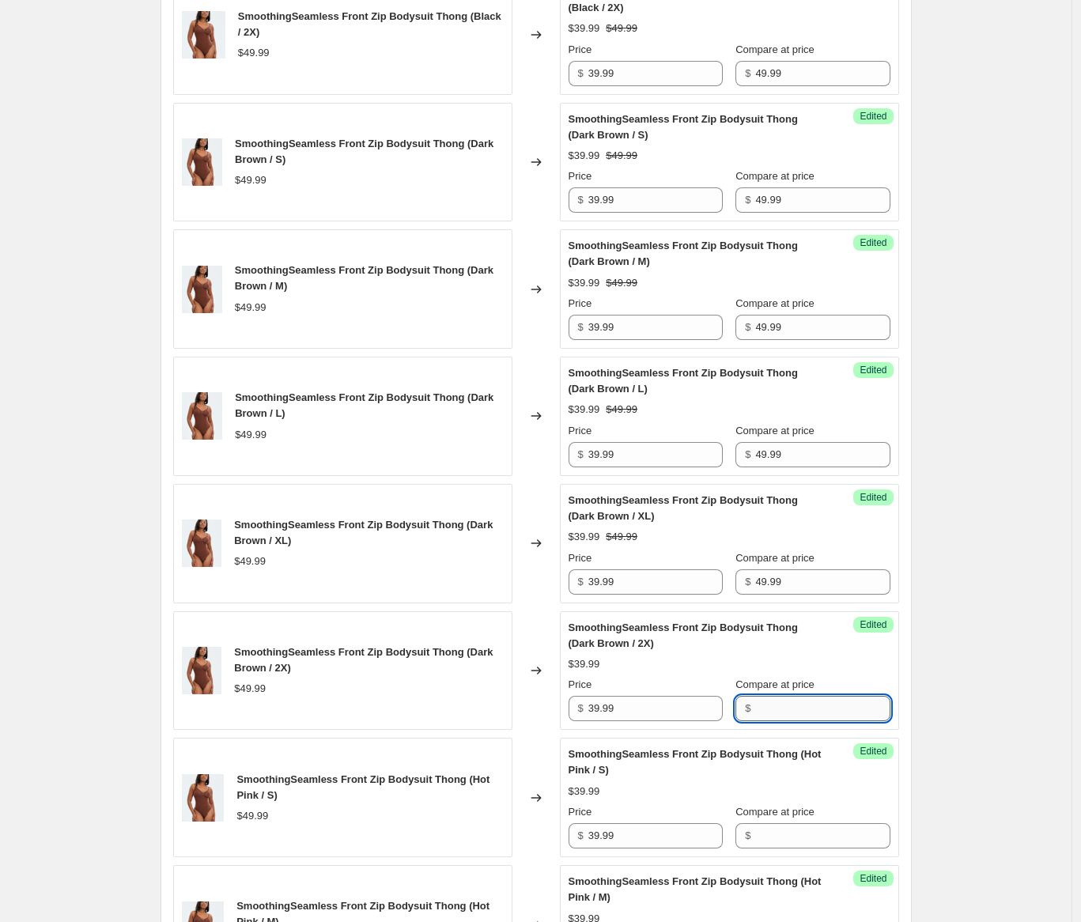
click at [775, 711] on input "Compare at price" at bounding box center [822, 708] width 134 height 25
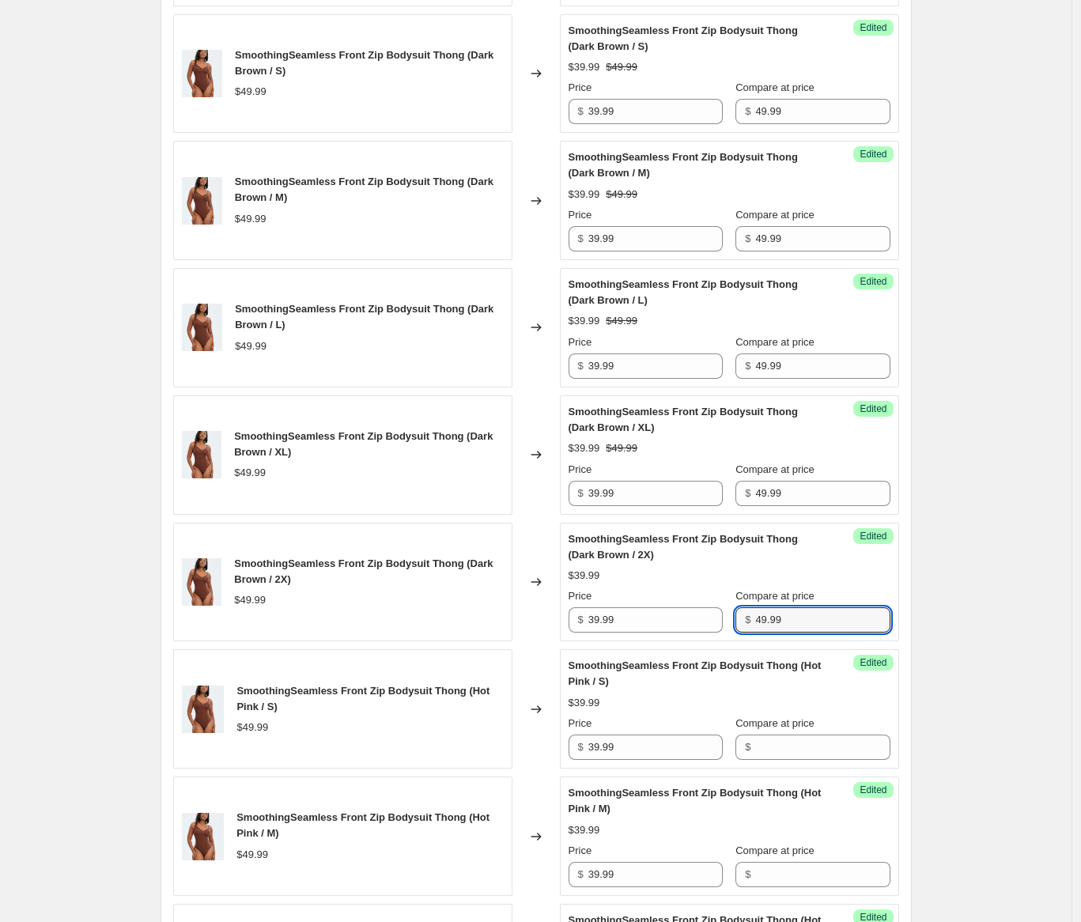
scroll to position [1729, 0]
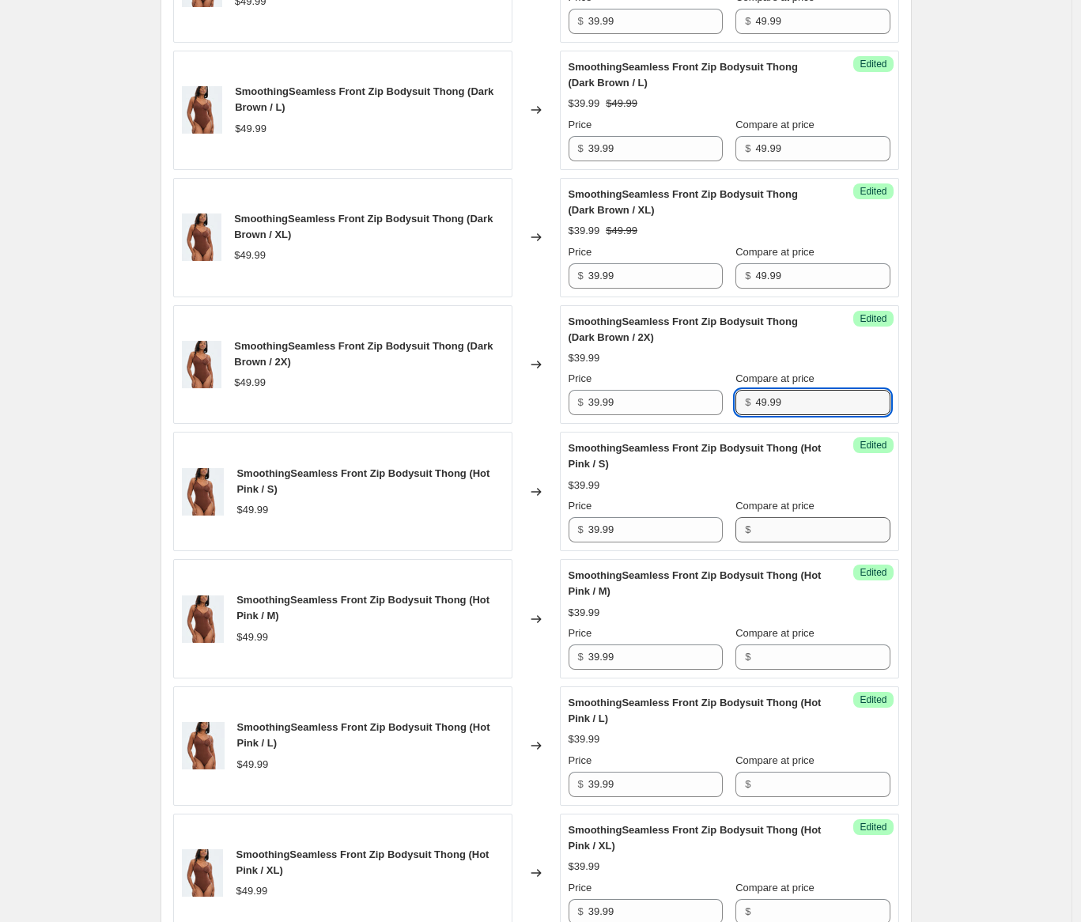
type input "49.99"
click at [777, 526] on input "Compare at price" at bounding box center [822, 529] width 134 height 25
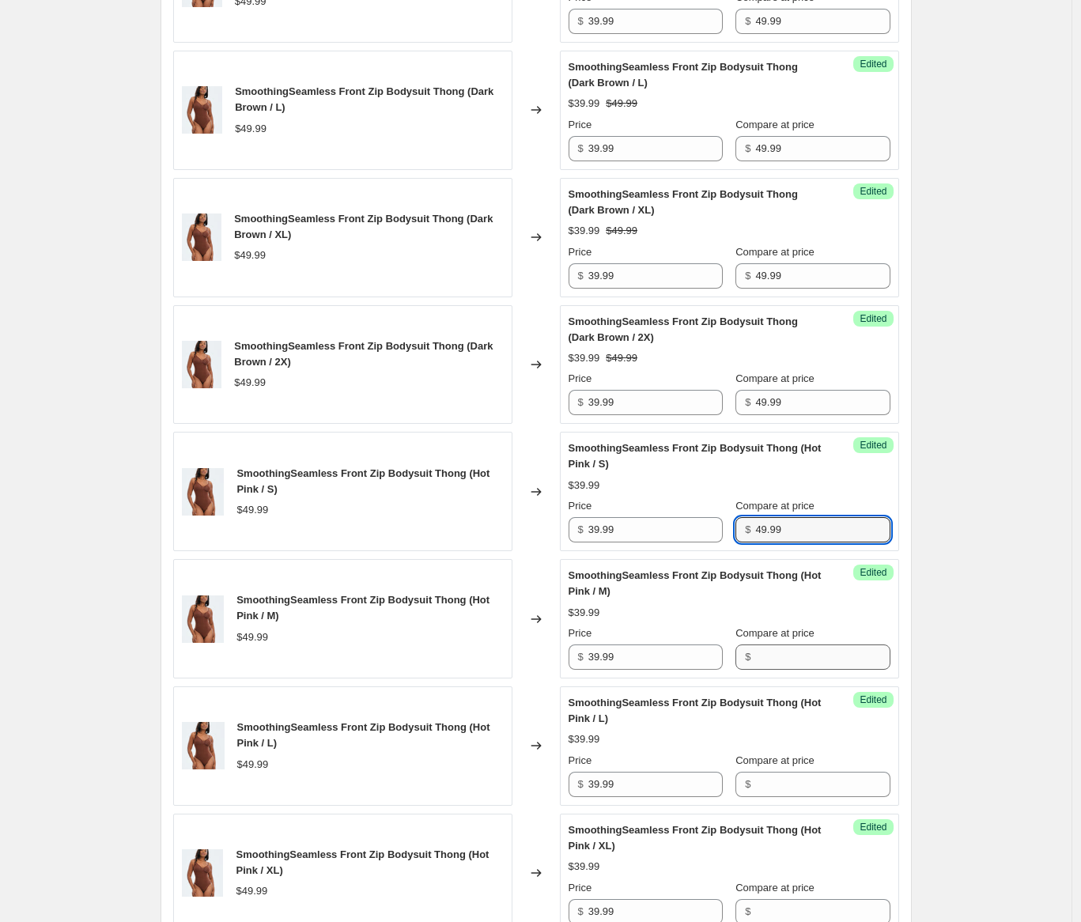
type input "49.99"
click at [778, 662] on input "Compare at price" at bounding box center [822, 656] width 134 height 25
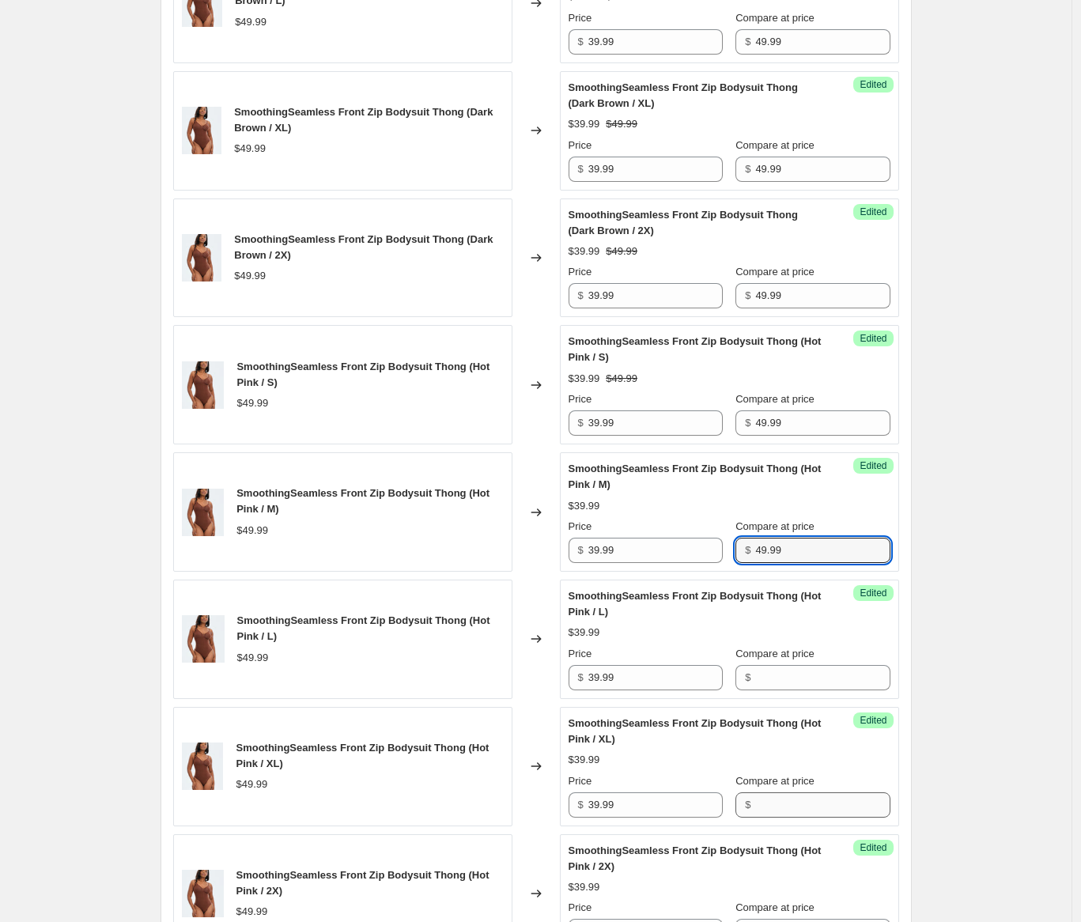
scroll to position [2002, 0]
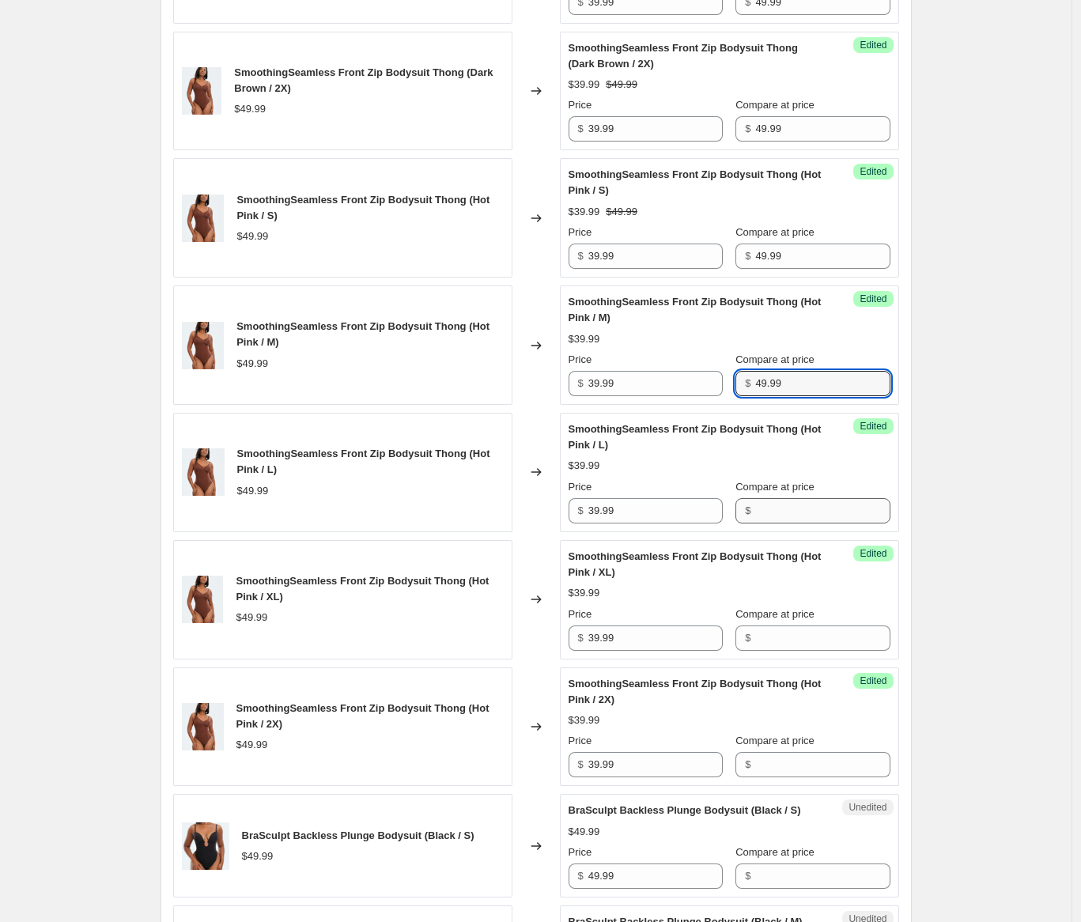
type input "49.99"
click at [770, 513] on input "Compare at price" at bounding box center [822, 510] width 134 height 25
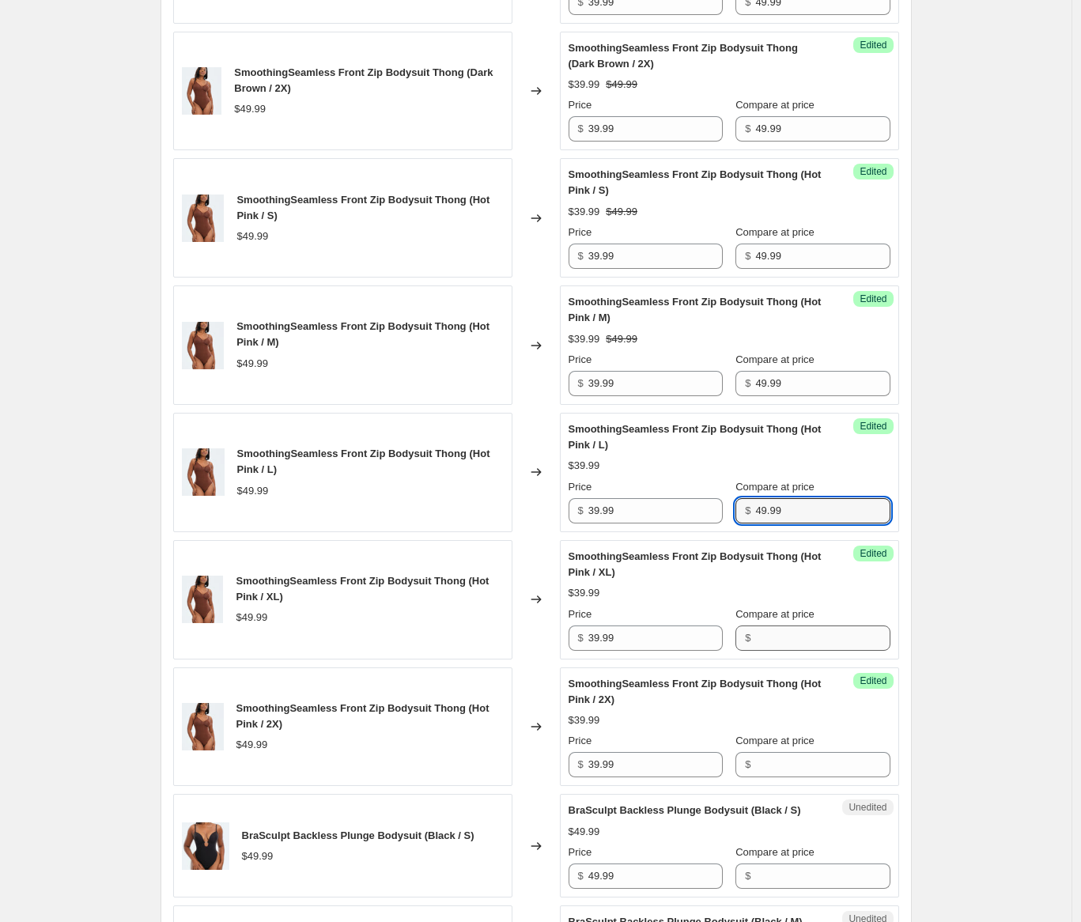
type input "49.99"
click at [777, 632] on input "Compare at price" at bounding box center [822, 637] width 134 height 25
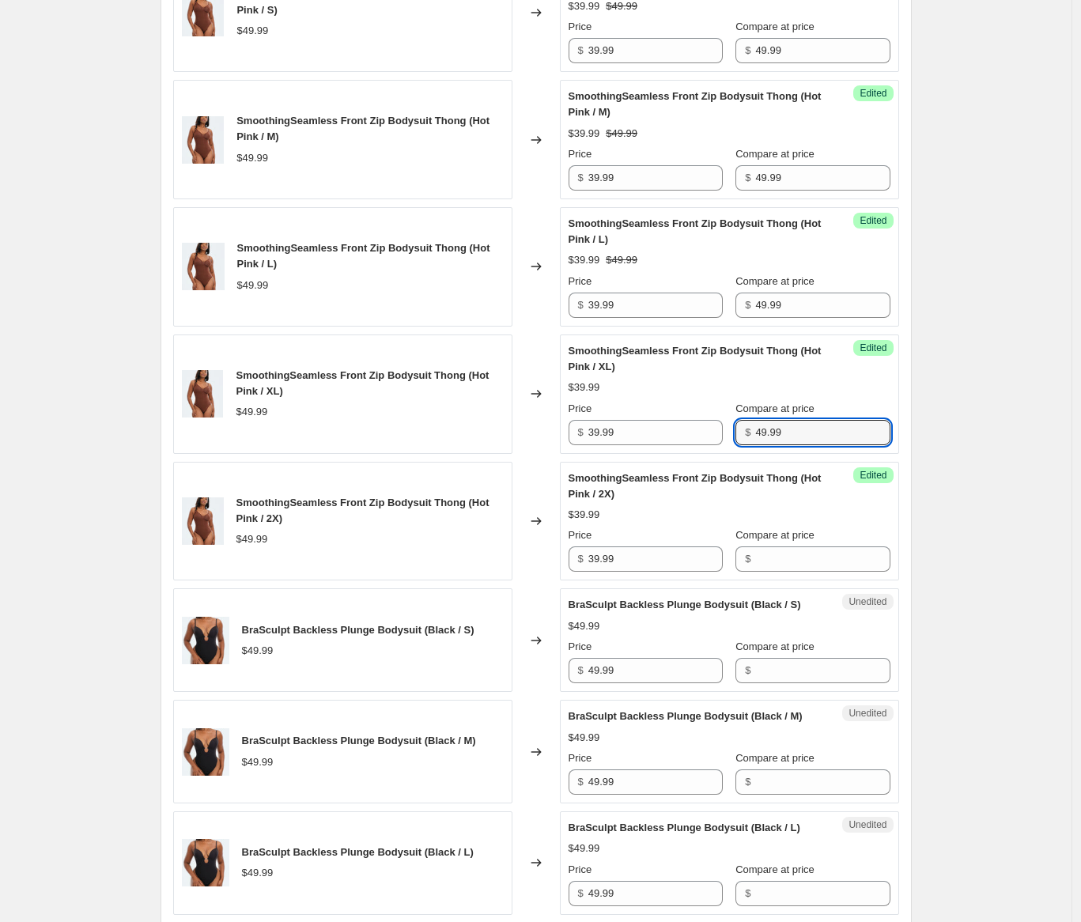
scroll to position [2323, 0]
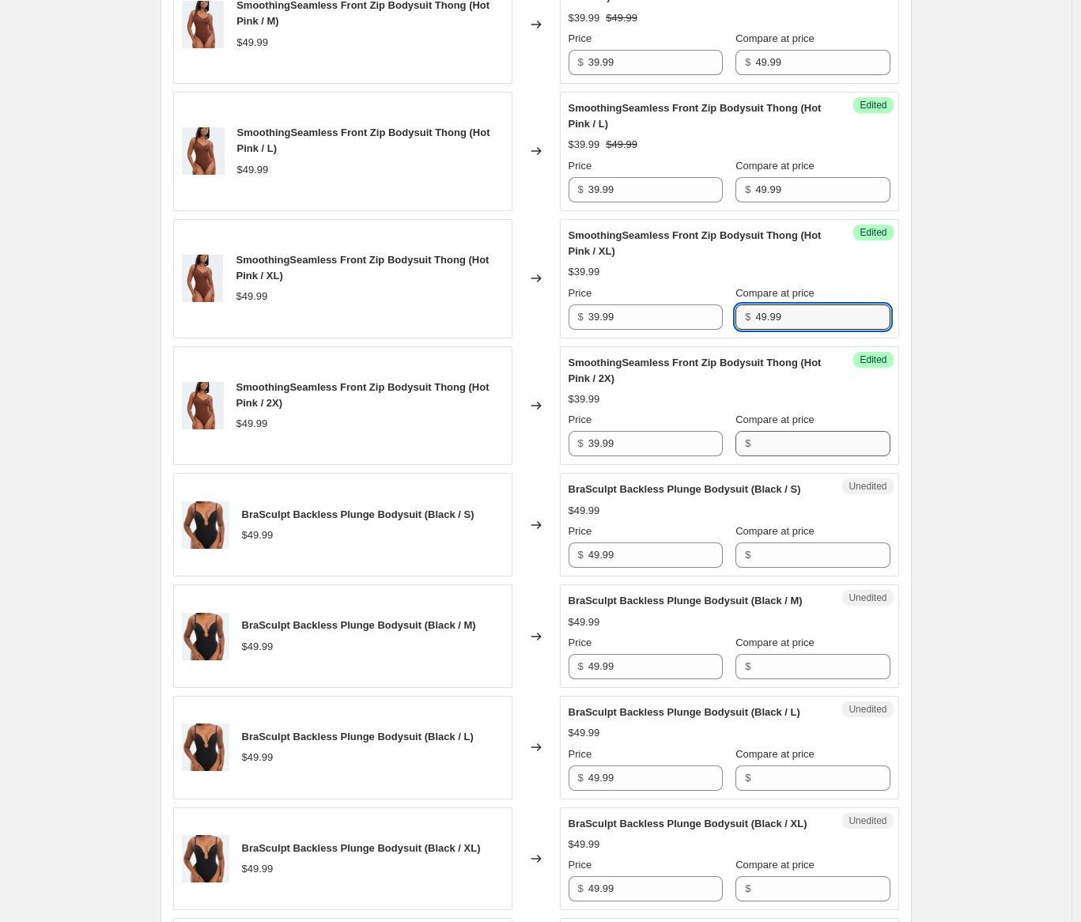
type input "49.99"
click at [775, 435] on input "Compare at price" at bounding box center [822, 443] width 134 height 25
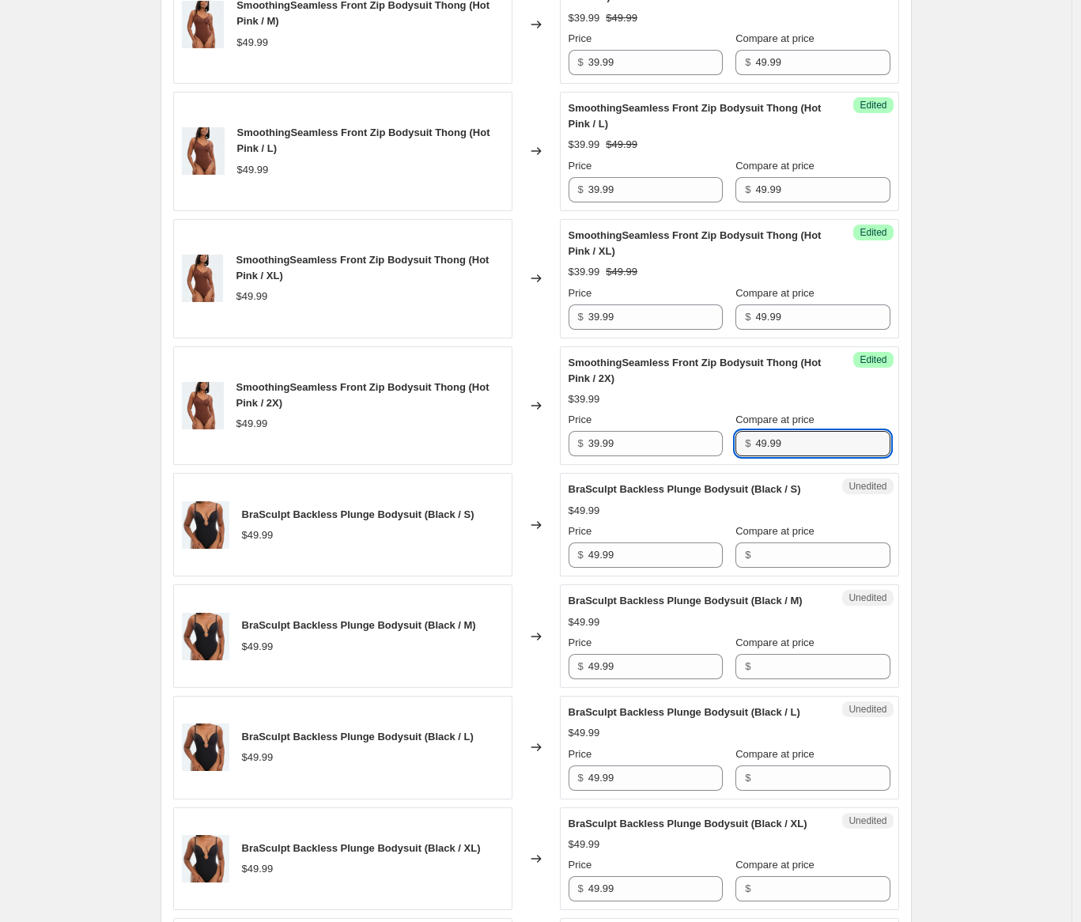
type input "49.99"
click at [771, 576] on div "Unedited BraSculpt Backless Plunge Bodysuit (Black / S) $49.99 Price $ 49.99 Co…" at bounding box center [729, 525] width 339 height 104
click at [777, 567] on input "Compare at price" at bounding box center [822, 554] width 134 height 25
type input "49.99"
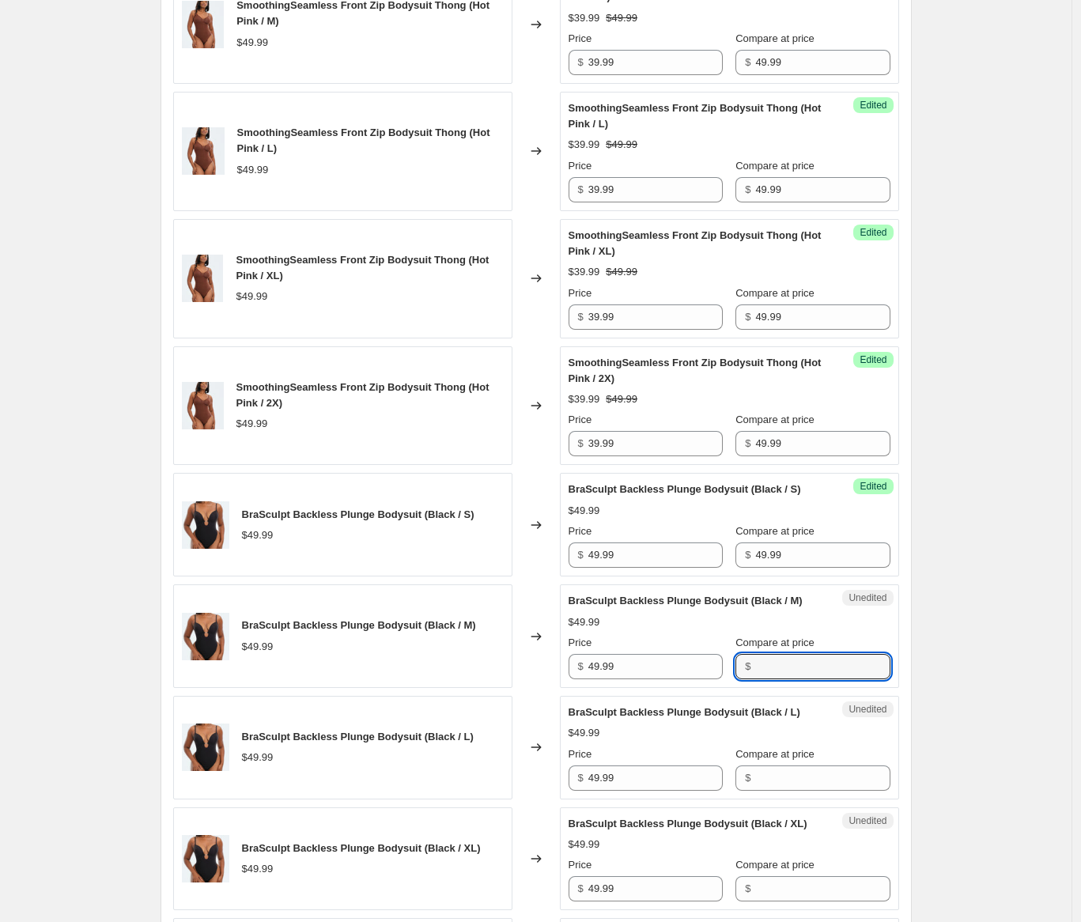
drag, startPoint x: 773, startPoint y: 696, endPoint x: 787, endPoint y: 682, distance: 19.0
click at [773, 679] on input "Compare at price" at bounding box center [822, 666] width 134 height 25
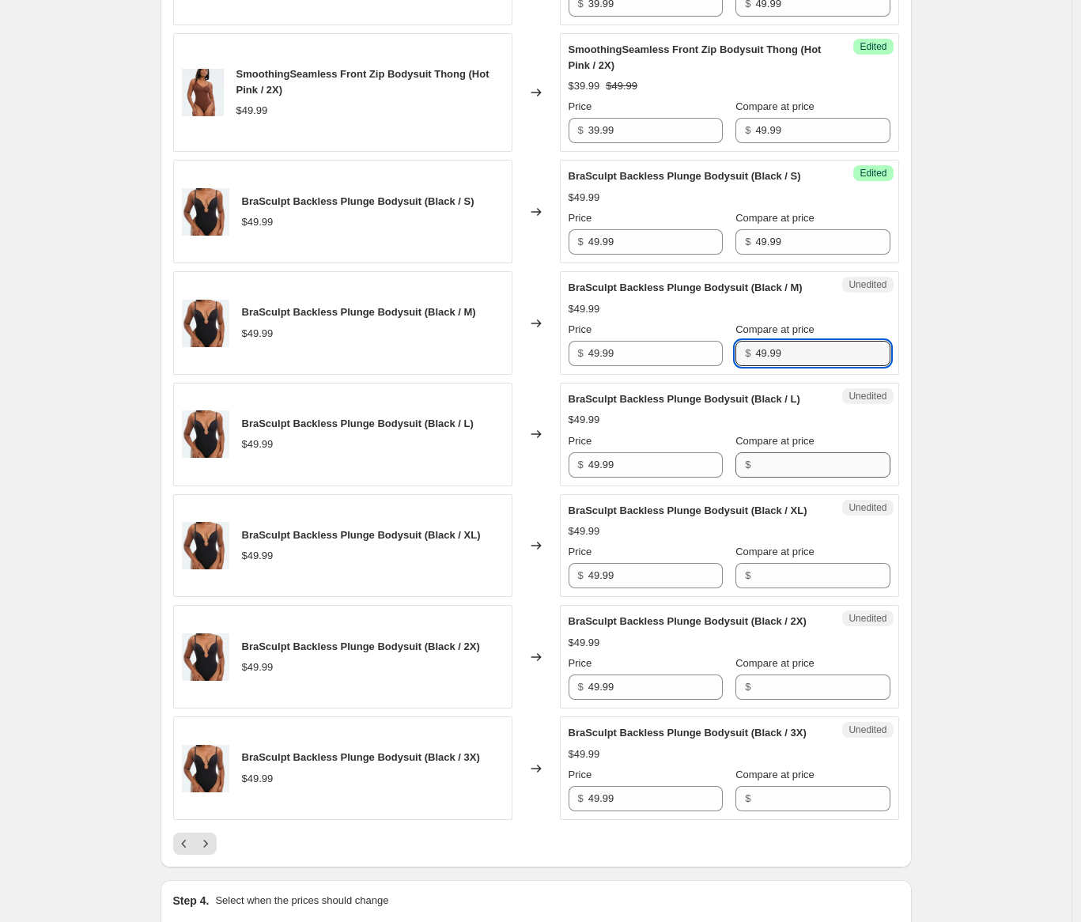
type input "49.99"
click at [792, 477] on input "Compare at price" at bounding box center [822, 464] width 134 height 25
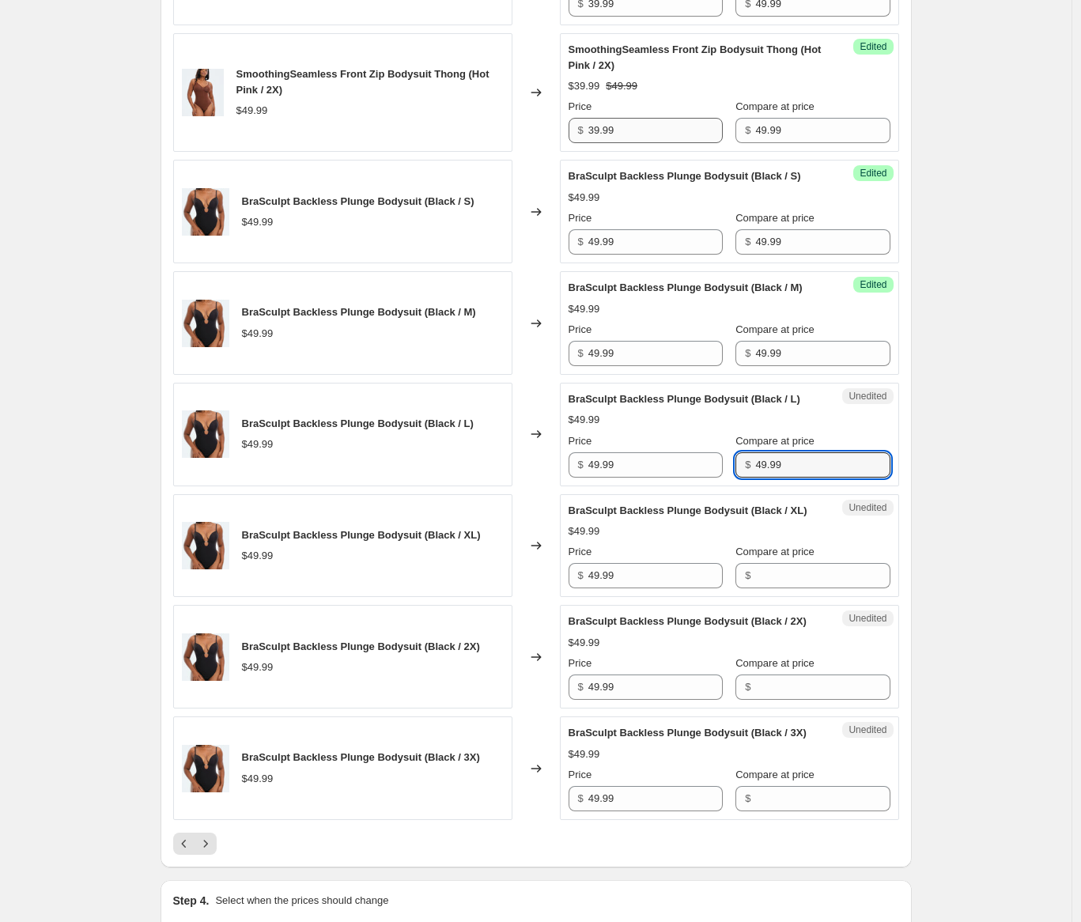
type input "49.99"
click at [652, 139] on input "39.99" at bounding box center [655, 130] width 134 height 25
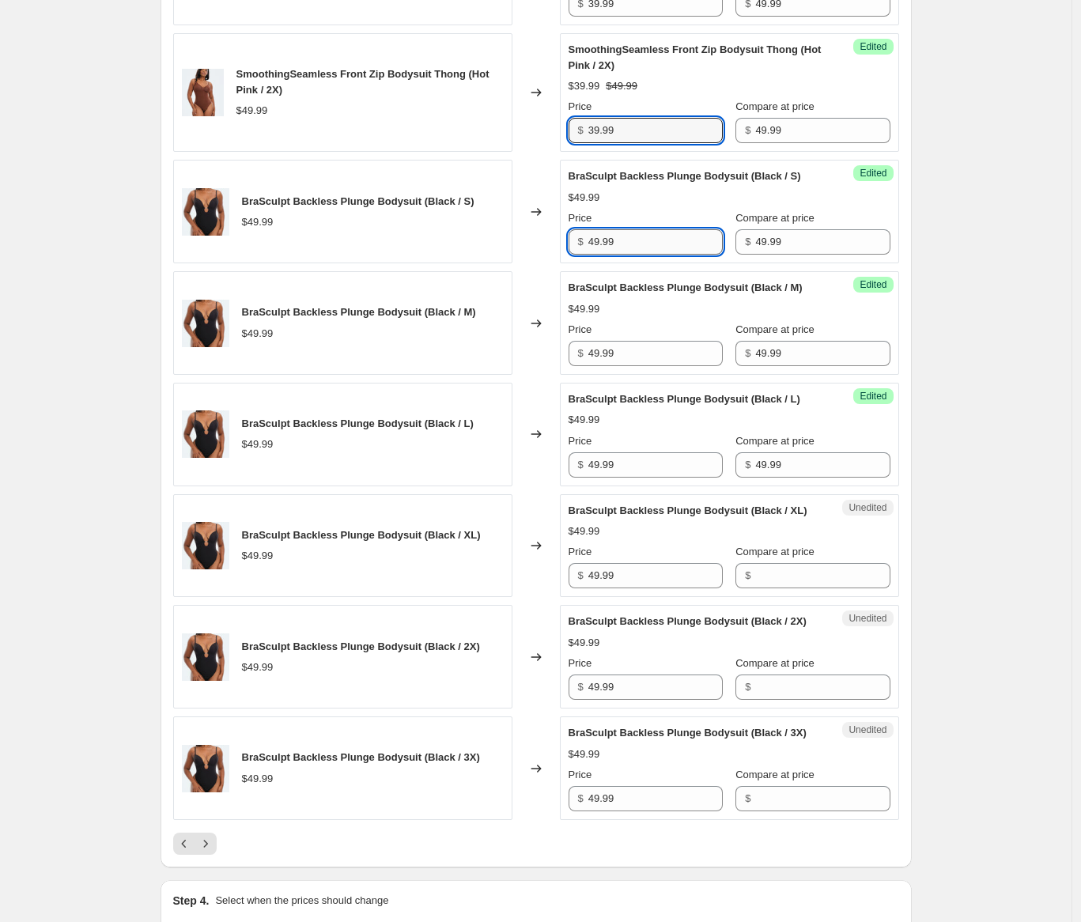
click at [649, 255] on input "49.99" at bounding box center [655, 241] width 134 height 25
type input "39.99"
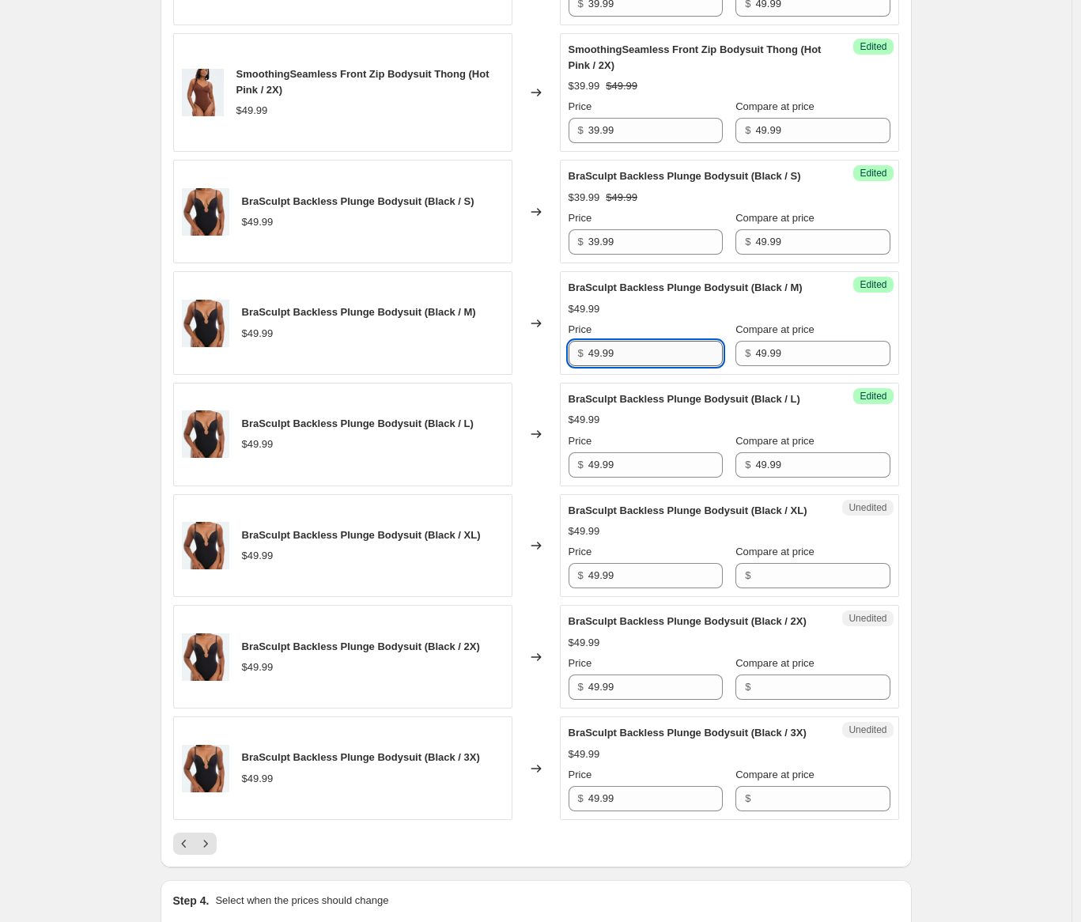
click at [634, 366] on input "49.99" at bounding box center [655, 353] width 134 height 25
type input "39.99"
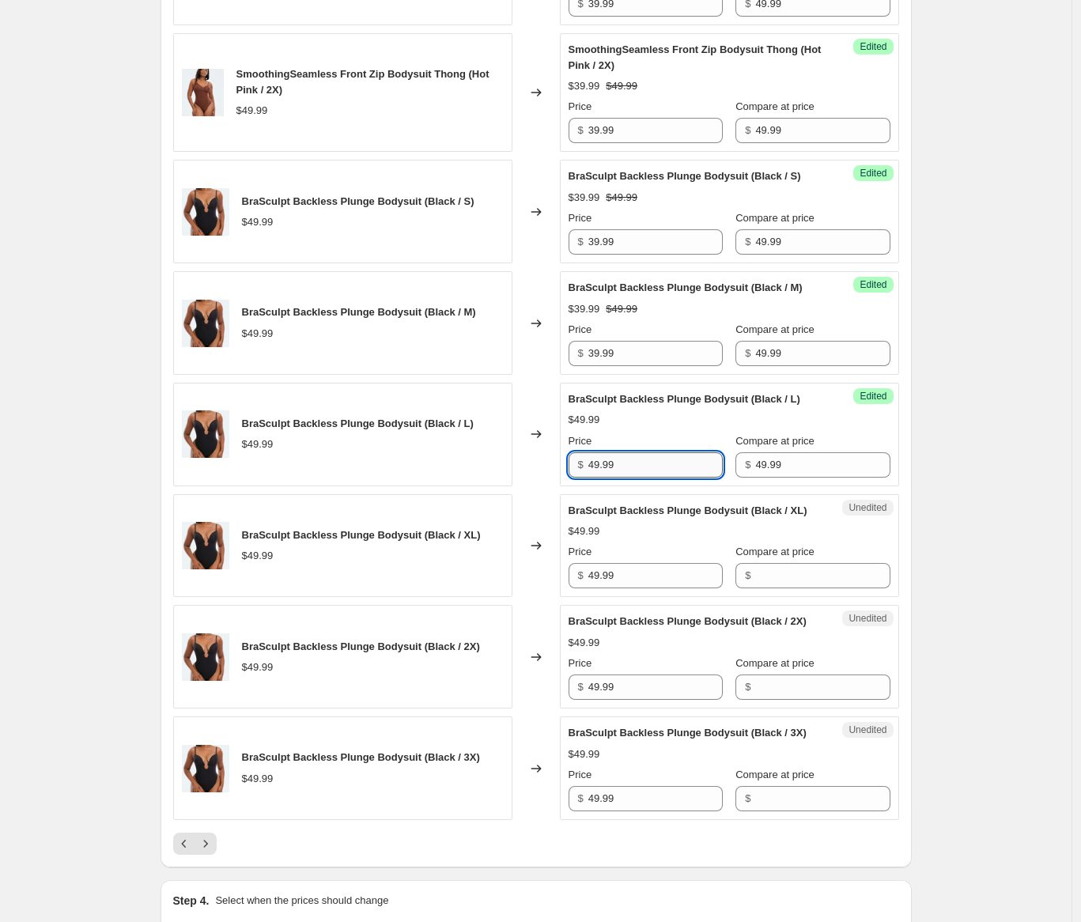
click at [624, 477] on input "49.99" at bounding box center [655, 464] width 134 height 25
click at [623, 477] on input "49.99" at bounding box center [655, 464] width 134 height 25
drag, startPoint x: 623, startPoint y: 510, endPoint x: 624, endPoint y: 521, distance: 11.1
click at [624, 477] on input "49.99" at bounding box center [655, 464] width 134 height 25
type input "39.99"
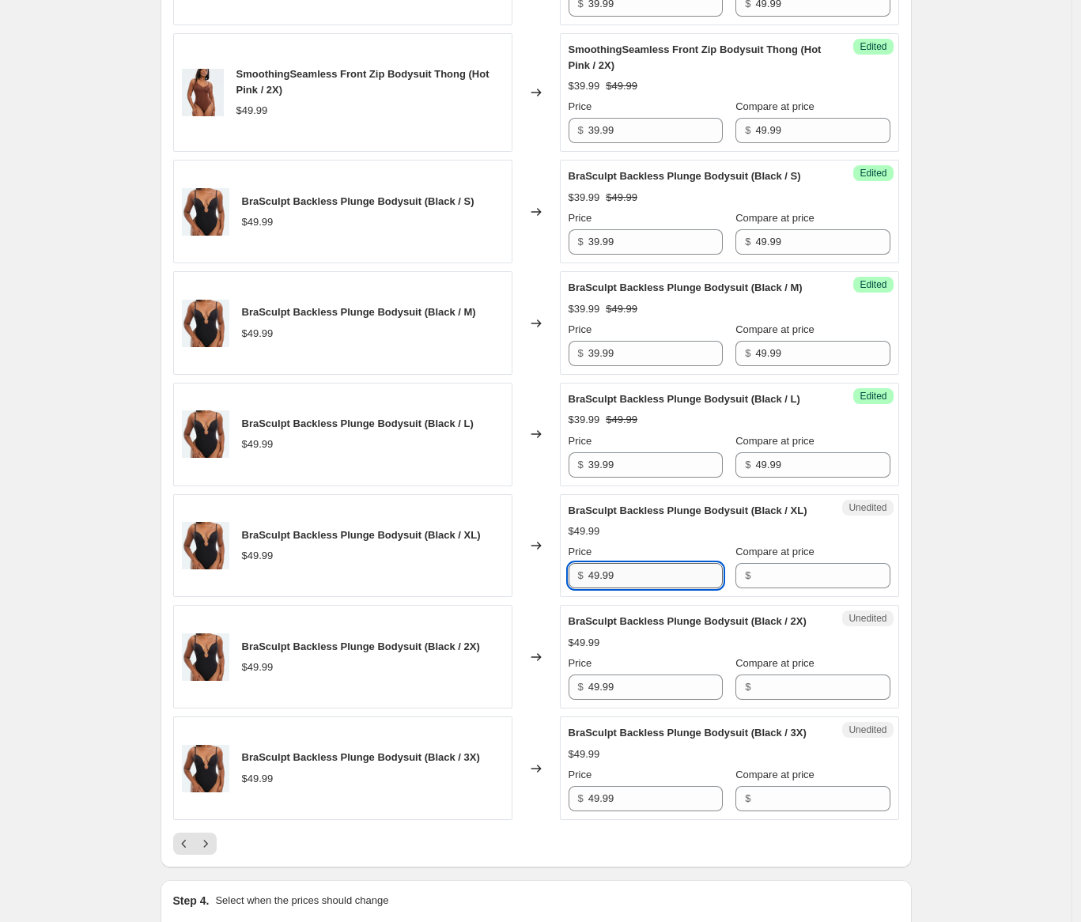
click at [637, 588] on input "49.99" at bounding box center [655, 575] width 134 height 25
type input "39.99"
click at [637, 700] on input "49.99" at bounding box center [655, 686] width 134 height 25
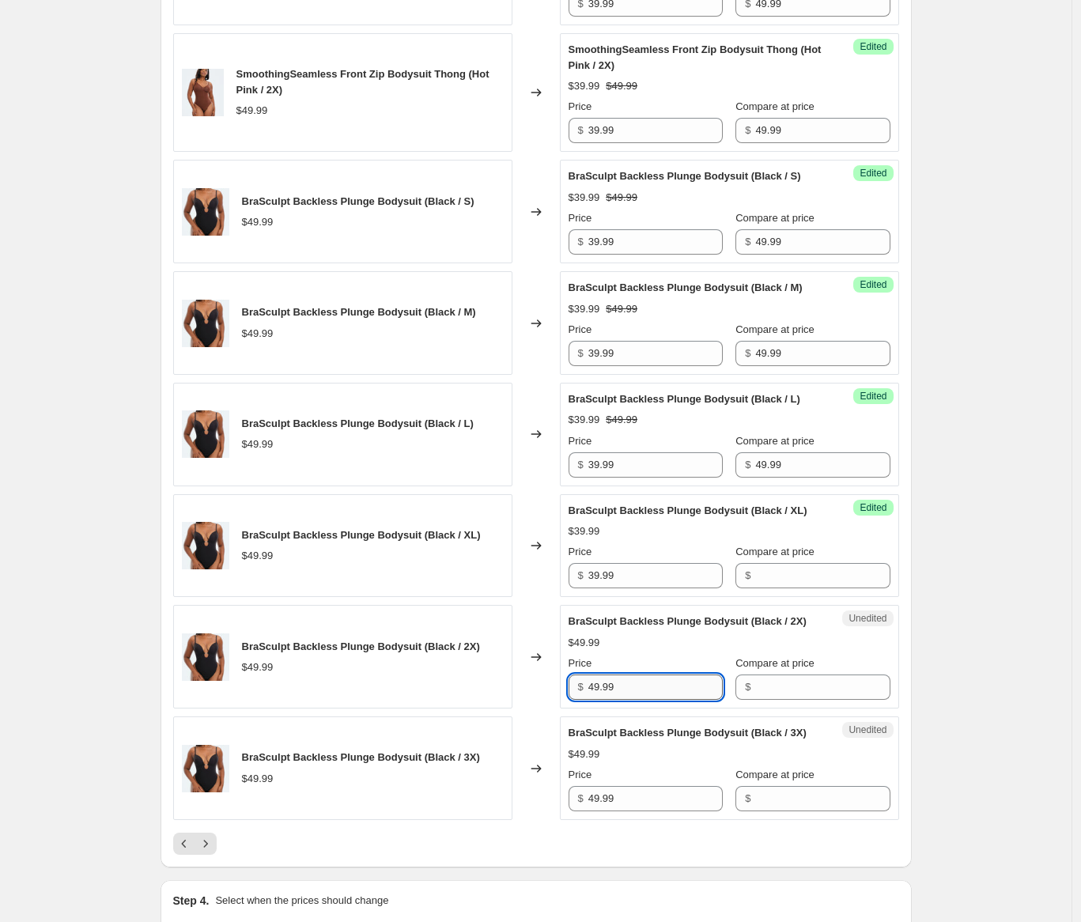
click at [637, 700] on input "49.99" at bounding box center [655, 686] width 134 height 25
type input "49.99"
click at [783, 477] on input "49.99" at bounding box center [822, 464] width 134 height 25
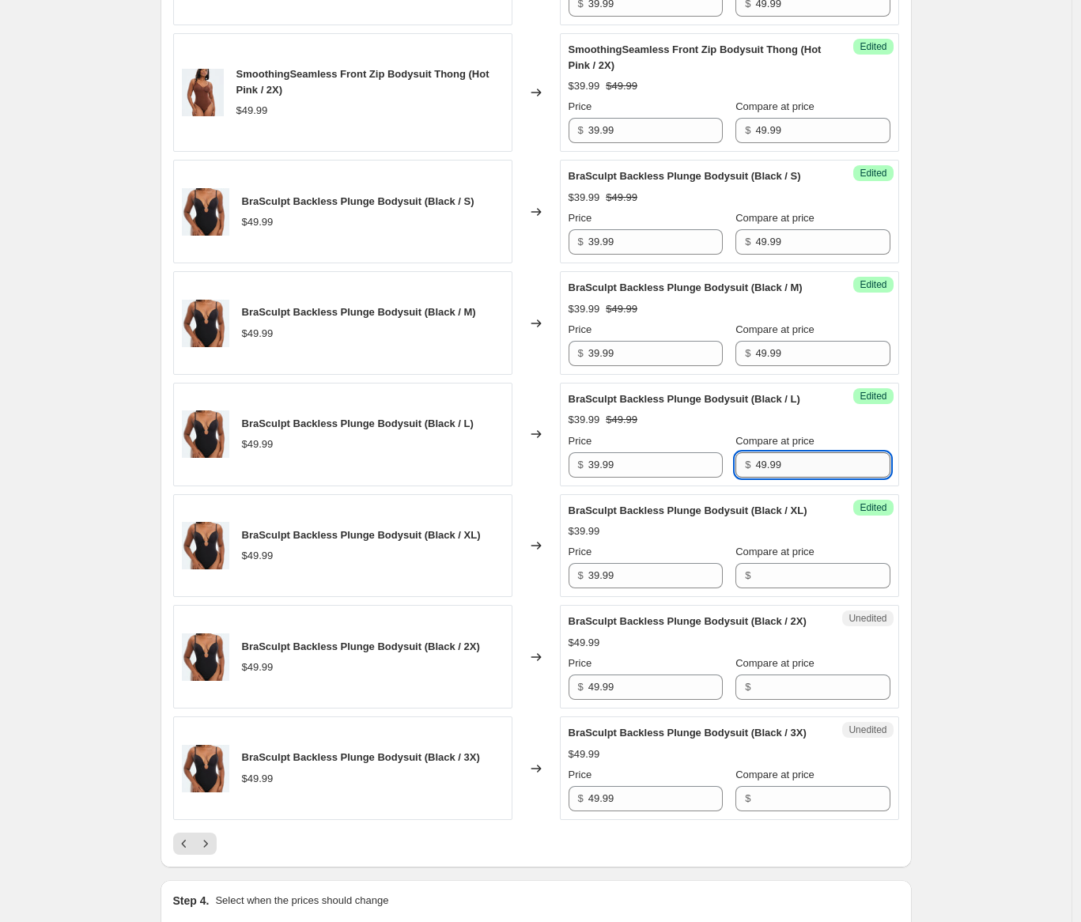
click at [783, 477] on input "49.99" at bounding box center [822, 464] width 134 height 25
click at [761, 588] on input "Compare at price" at bounding box center [822, 575] width 134 height 25
type input "49.99"
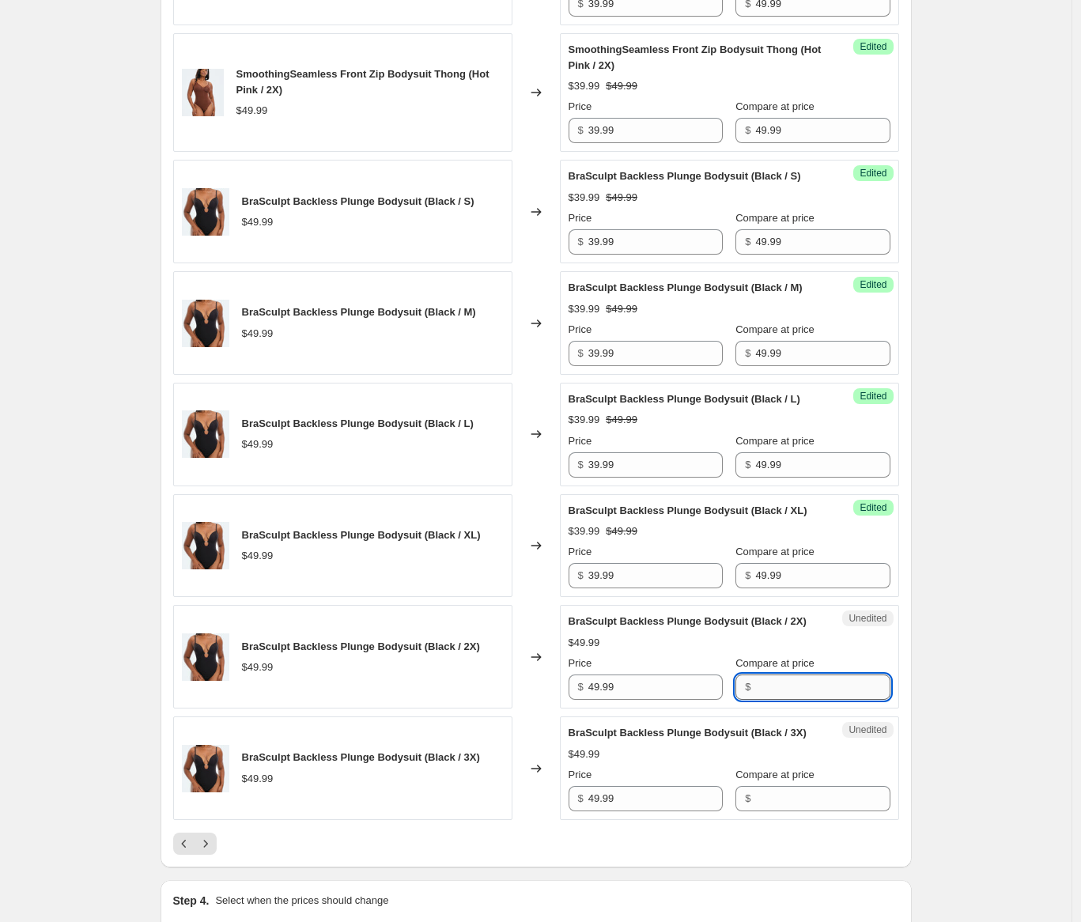
click at [768, 700] on input "Compare at price" at bounding box center [822, 686] width 134 height 25
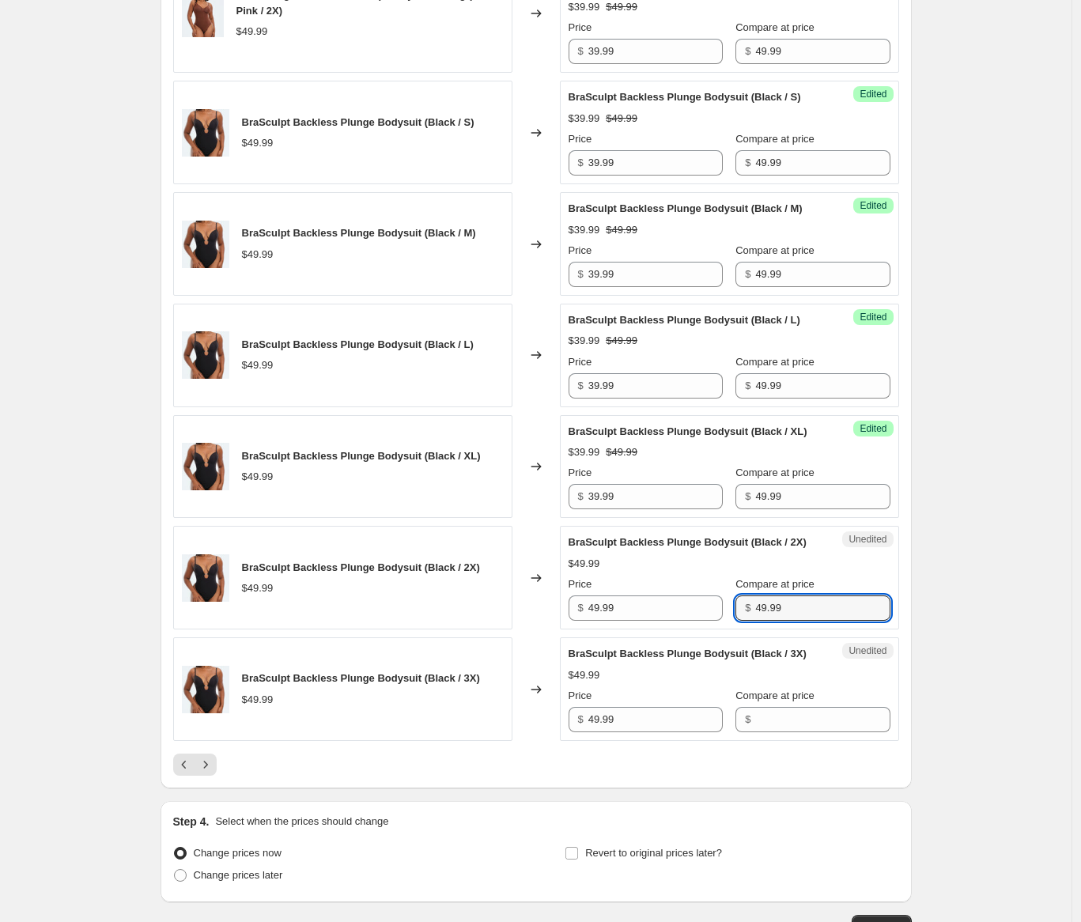
scroll to position [2912, 0]
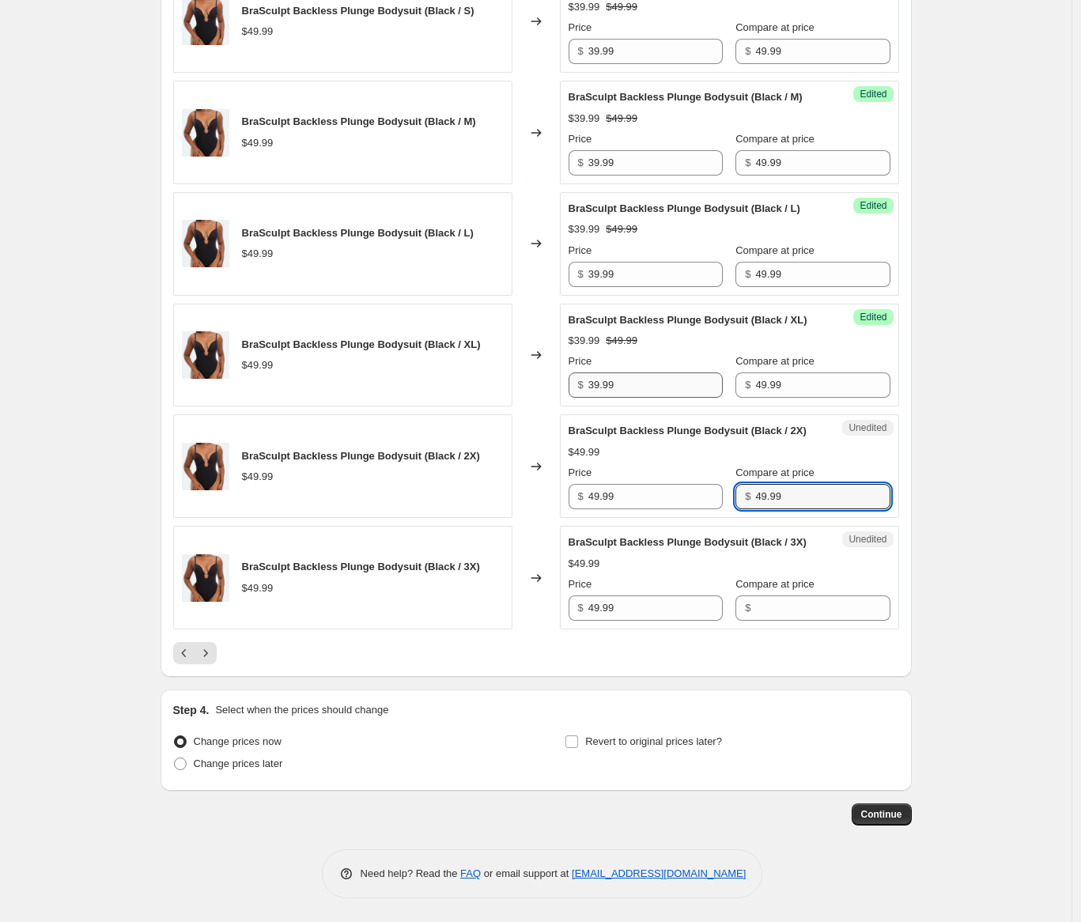
type input "49.99"
click at [648, 372] on input "39.99" at bounding box center [655, 384] width 134 height 25
click at [647, 372] on input "39.99" at bounding box center [655, 384] width 134 height 25
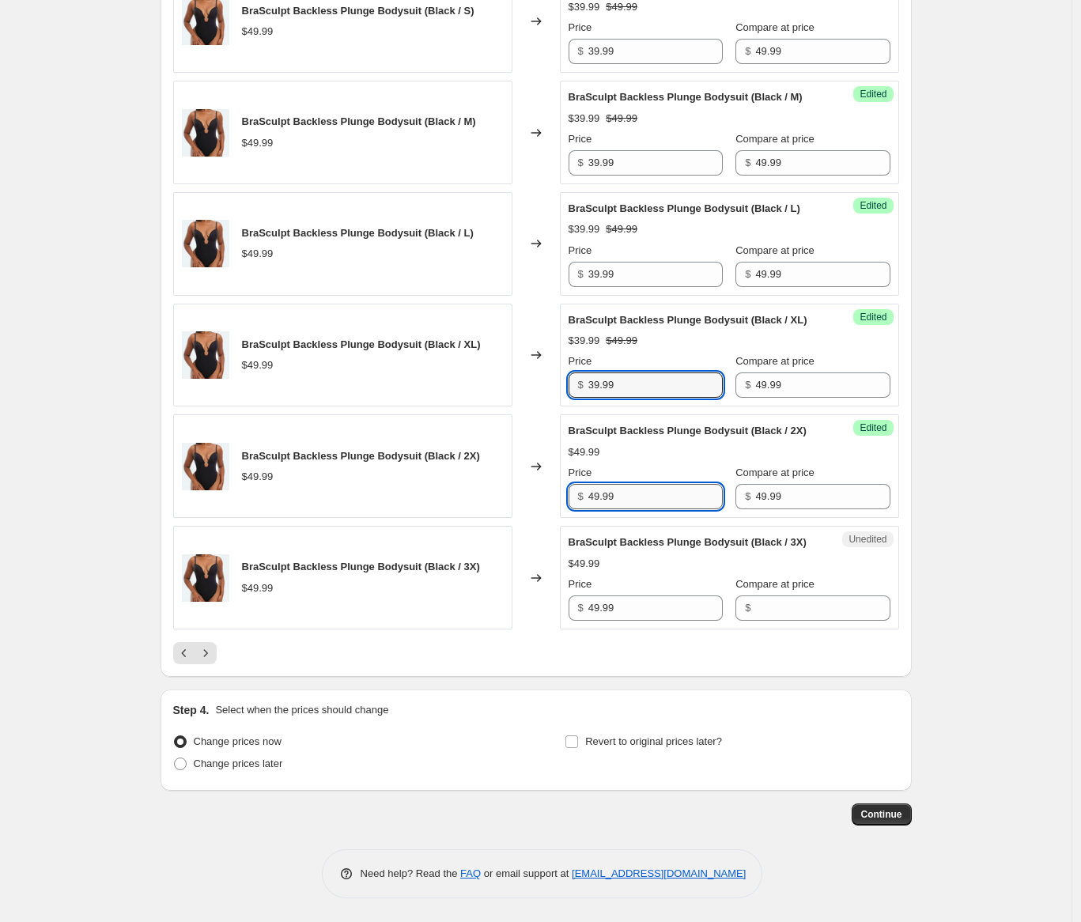
click at [638, 487] on input "49.99" at bounding box center [655, 496] width 134 height 25
type input "39.99"
click at [656, 617] on input "49.99" at bounding box center [655, 607] width 134 height 25
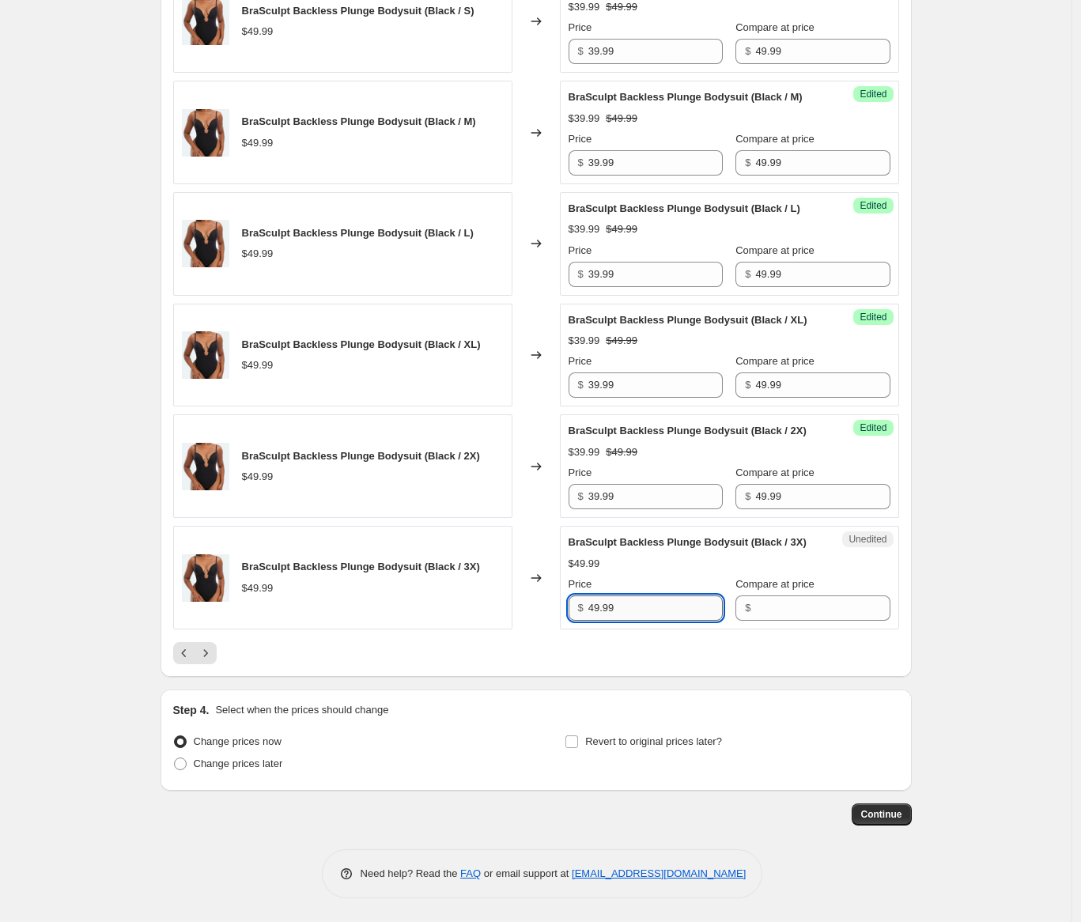
click at [656, 617] on input "49.99" at bounding box center [655, 607] width 134 height 25
type input "39.99"
click at [776, 493] on input "49.99" at bounding box center [822, 496] width 134 height 25
click at [777, 493] on input "49.99" at bounding box center [822, 496] width 134 height 25
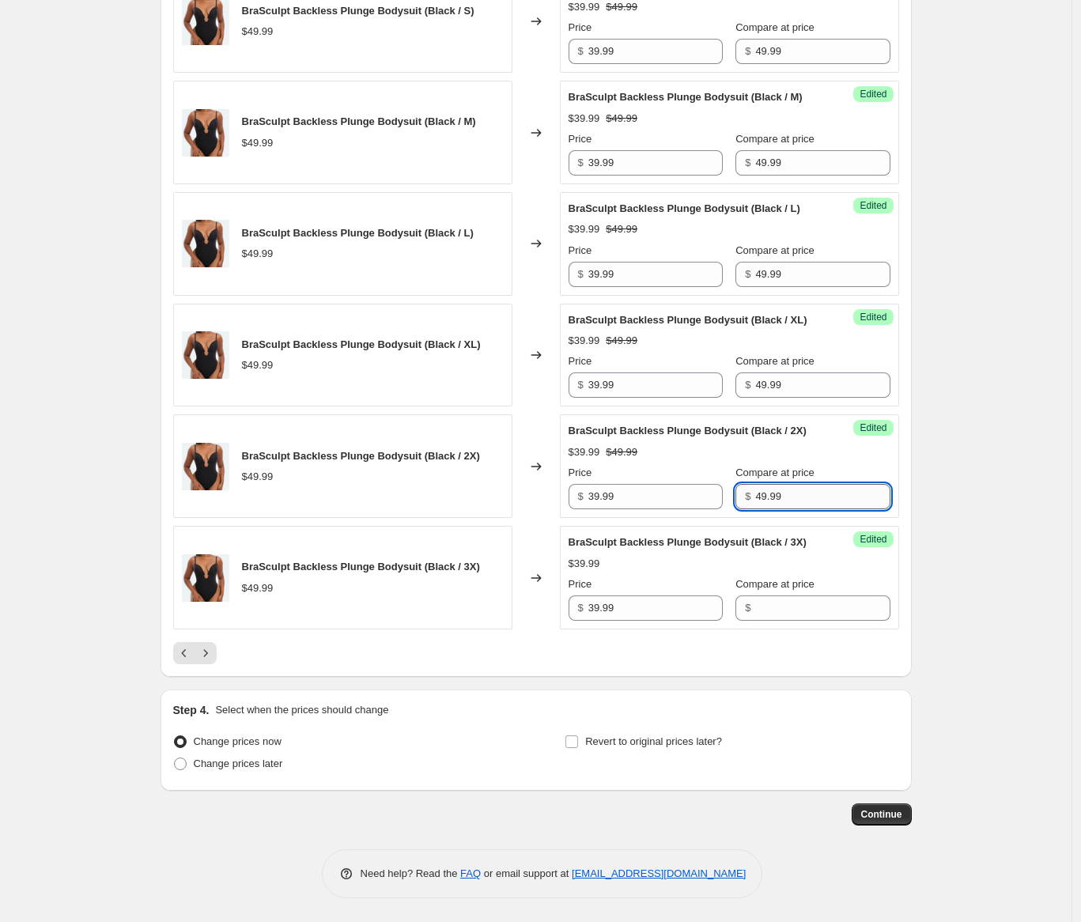
click at [777, 493] on input "49.99" at bounding box center [822, 496] width 134 height 25
click at [768, 621] on input "Compare at price" at bounding box center [822, 607] width 134 height 25
type input "49.99"
drag, startPoint x: 444, startPoint y: 659, endPoint x: 425, endPoint y: 662, distance: 19.2
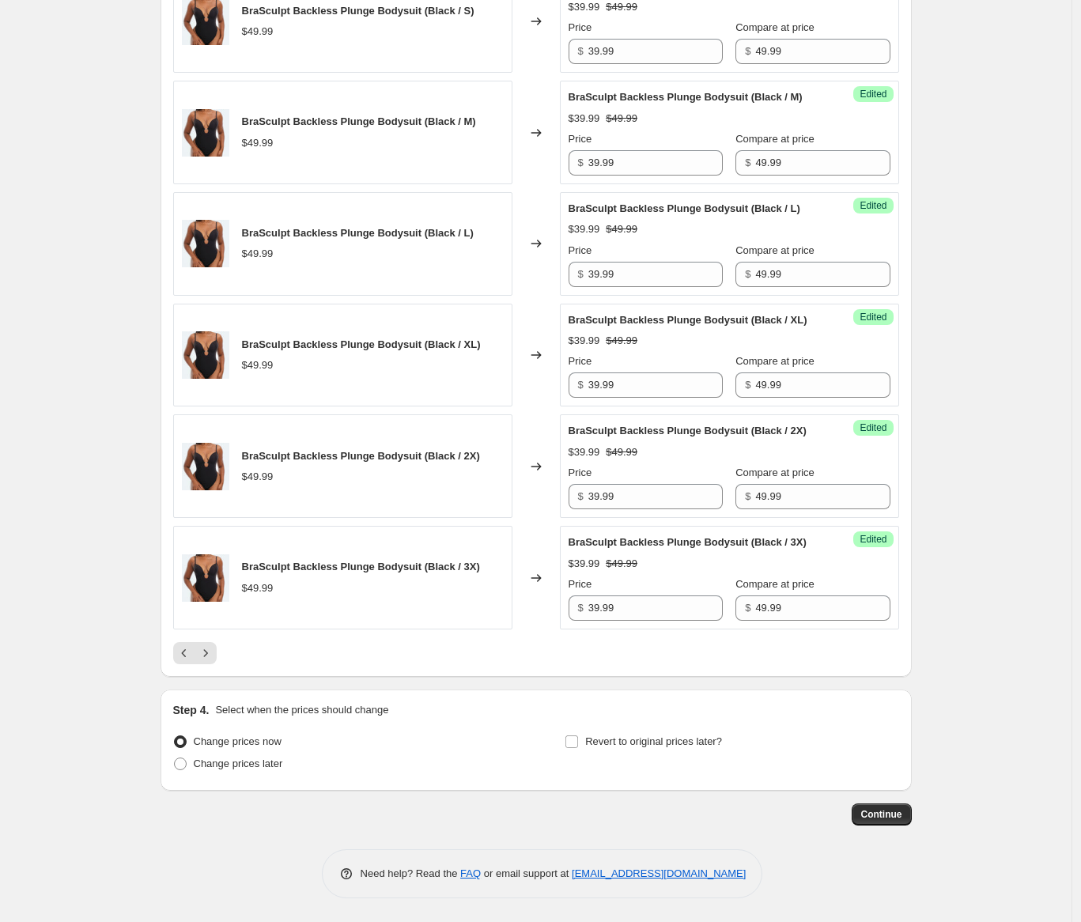
click at [444, 659] on div at bounding box center [536, 653] width 726 height 22
click at [207, 656] on icon "Next" at bounding box center [205, 652] width 4 height 7
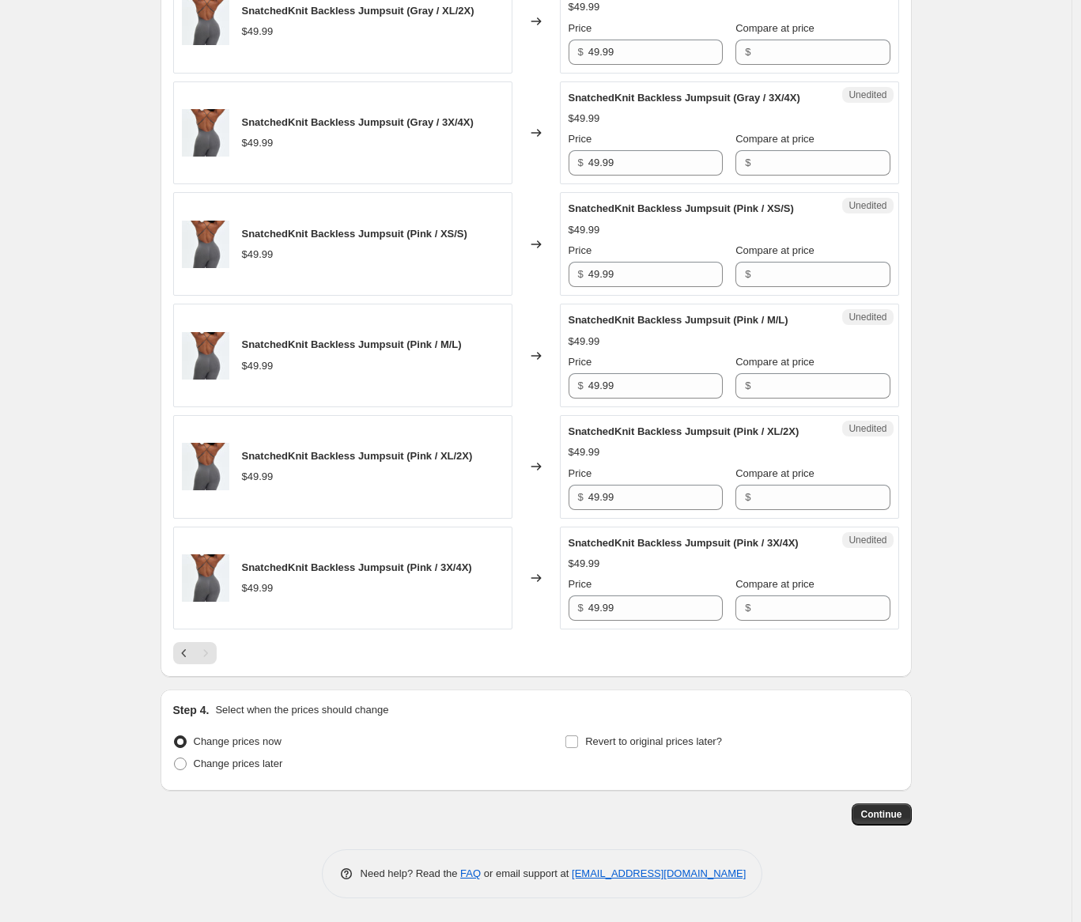
scroll to position [2636, 0]
click at [769, 607] on input "Compare at price" at bounding box center [822, 607] width 134 height 25
type input "49.99"
click at [674, 612] on input "49.99" at bounding box center [655, 607] width 134 height 25
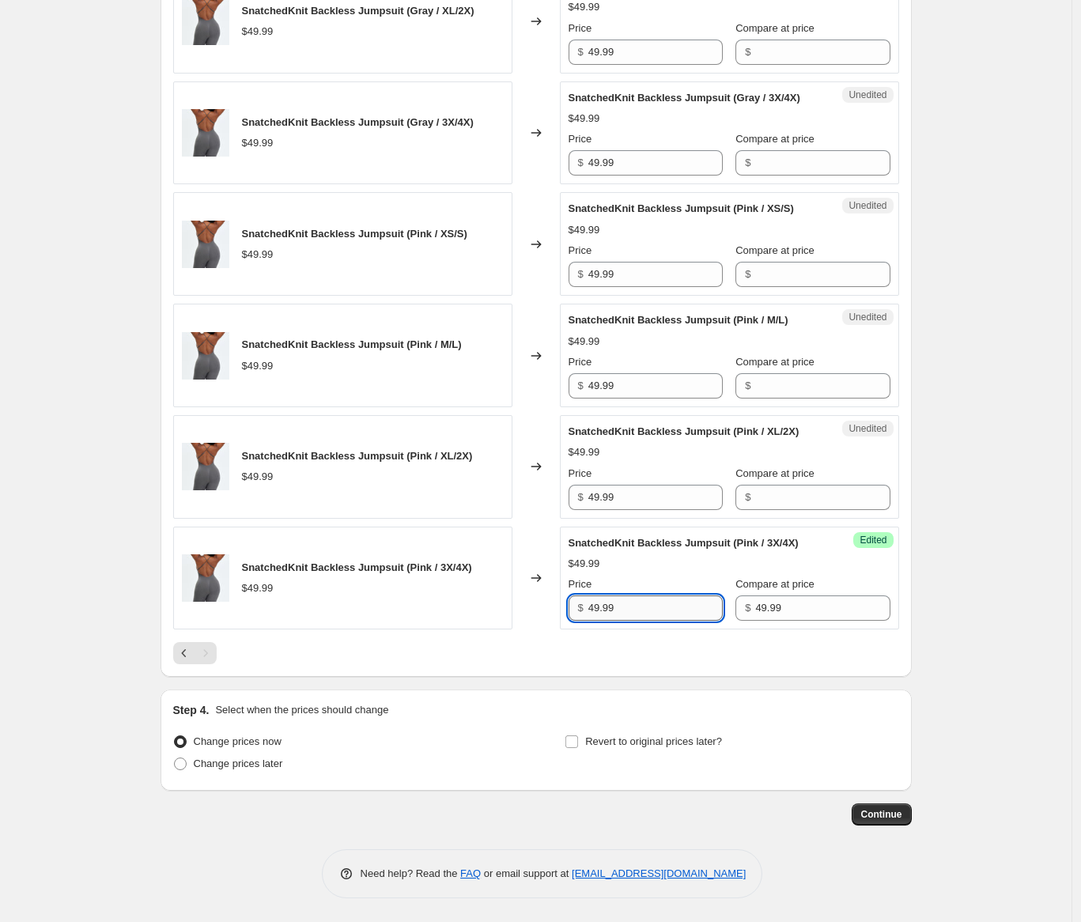
click at [674, 612] on input "49.99" at bounding box center [655, 607] width 134 height 25
type input "39.99"
click at [668, 490] on input "49.99" at bounding box center [655, 497] width 134 height 25
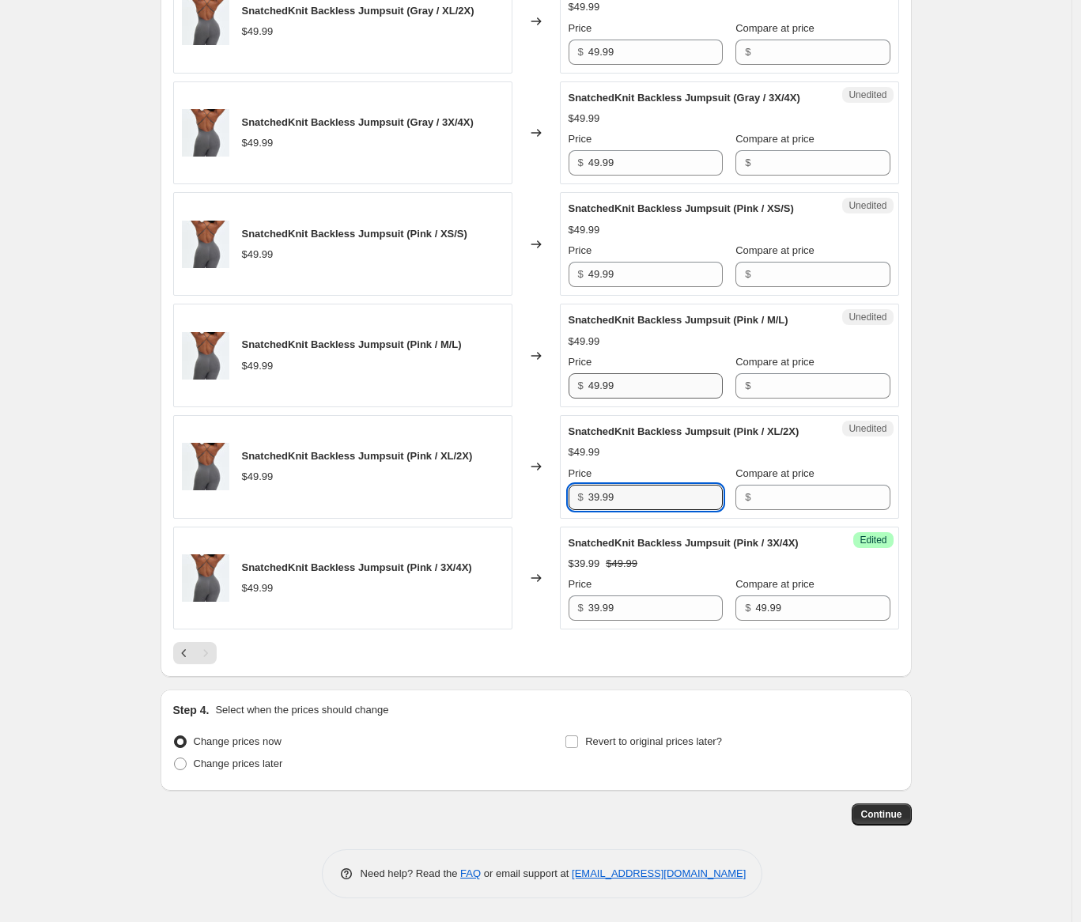
type input "39.99"
click at [652, 373] on input "49.99" at bounding box center [655, 385] width 134 height 25
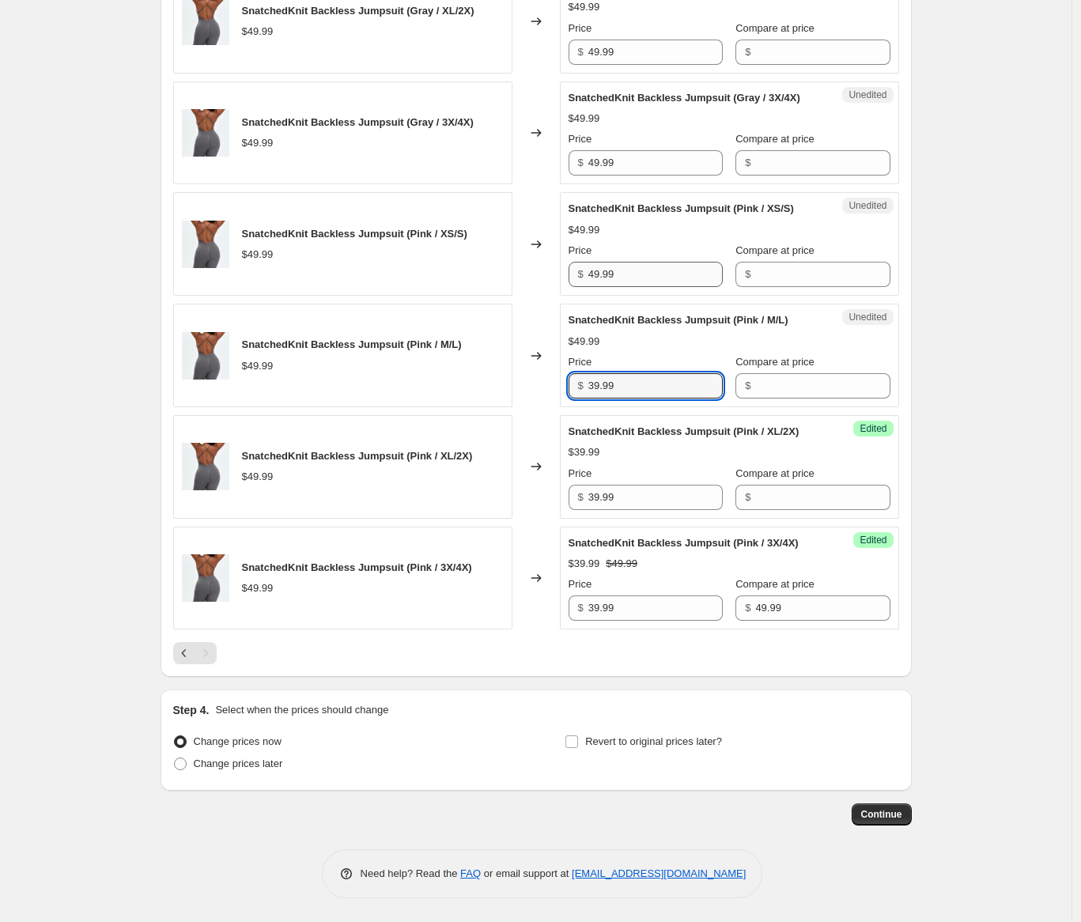
type input "39.99"
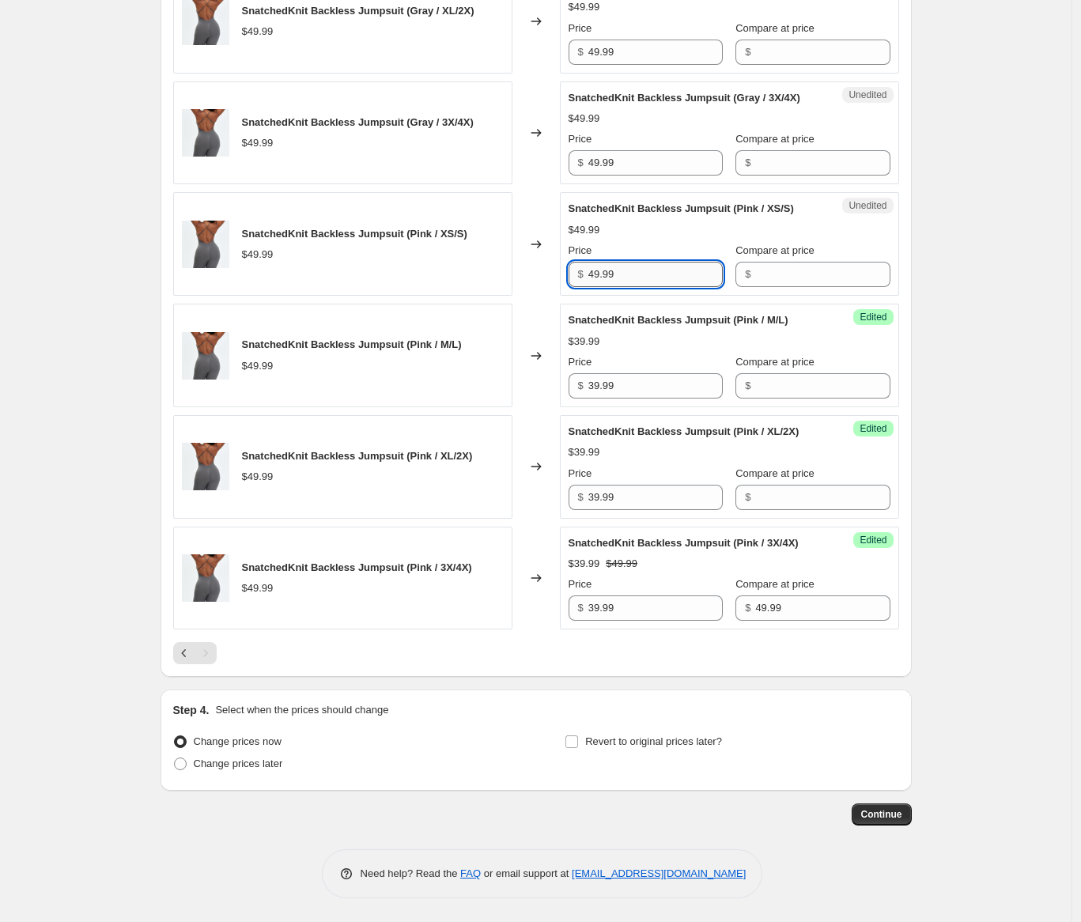
click at [623, 287] on input "49.99" at bounding box center [655, 274] width 134 height 25
type input "39.99"
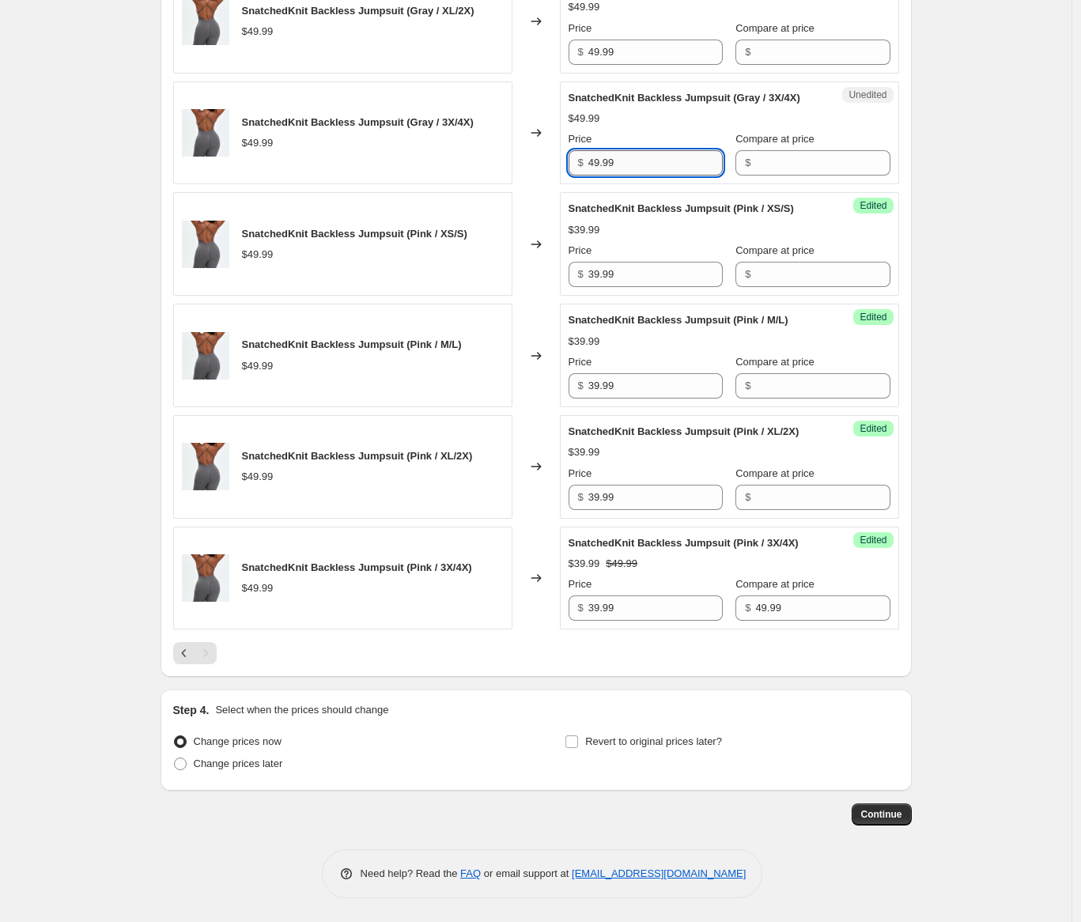
click at [628, 175] on input "49.99" at bounding box center [655, 162] width 134 height 25
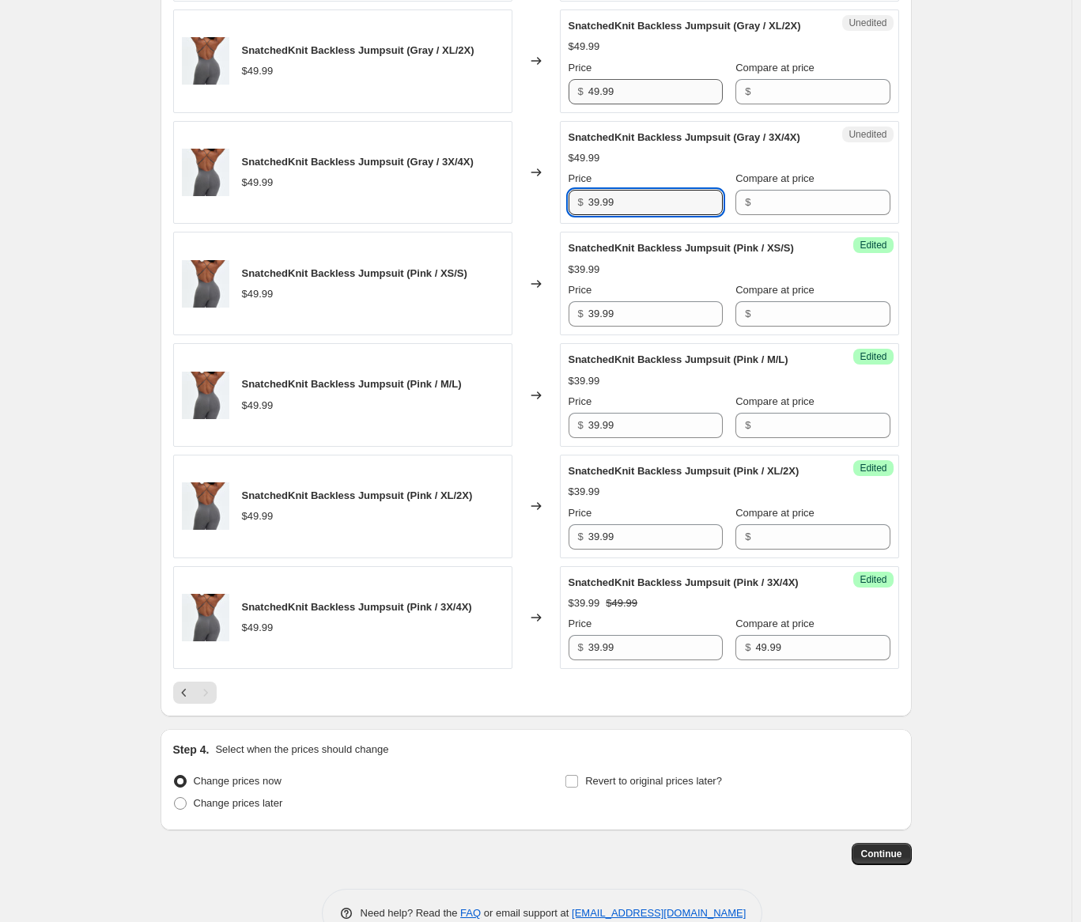
type input "39.99"
click at [655, 104] on input "49.99" at bounding box center [655, 91] width 134 height 25
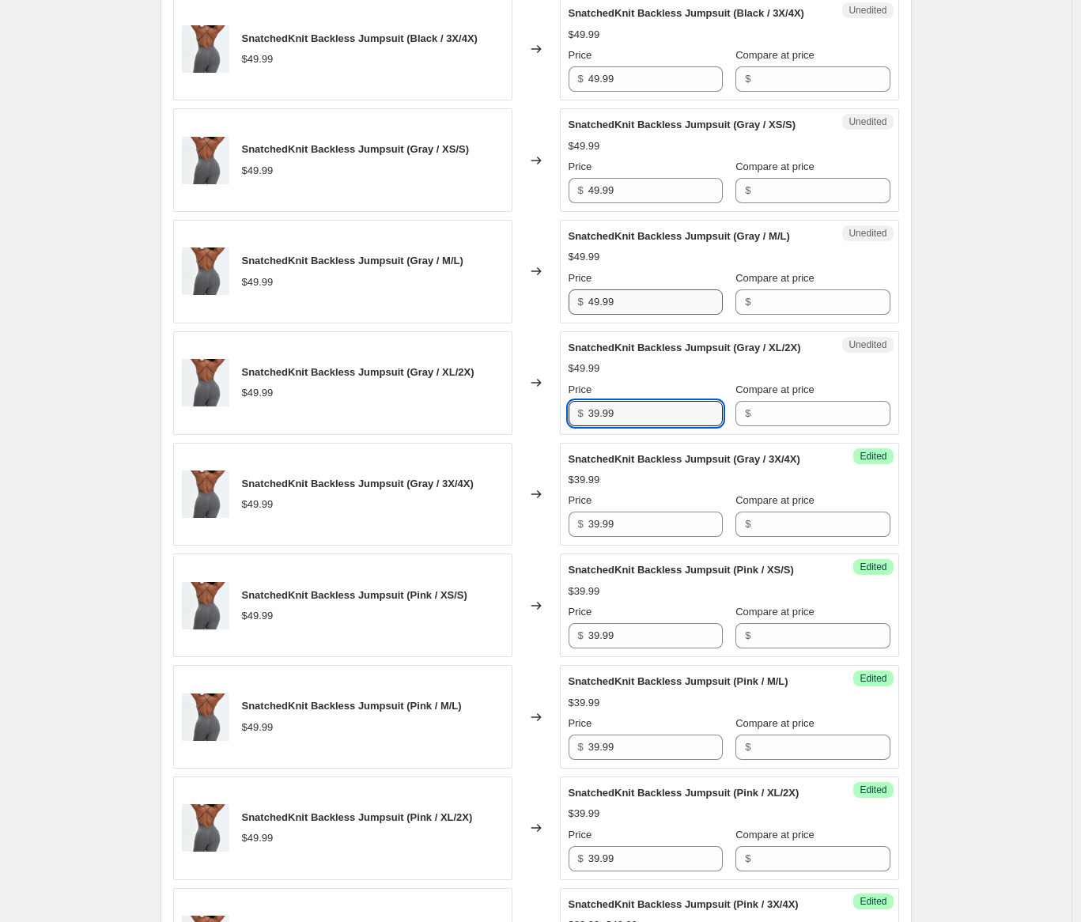
type input "39.99"
click at [636, 315] on input "49.99" at bounding box center [655, 301] width 134 height 25
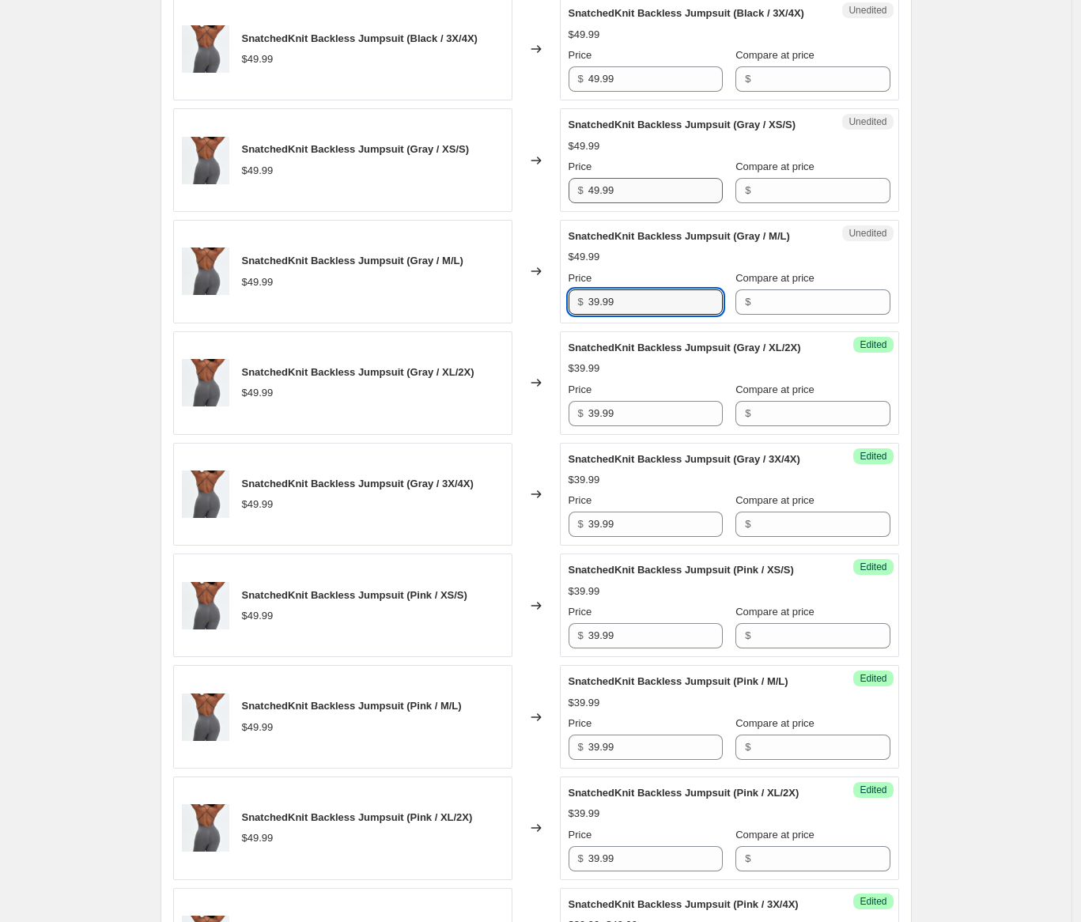
type input "39.99"
click at [655, 203] on input "49.99" at bounding box center [655, 190] width 134 height 25
type input "39.99"
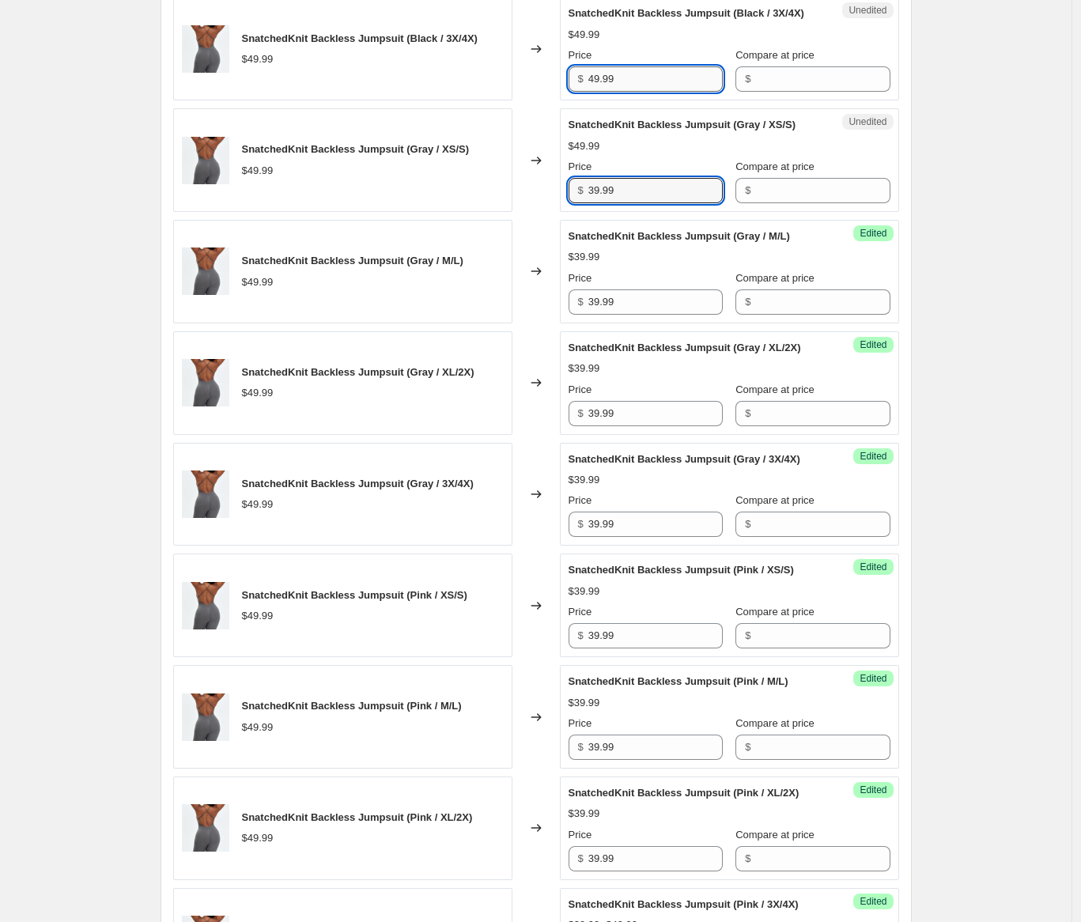
click at [641, 92] on input "49.99" at bounding box center [655, 78] width 134 height 25
type input "39.99"
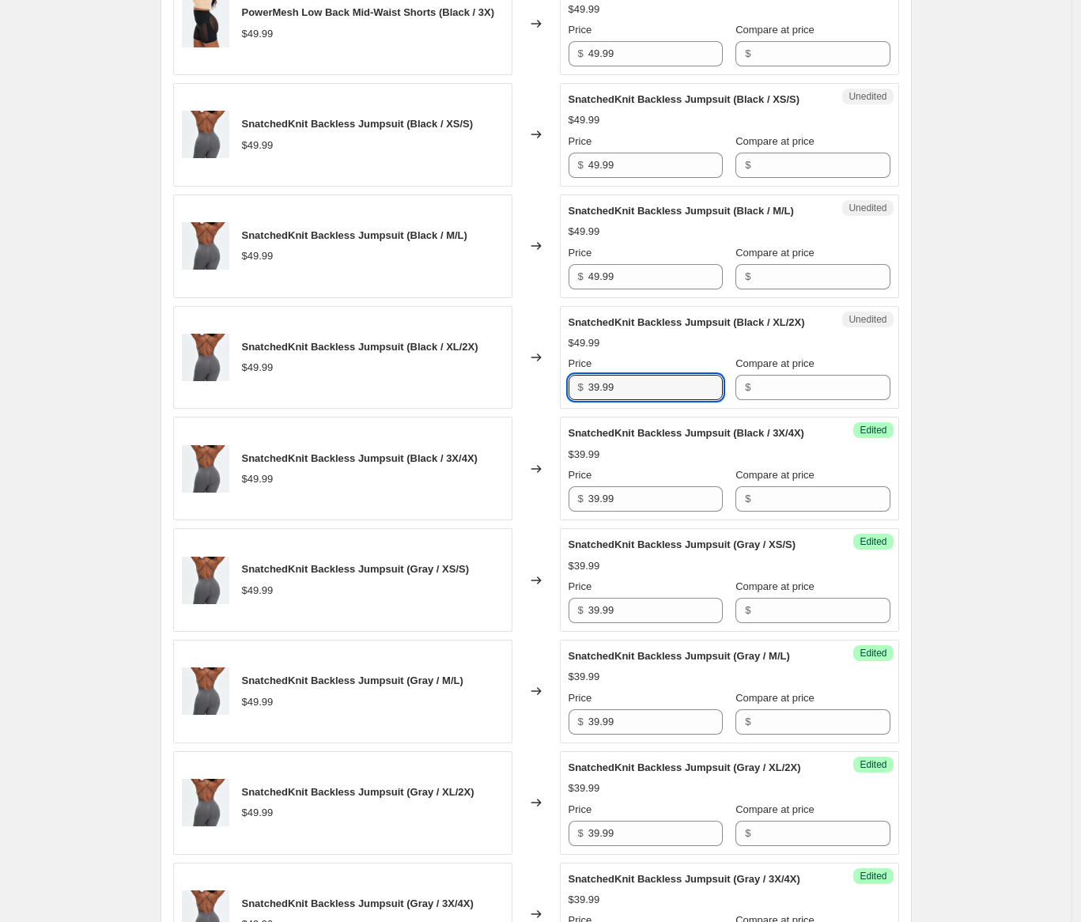
scroll to position [1601, 0]
type input "39.99"
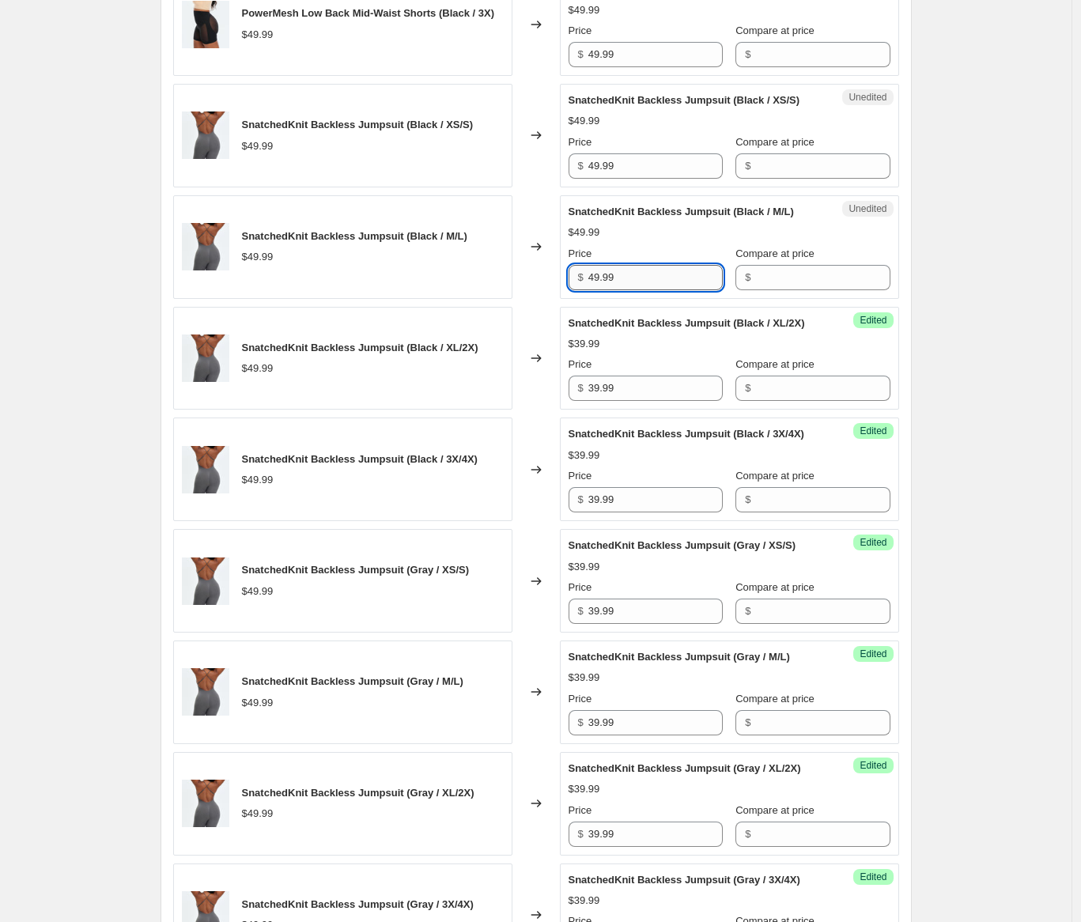
click at [662, 290] on input "49.99" at bounding box center [655, 277] width 134 height 25
type input "39.99"
click at [636, 179] on input "49.99" at bounding box center [655, 165] width 134 height 25
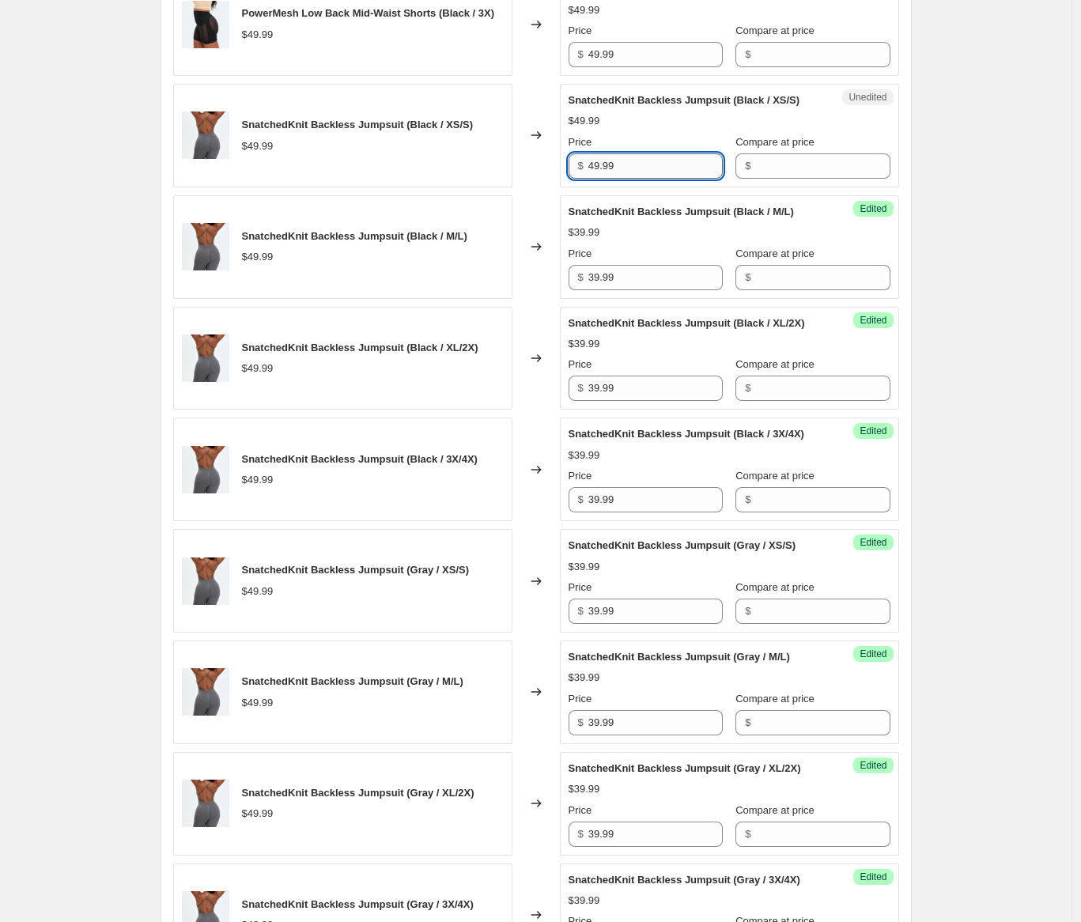
click at [636, 179] on input "49.99" at bounding box center [655, 165] width 134 height 25
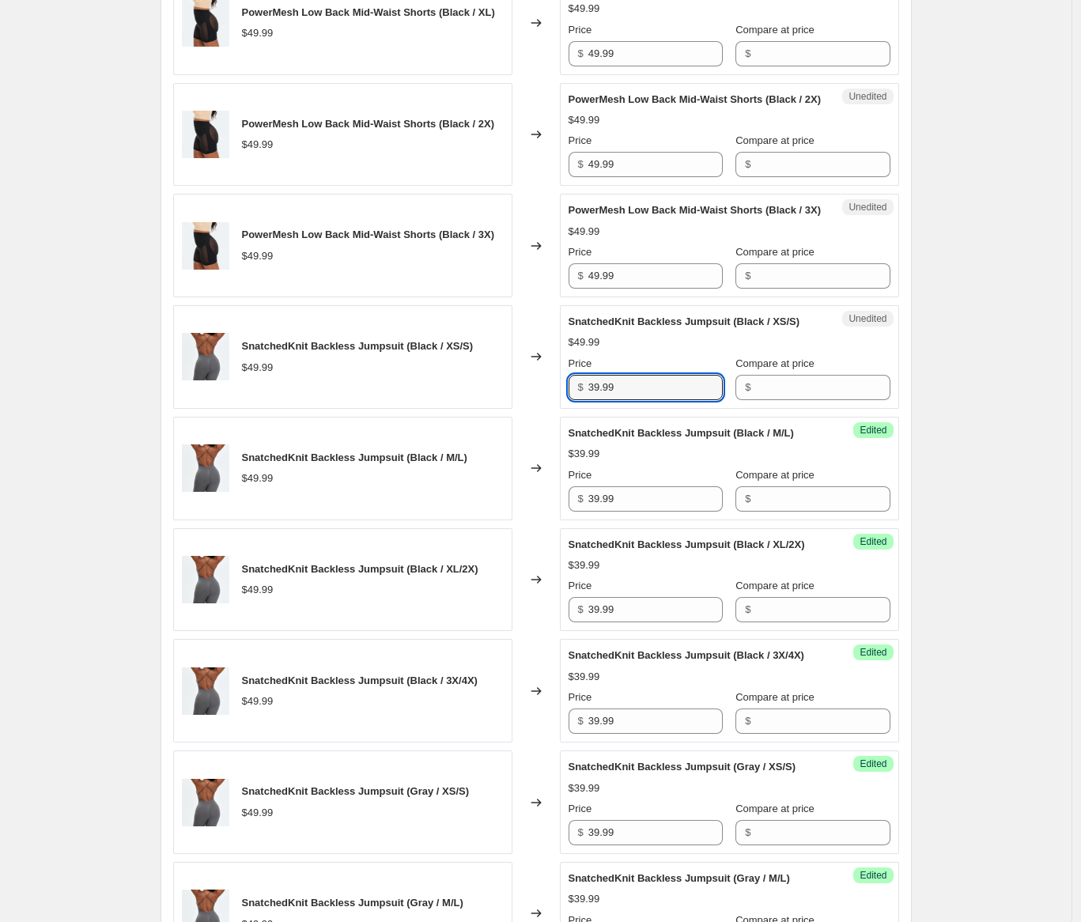
scroll to position [1363, 0]
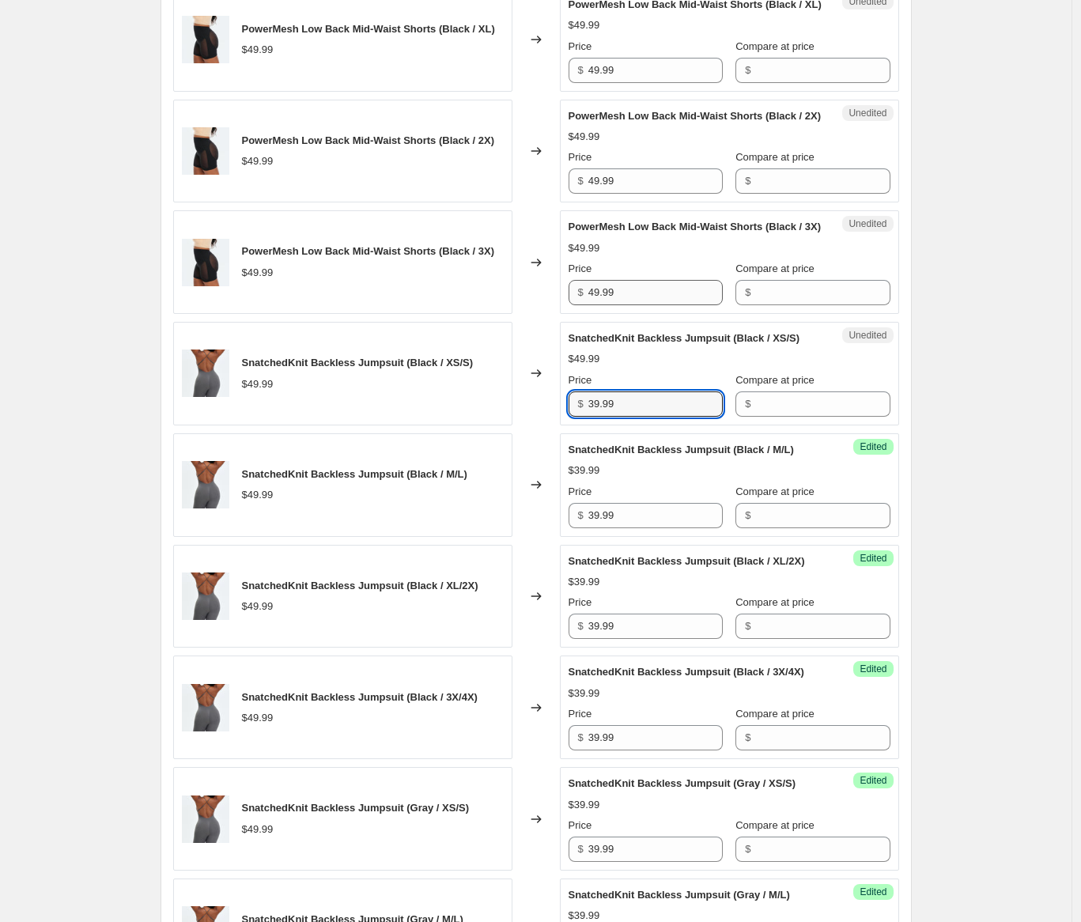
type input "39.99"
click at [628, 305] on input "49.99" at bounding box center [655, 292] width 134 height 25
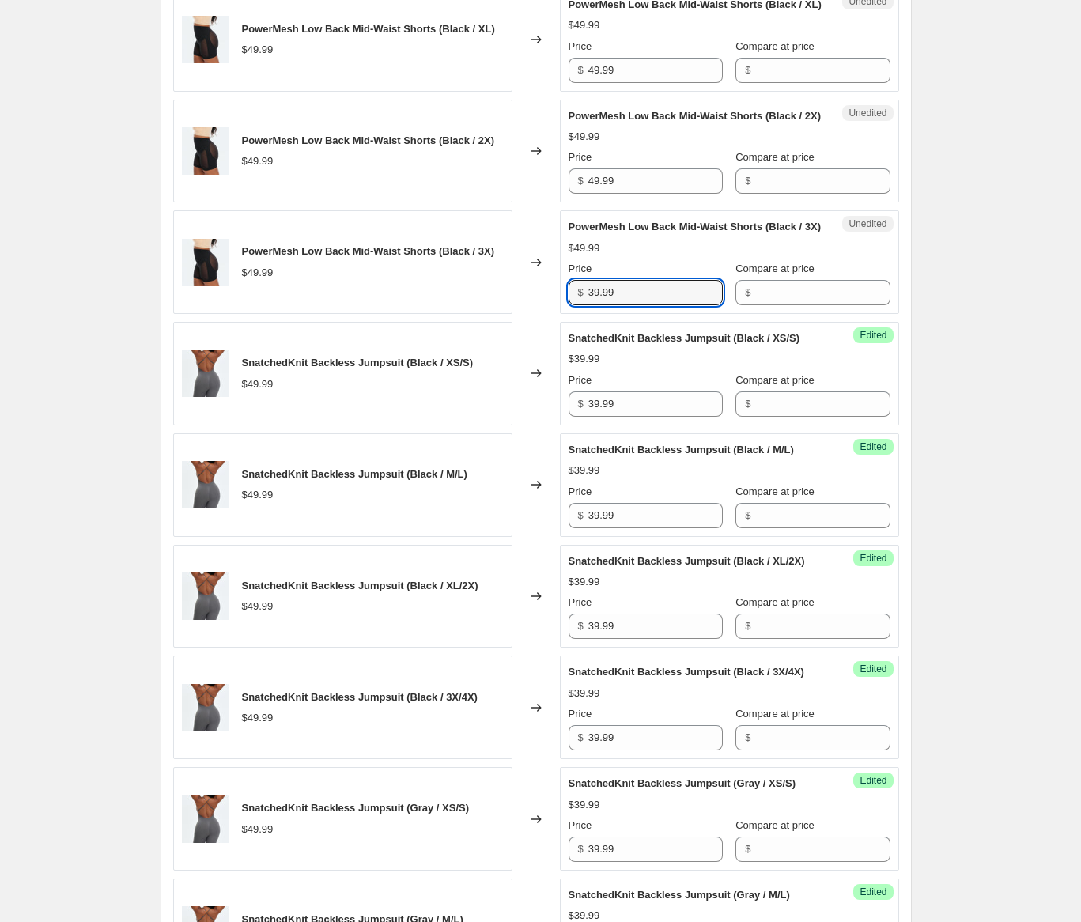
type input "39.99"
click at [631, 165] on div "Price" at bounding box center [645, 157] width 154 height 16
click at [631, 194] on input "49.99" at bounding box center [655, 180] width 134 height 25
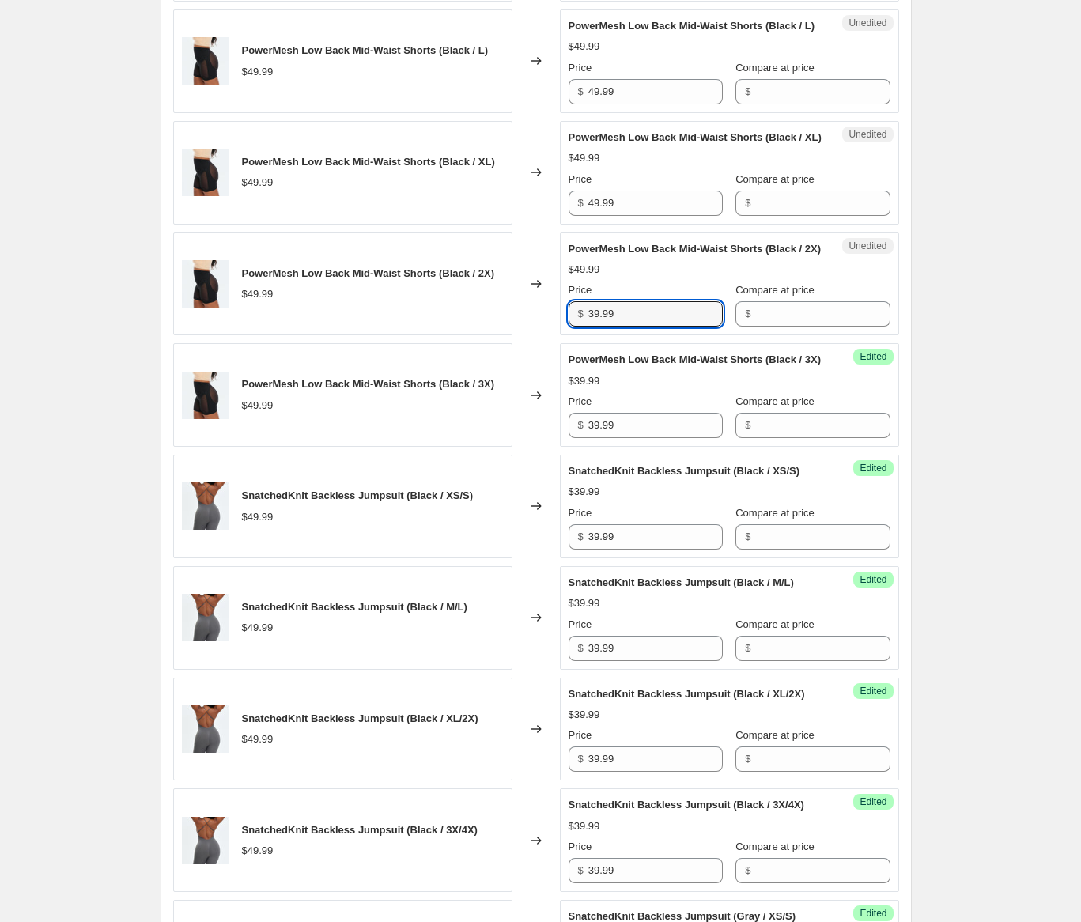
scroll to position [1066, 0]
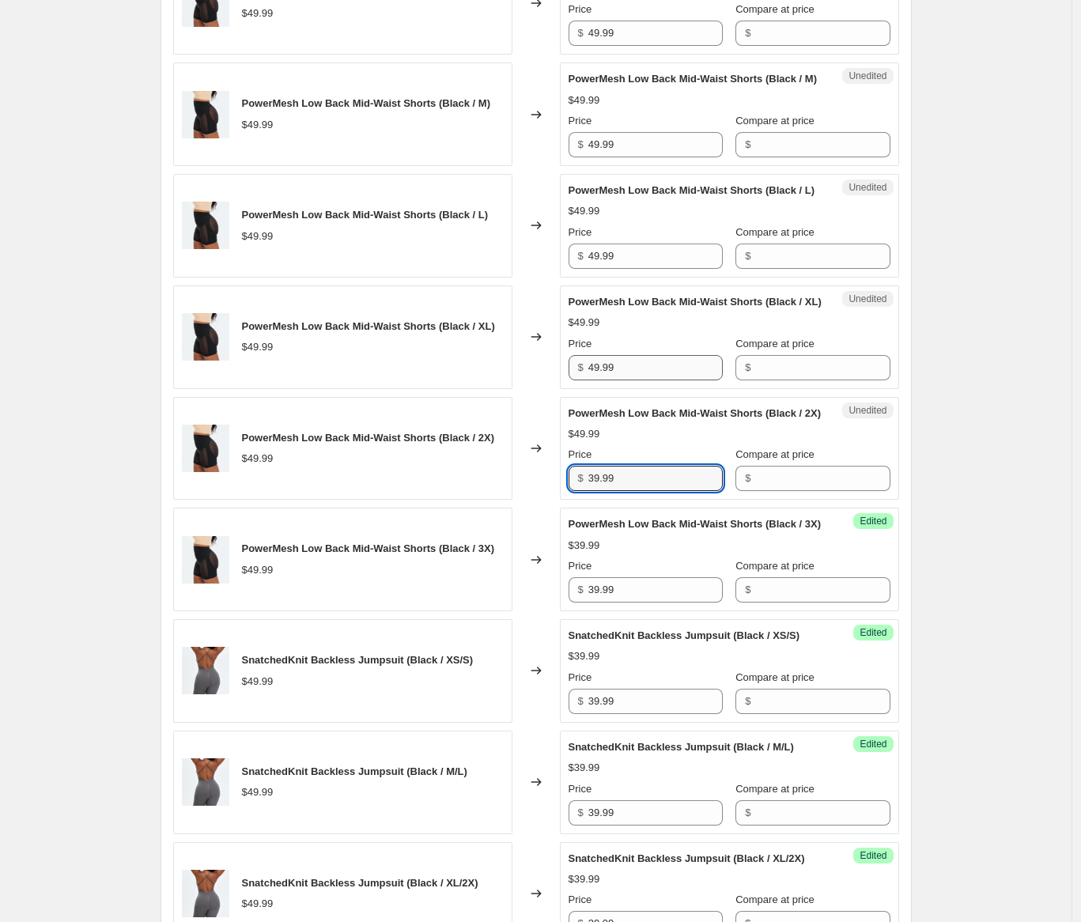
type input "39.99"
click at [649, 380] on input "49.99" at bounding box center [655, 367] width 134 height 25
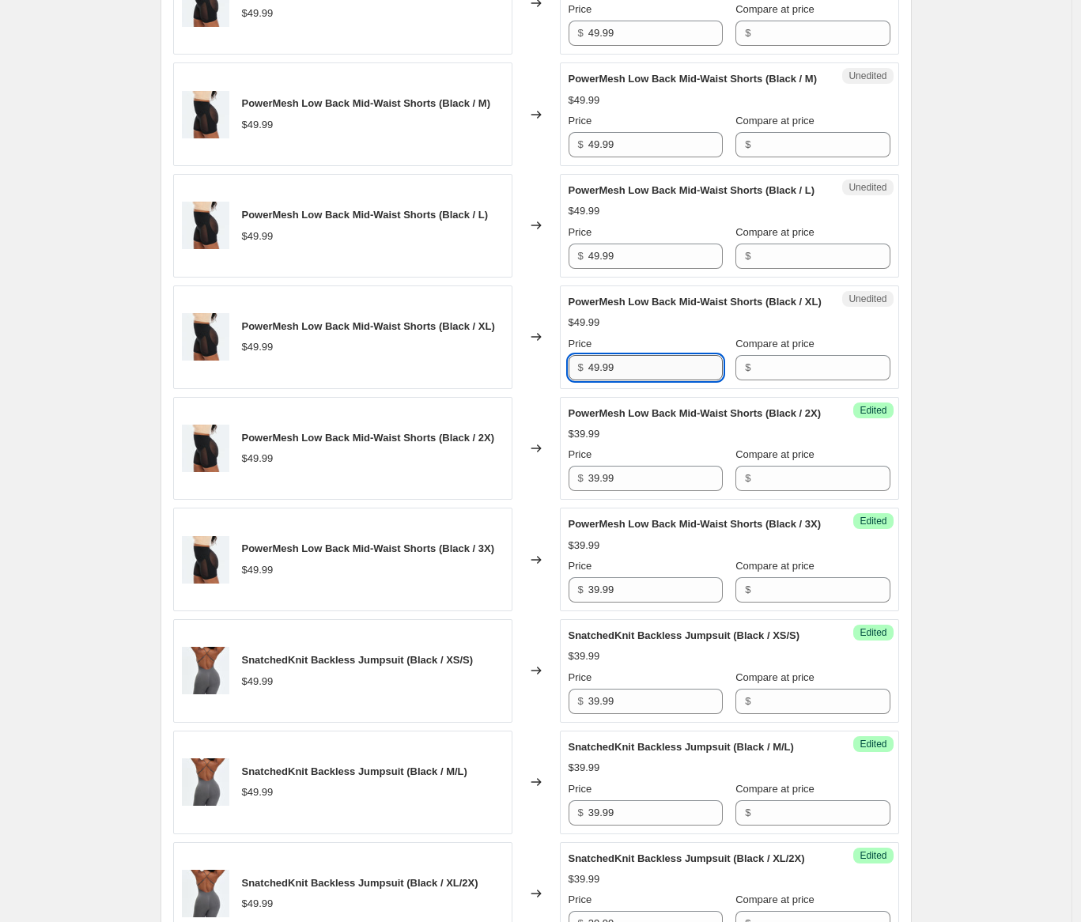
click at [649, 380] on input "49.99" at bounding box center [655, 367] width 134 height 25
type input "39.99"
click at [636, 269] on input "49.99" at bounding box center [655, 255] width 134 height 25
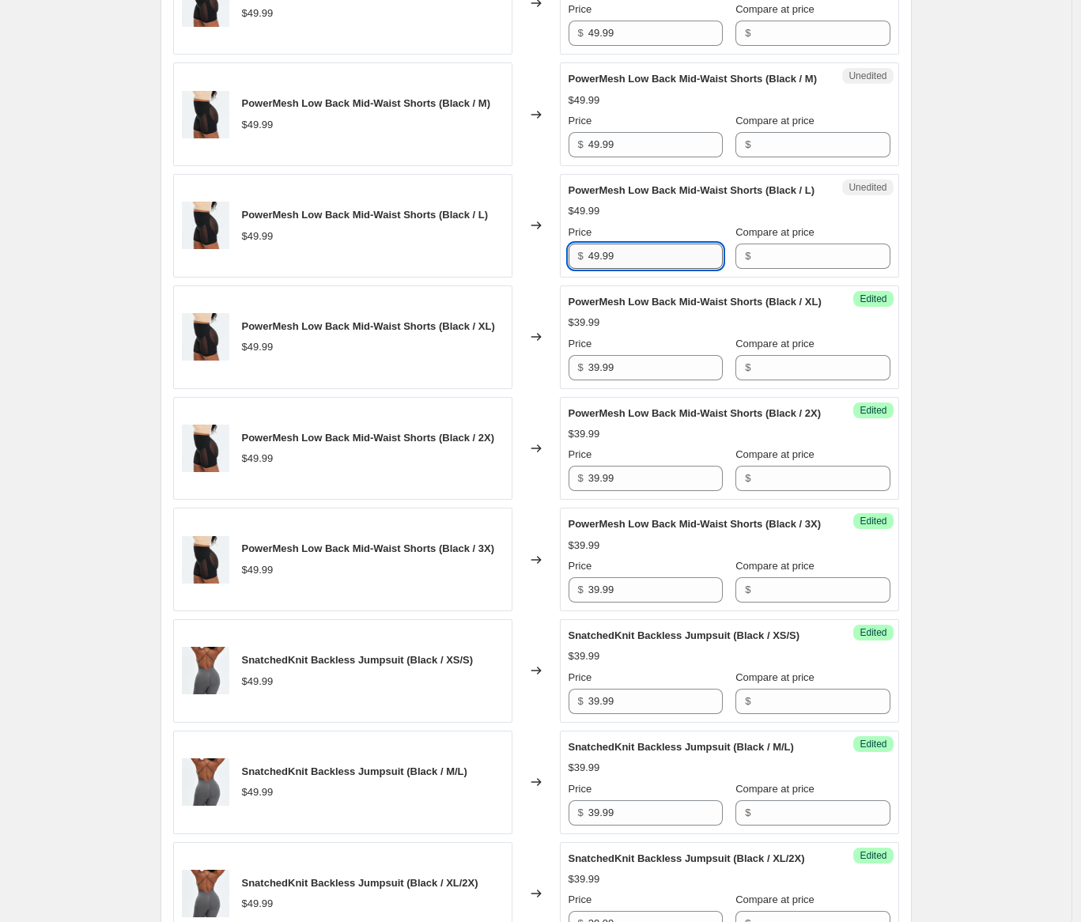
click at [636, 269] on input "49.99" at bounding box center [655, 255] width 134 height 25
type input "39.99"
click at [639, 157] on input "49.99" at bounding box center [655, 144] width 134 height 25
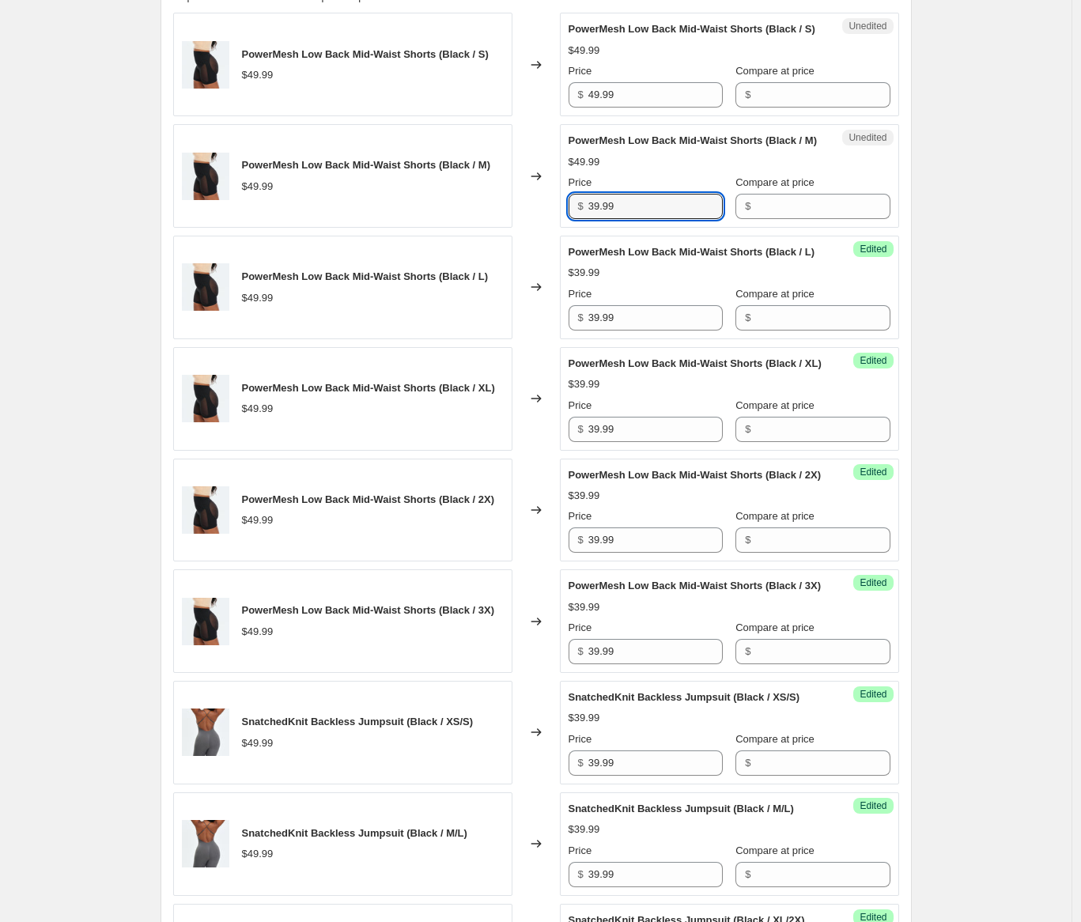
scroll to position [934, 0]
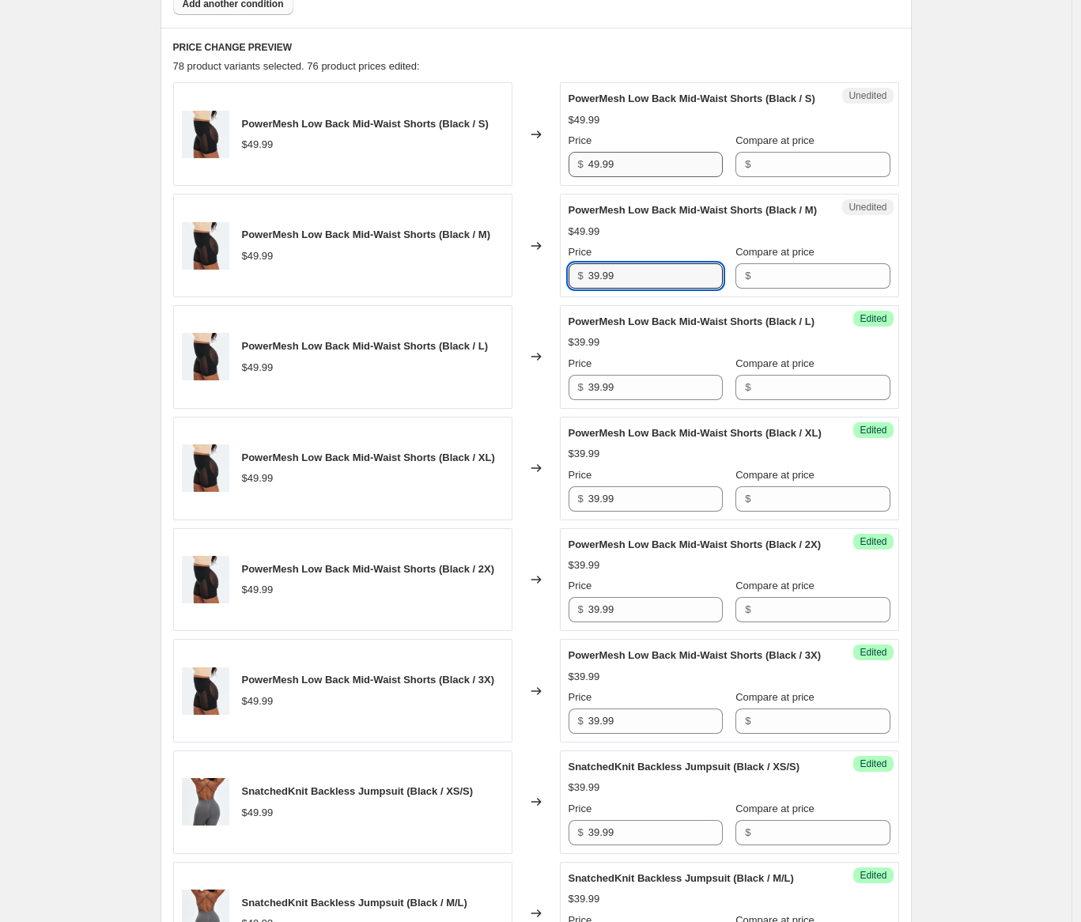
type input "39.99"
click at [657, 177] on input "49.99" at bounding box center [655, 164] width 134 height 25
type input "39.99"
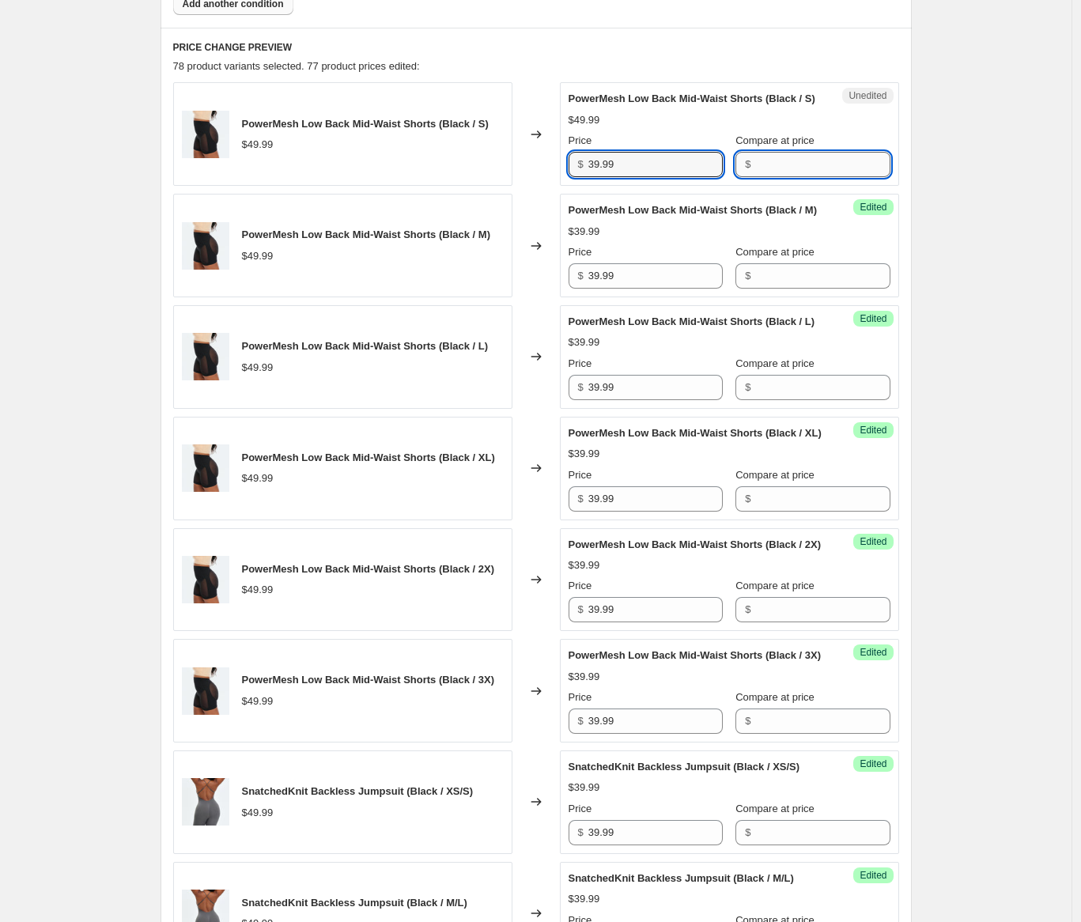
click at [773, 177] on input "Compare at price" at bounding box center [822, 164] width 134 height 25
type input "49.99"
click at [788, 289] on input "Compare at price" at bounding box center [822, 275] width 134 height 25
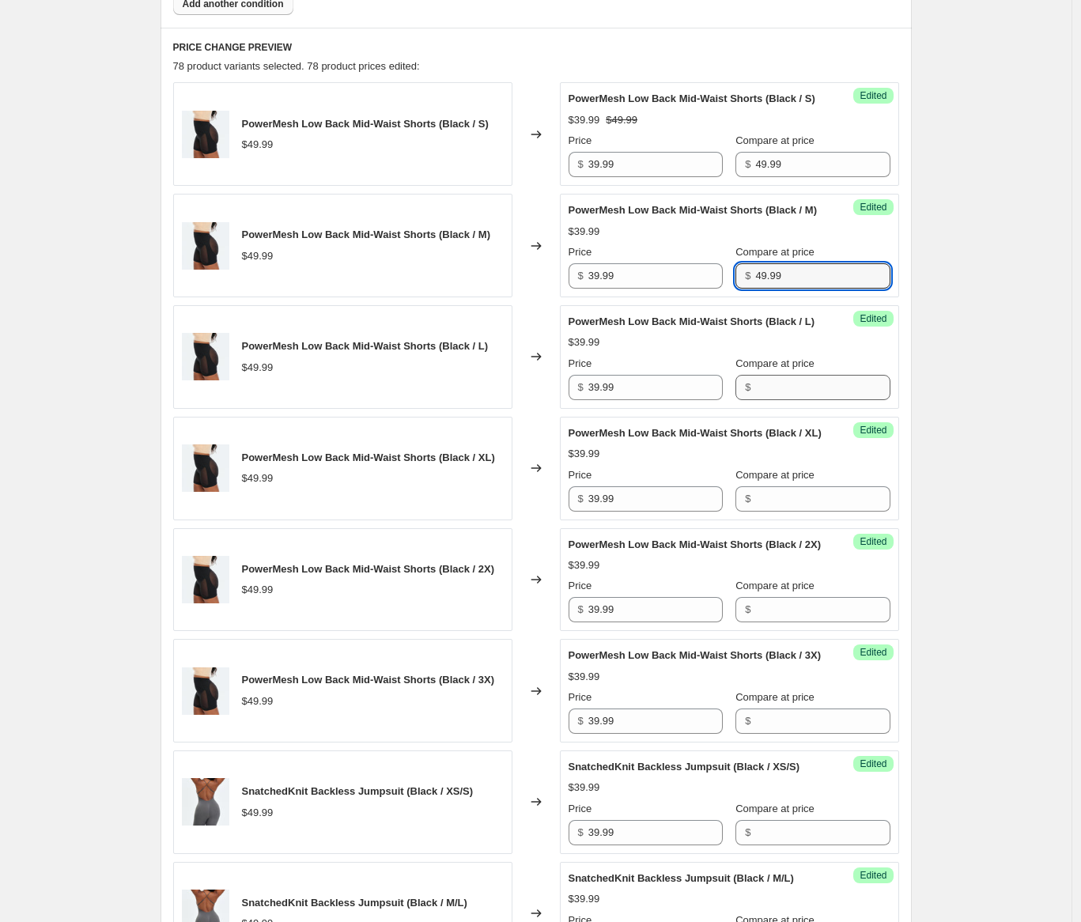
type input "49.99"
click at [778, 400] on input "Compare at price" at bounding box center [822, 387] width 134 height 25
type input "49.99"
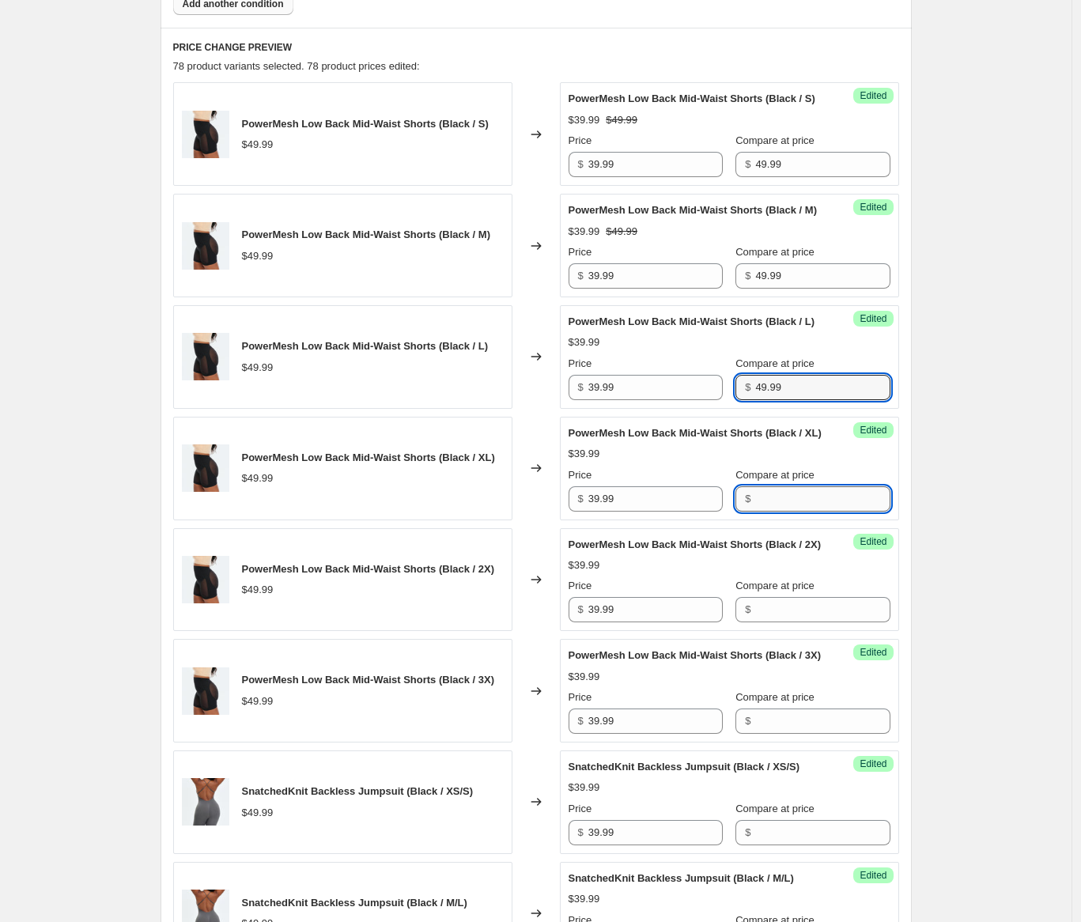
click at [784, 511] on input "Compare at price" at bounding box center [822, 498] width 134 height 25
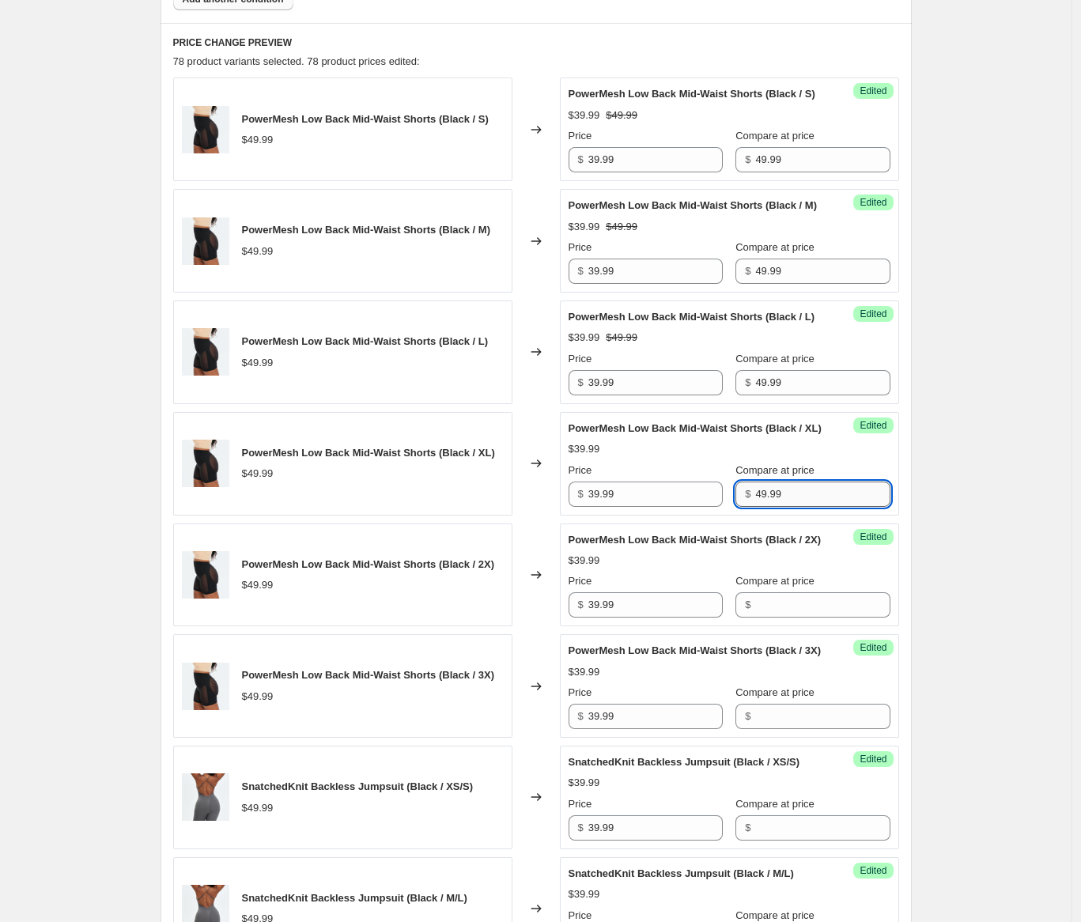
scroll to position [1040, 0]
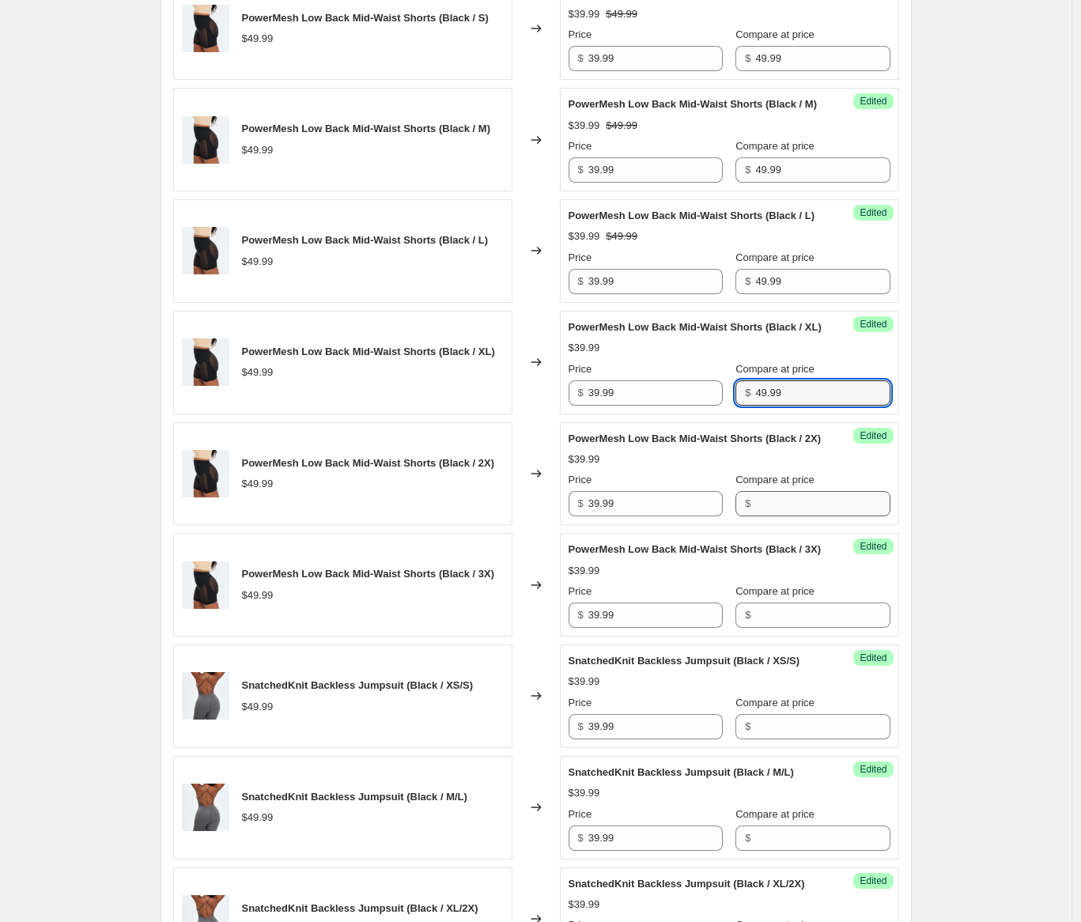
type input "49.99"
click at [788, 516] on input "Compare at price" at bounding box center [822, 503] width 134 height 25
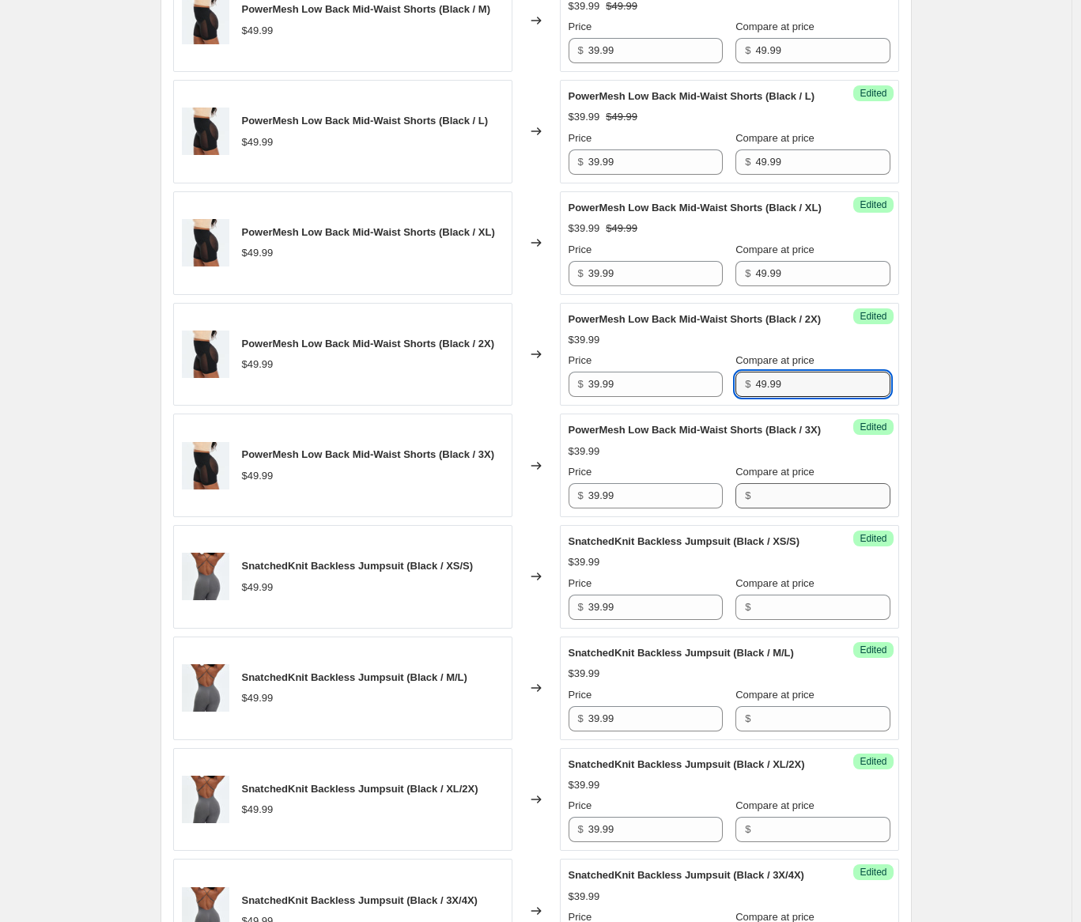
type input "49.99"
click at [802, 508] on input "Compare at price" at bounding box center [822, 495] width 134 height 25
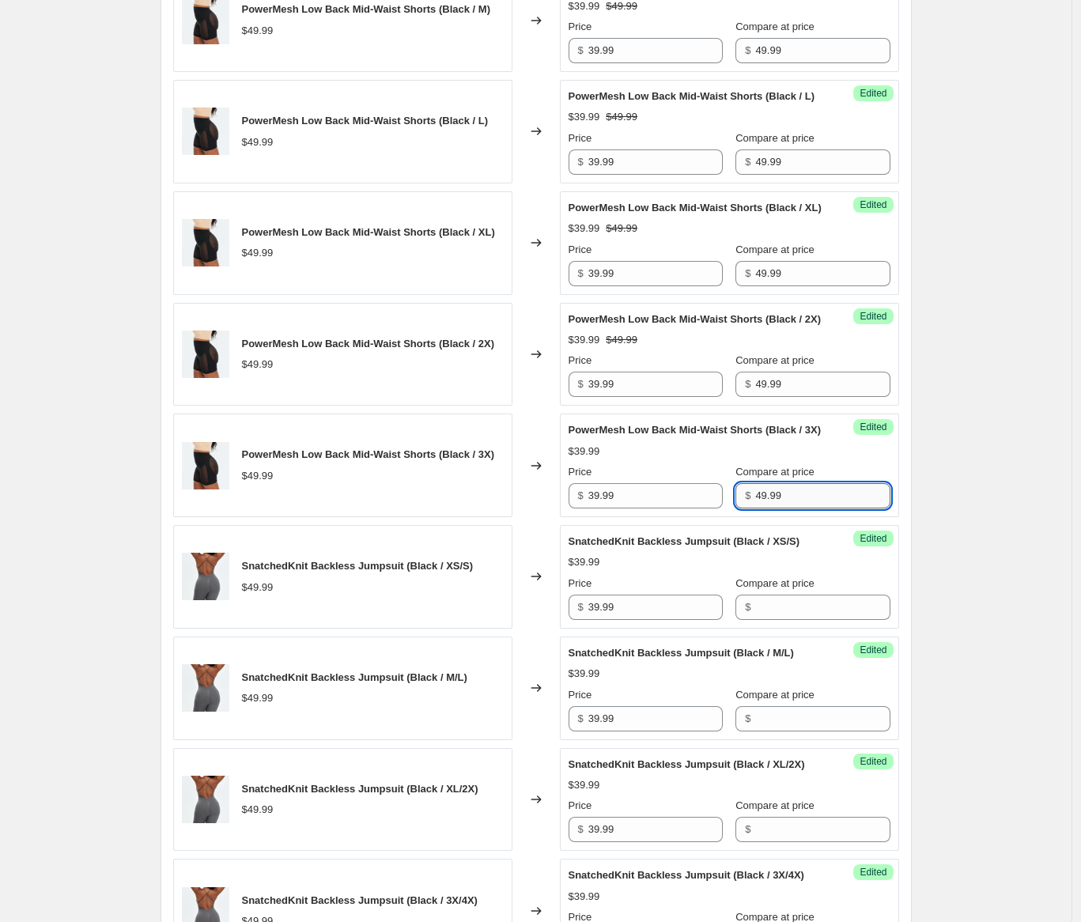
scroll to position [1464, 0]
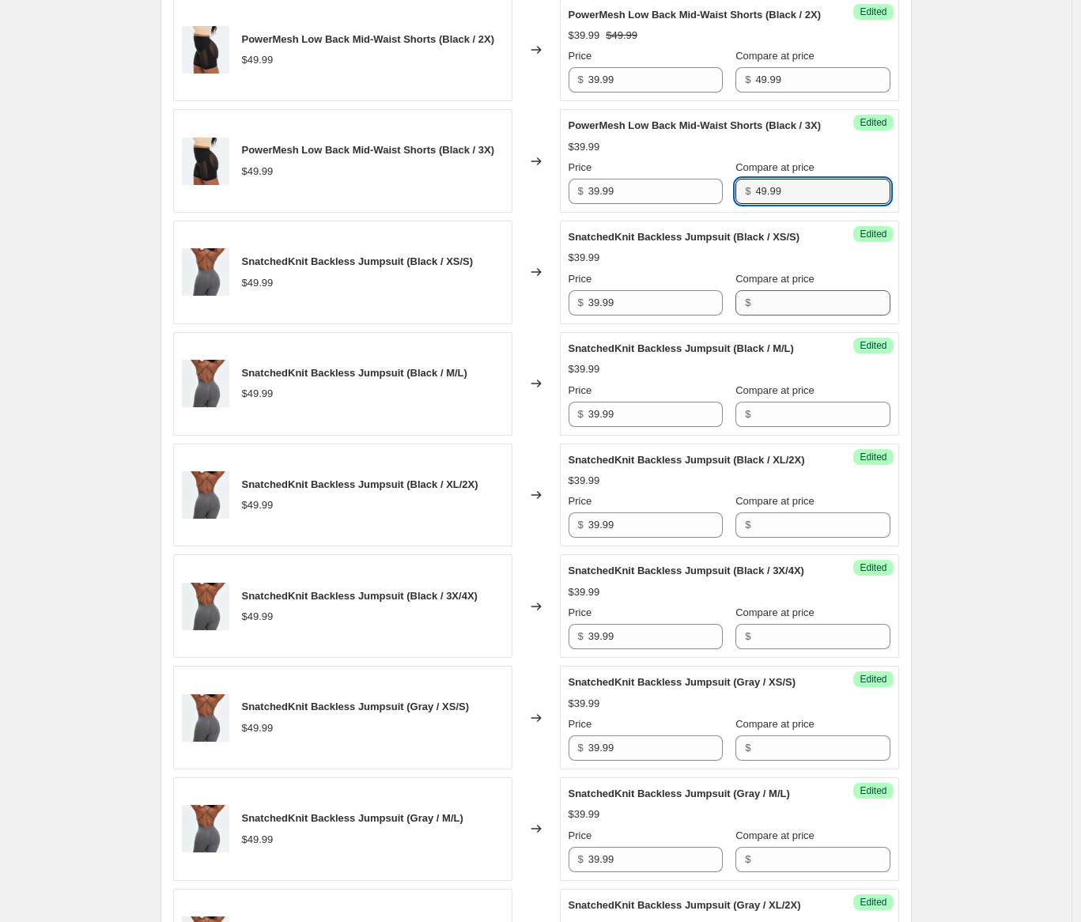
type input "49.99"
click at [806, 315] on input "Compare at price" at bounding box center [822, 302] width 134 height 25
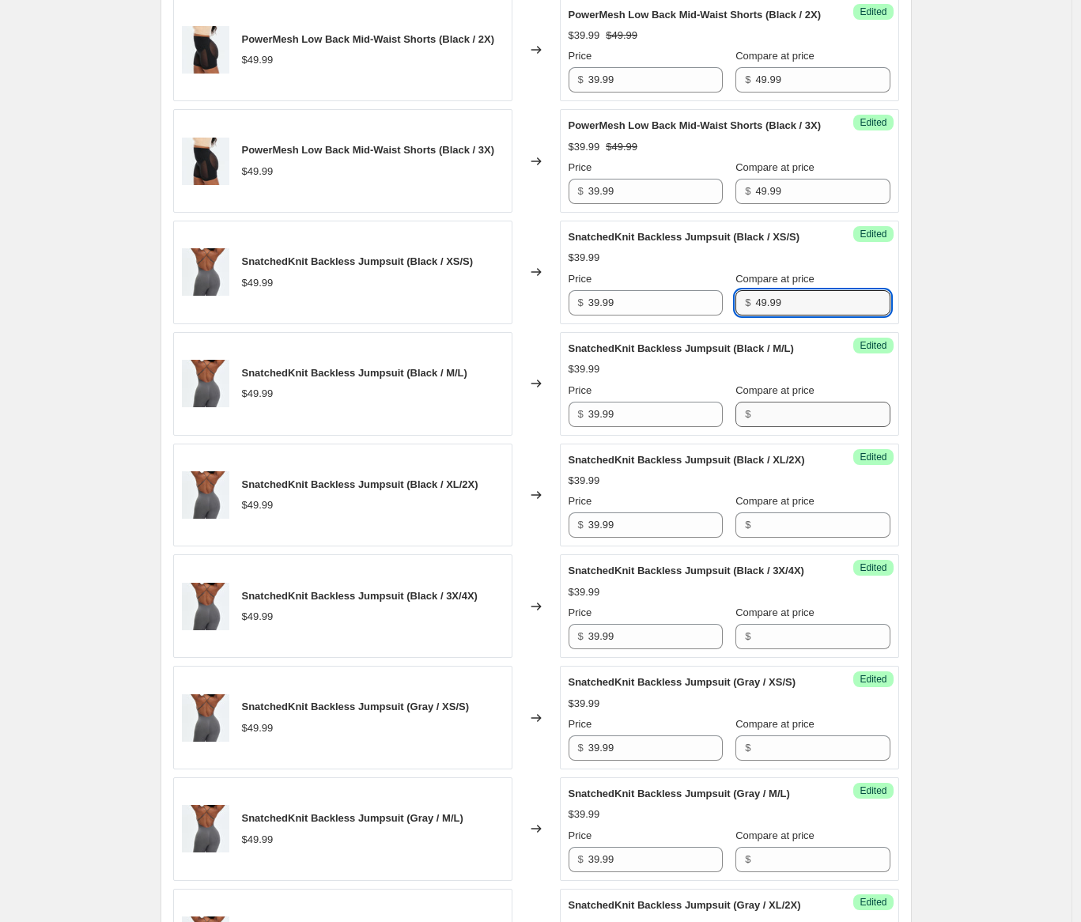
type input "49.99"
click at [795, 427] on div "Compare at price $" at bounding box center [812, 405] width 154 height 44
click at [787, 427] on input "Compare at price" at bounding box center [822, 414] width 134 height 25
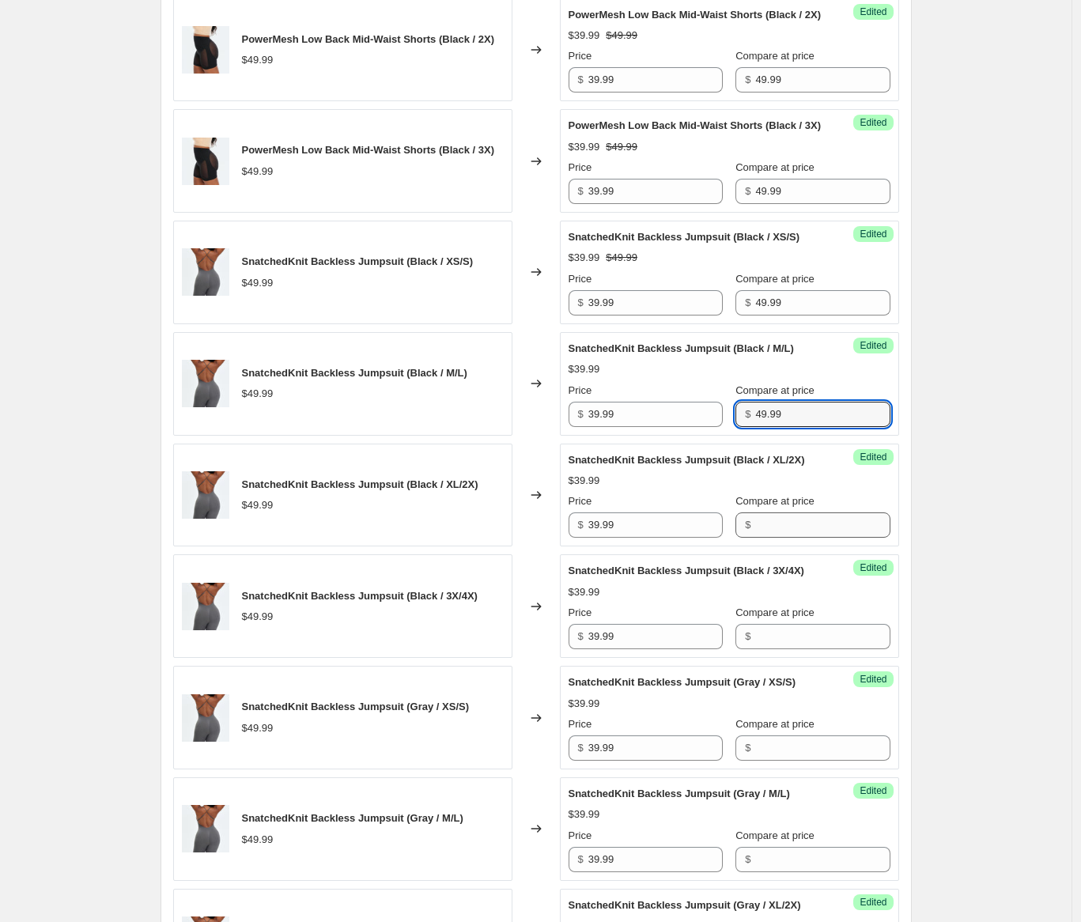
type input "49.99"
click at [783, 538] on input "Compare at price" at bounding box center [822, 524] width 134 height 25
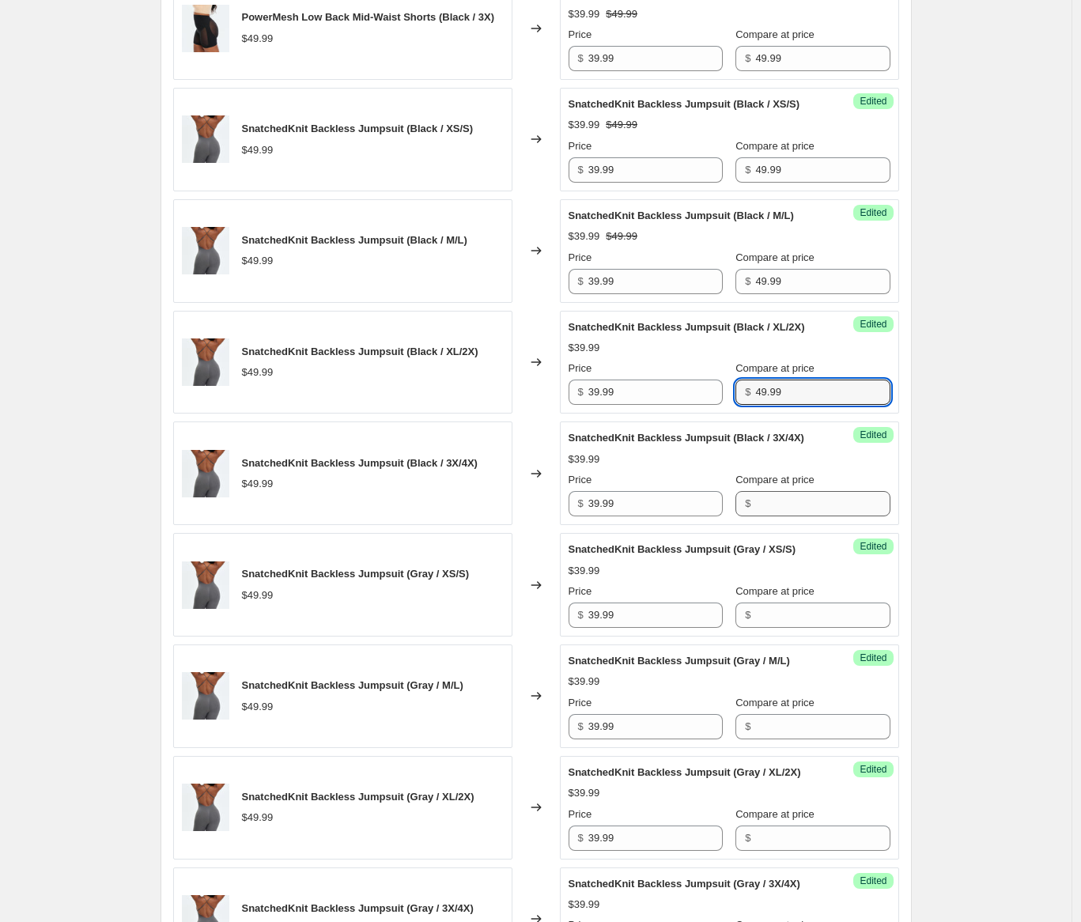
type input "49.99"
click at [797, 516] on input "Compare at price" at bounding box center [822, 503] width 134 height 25
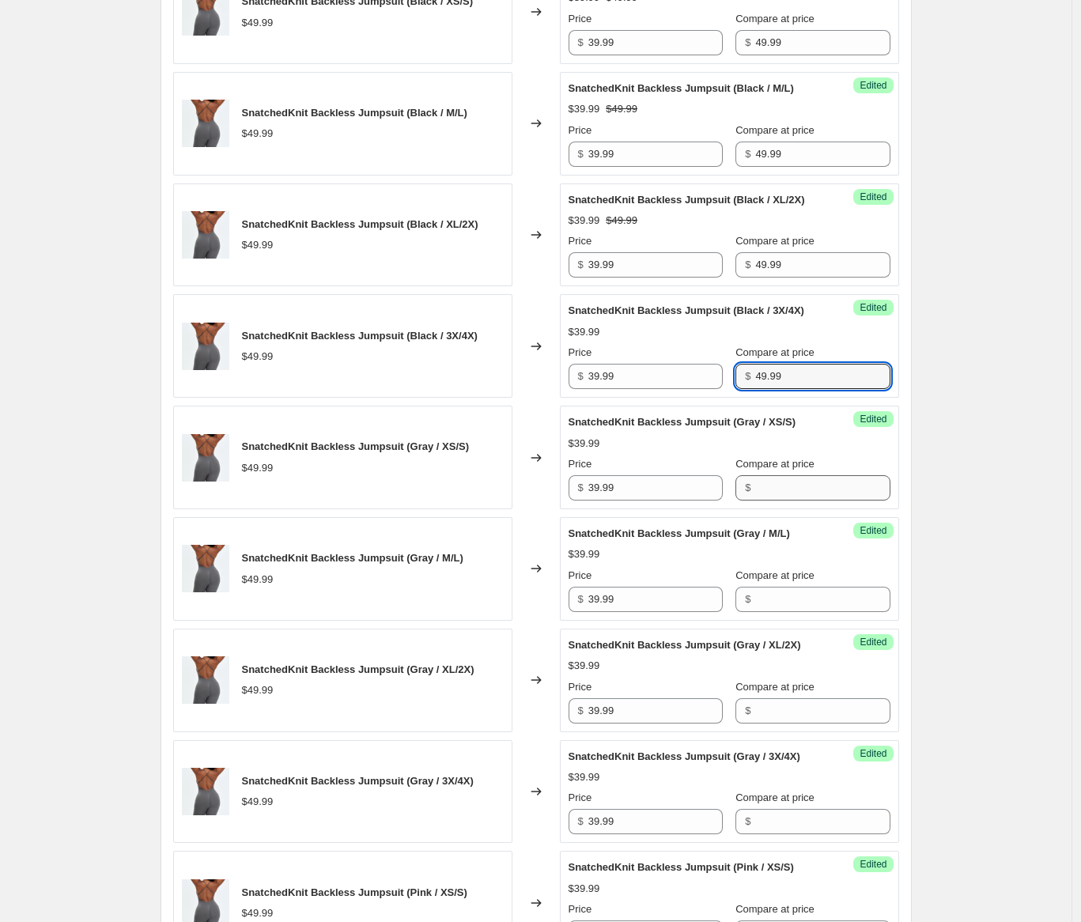
type input "49.99"
click at [799, 500] on input "Compare at price" at bounding box center [822, 487] width 134 height 25
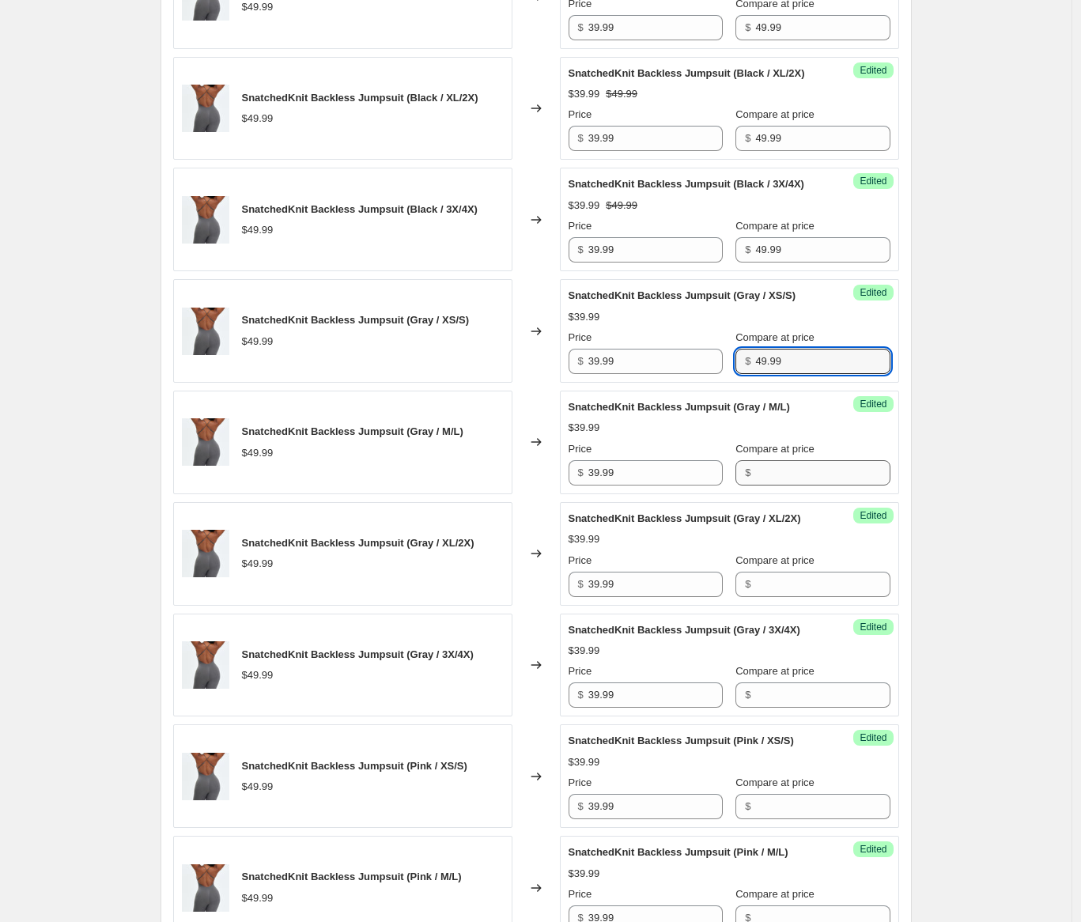
type input "49.99"
click at [808, 485] on input "Compare at price" at bounding box center [822, 472] width 134 height 25
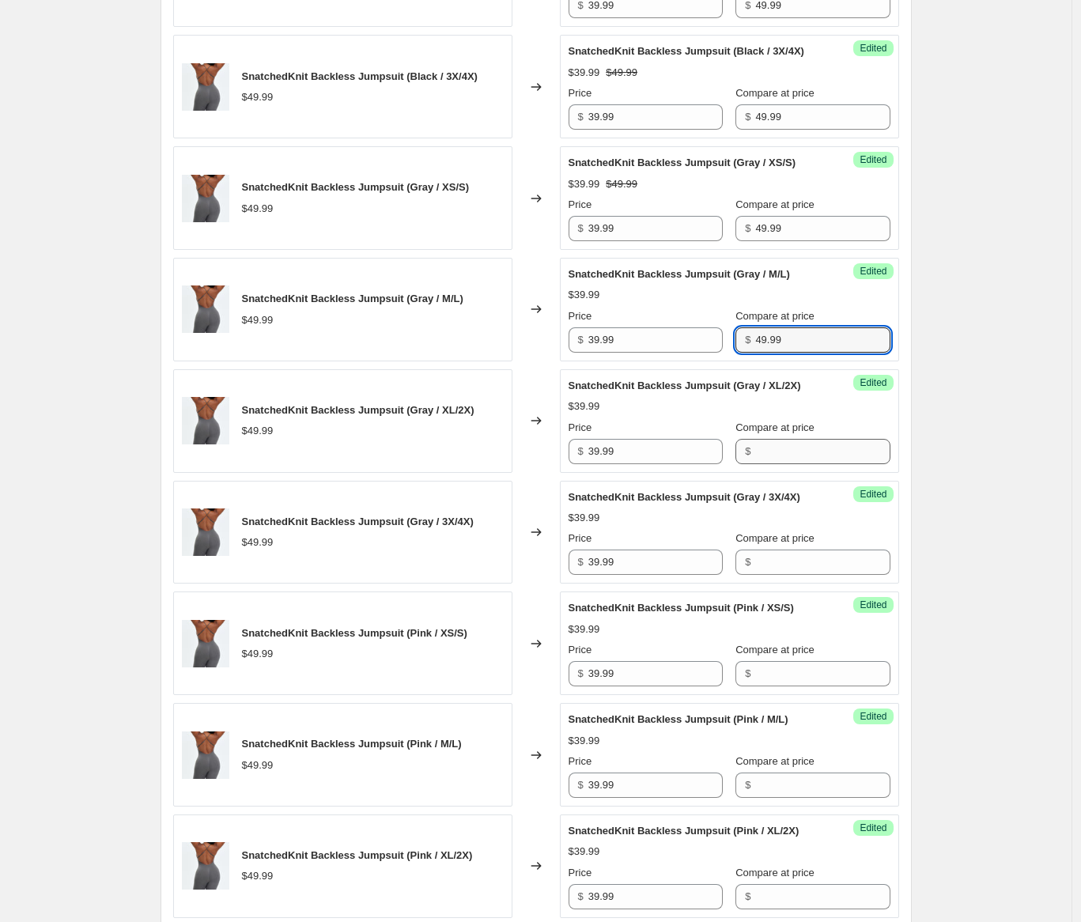
type input "49.99"
click at [807, 464] on input "Compare at price" at bounding box center [822, 451] width 134 height 25
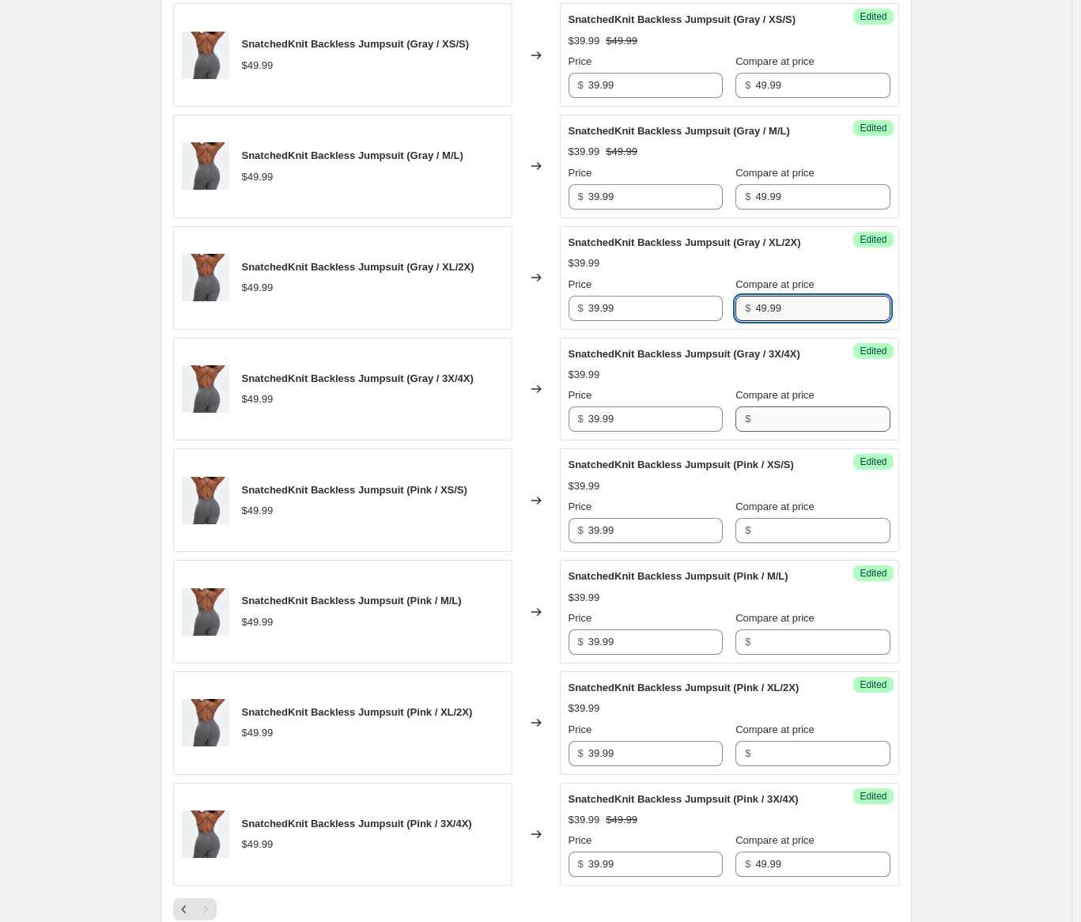
type input "49.99"
click at [812, 432] on input "Compare at price" at bounding box center [822, 418] width 134 height 25
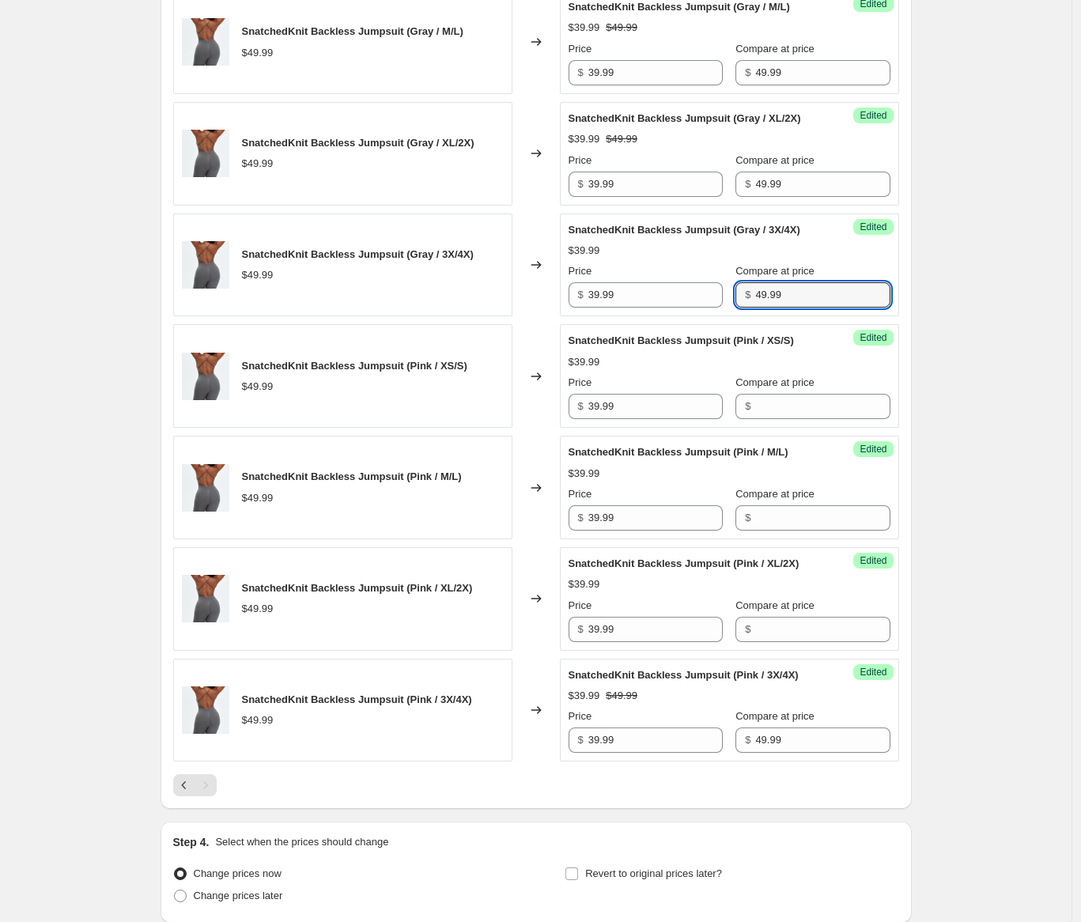
scroll to position [2436, 0]
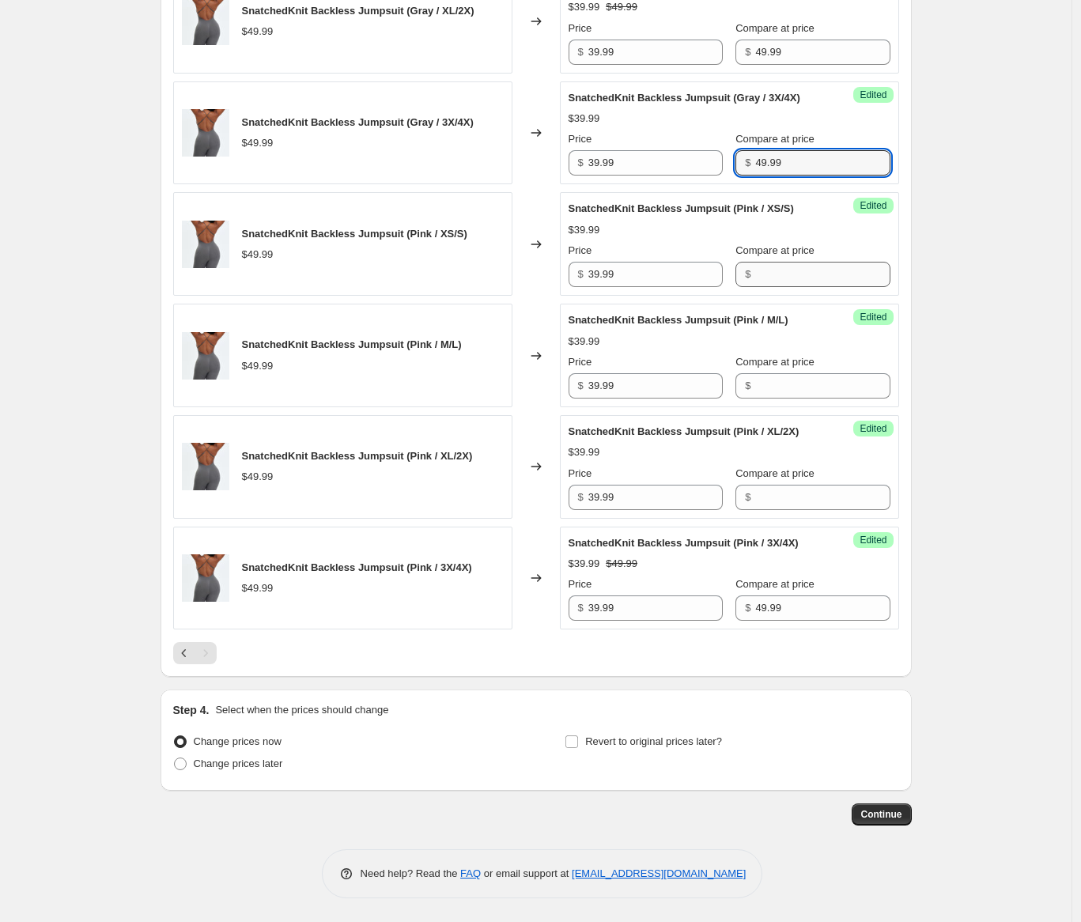
type input "49.99"
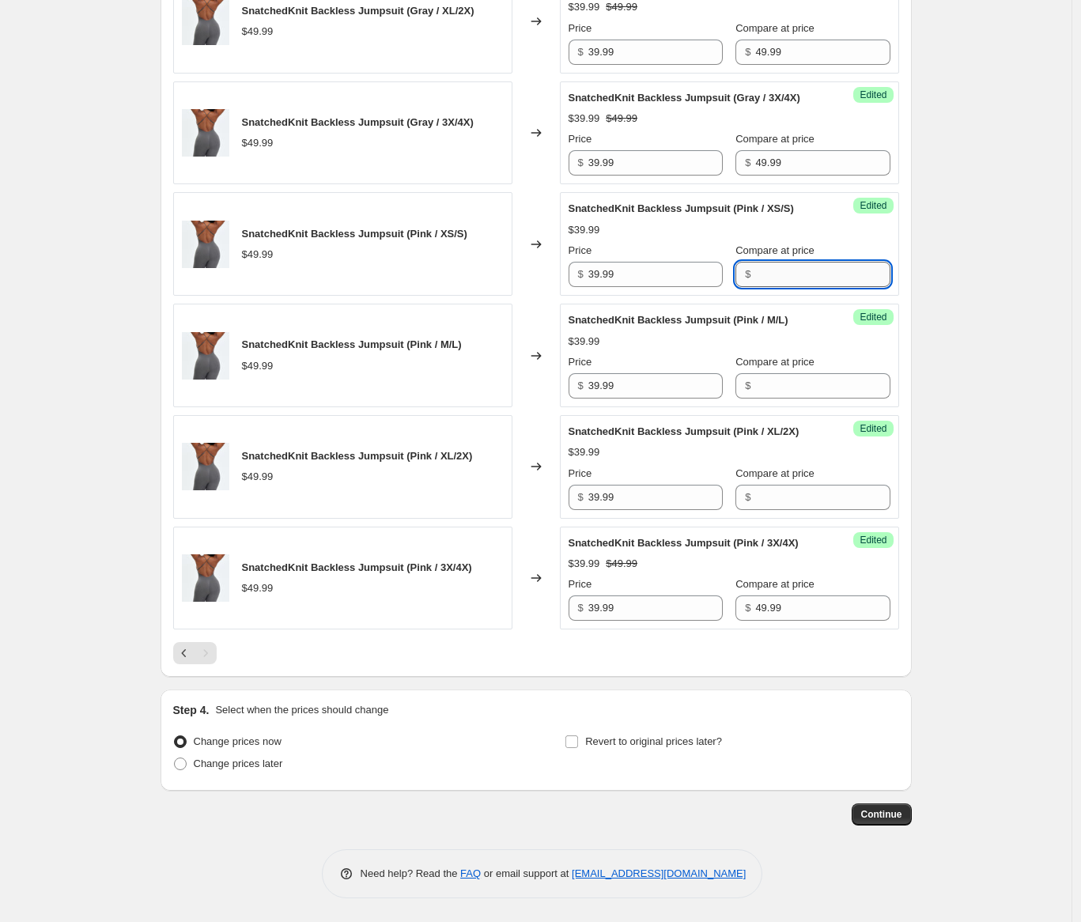
click at [810, 287] on input "Compare at price" at bounding box center [822, 274] width 134 height 25
type input "49.99"
drag, startPoint x: 778, startPoint y: 555, endPoint x: 776, endPoint y: 568, distance: 12.9
click at [778, 398] on input "Compare at price" at bounding box center [822, 385] width 134 height 25
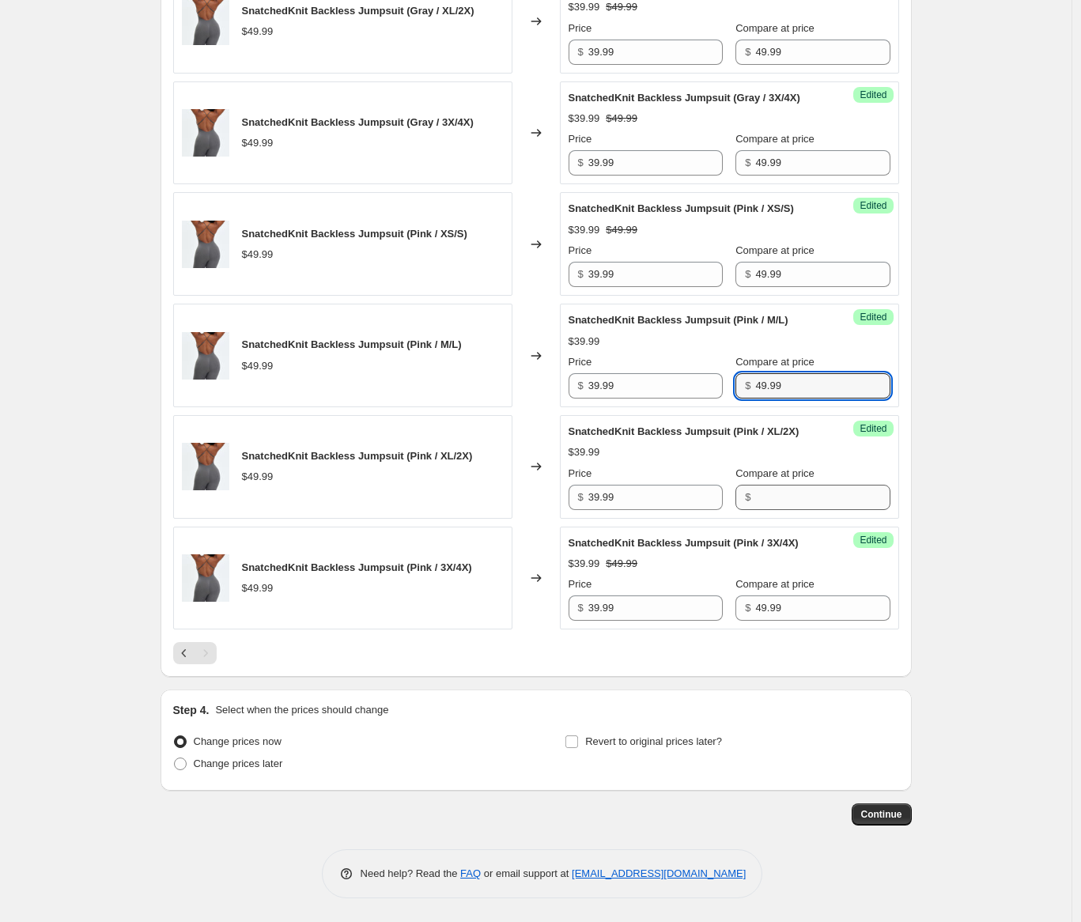
type input "49.99"
click at [764, 510] on input "Compare at price" at bounding box center [822, 497] width 134 height 25
type input "49.99"
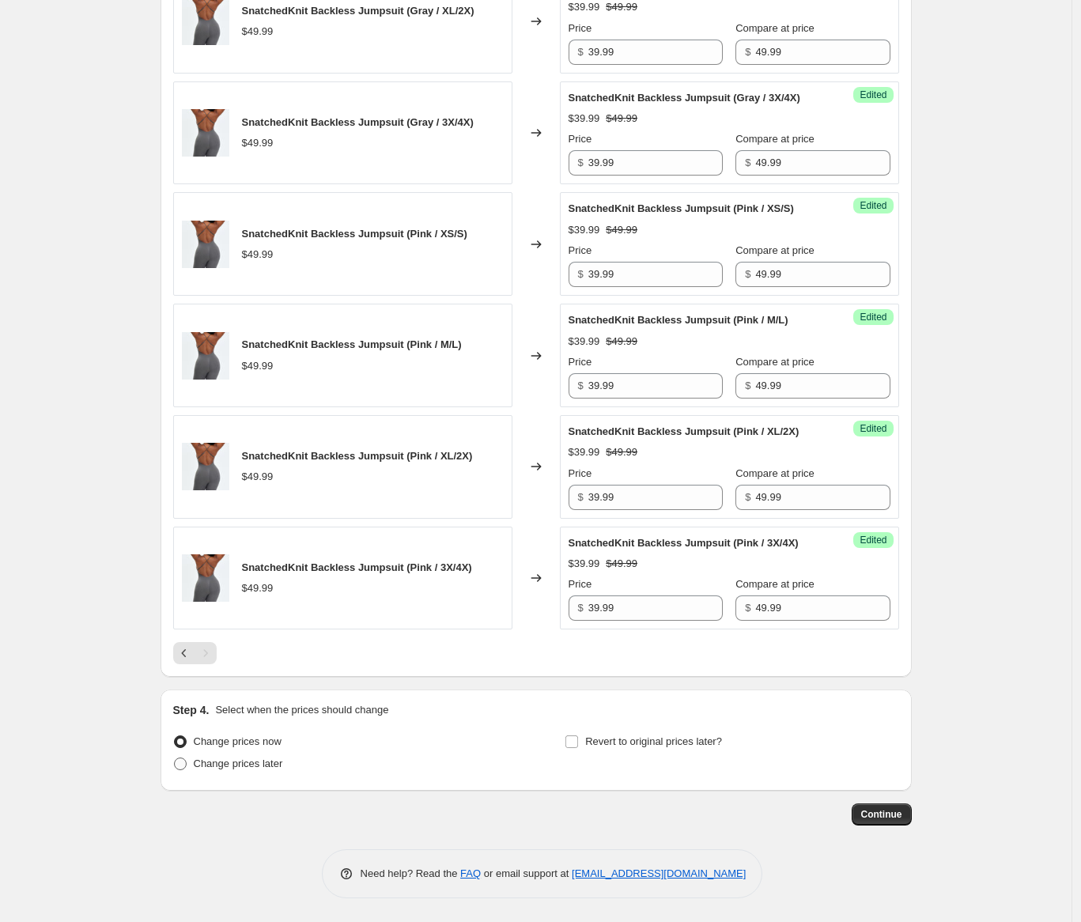
click at [274, 763] on span "Change prices later" at bounding box center [238, 763] width 89 height 12
click at [175, 758] on input "Change prices later" at bounding box center [174, 757] width 1 height 1
radio input "true"
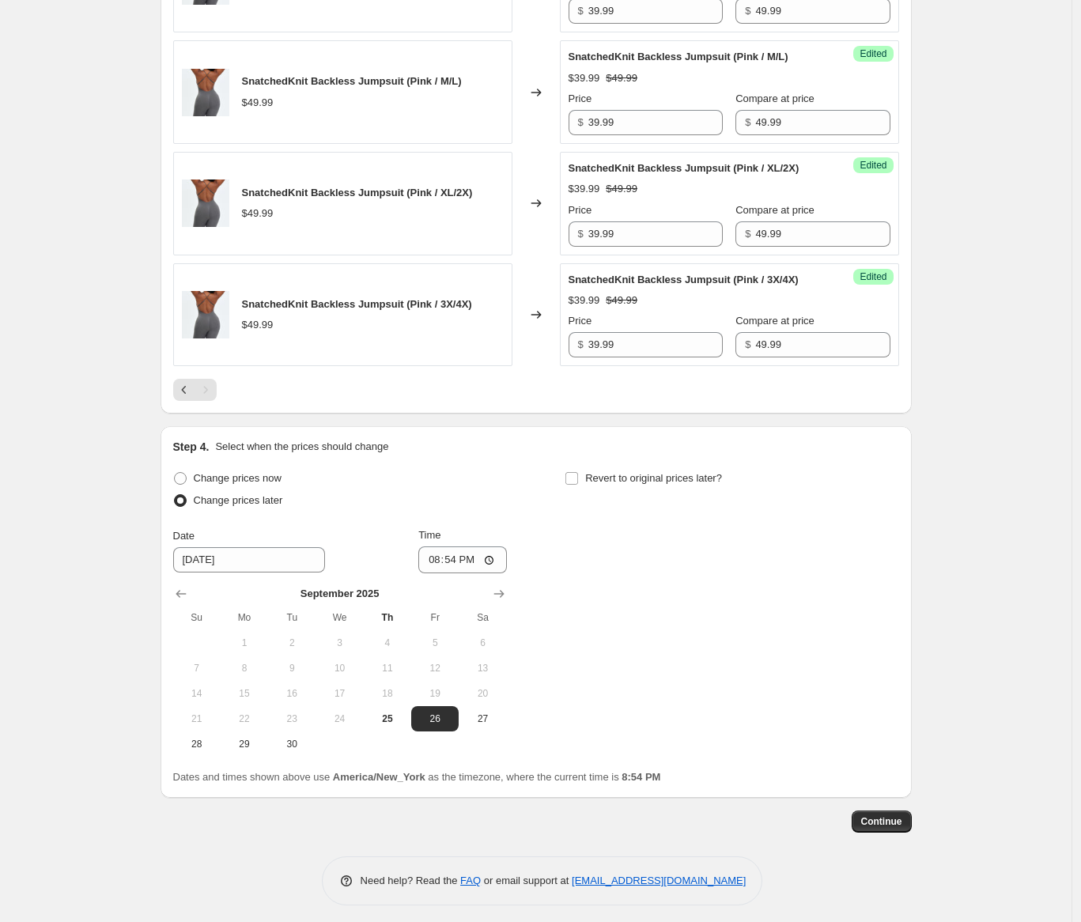
scroll to position [2906, 0]
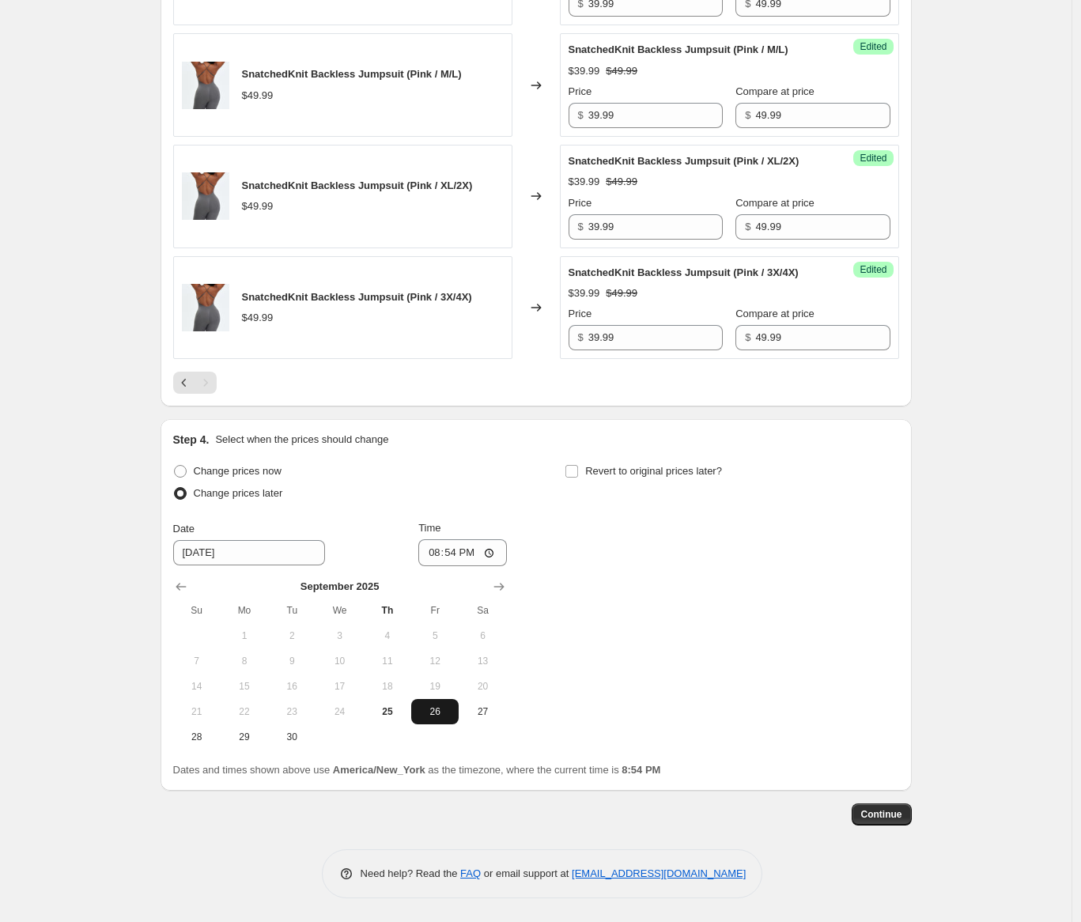
click at [438, 720] on button "26" at bounding box center [434, 711] width 47 height 25
click at [434, 556] on input "20:54" at bounding box center [462, 552] width 89 height 27
type input "12:00"
click at [618, 516] on div "Change prices now Change prices later Date [DATE] Time 12:00 [DATE] Su Mo Tu We…" at bounding box center [536, 604] width 726 height 289
click at [673, 461] on label "Revert to original prices later?" at bounding box center [642, 471] width 157 height 22
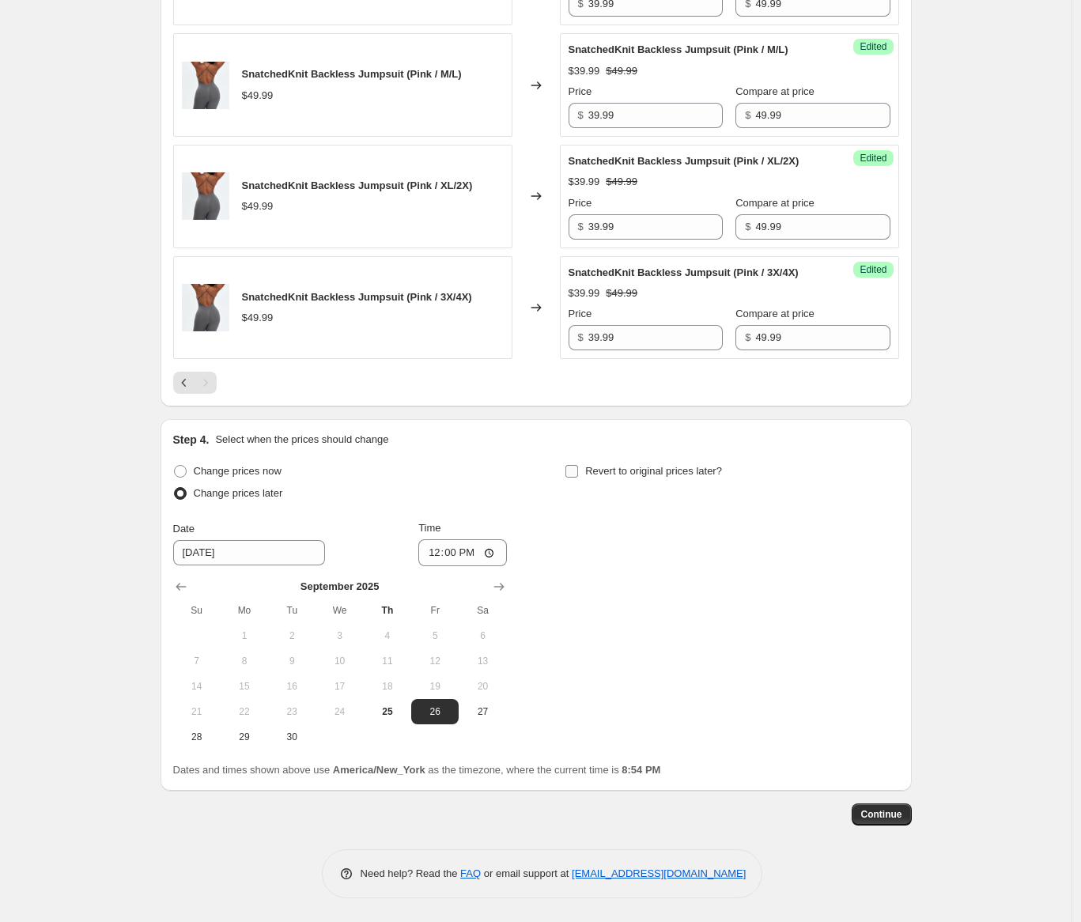
click at [578, 465] on input "Revert to original prices later?" at bounding box center [571, 471] width 13 height 13
checkbox input "true"
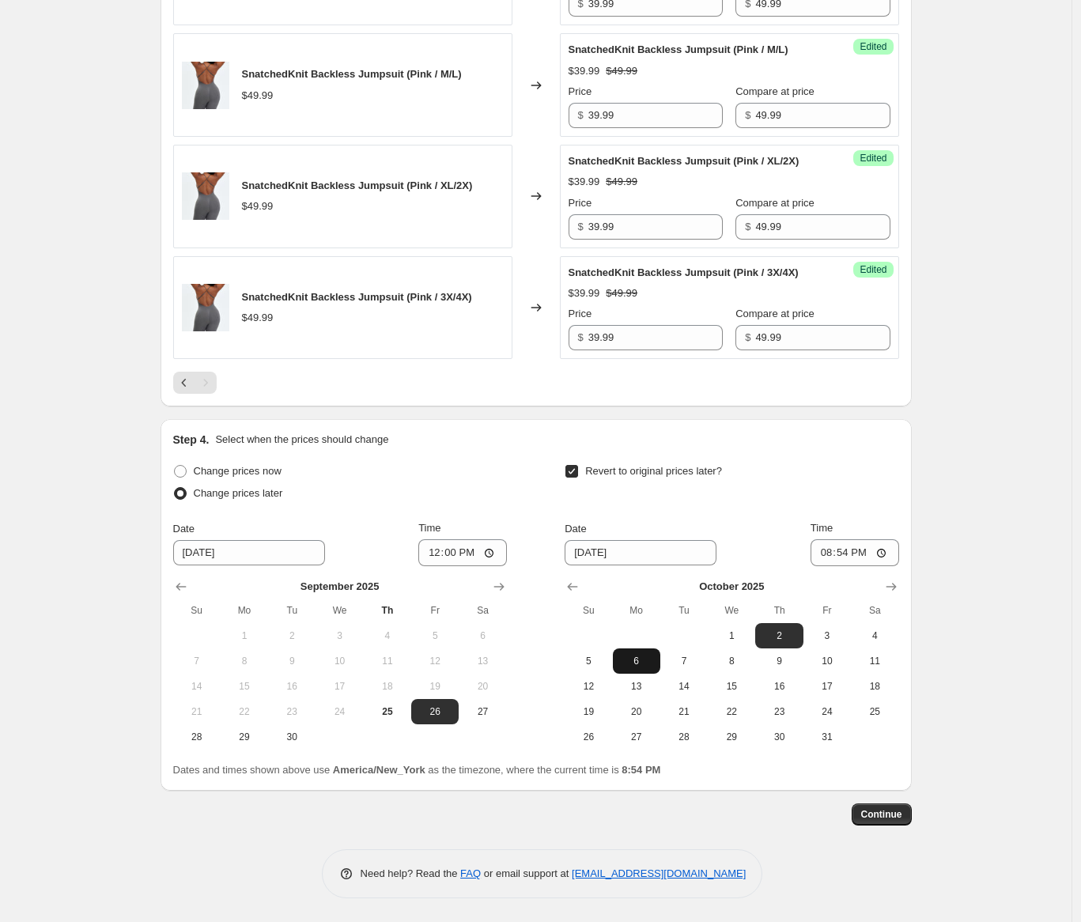
click at [651, 667] on span "6" at bounding box center [636, 661] width 35 height 13
type input "[DATE]"
click at [830, 553] on input "20:54" at bounding box center [854, 552] width 89 height 27
click at [866, 553] on input "15:00" at bounding box center [854, 552] width 89 height 27
type input "03:00"
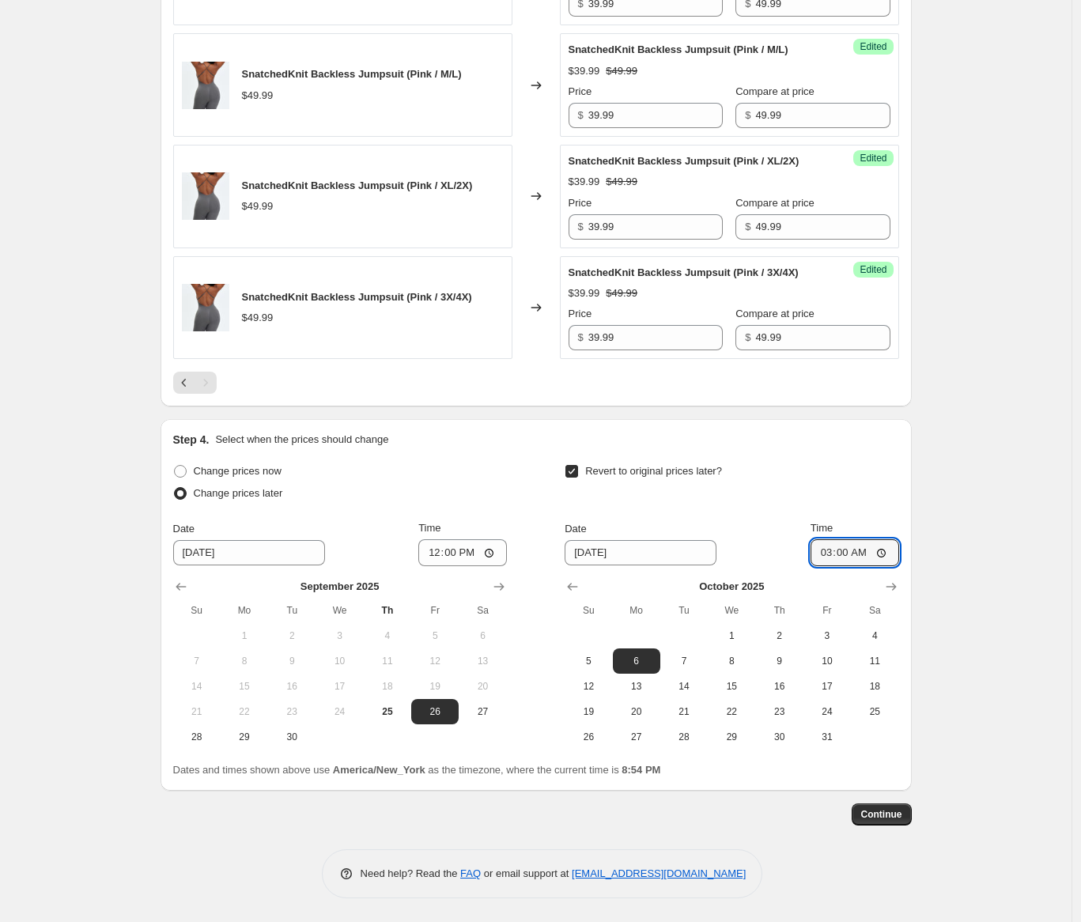
click at [889, 817] on span "Continue" at bounding box center [881, 814] width 41 height 13
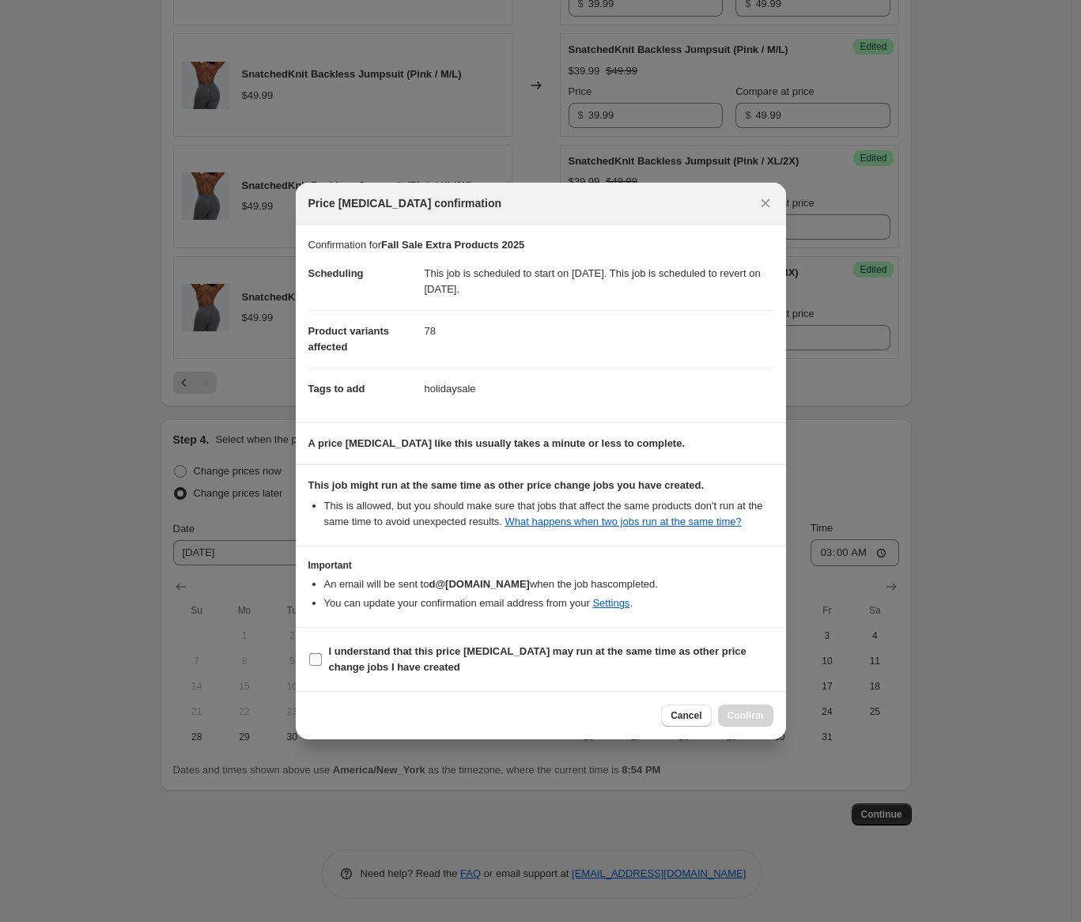
click at [375, 653] on b "I understand that this price [MEDICAL_DATA] may run at the same time as other p…" at bounding box center [537, 659] width 417 height 28
click at [322, 653] on input "I understand that this price [MEDICAL_DATA] may run at the same time as other p…" at bounding box center [315, 659] width 13 height 13
checkbox input "true"
click at [744, 720] on span "Confirm" at bounding box center [745, 715] width 36 height 13
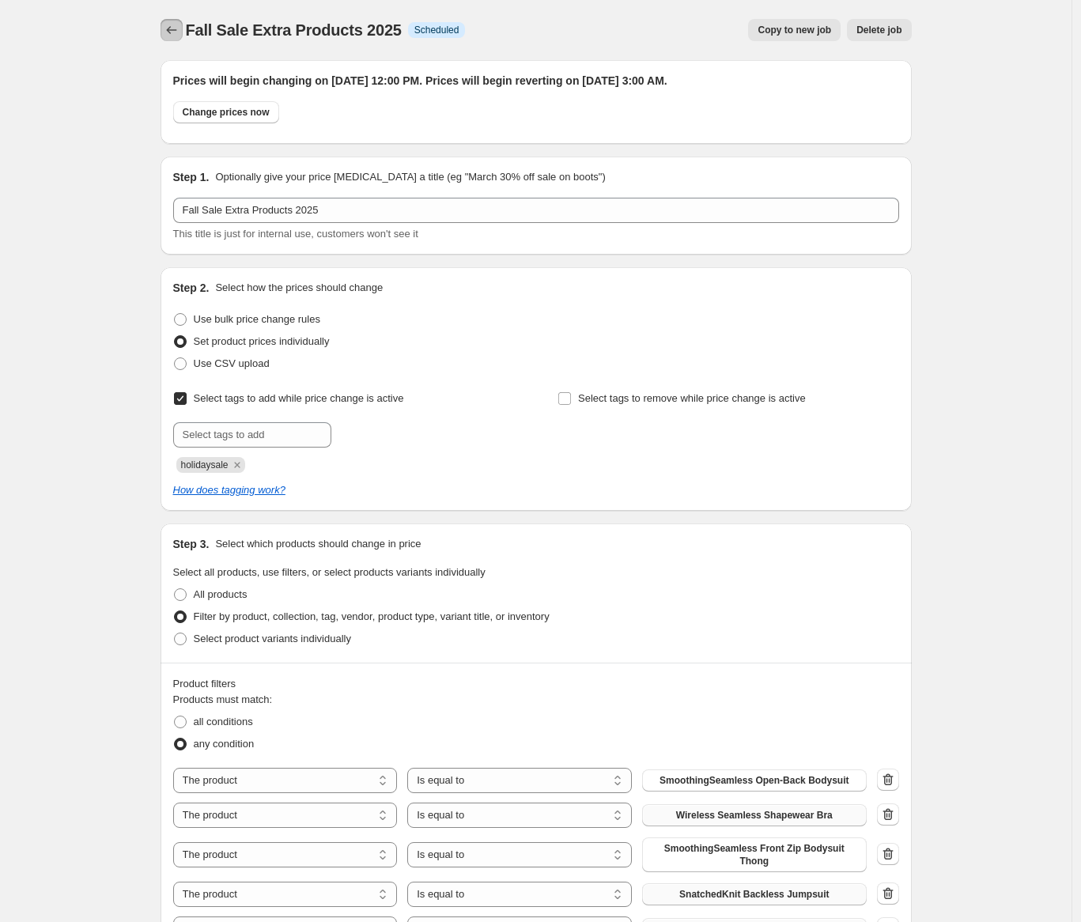
click at [179, 31] on icon "Price change jobs" at bounding box center [172, 30] width 16 height 16
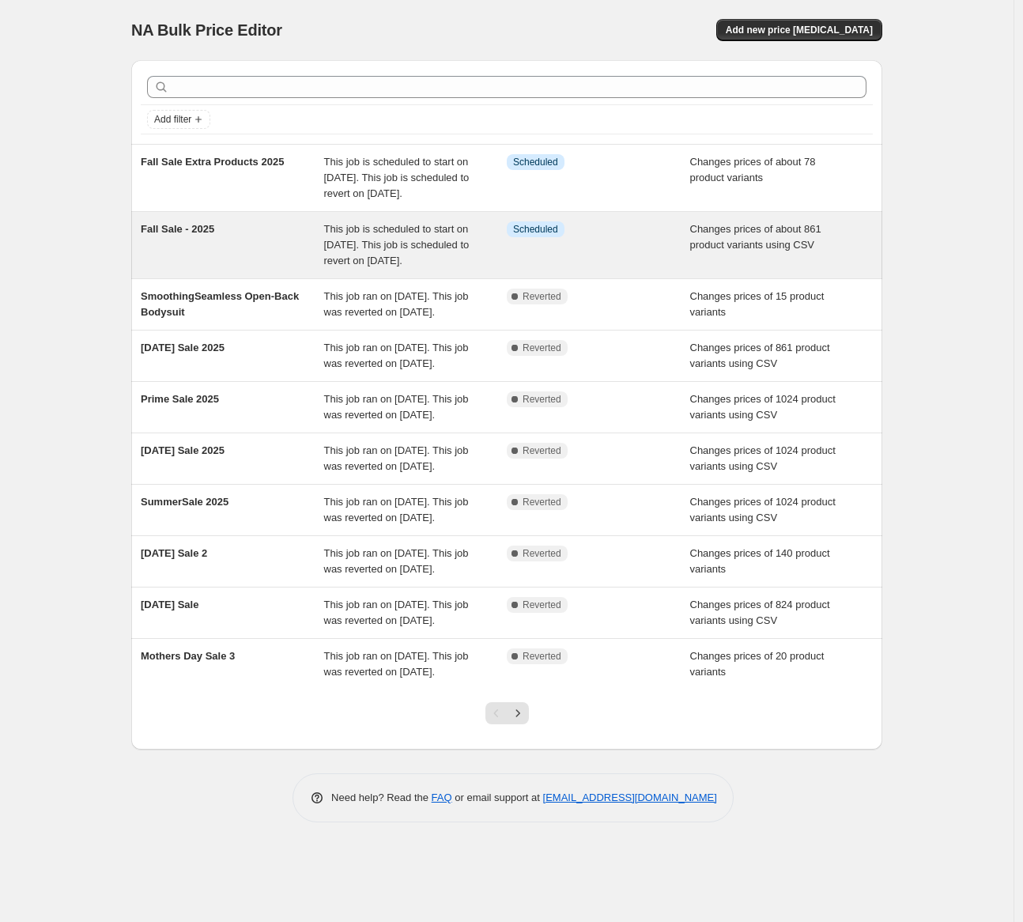
click at [246, 247] on div "Fall Sale - 2025" at bounding box center [232, 244] width 183 height 47
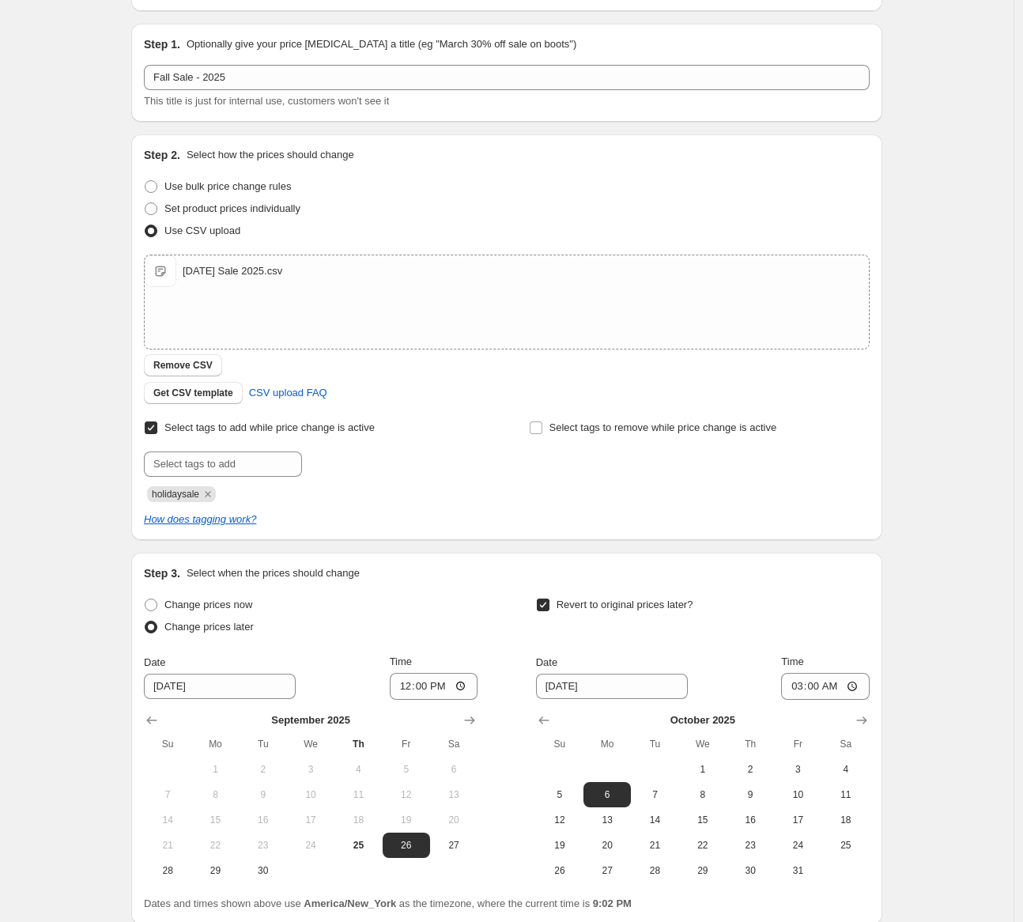
scroll to position [266, 0]
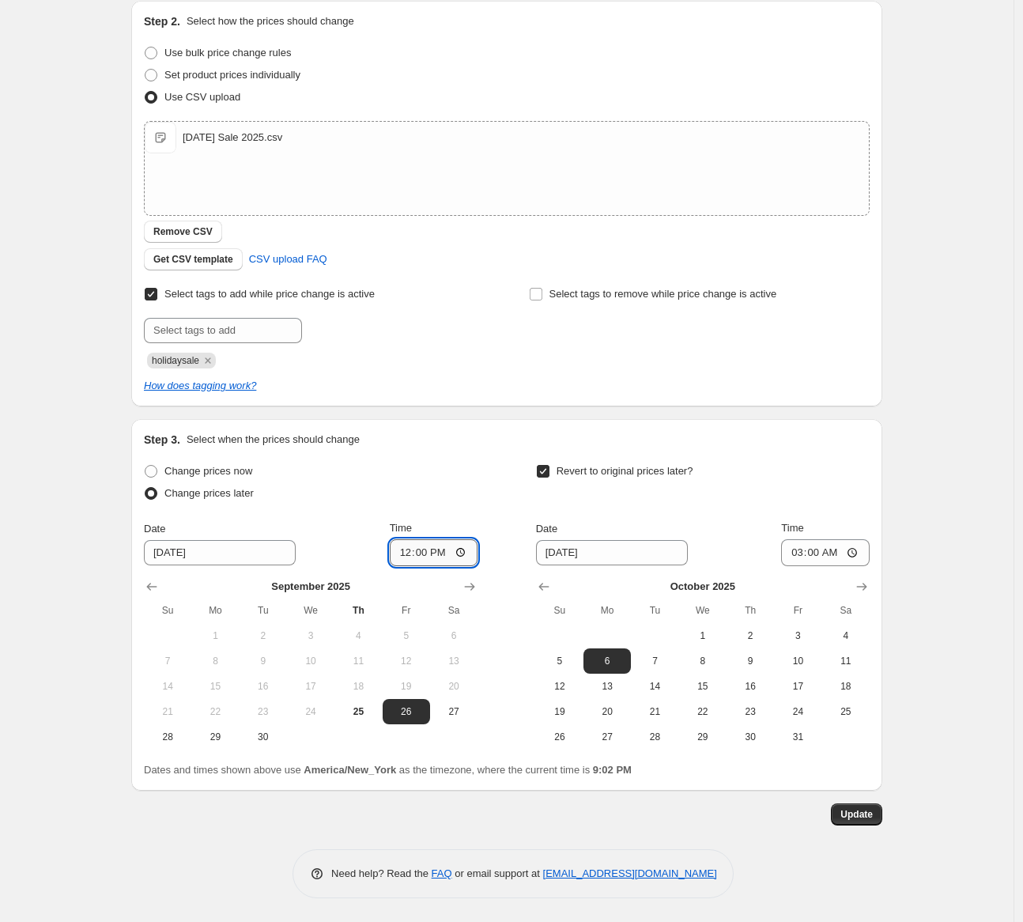
click at [442, 553] on input "12:00" at bounding box center [434, 552] width 89 height 27
type input "00:00"
click at [882, 813] on button "Update" at bounding box center [856, 814] width 51 height 22
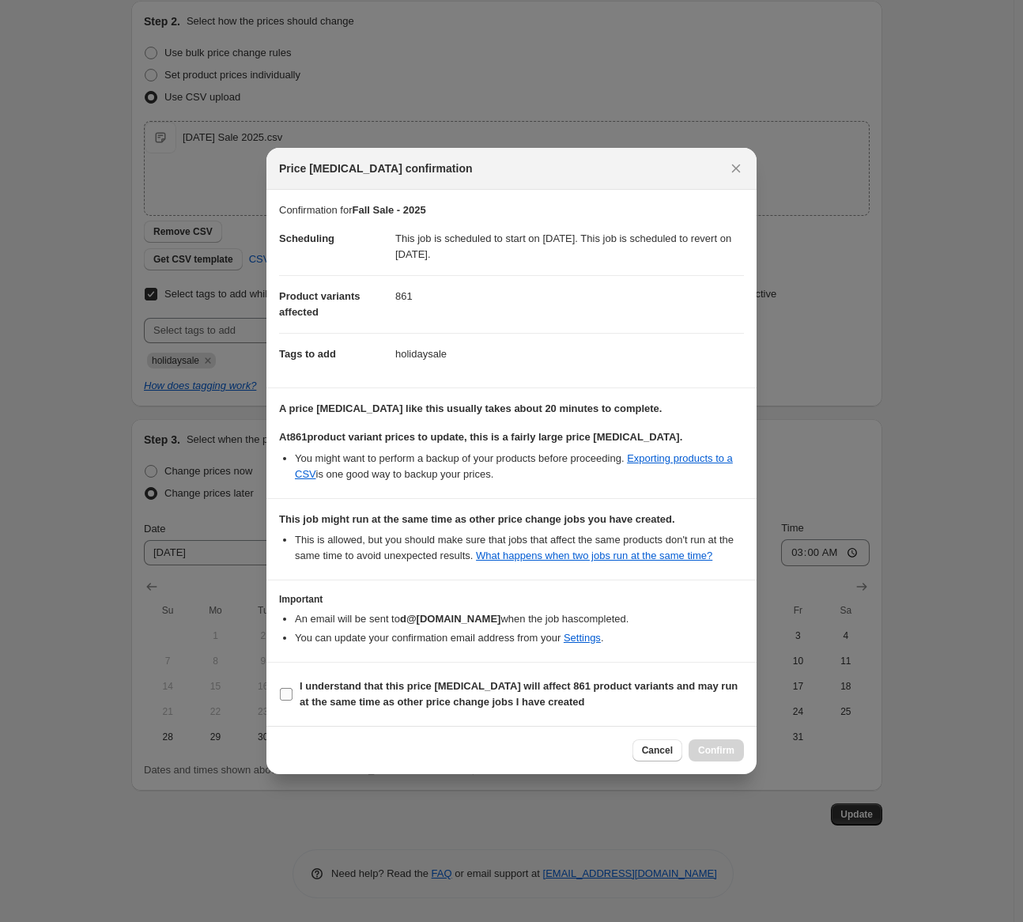
click at [393, 706] on b "I understand that this price change job will affect 861 product variants and ma…" at bounding box center [519, 694] width 438 height 28
click at [292, 700] on input "I understand that this price change job will affect 861 product variants and ma…" at bounding box center [286, 694] width 13 height 13
checkbox input "true"
click at [696, 748] on button "Confirm" at bounding box center [716, 750] width 55 height 22
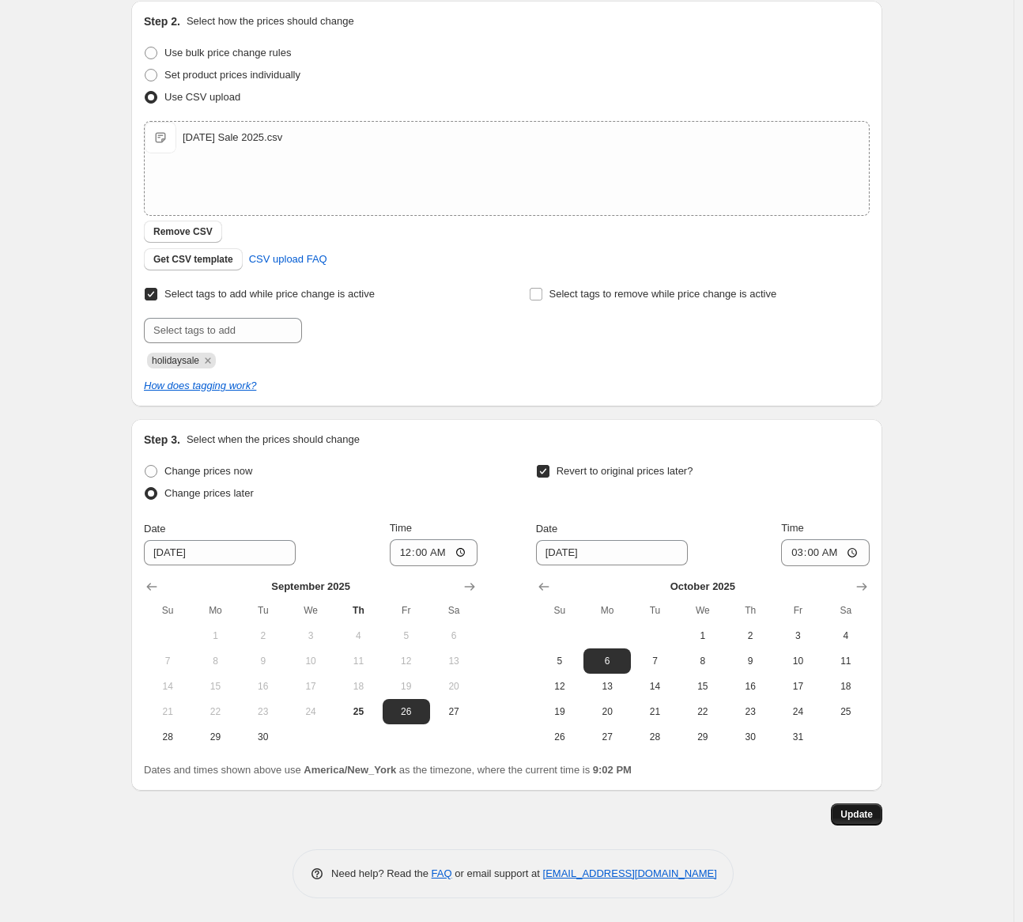
click at [868, 820] on span "Update" at bounding box center [856, 814] width 32 height 13
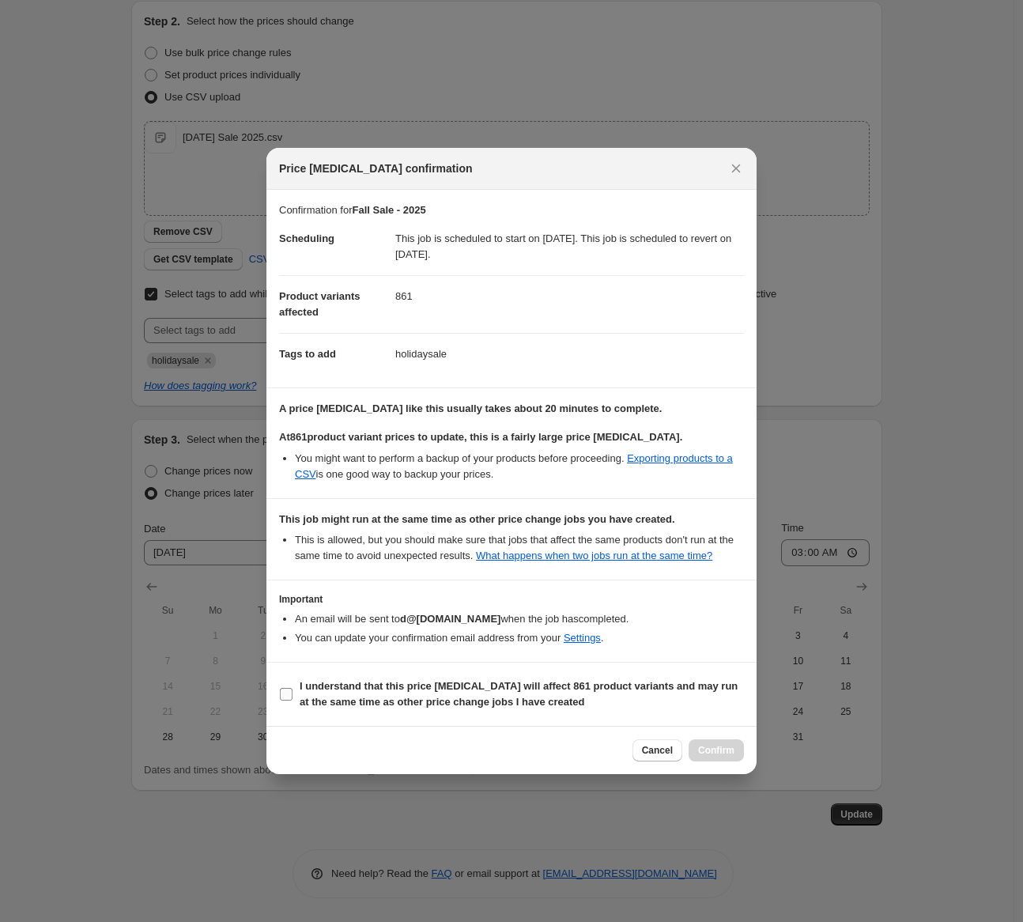
drag, startPoint x: 576, startPoint y: 709, endPoint x: 601, endPoint y: 710, distance: 24.5
click at [576, 708] on b "I understand that this price change job will affect 861 product variants and ma…" at bounding box center [519, 694] width 438 height 28
click at [292, 700] on input "I understand that this price change job will affect 861 product variants and ma…" at bounding box center [286, 694] width 13 height 13
checkbox input "true"
click at [720, 746] on button "Confirm" at bounding box center [716, 750] width 55 height 22
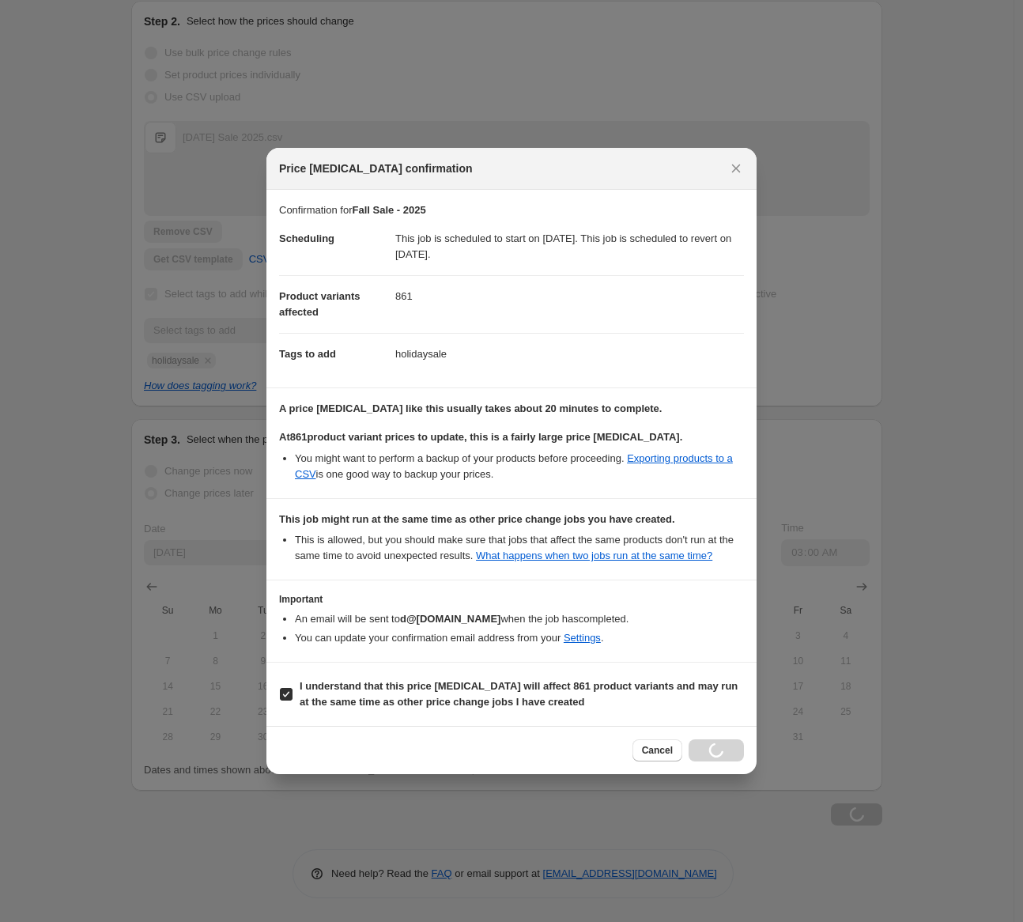
click at [719, 756] on div "Cancel Loading Confirm" at bounding box center [687, 750] width 111 height 22
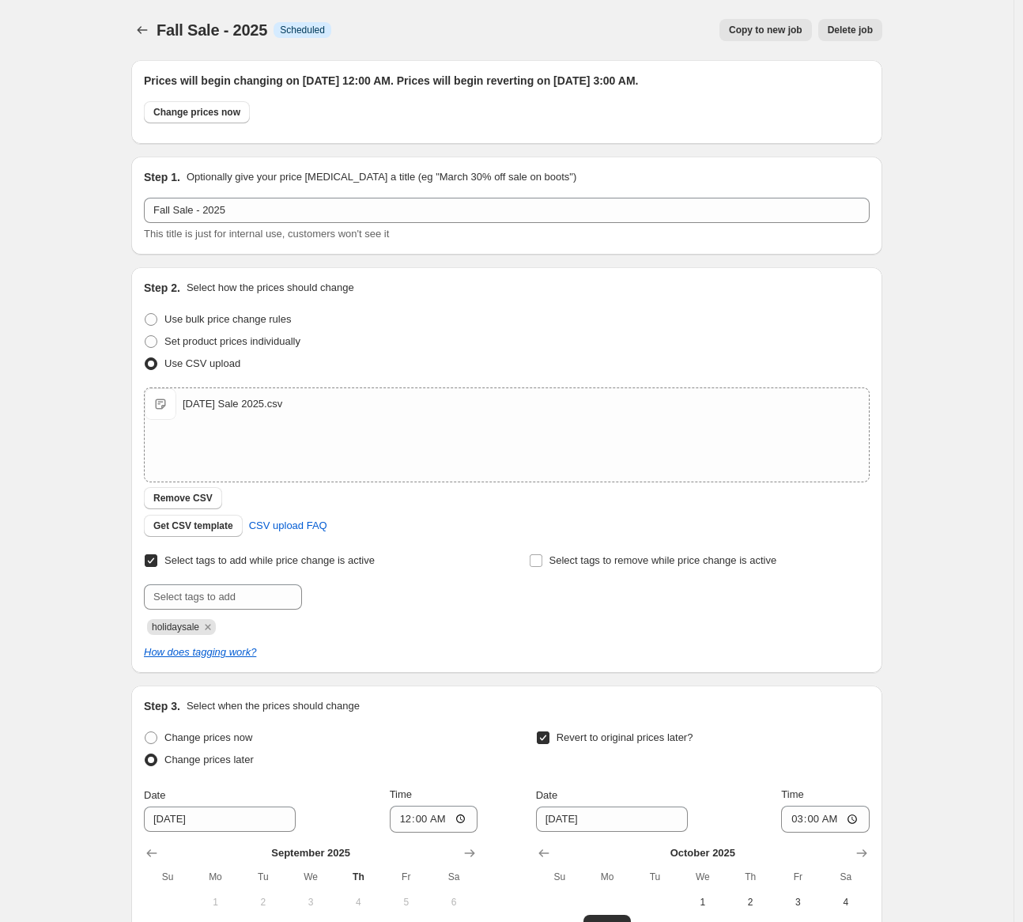
scroll to position [266, 0]
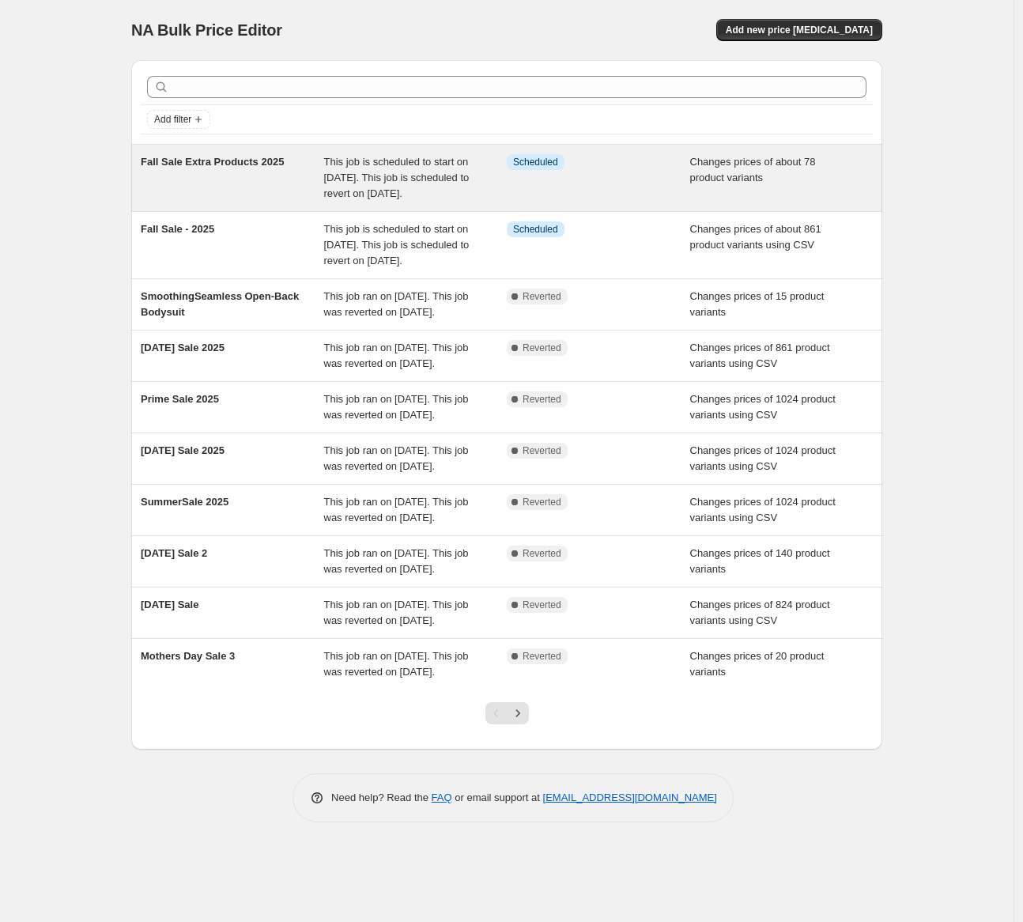
click at [299, 164] on div "Fall Sale Extra Products 2025" at bounding box center [232, 177] width 183 height 47
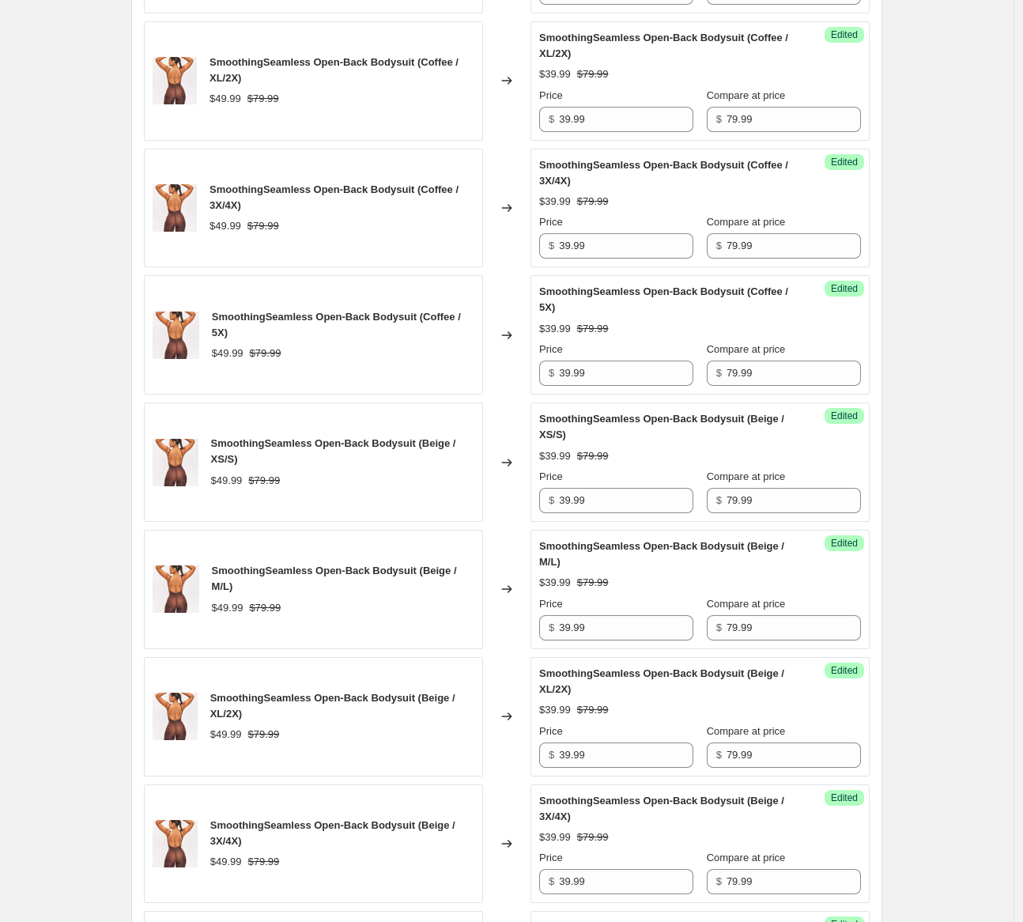
scroll to position [3257, 0]
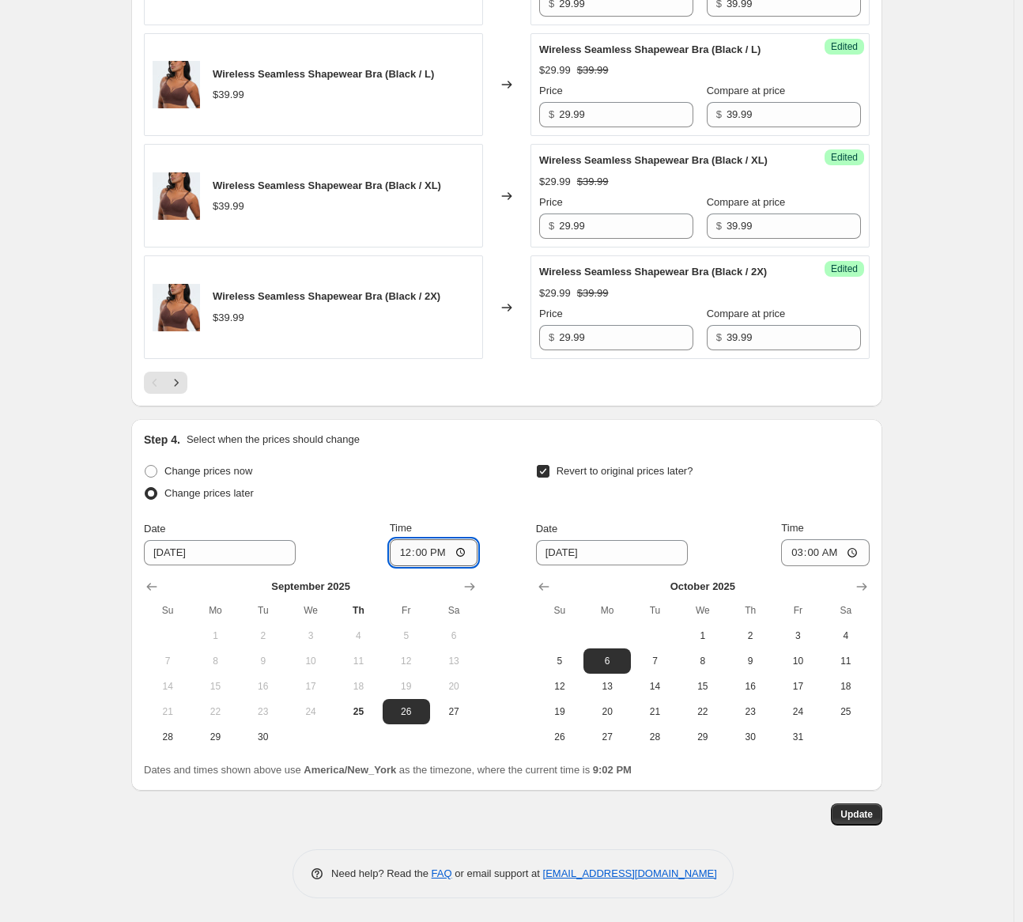
click at [440, 549] on input "12:00" at bounding box center [434, 552] width 89 height 27
type input "00:00"
click at [870, 811] on span "Update" at bounding box center [856, 814] width 32 height 13
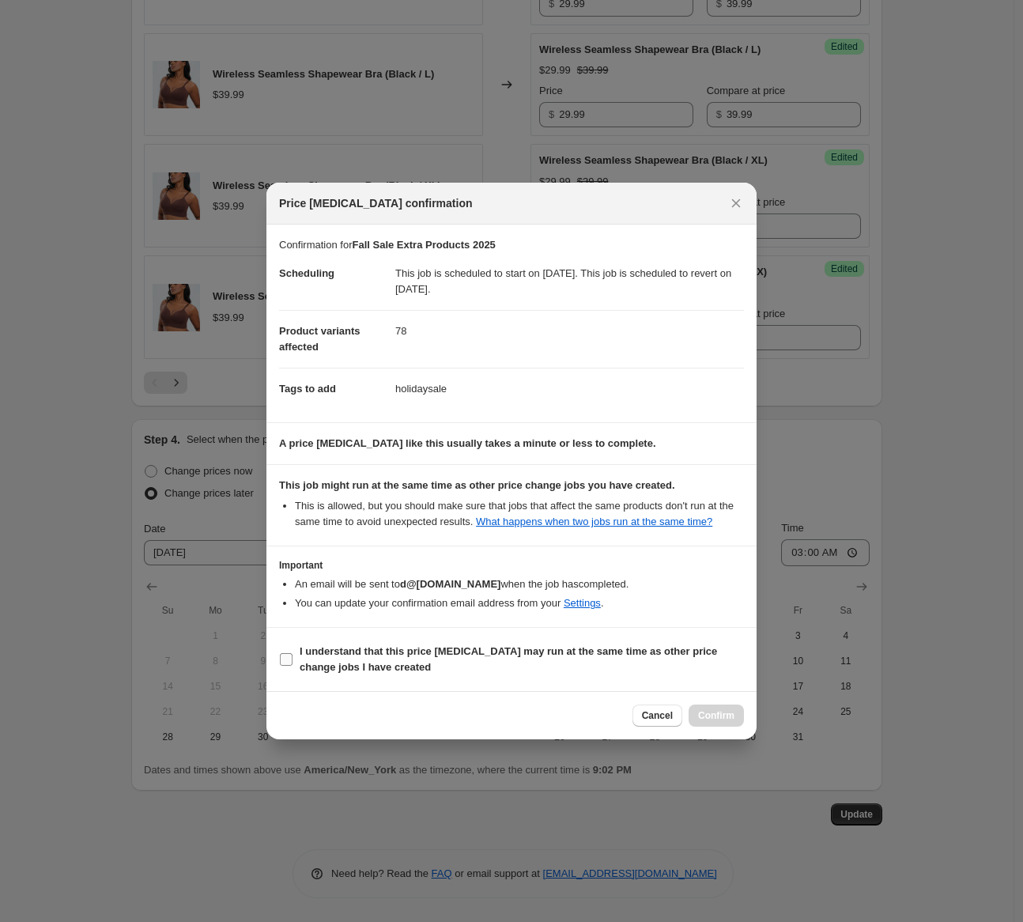
click at [296, 674] on label "I understand that this price [MEDICAL_DATA] may run at the same time as other p…" at bounding box center [511, 659] width 465 height 38
click at [292, 666] on input "I understand that this price [MEDICAL_DATA] may run at the same time as other p…" at bounding box center [286, 659] width 13 height 13
checkbox input "true"
click at [715, 721] on span "Confirm" at bounding box center [716, 715] width 36 height 13
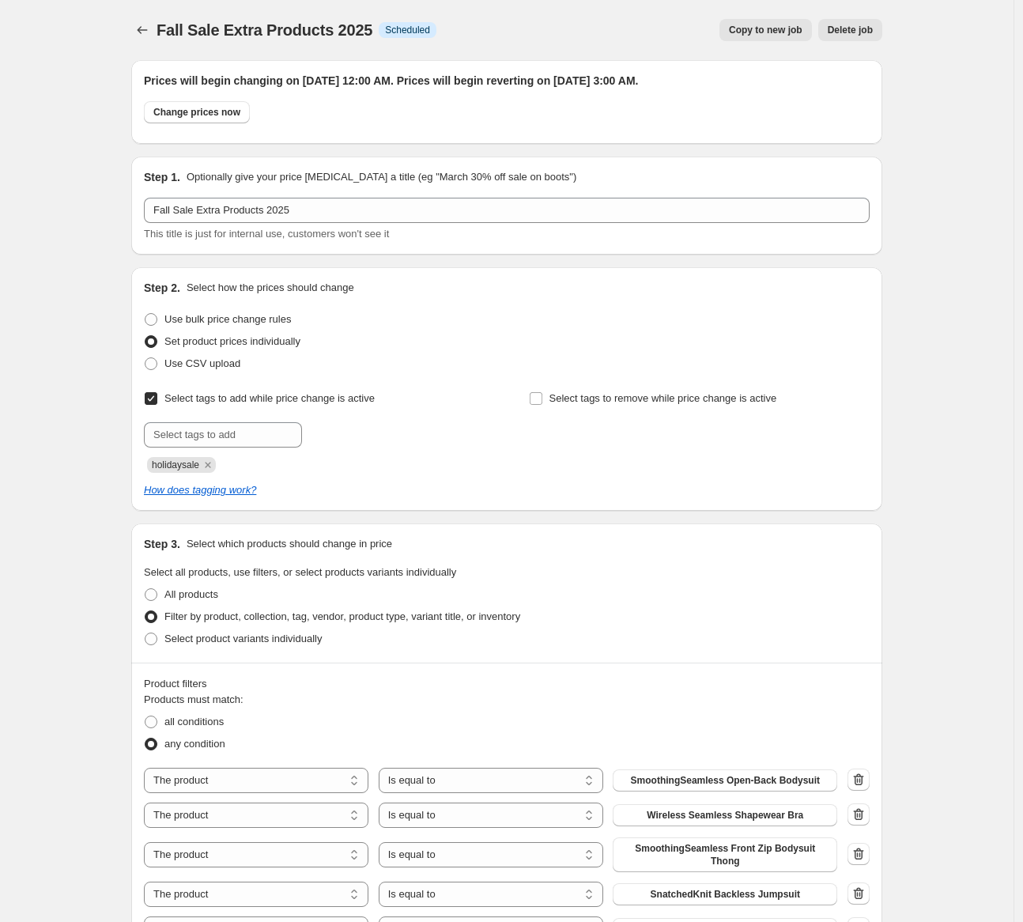
scroll to position [3257, 0]
